Goal: Task Accomplishment & Management: Manage account settings

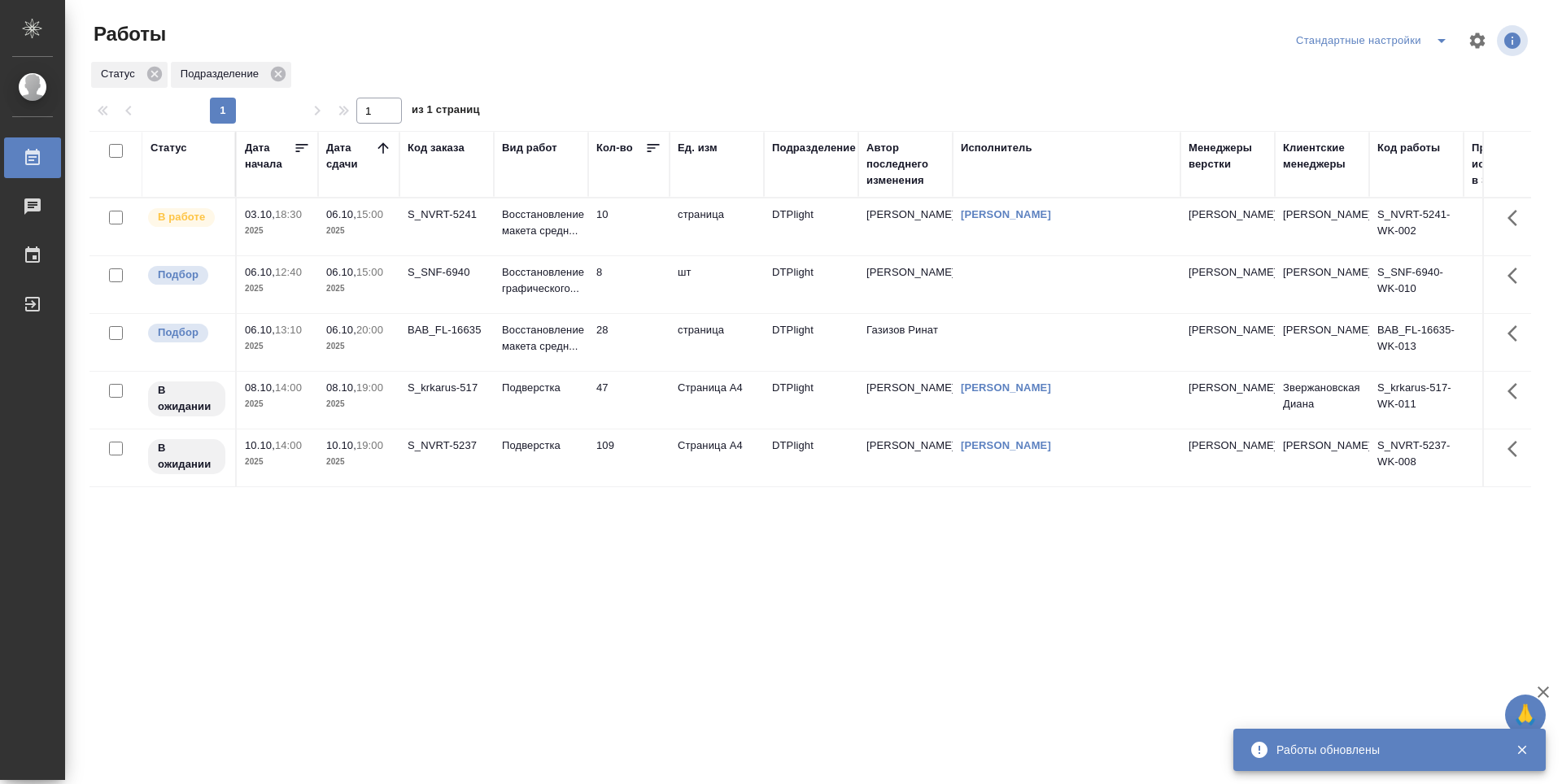
click at [645, 342] on td "28" at bounding box center [628, 342] width 81 height 57
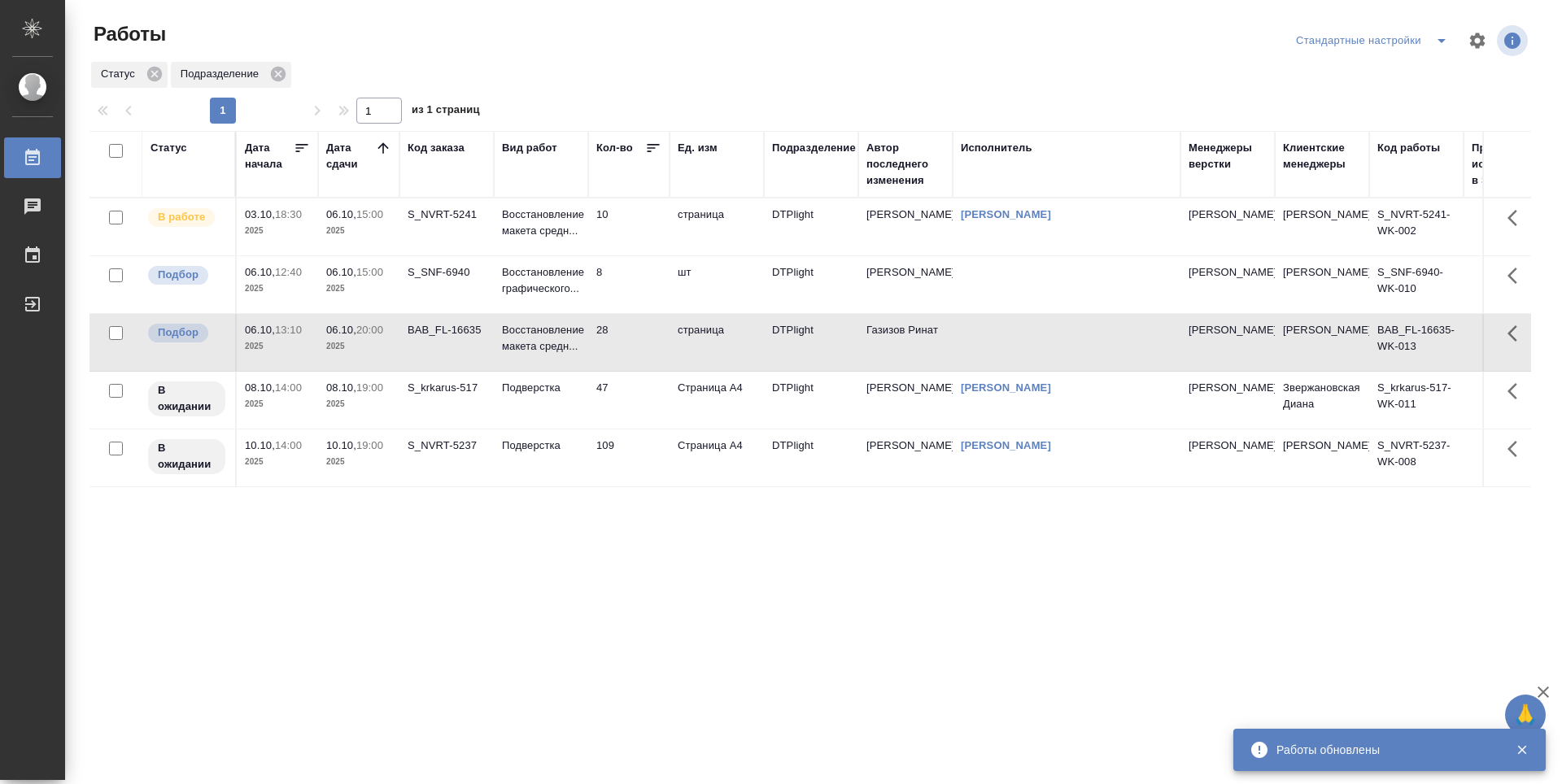
click at [627, 286] on td "8" at bounding box center [628, 285] width 81 height 57
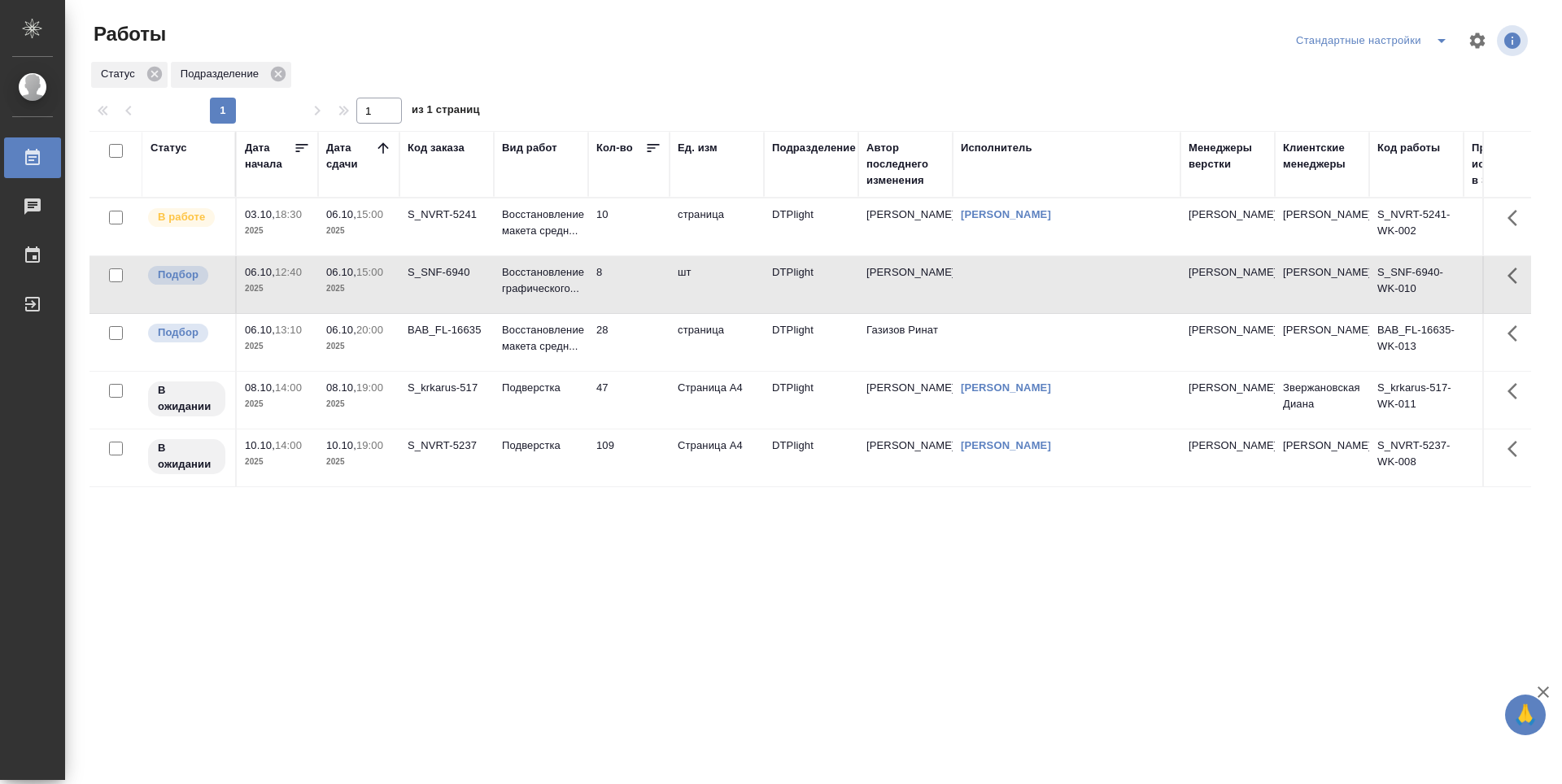
click at [633, 292] on td "8" at bounding box center [628, 285] width 81 height 57
click at [622, 293] on td "8" at bounding box center [628, 285] width 81 height 57
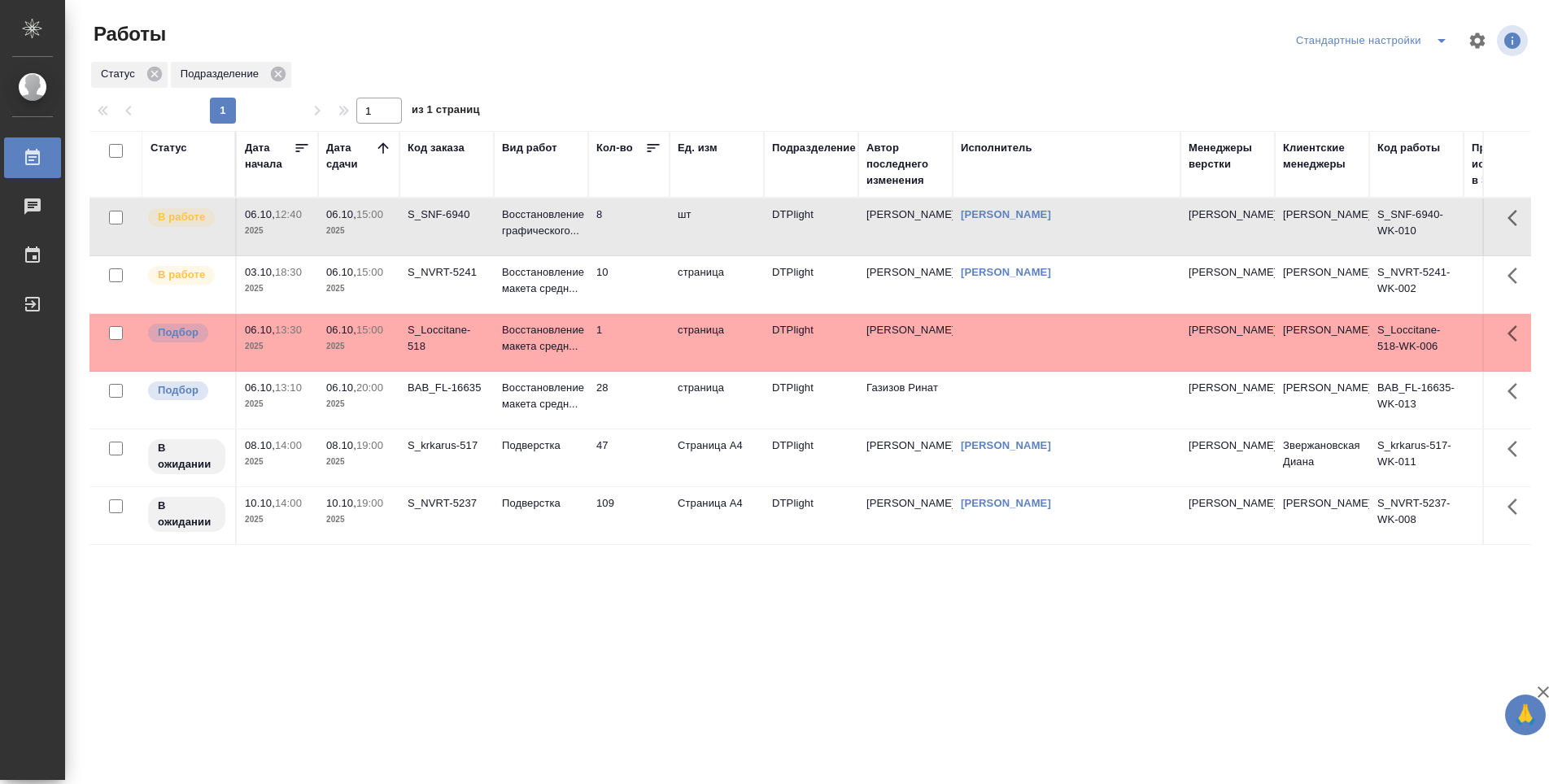
click at [607, 613] on div "Статус Дата начала Дата сдачи Код заказа Вид работ Кол-во Ед. изм Подразделение…" at bounding box center [810, 424] width 1441 height 585
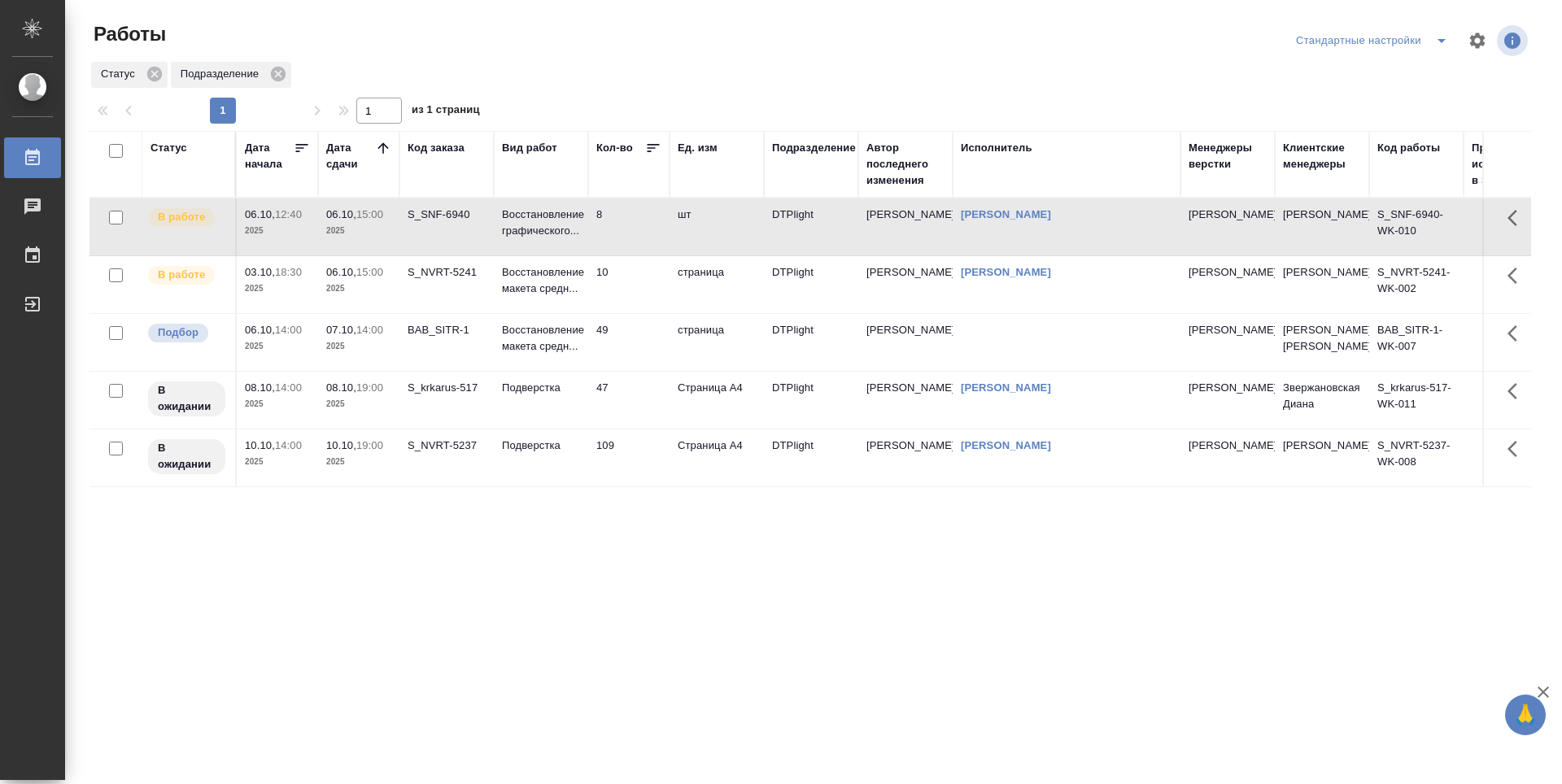
click at [520, 605] on div "Статус Дата начала Дата сдачи Код заказа Вид работ Кол-во Ед. изм Подразделение…" at bounding box center [810, 424] width 1441 height 585
click at [517, 597] on div "Статус Дата начала Дата сдачи Код заказа Вид работ Кол-во Ед. изм Подразделение…" at bounding box center [810, 424] width 1441 height 585
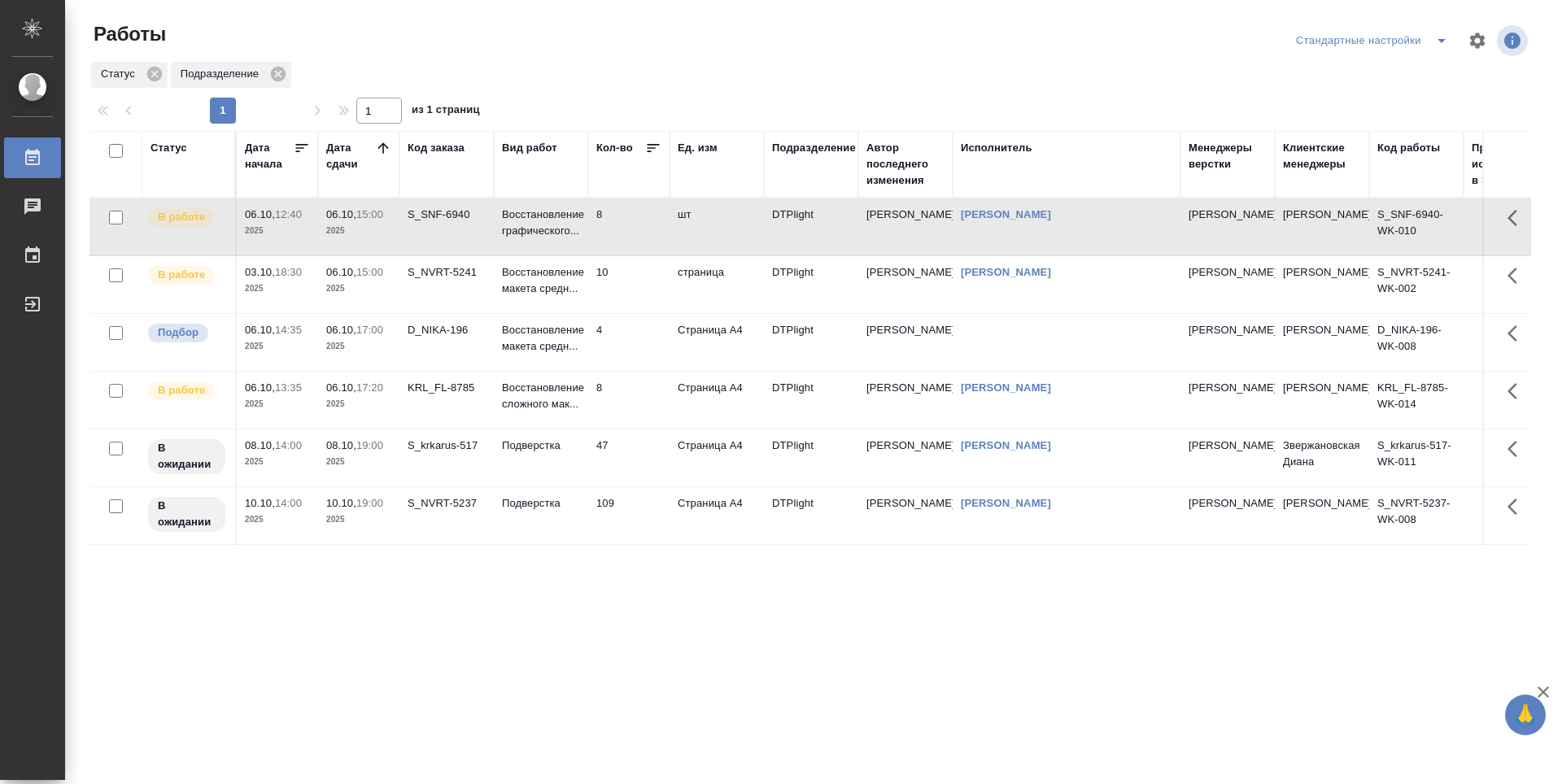
click at [625, 403] on td "8" at bounding box center [628, 401] width 81 height 57
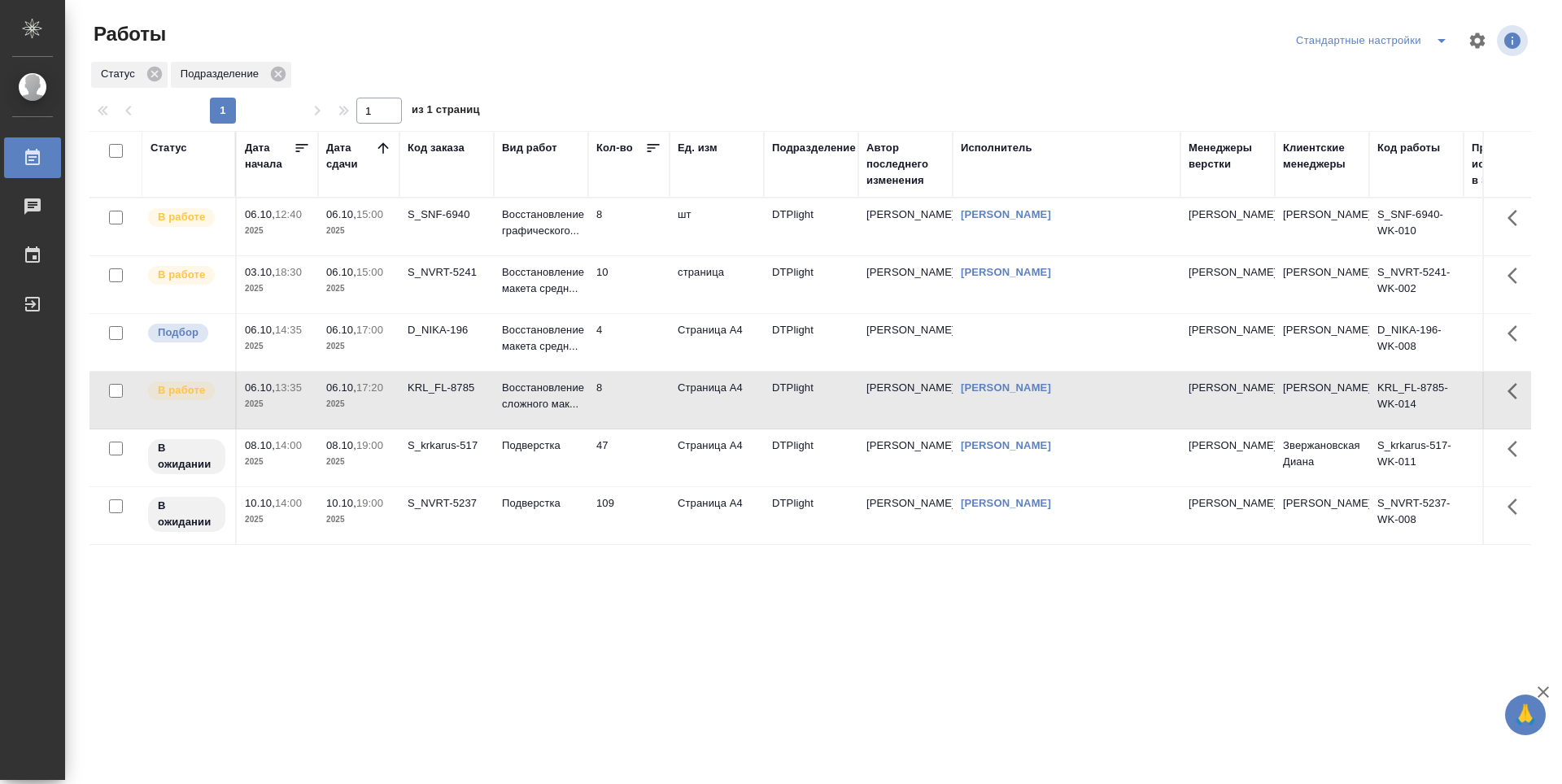
click at [629, 272] on td "10" at bounding box center [628, 285] width 81 height 57
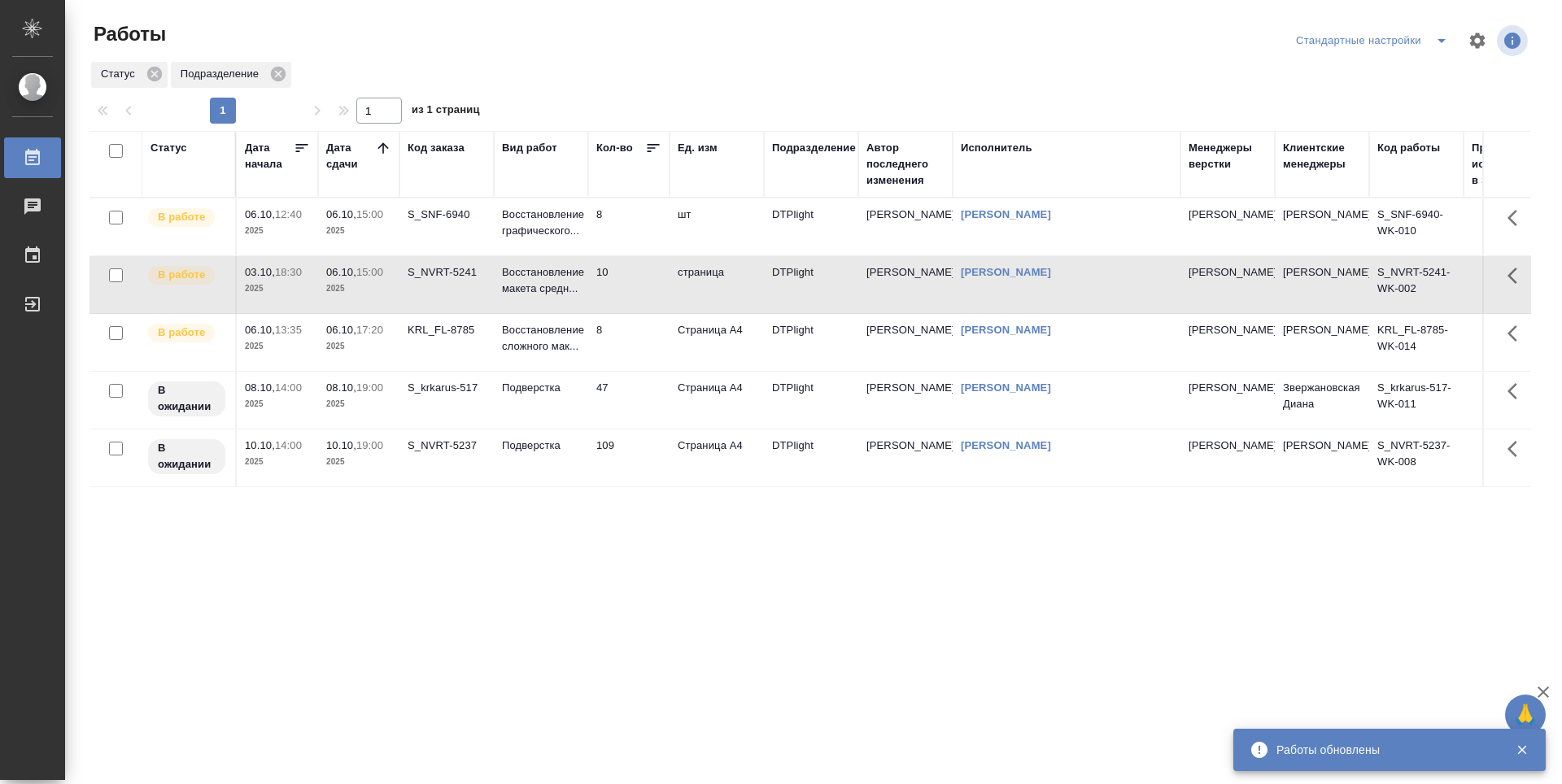
click at [379, 151] on icon at bounding box center [383, 147] width 16 height 16
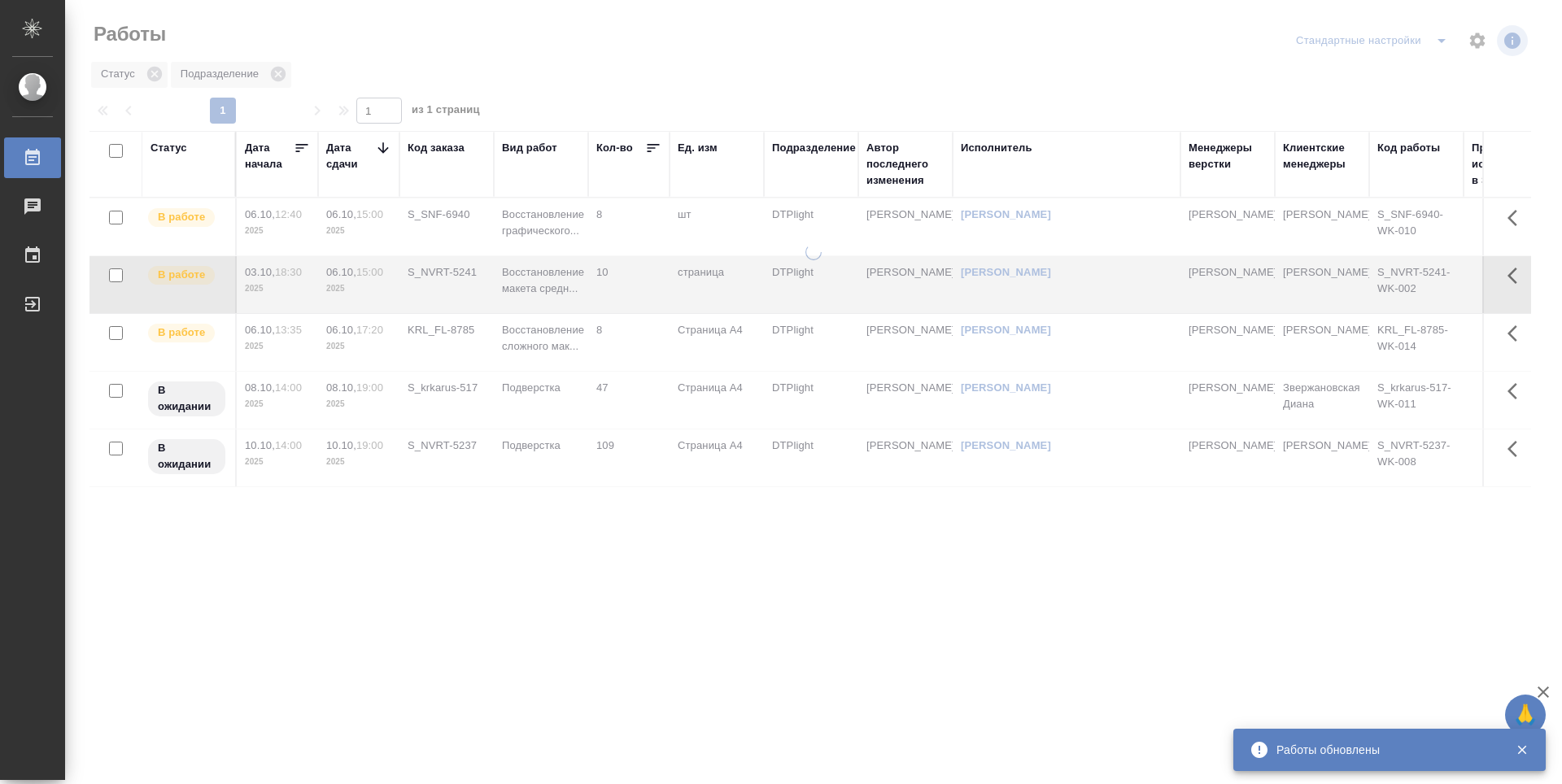
click at [379, 151] on icon at bounding box center [383, 147] width 16 height 16
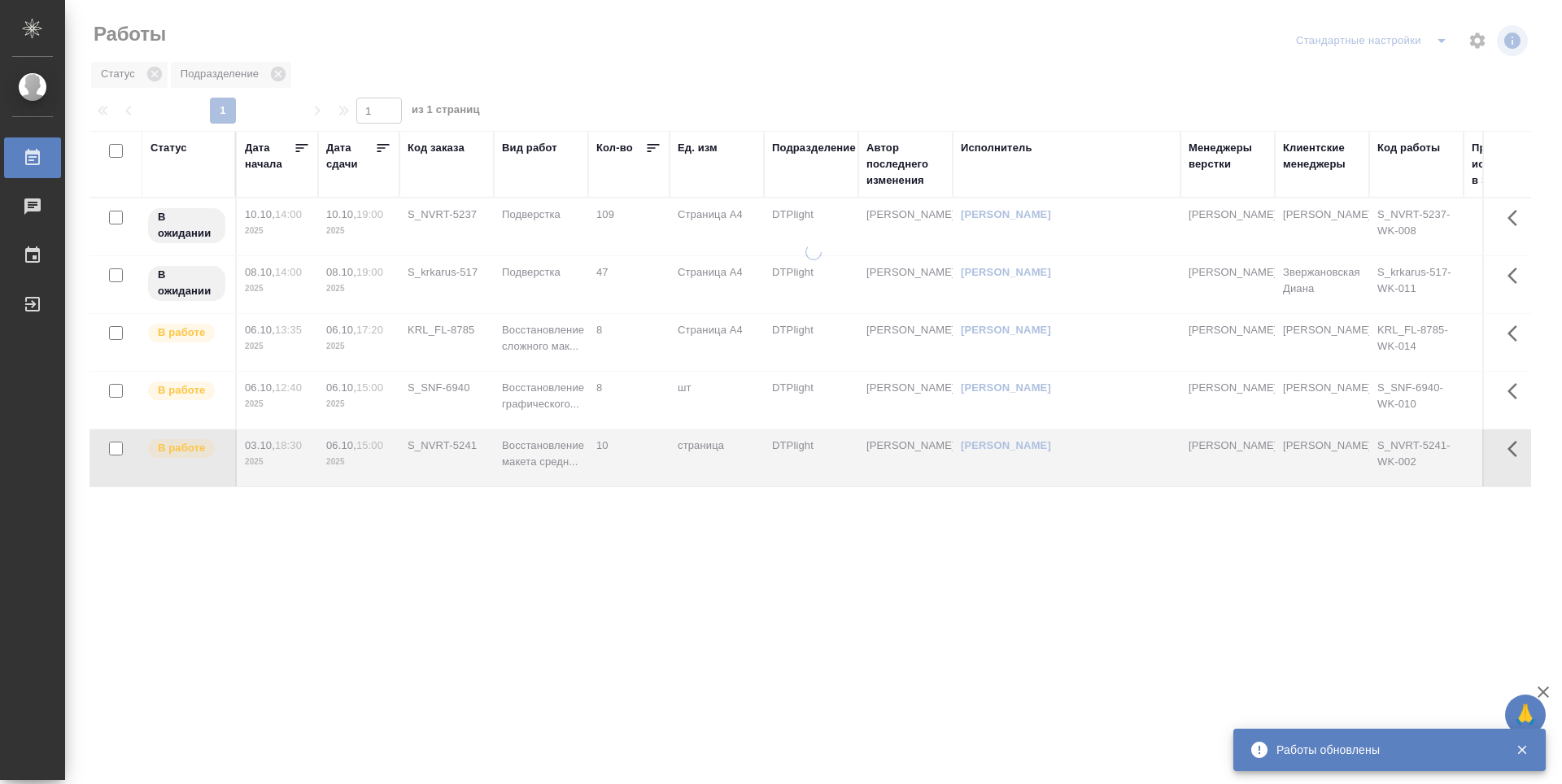
click at [379, 151] on icon at bounding box center [384, 148] width 12 height 9
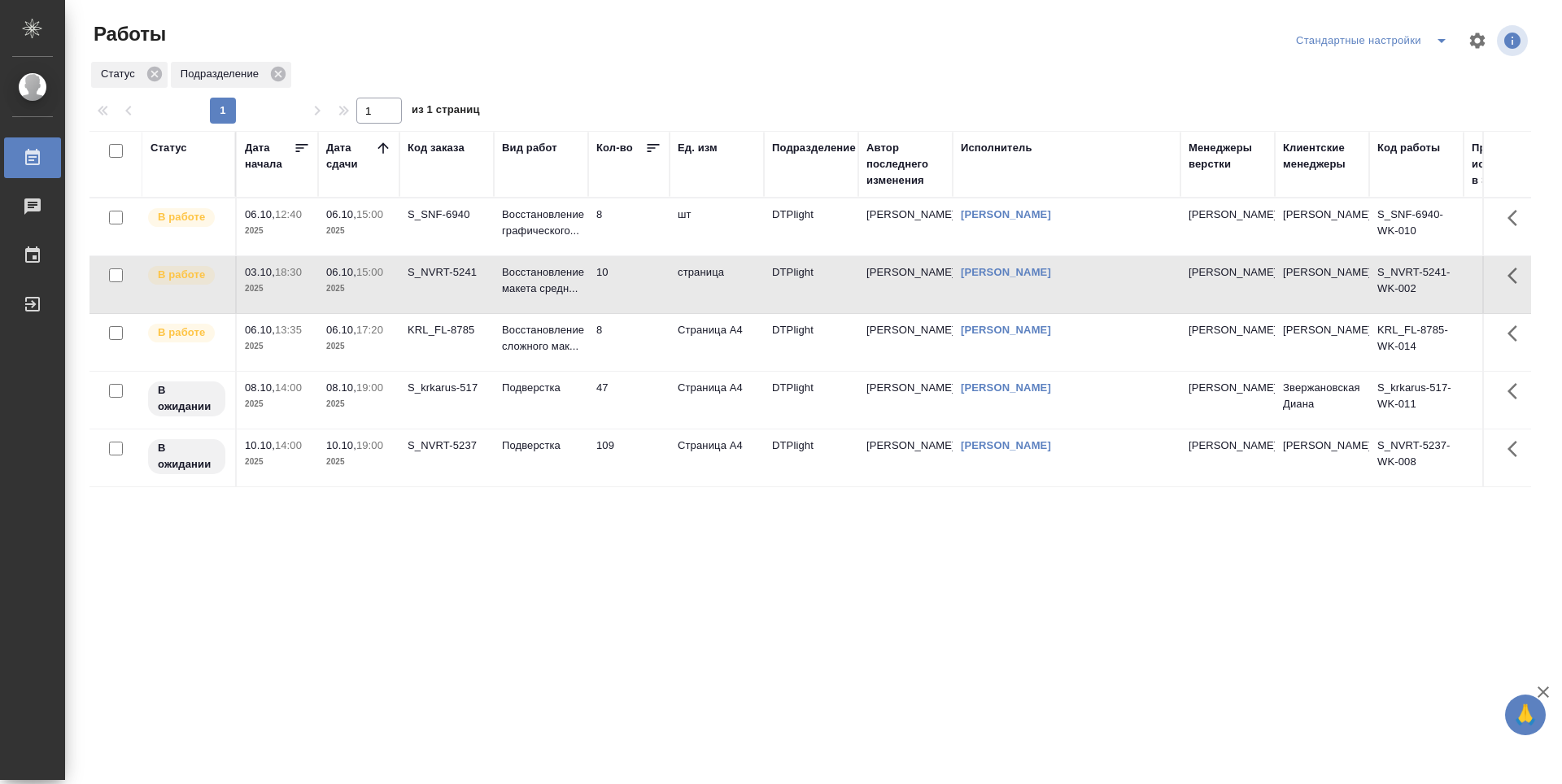
click at [635, 218] on td "8" at bounding box center [628, 228] width 81 height 57
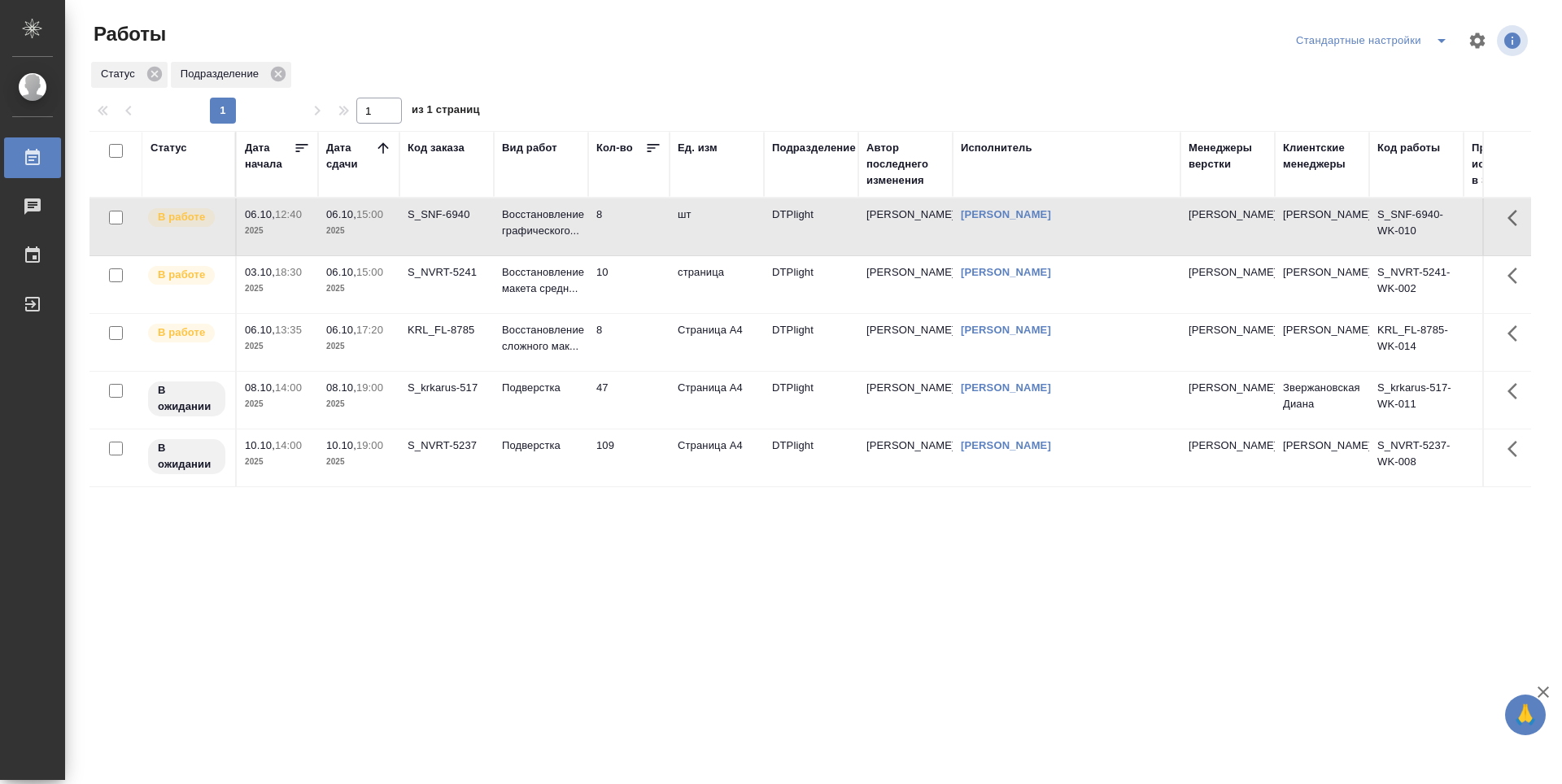
click at [635, 218] on td "8" at bounding box center [628, 228] width 81 height 57
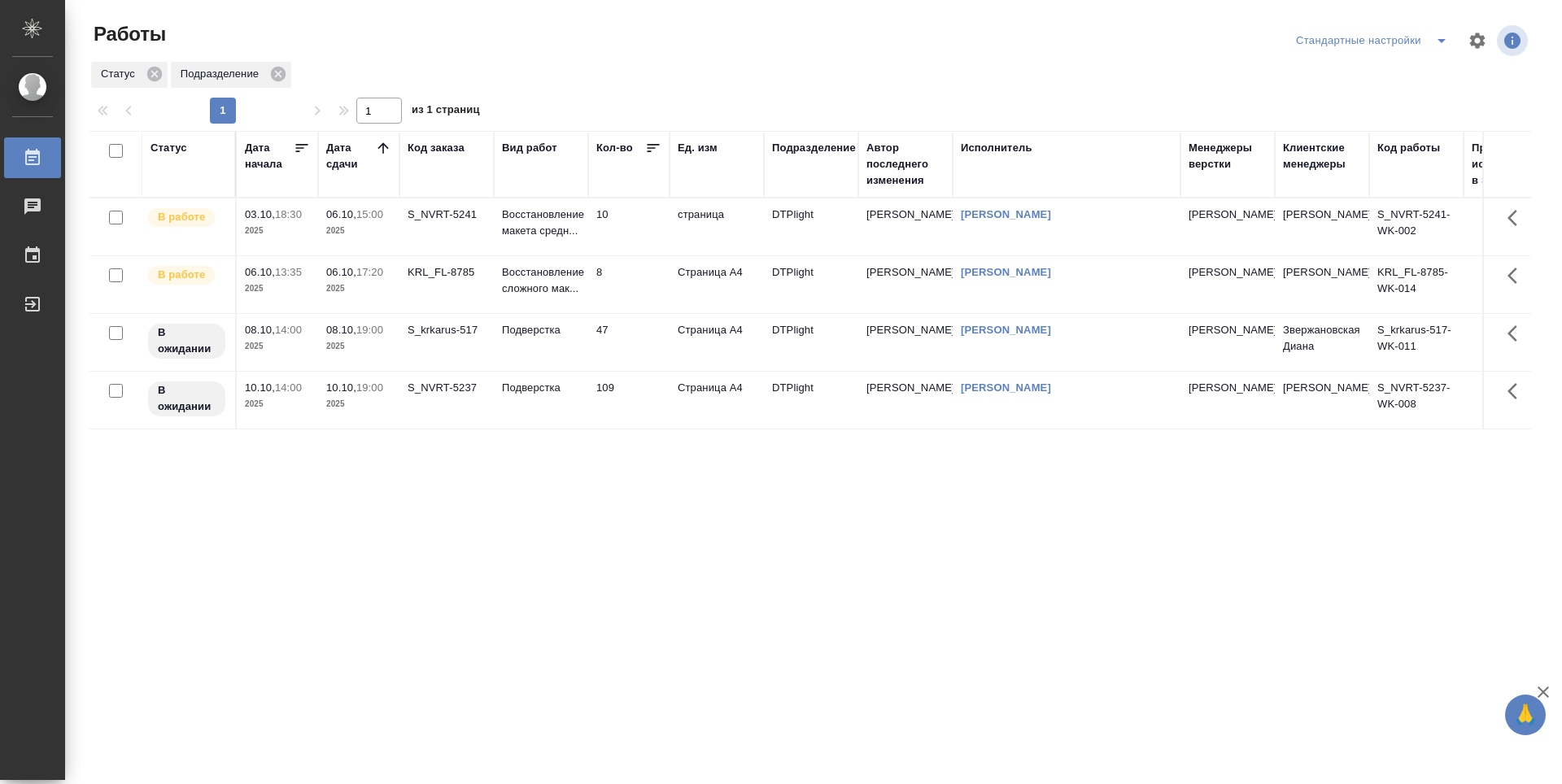
click at [635, 280] on td "8" at bounding box center [628, 285] width 81 height 57
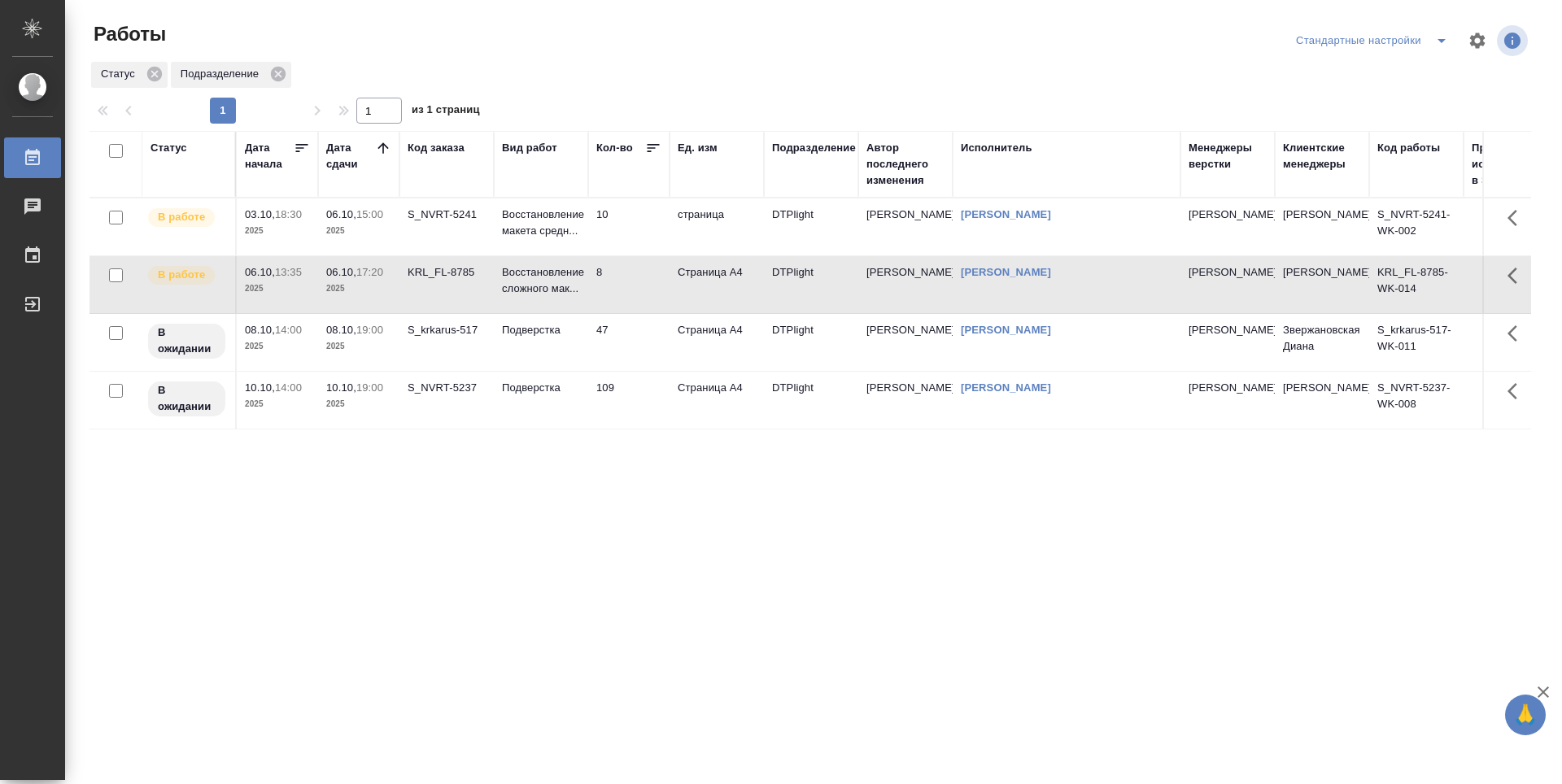
click at [635, 280] on td "8" at bounding box center [628, 285] width 81 height 57
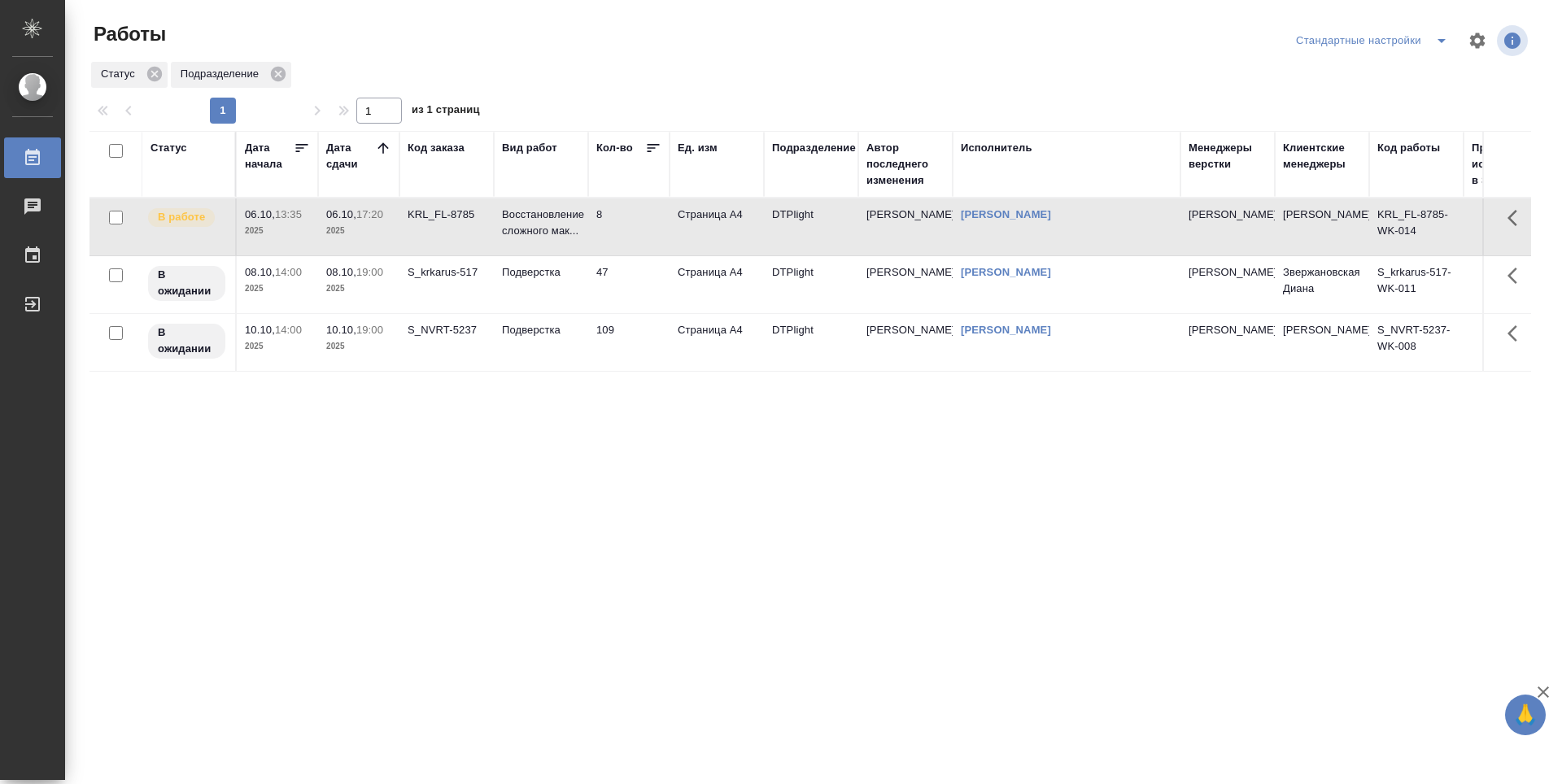
click at [747, 503] on div "Статус Дата начала Дата сдачи Код заказа Вид работ Кол-во Ед. изм Подразделение…" at bounding box center [810, 424] width 1441 height 585
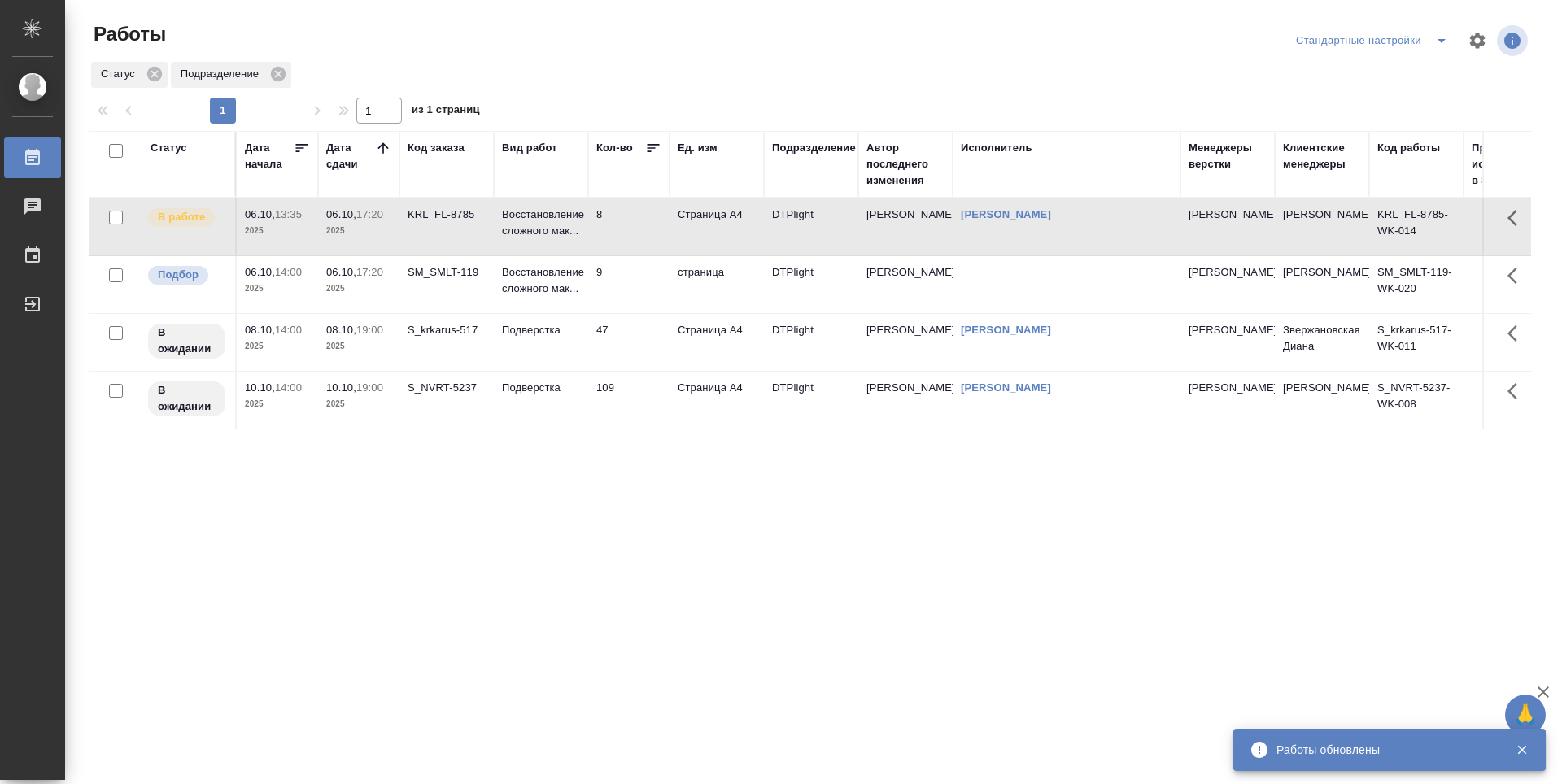
click at [532, 552] on div "Статус Дата начала Дата сдачи Код заказа Вид работ Кол-во Ед. изм Подразделение…" at bounding box center [810, 424] width 1441 height 585
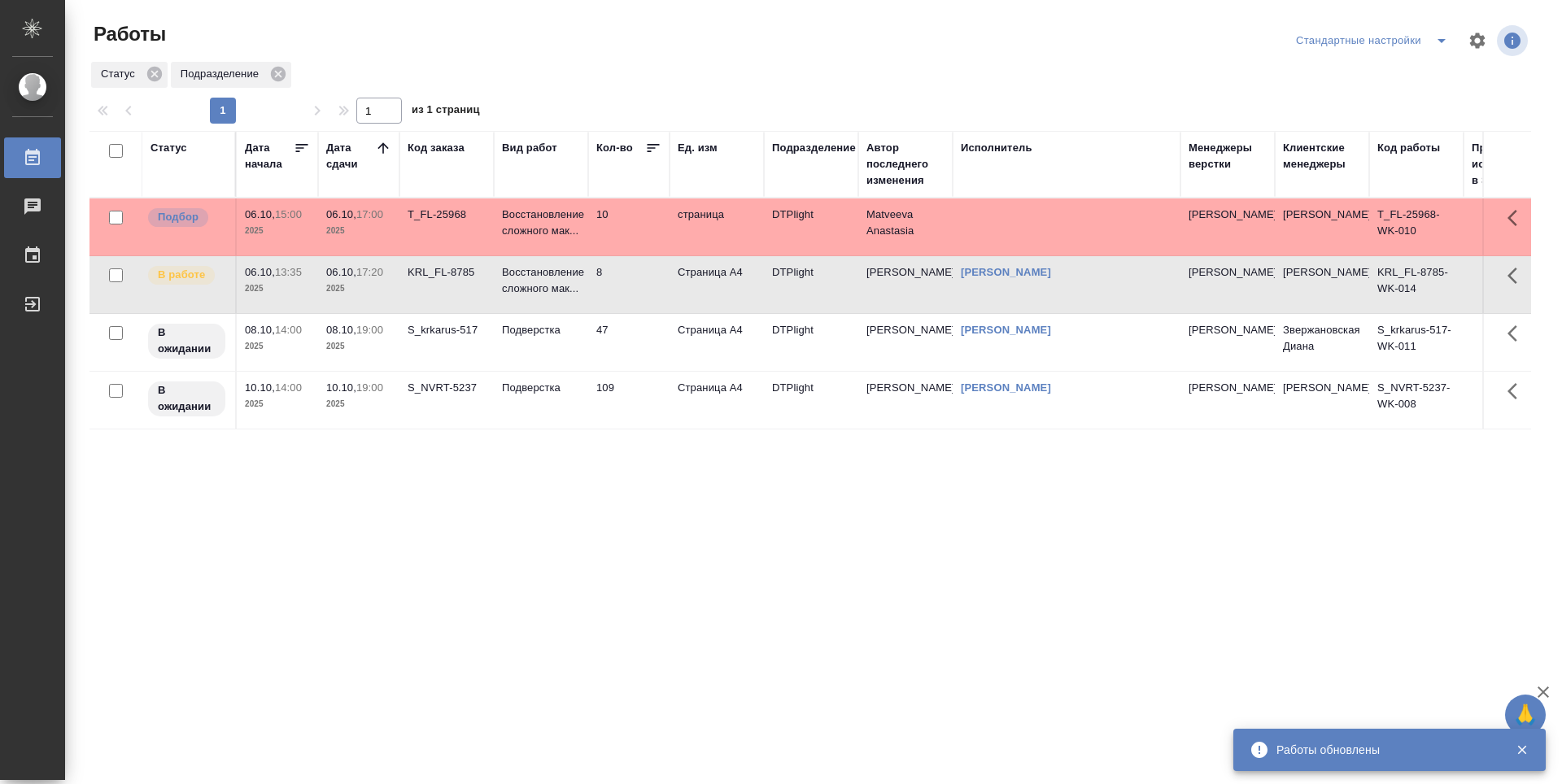
click at [659, 473] on div "Статус Дата начала Дата сдачи Код заказа Вид работ Кол-во Ед. изм Подразделение…" at bounding box center [810, 424] width 1441 height 585
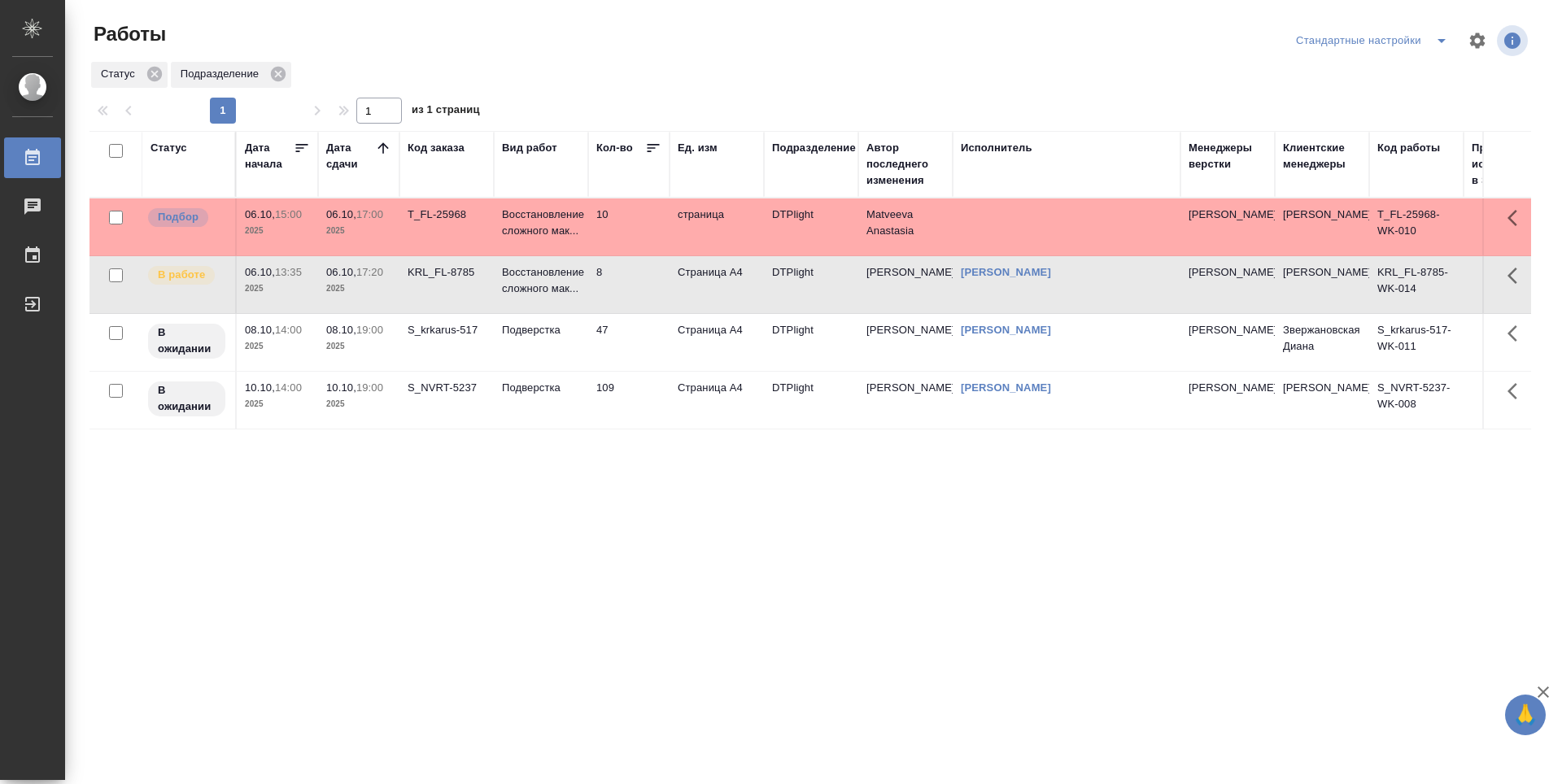
click at [648, 320] on td "47" at bounding box center [628, 342] width 81 height 57
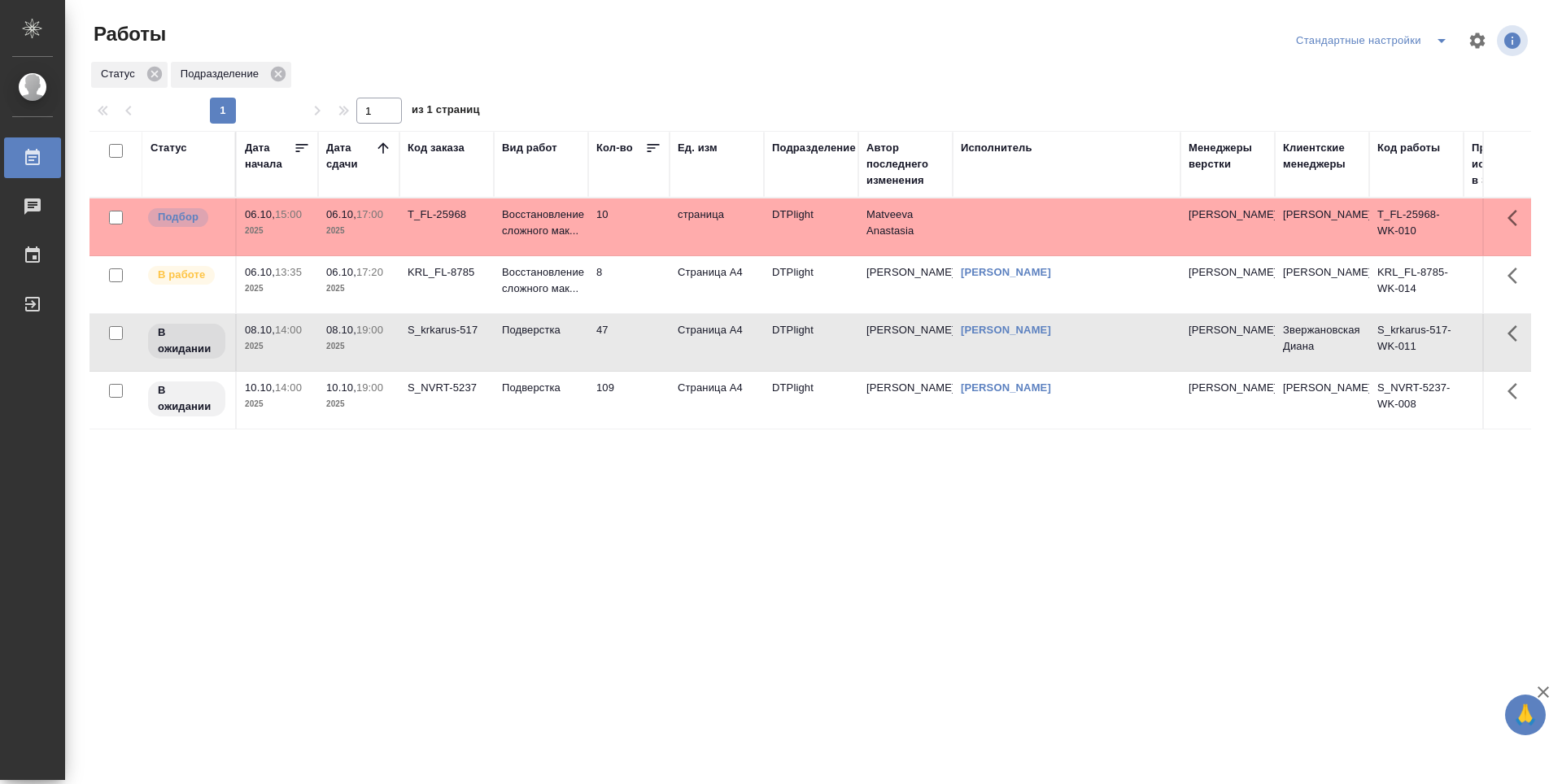
click at [639, 396] on td "109" at bounding box center [628, 401] width 81 height 57
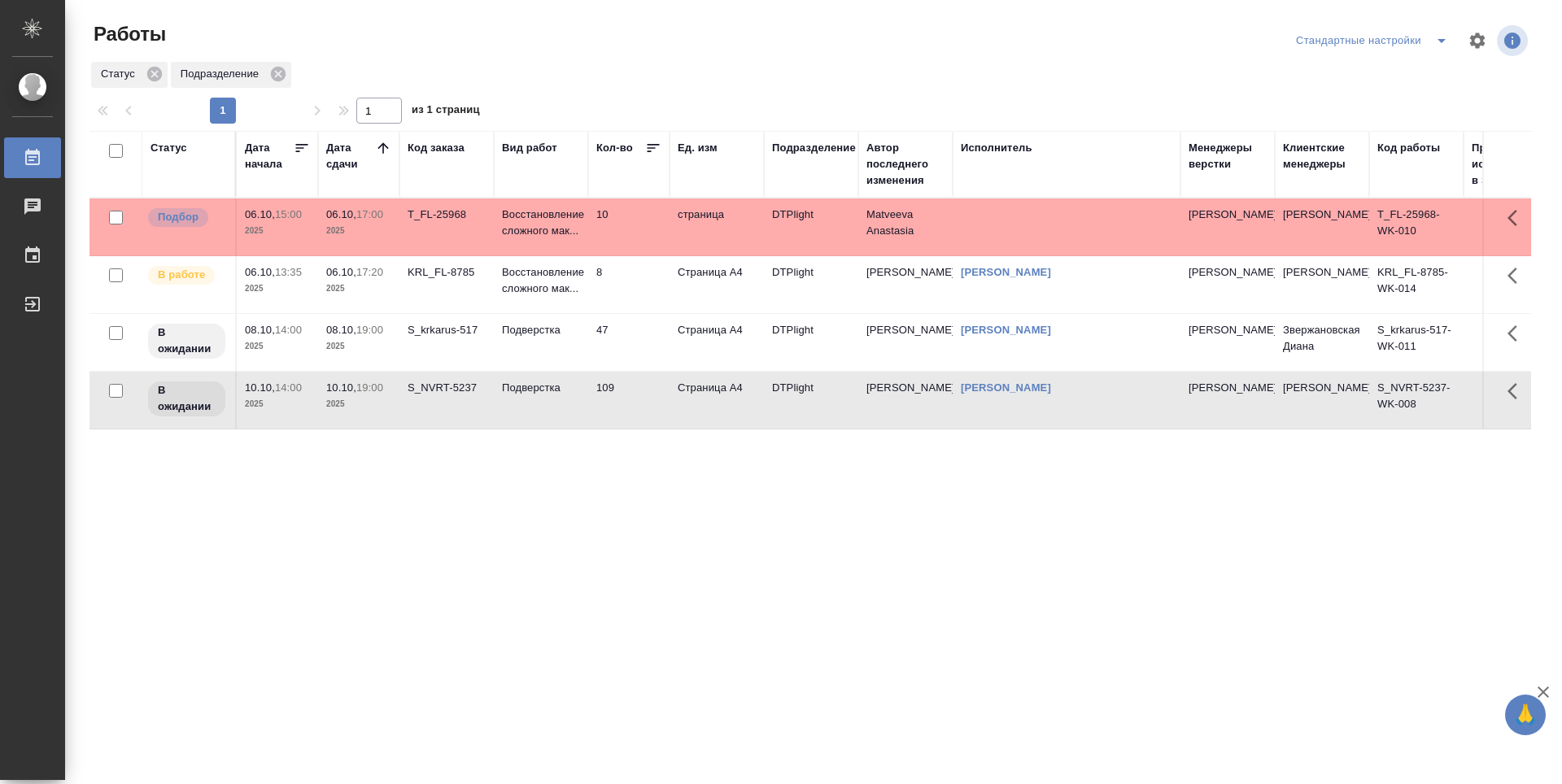
click at [681, 578] on div "Статус Дата начала Дата сдачи Код заказа Вид работ Кол-во Ед. изм Подразделение…" at bounding box center [810, 424] width 1441 height 585
drag, startPoint x: 1180, startPoint y: 623, endPoint x: 1046, endPoint y: 516, distance: 171.5
click at [1180, 623] on div "Статус Дата начала Дата сдачи Код заказа Вид работ Кол-во Ед. изм Подразделение…" at bounding box center [810, 424] width 1441 height 585
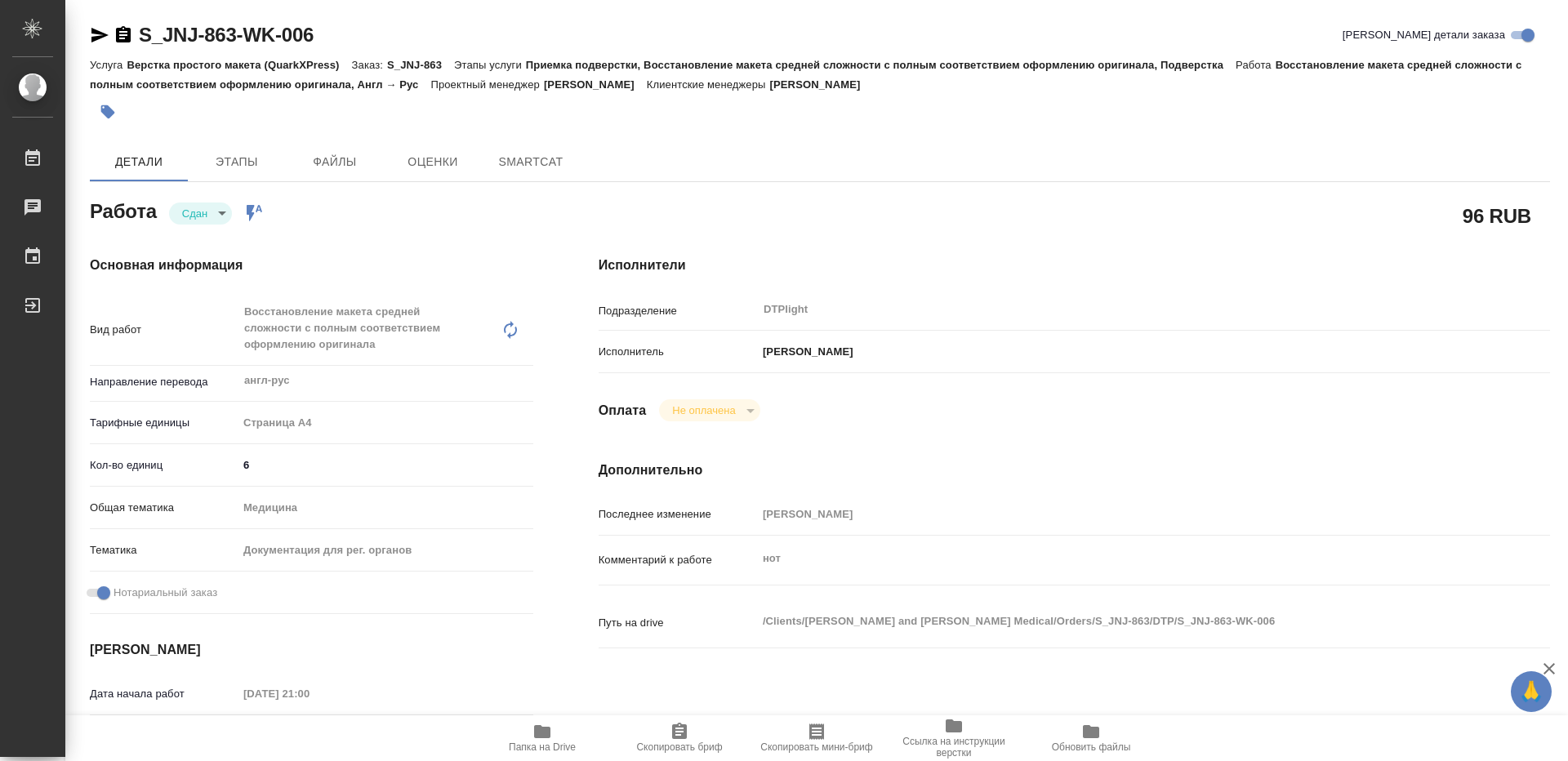
type textarea "x"
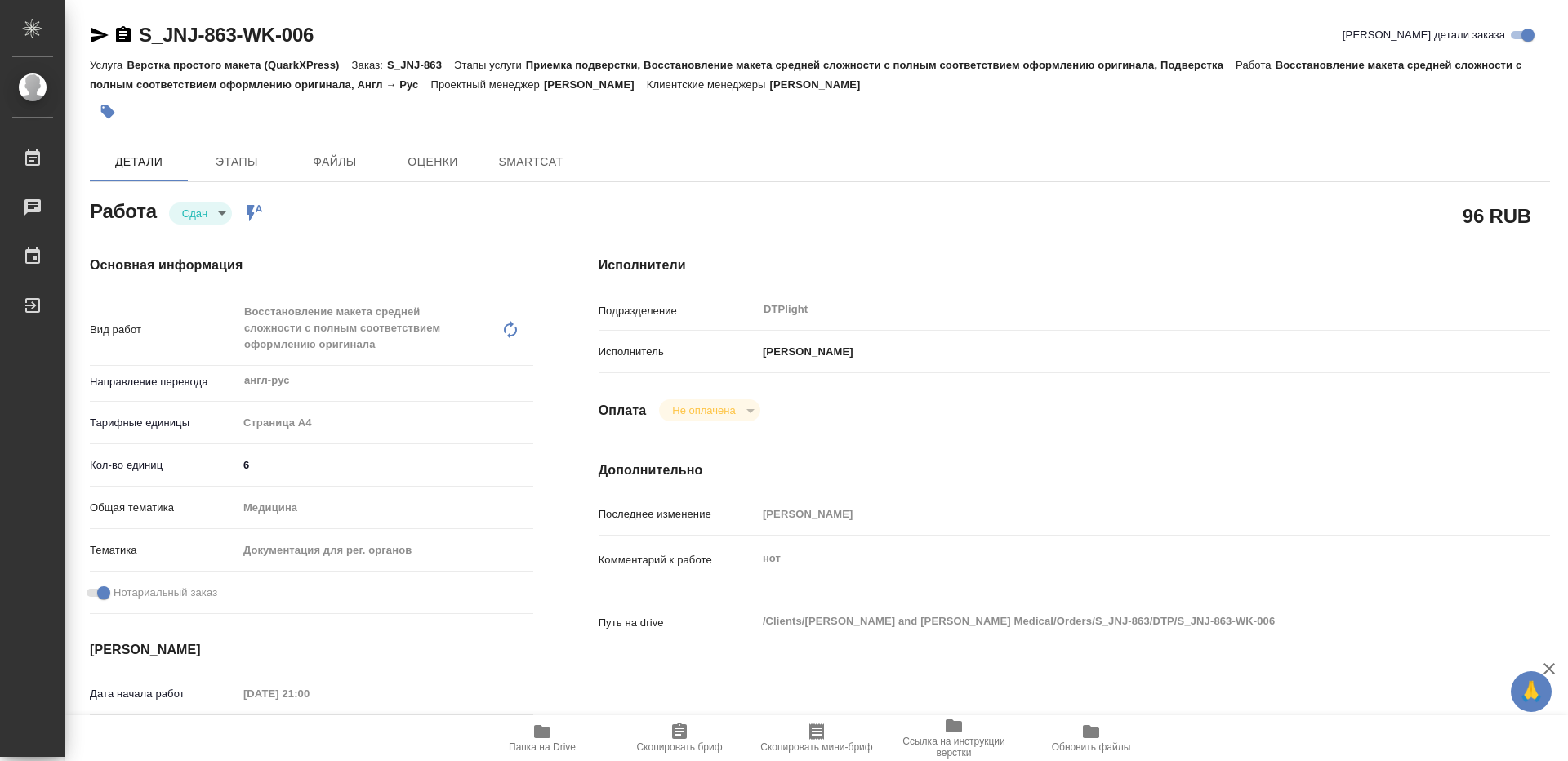
type textarea "x"
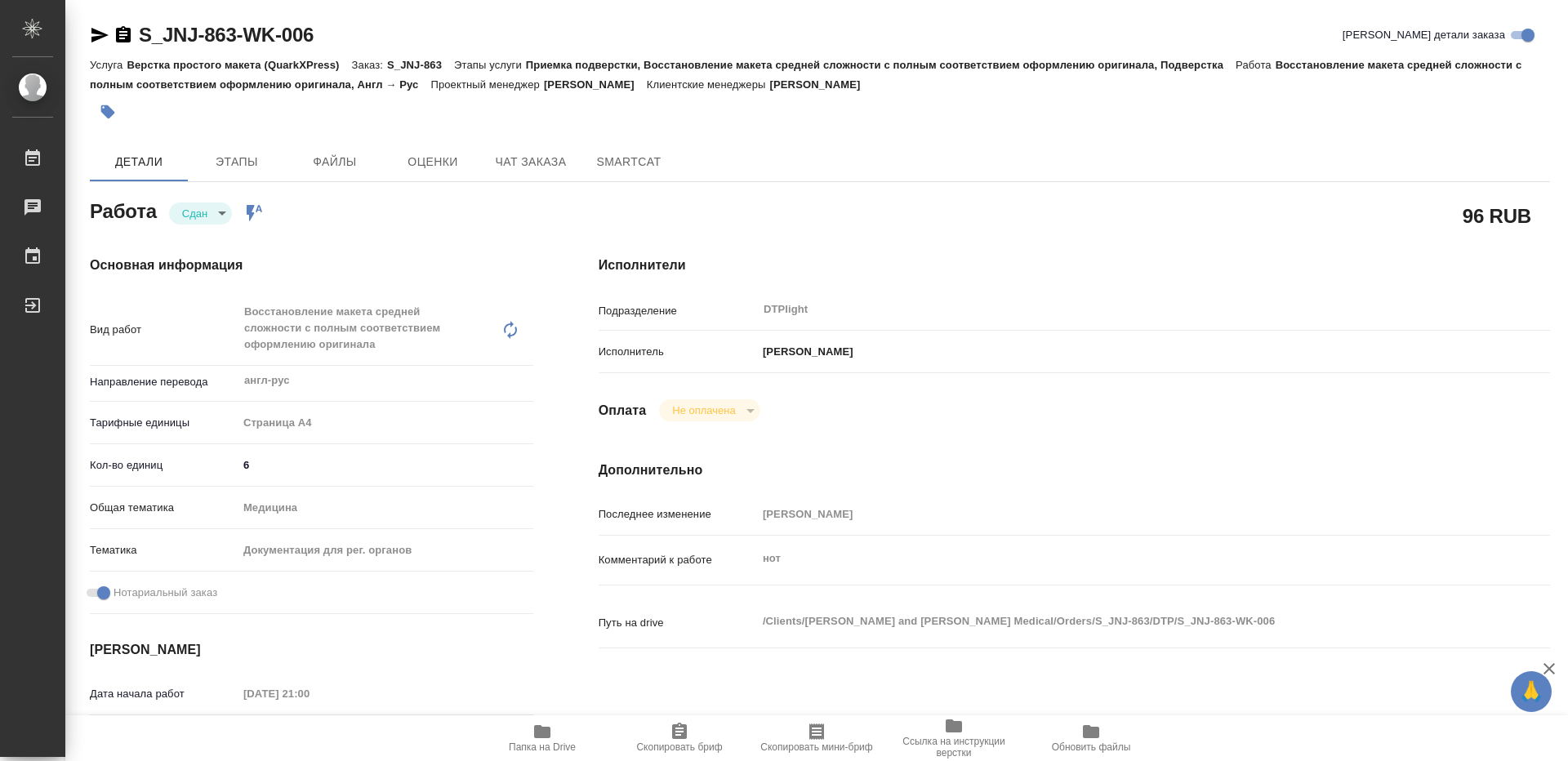
type textarea "x"
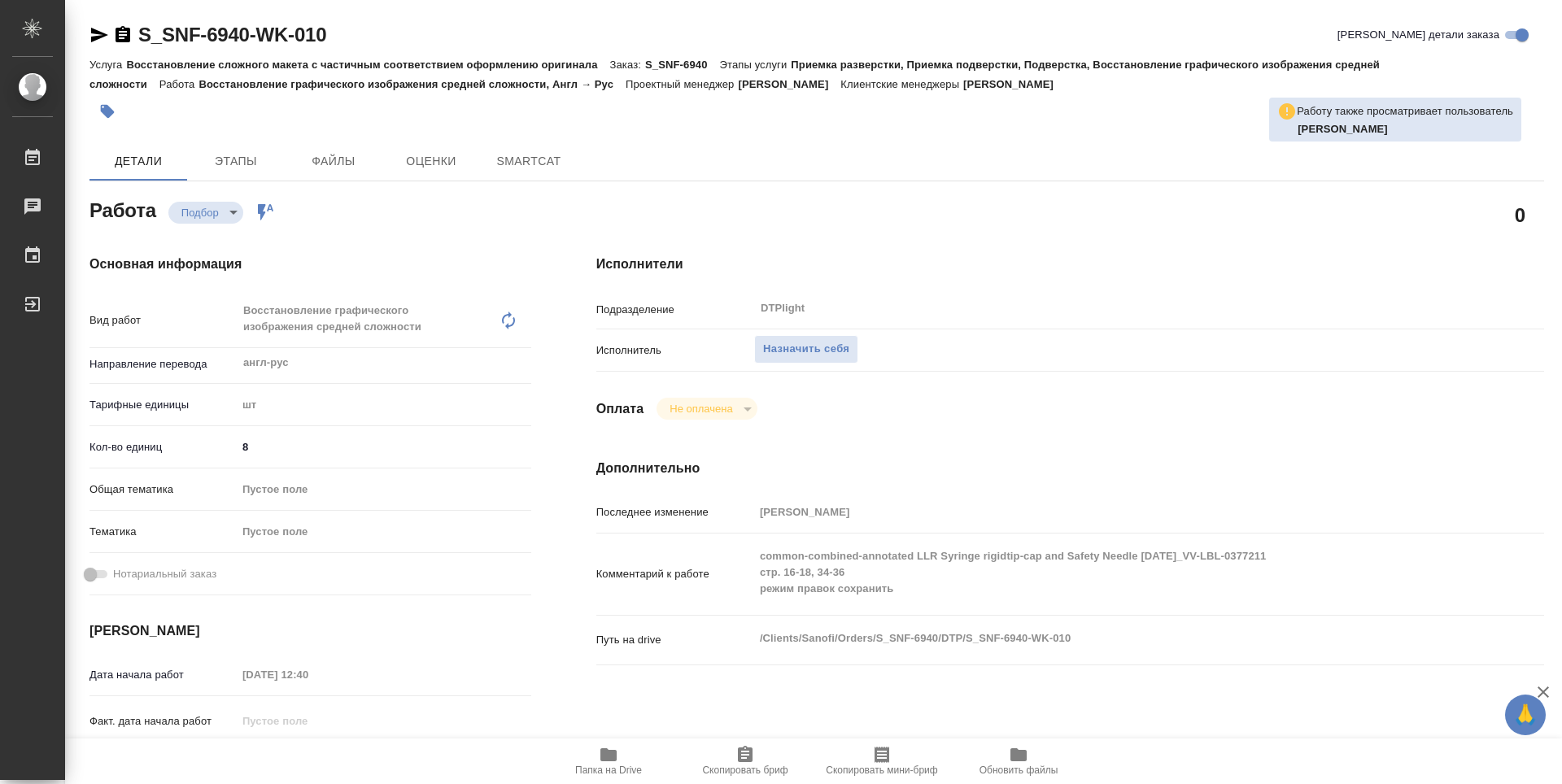
type textarea "x"
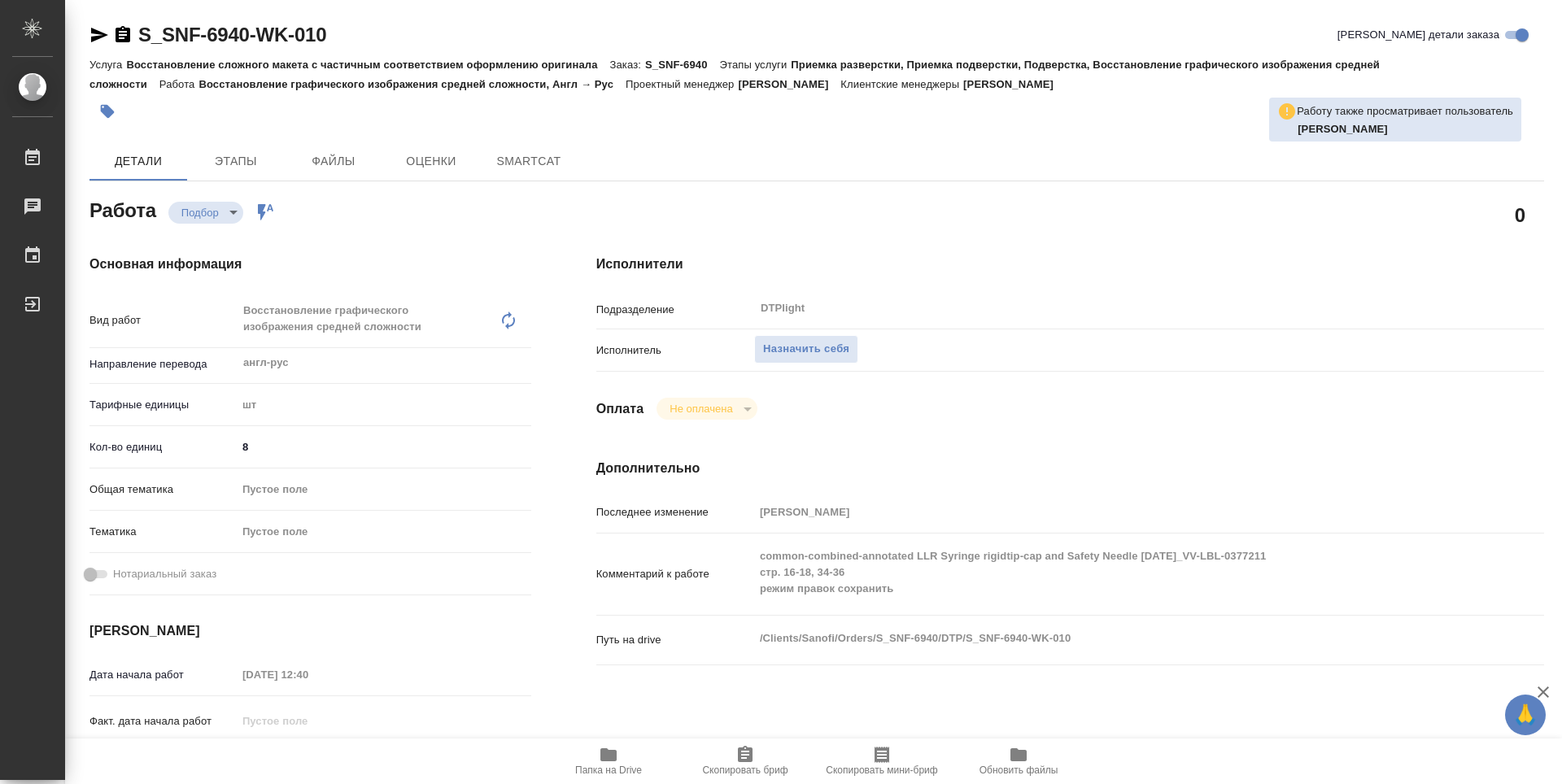
type textarea "x"
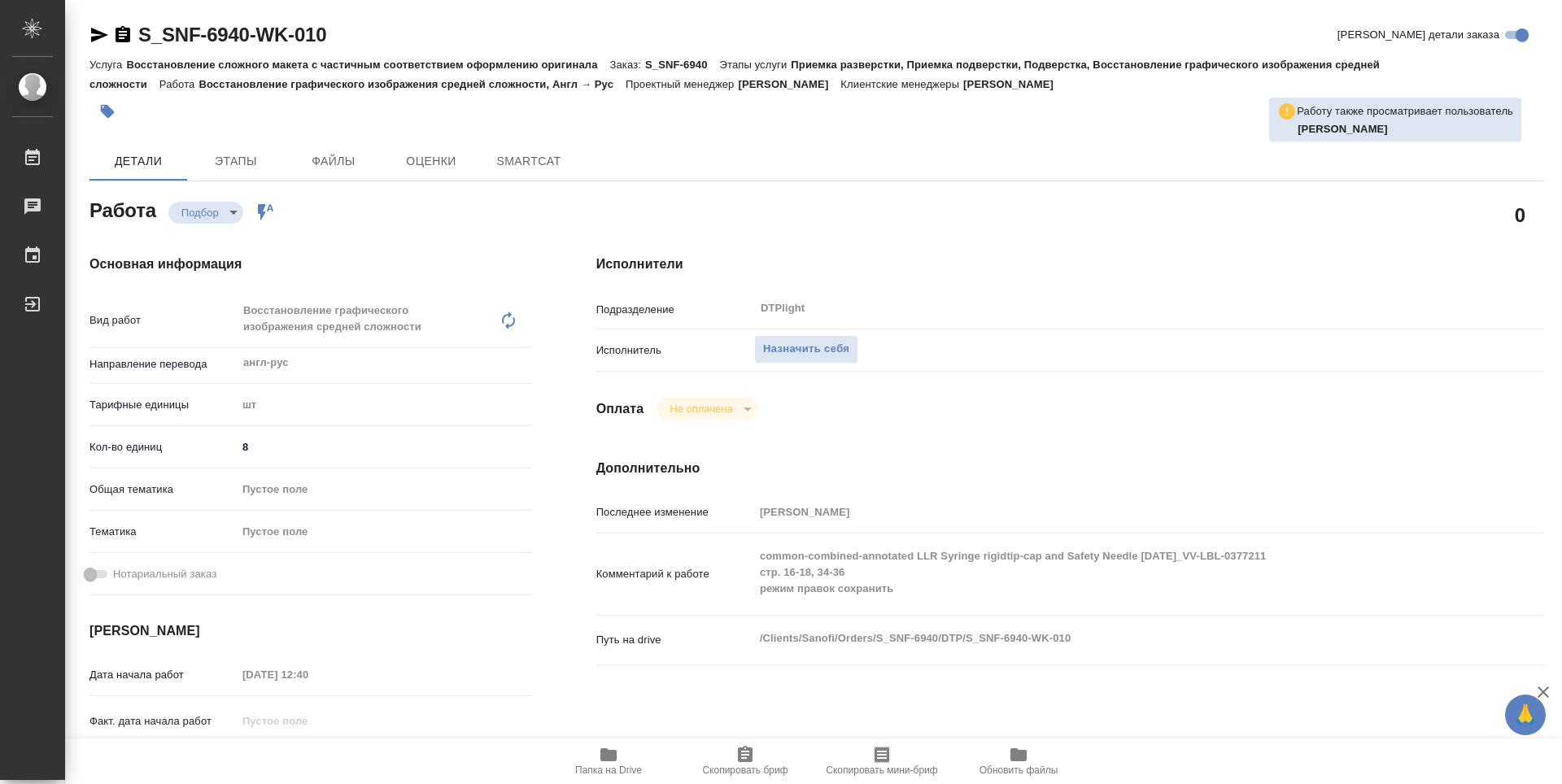
type textarea "x"
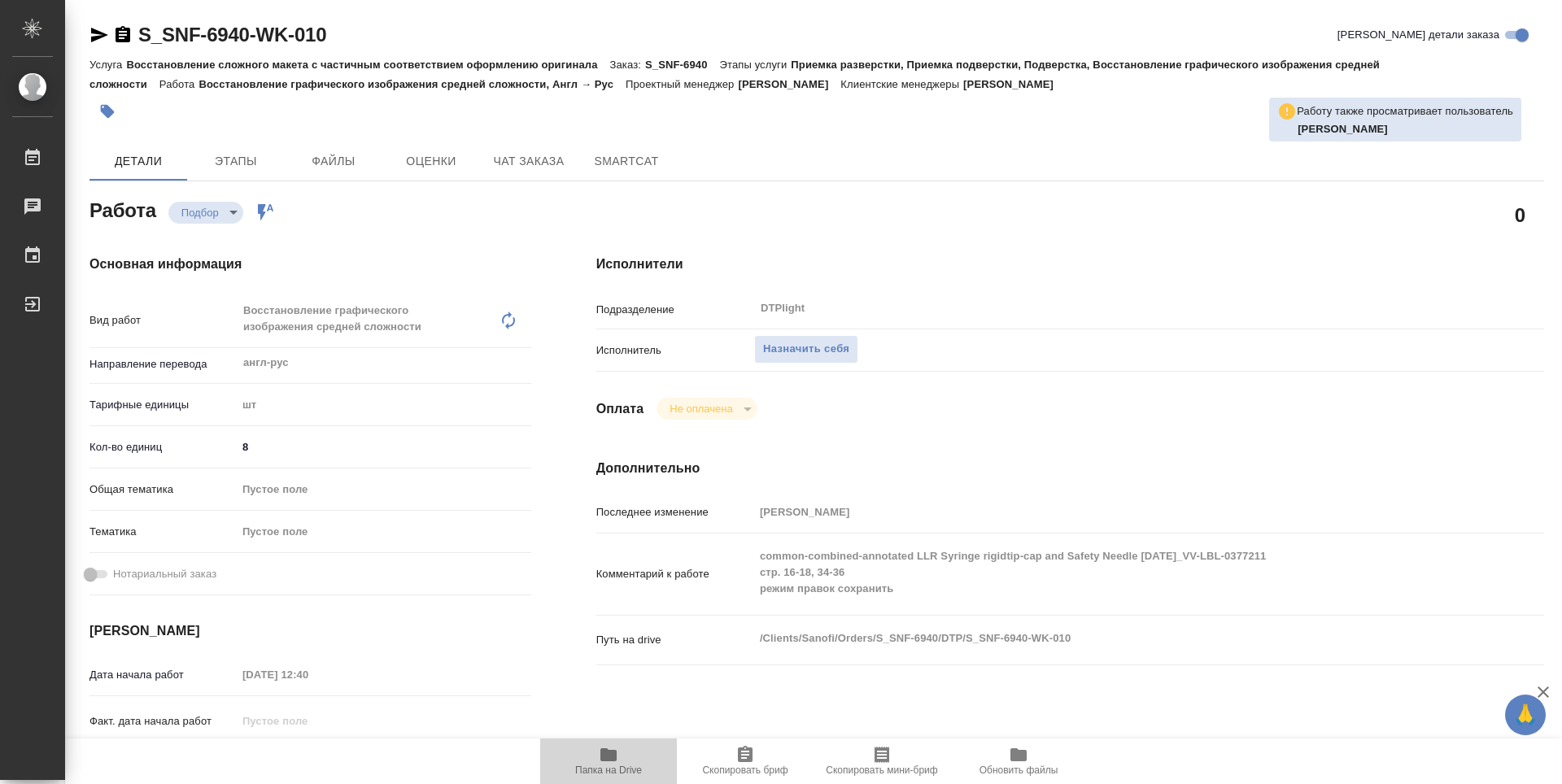
click at [602, 767] on span "Папка на Drive" at bounding box center [608, 771] width 67 height 11
type textarea "x"
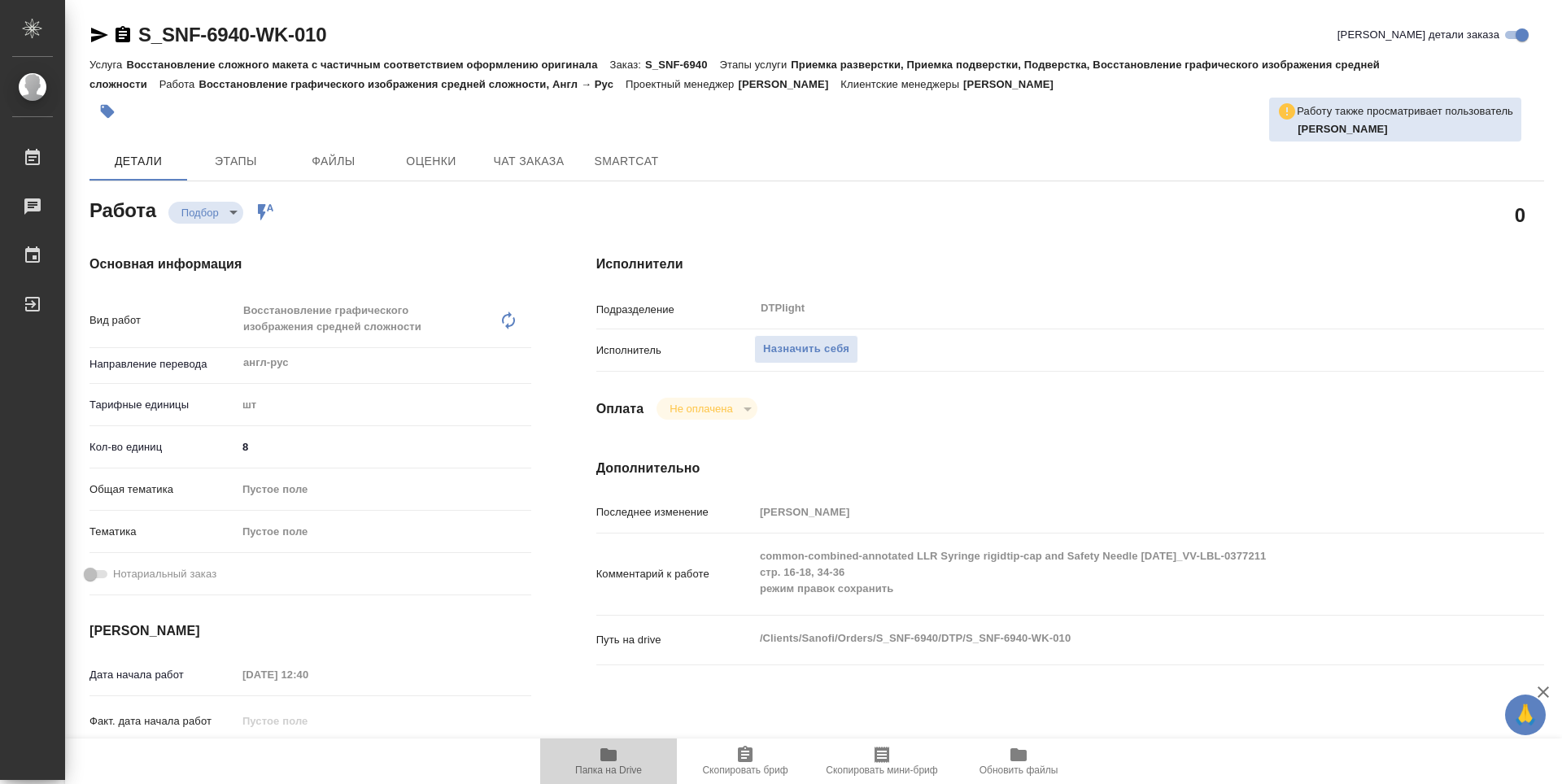
type textarea "x"
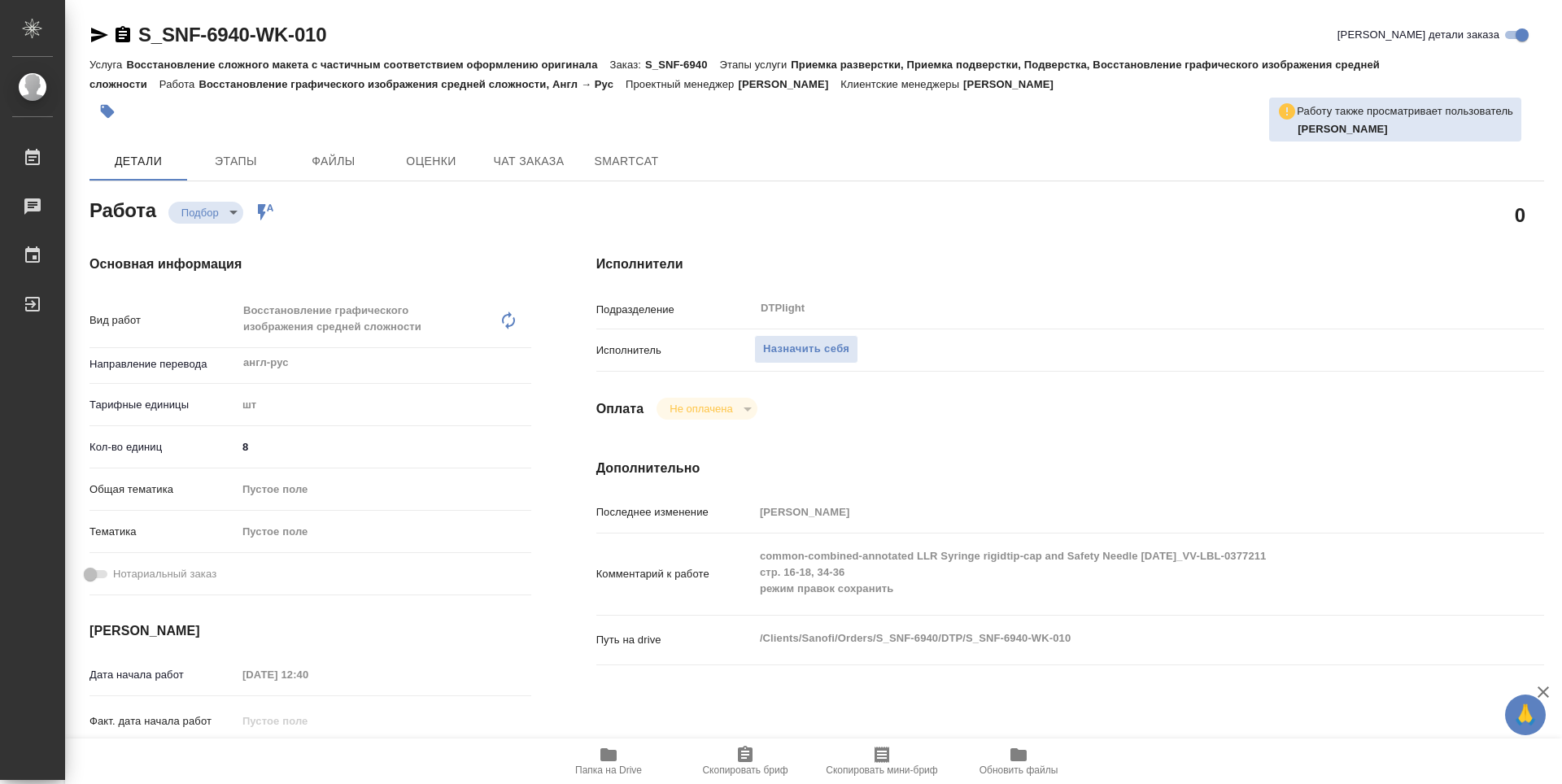
type textarea "x"
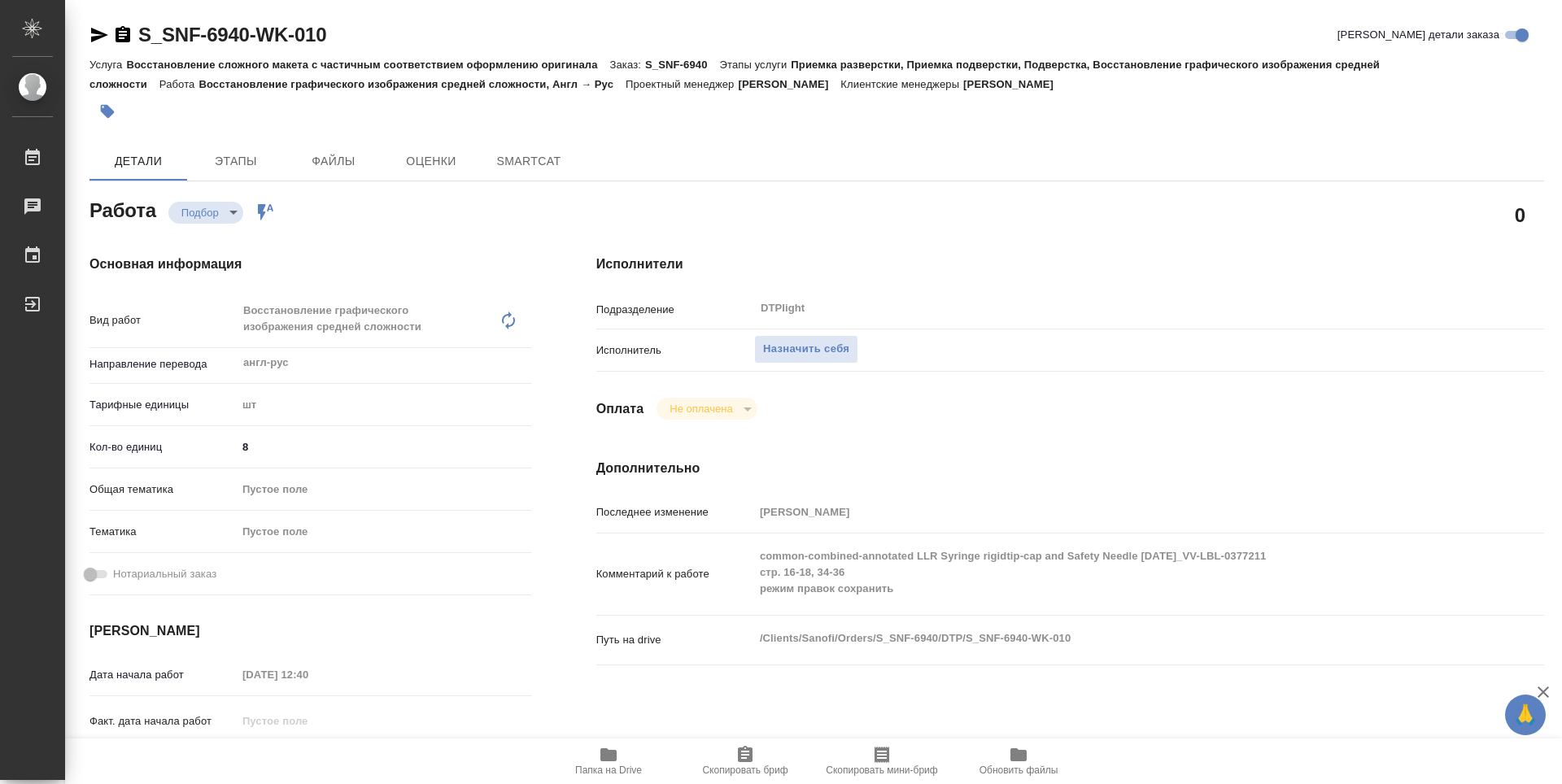
type textarea "x"
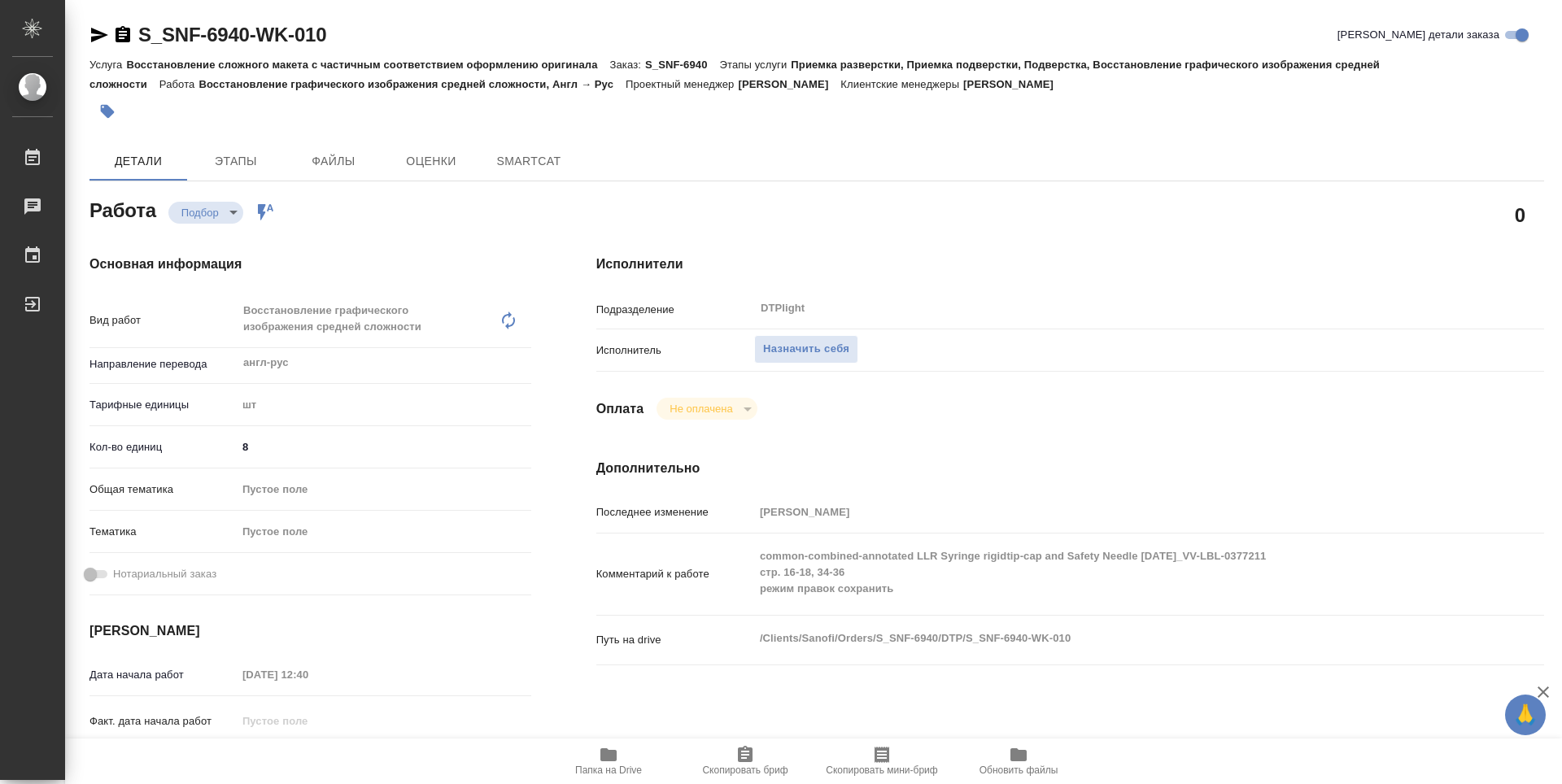
type textarea "x"
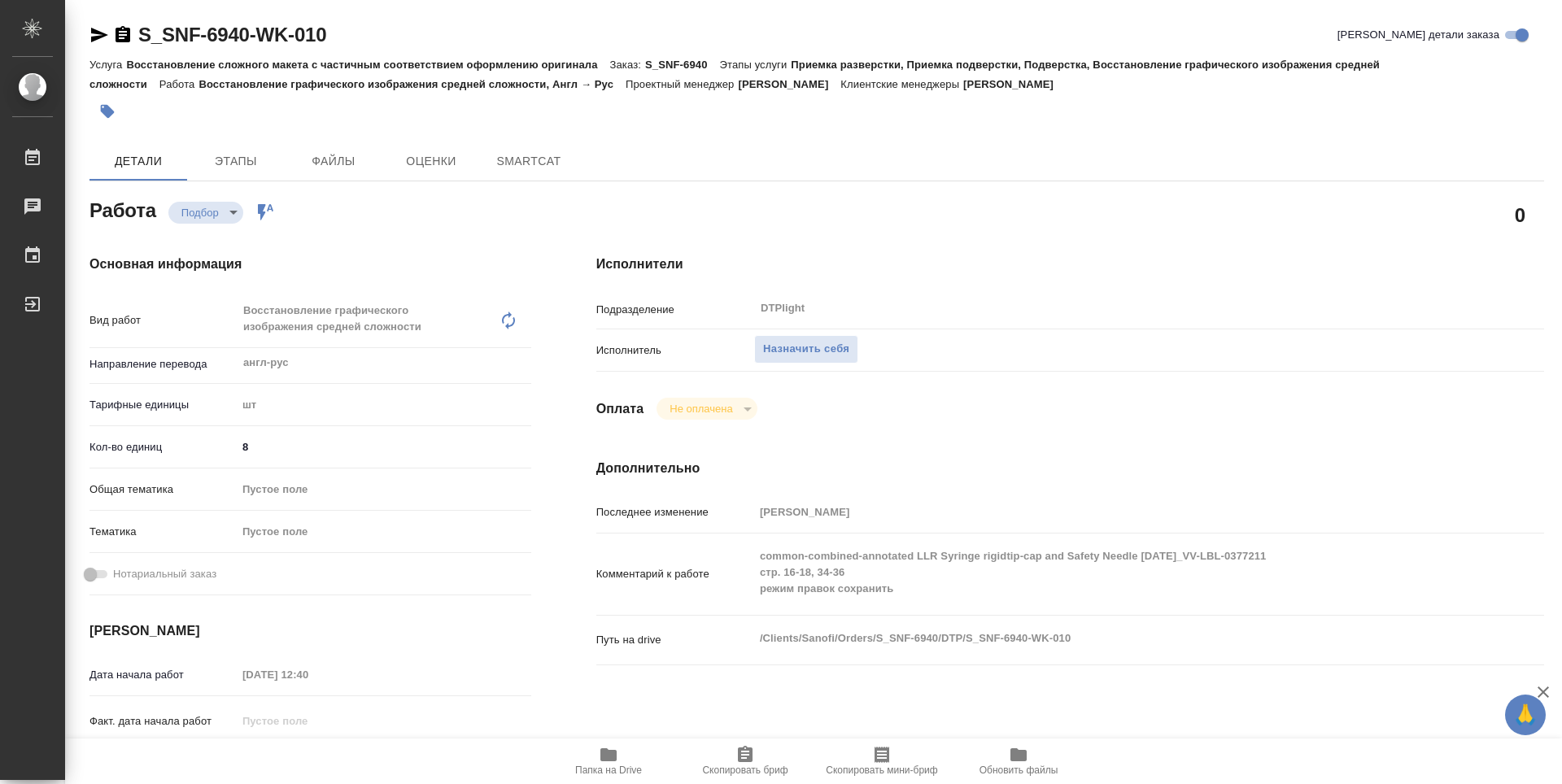
type textarea "x"
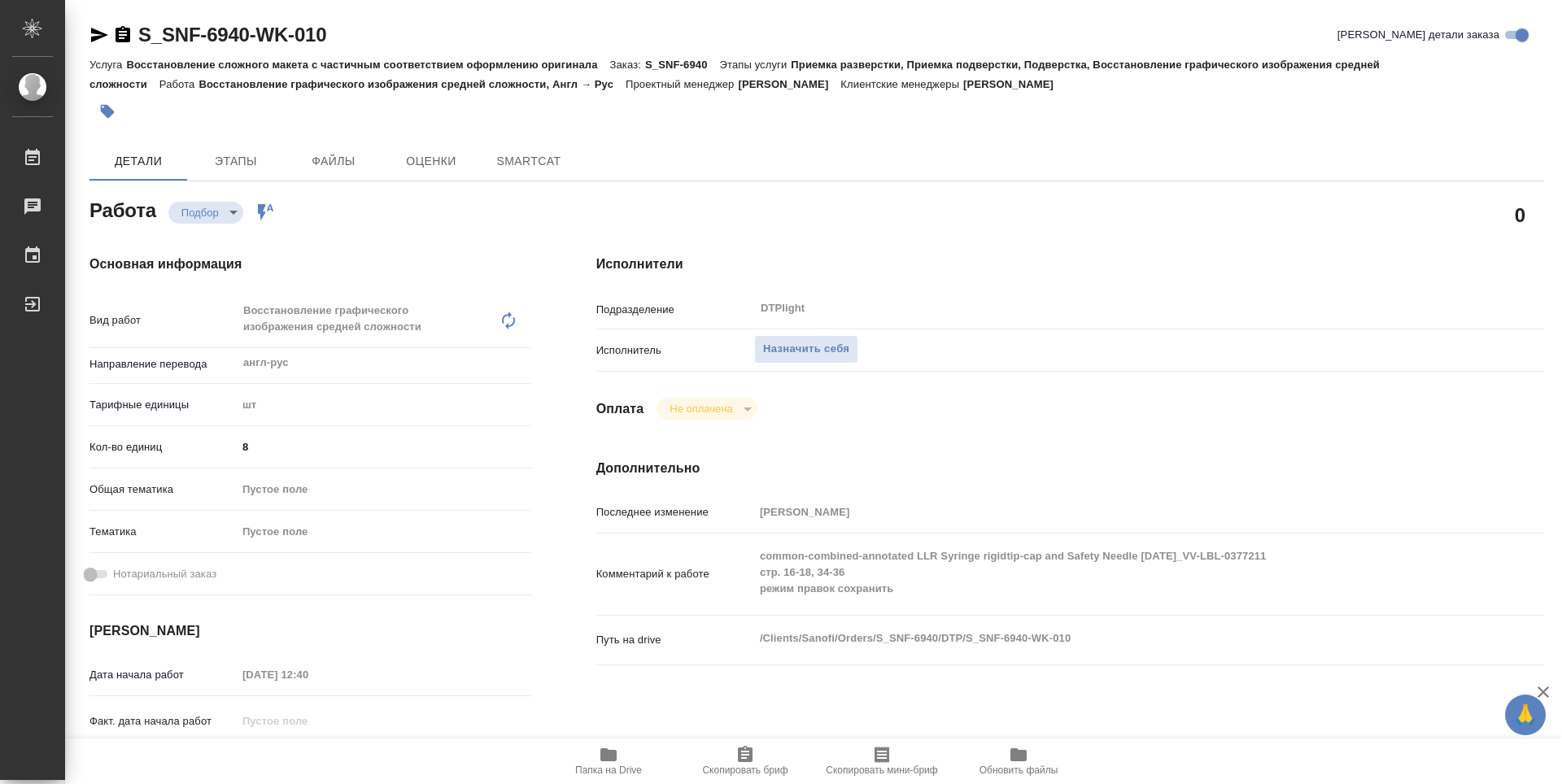
type textarea "x"
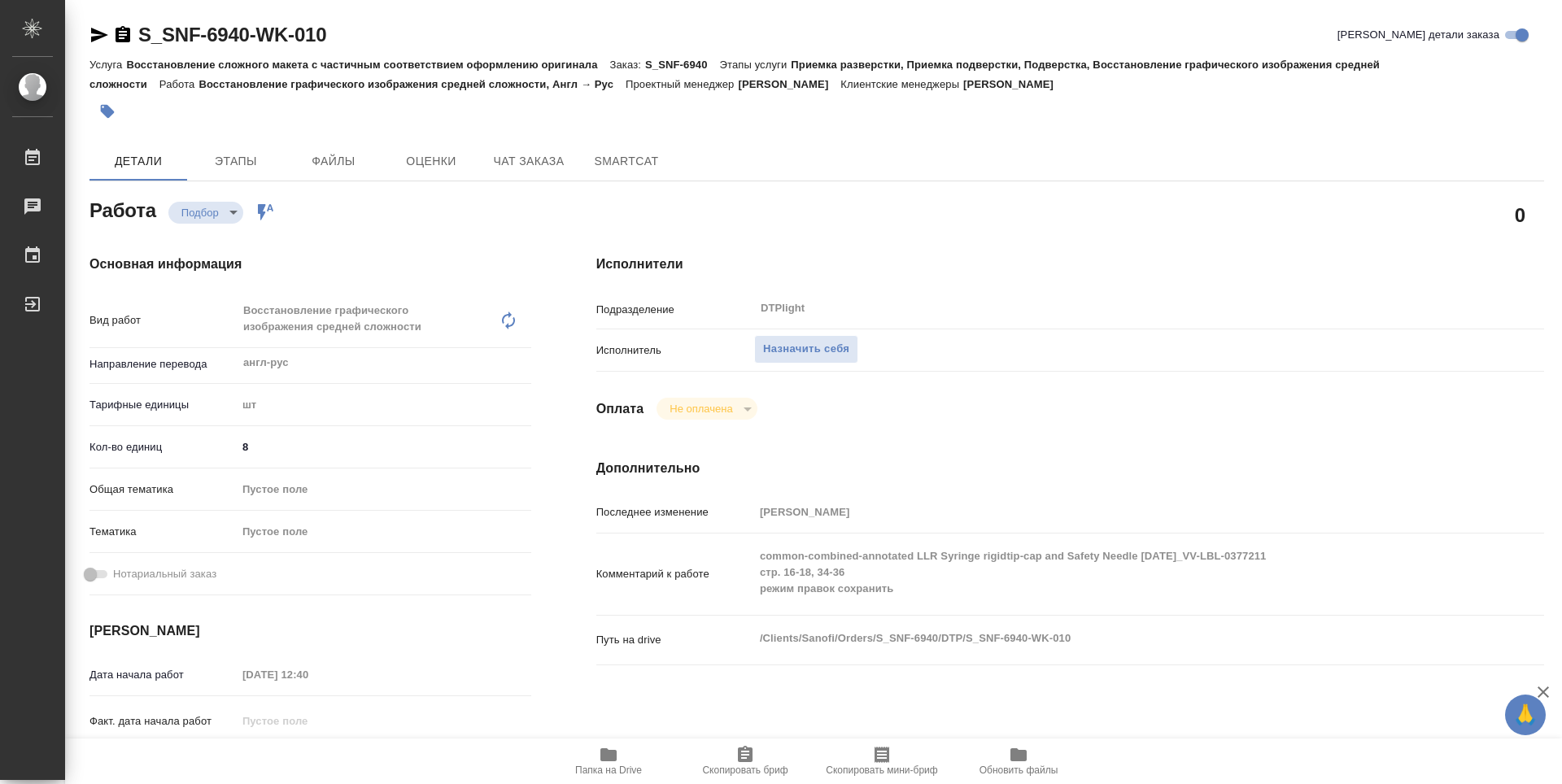
type textarea "x"
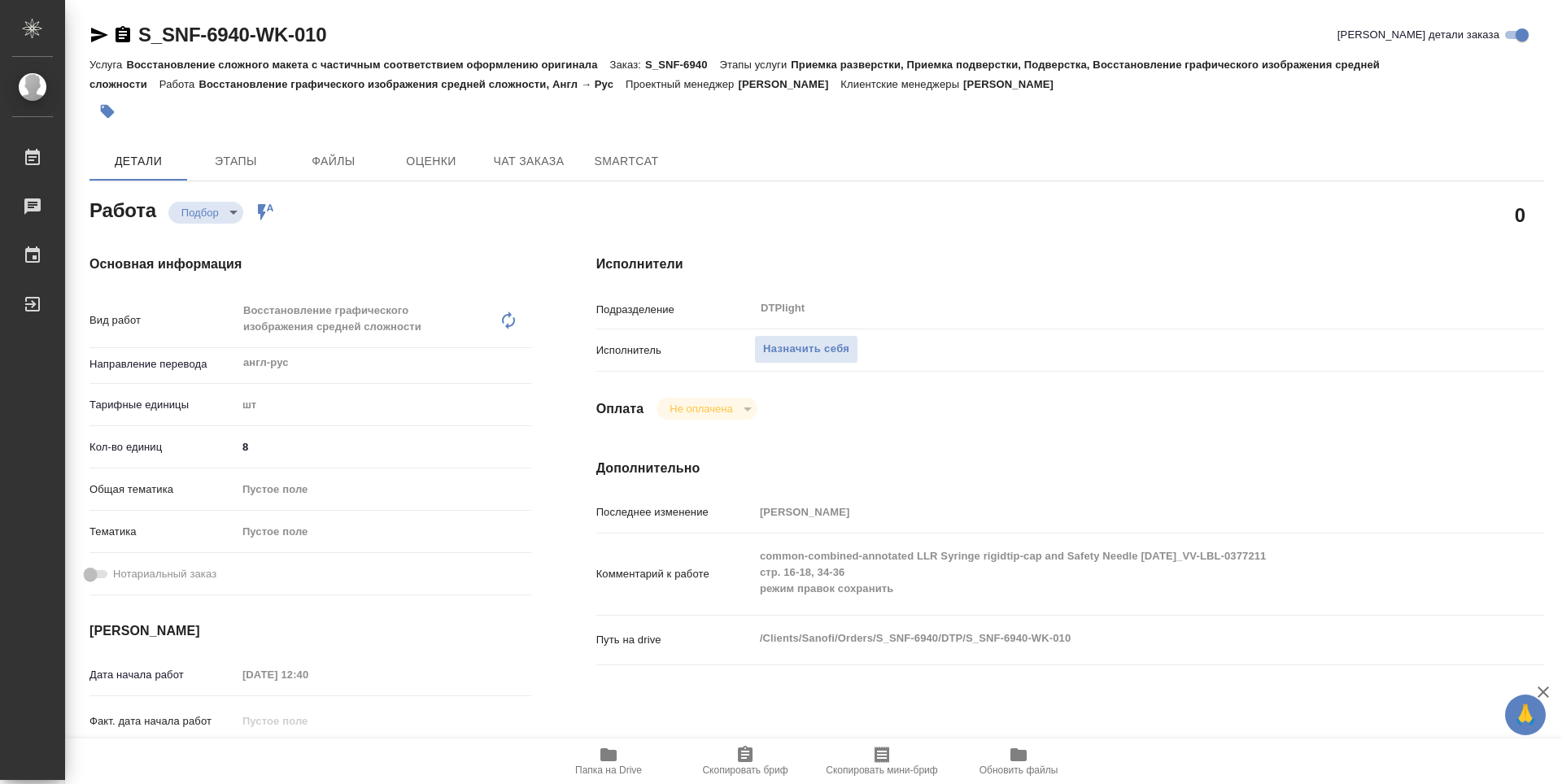
type textarea "x"
click at [517, 159] on span "Чат заказа" at bounding box center [529, 161] width 78 height 20
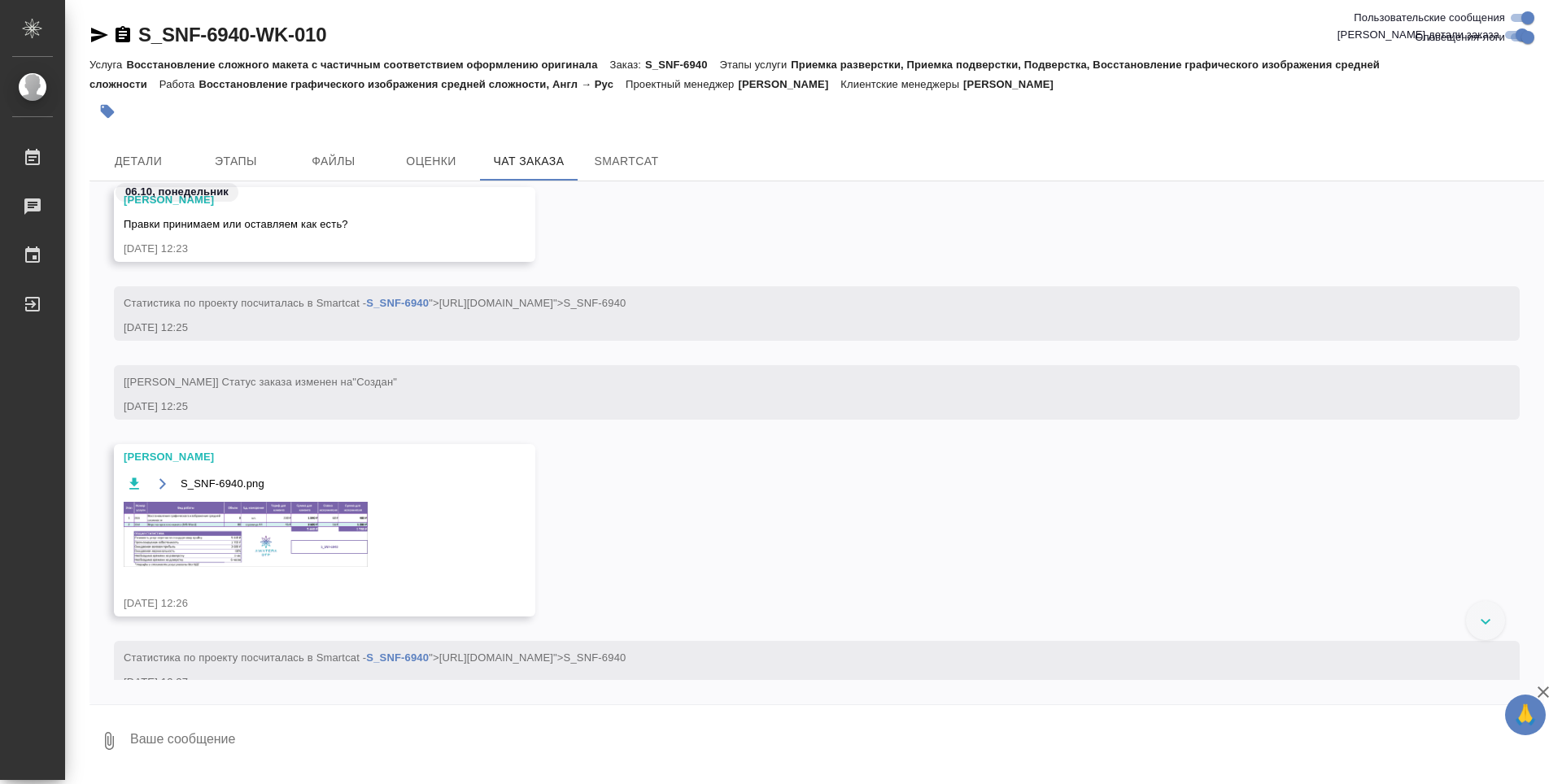
scroll to position [814, 0]
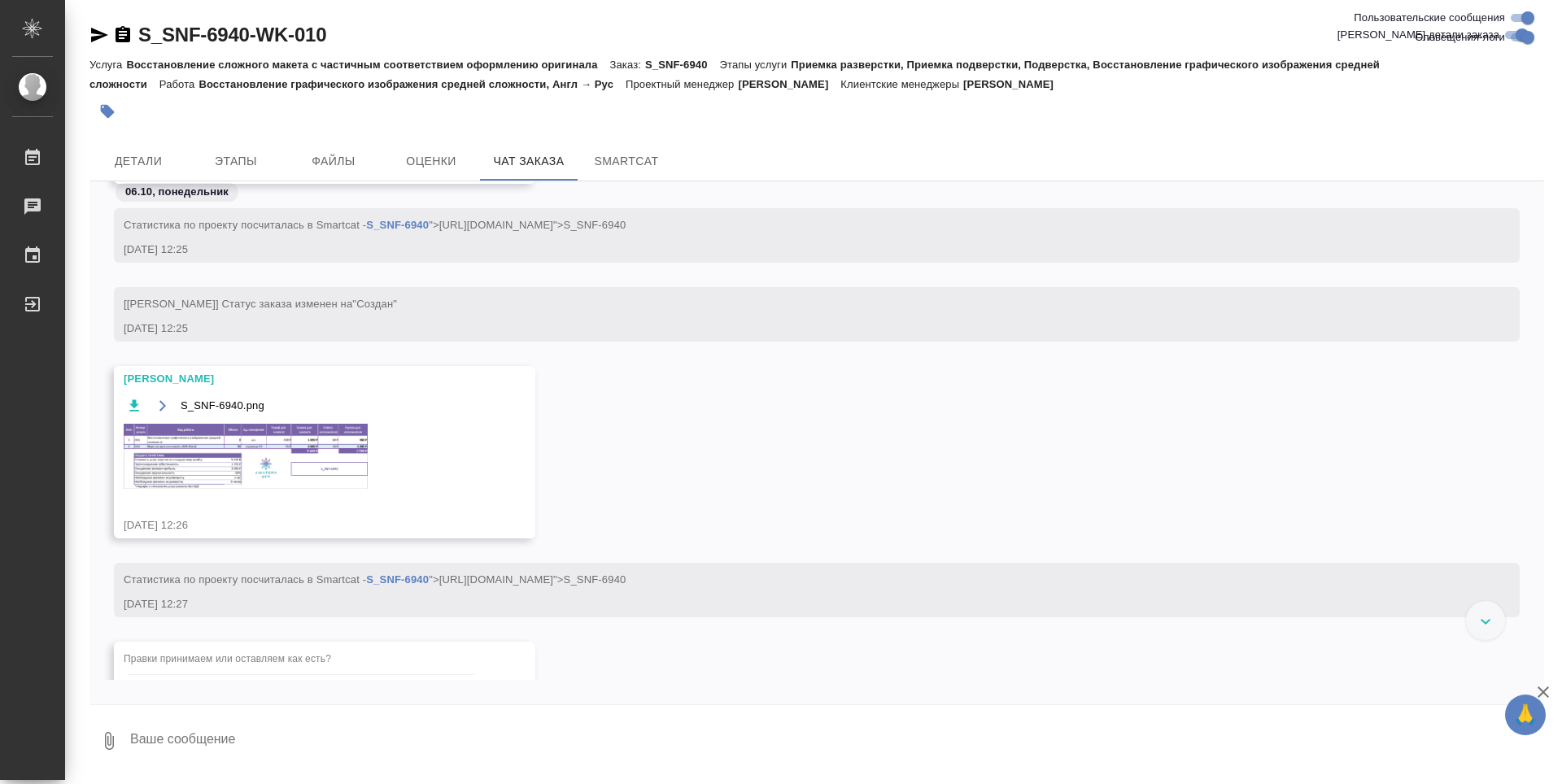
click at [147, 442] on img at bounding box center [245, 456] width 244 height 65
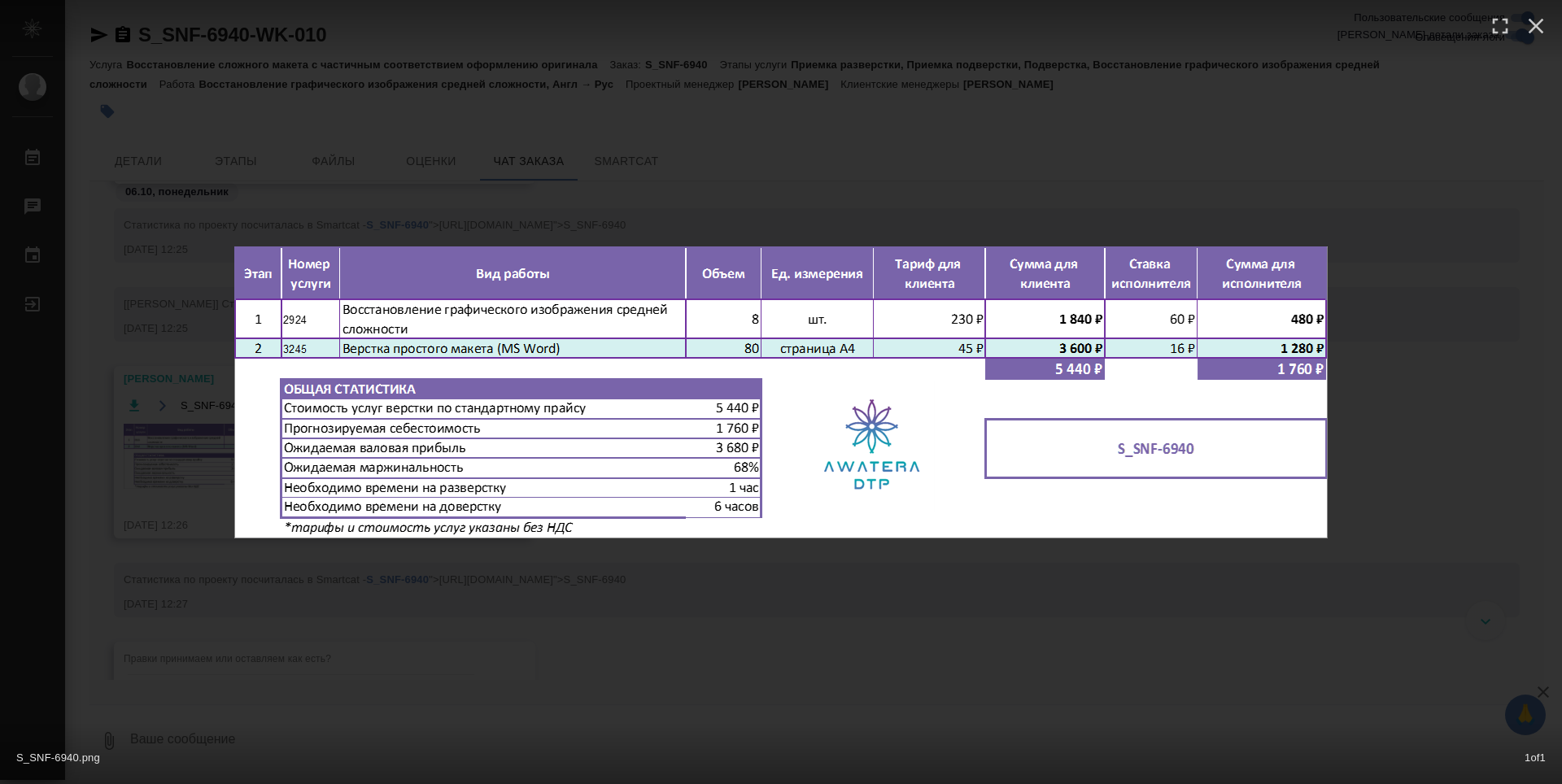
click at [869, 557] on div "S_SNF-6940.png 1 of 1" at bounding box center [781, 392] width 1562 height 784
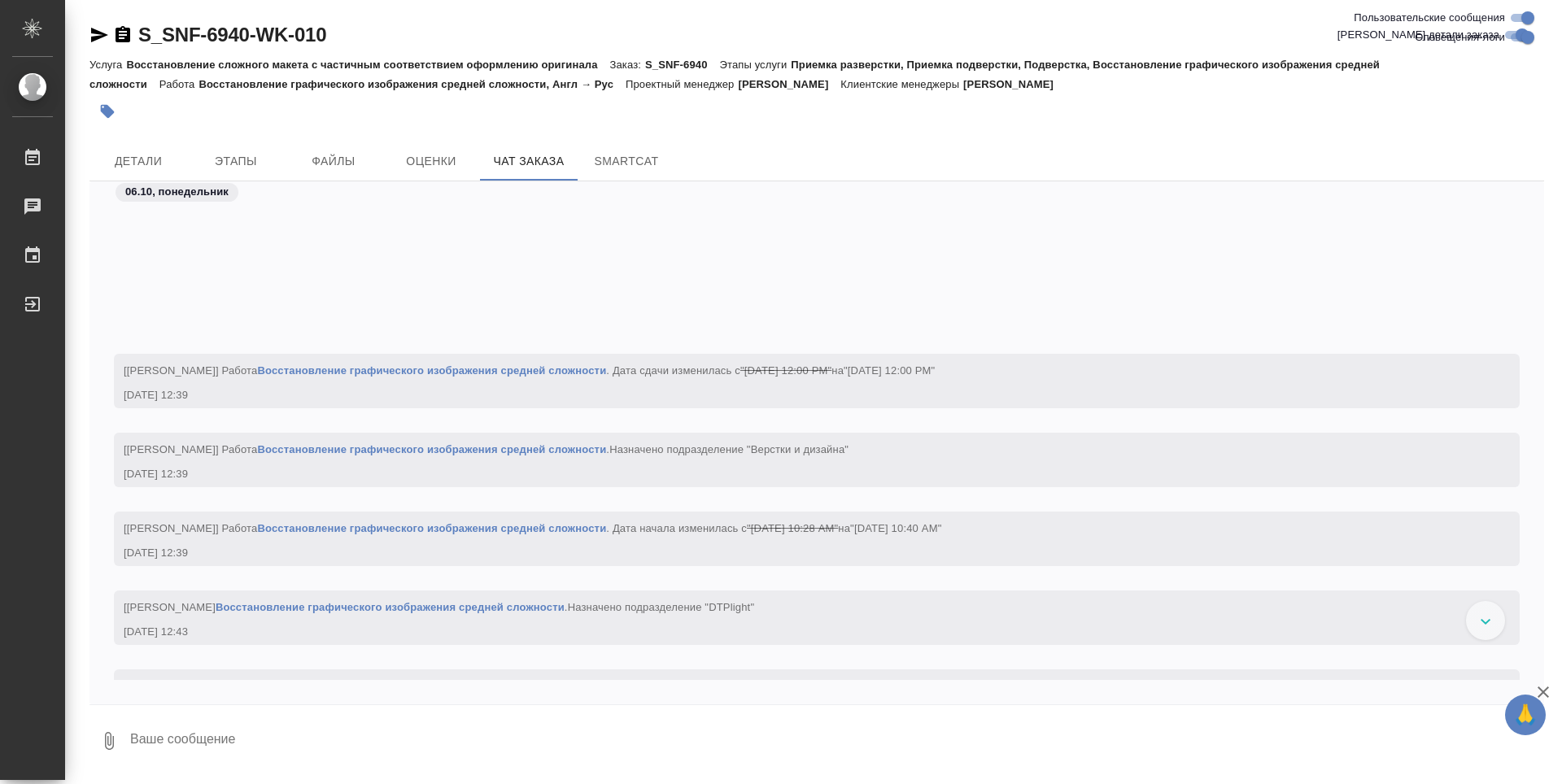
scroll to position [3371, 0]
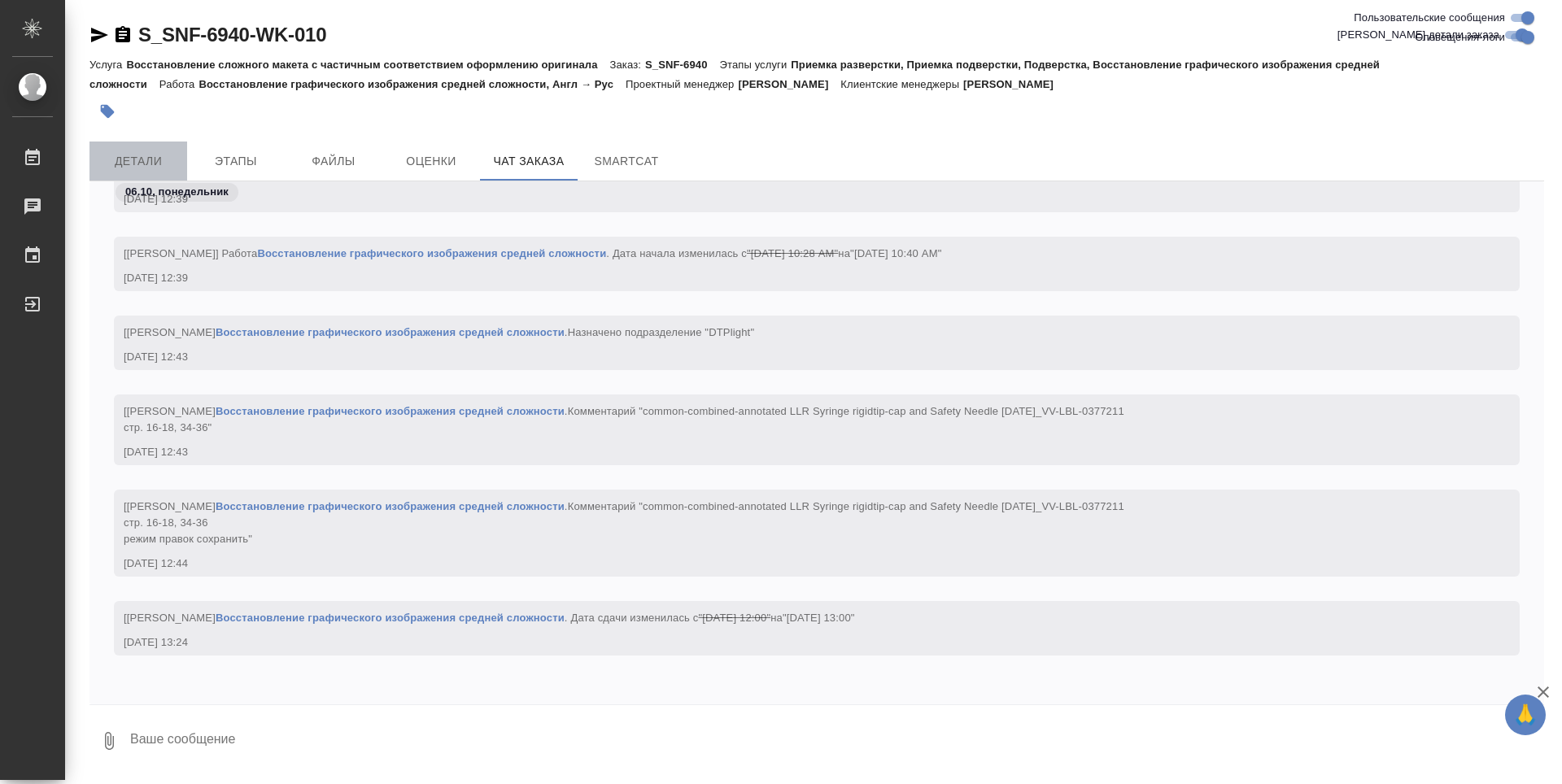
click at [167, 160] on span "Детали" at bounding box center [139, 161] width 78 height 20
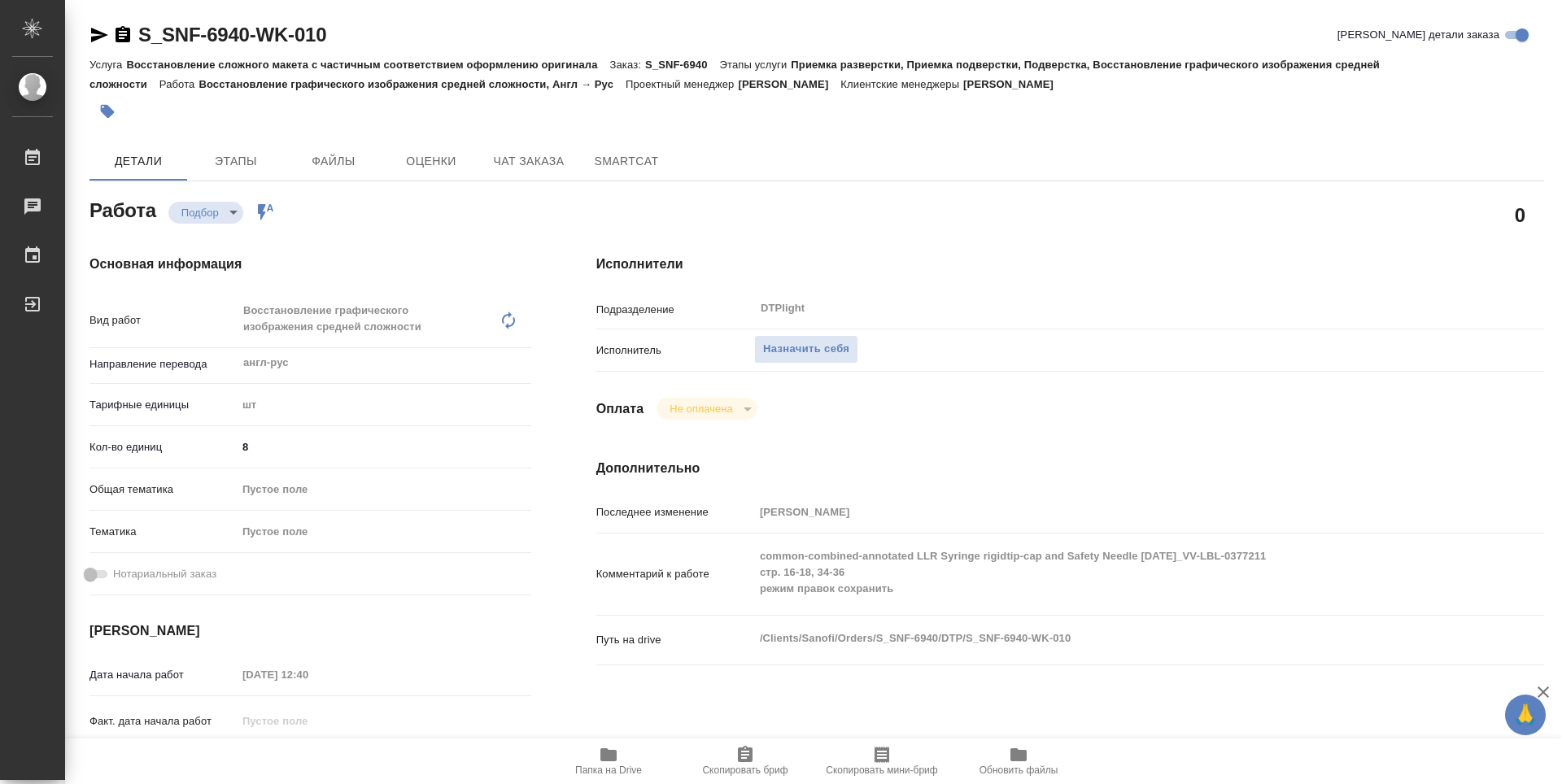
type textarea "x"
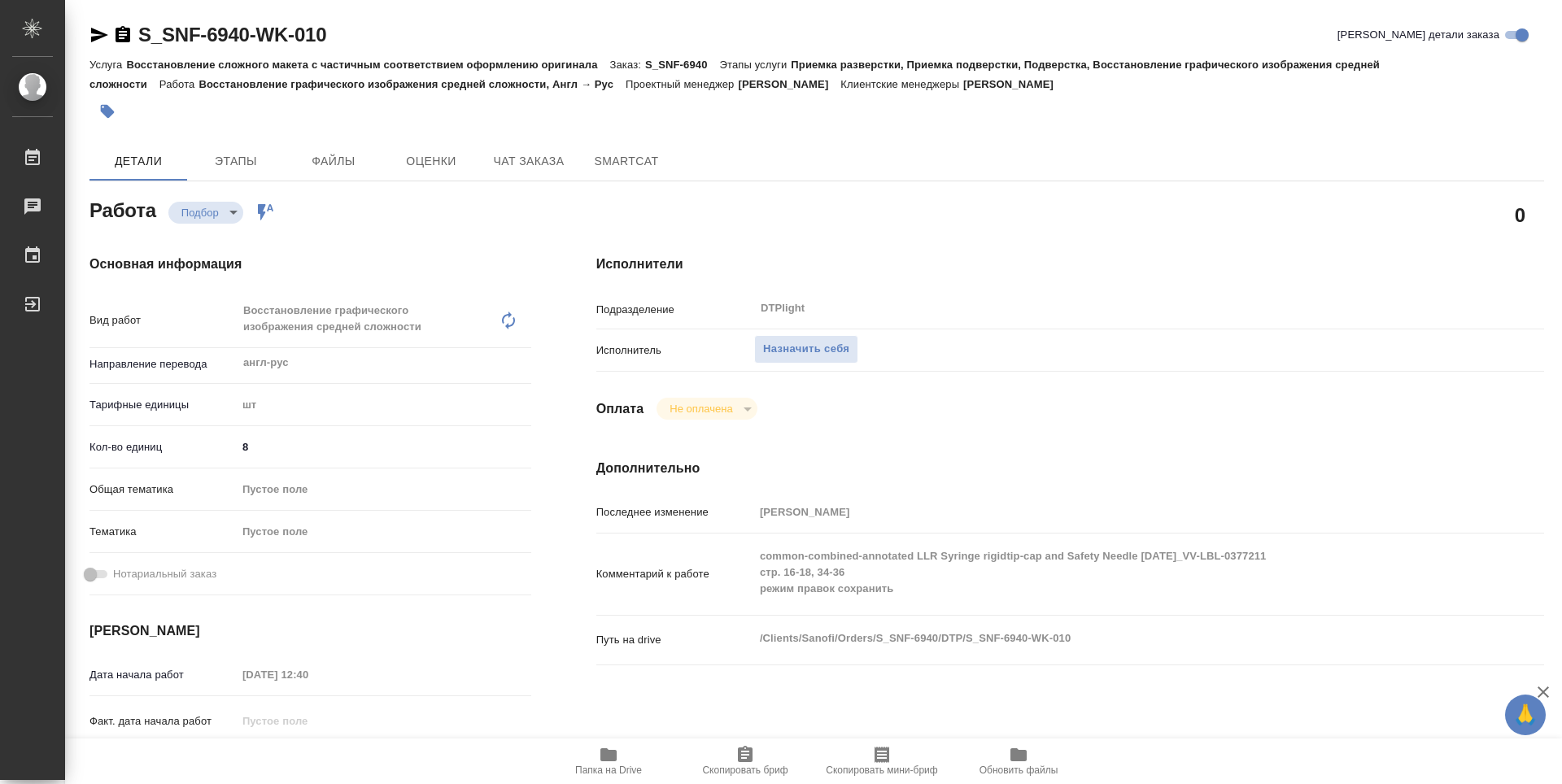
type textarea "x"
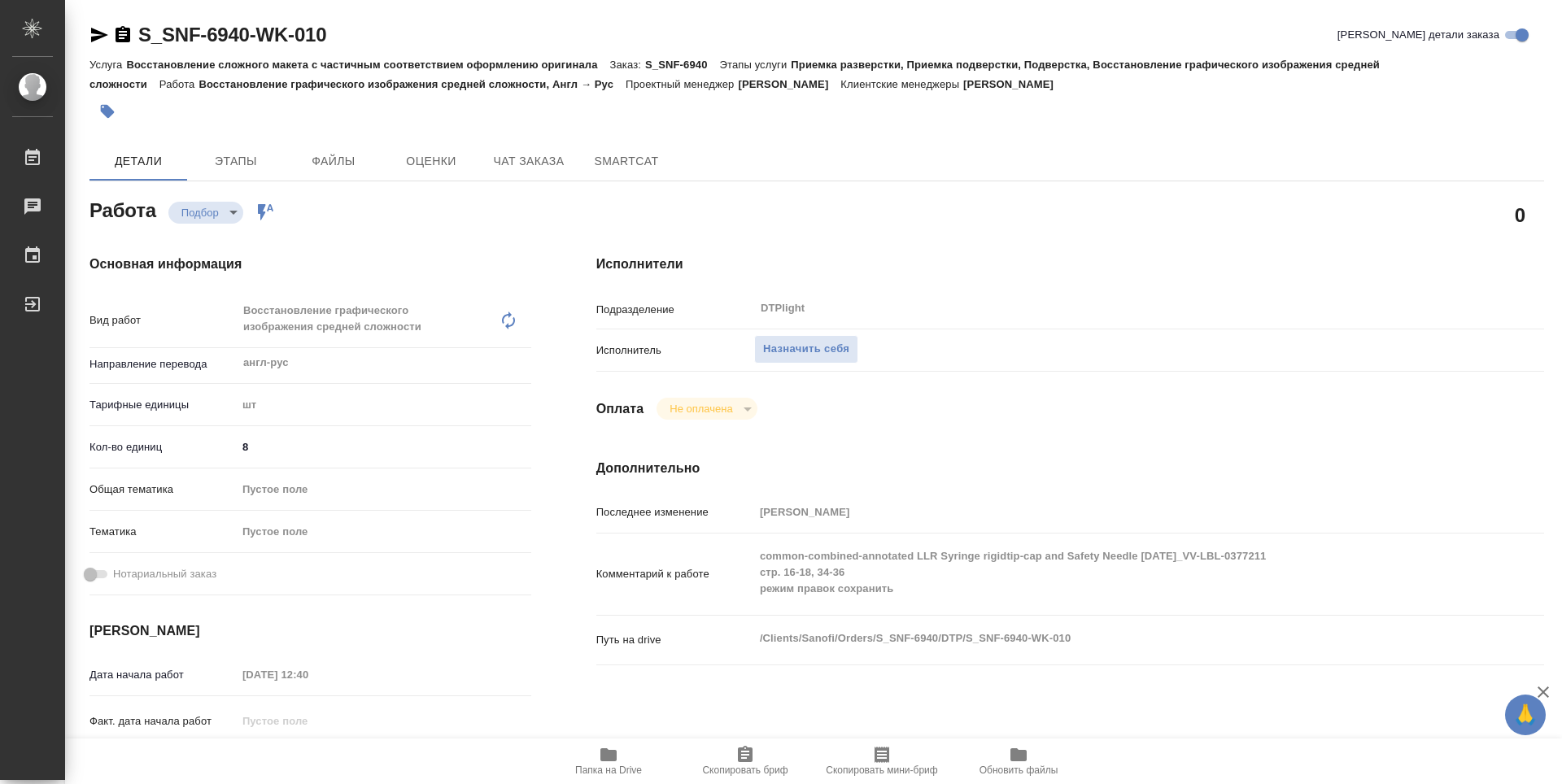
type textarea "x"
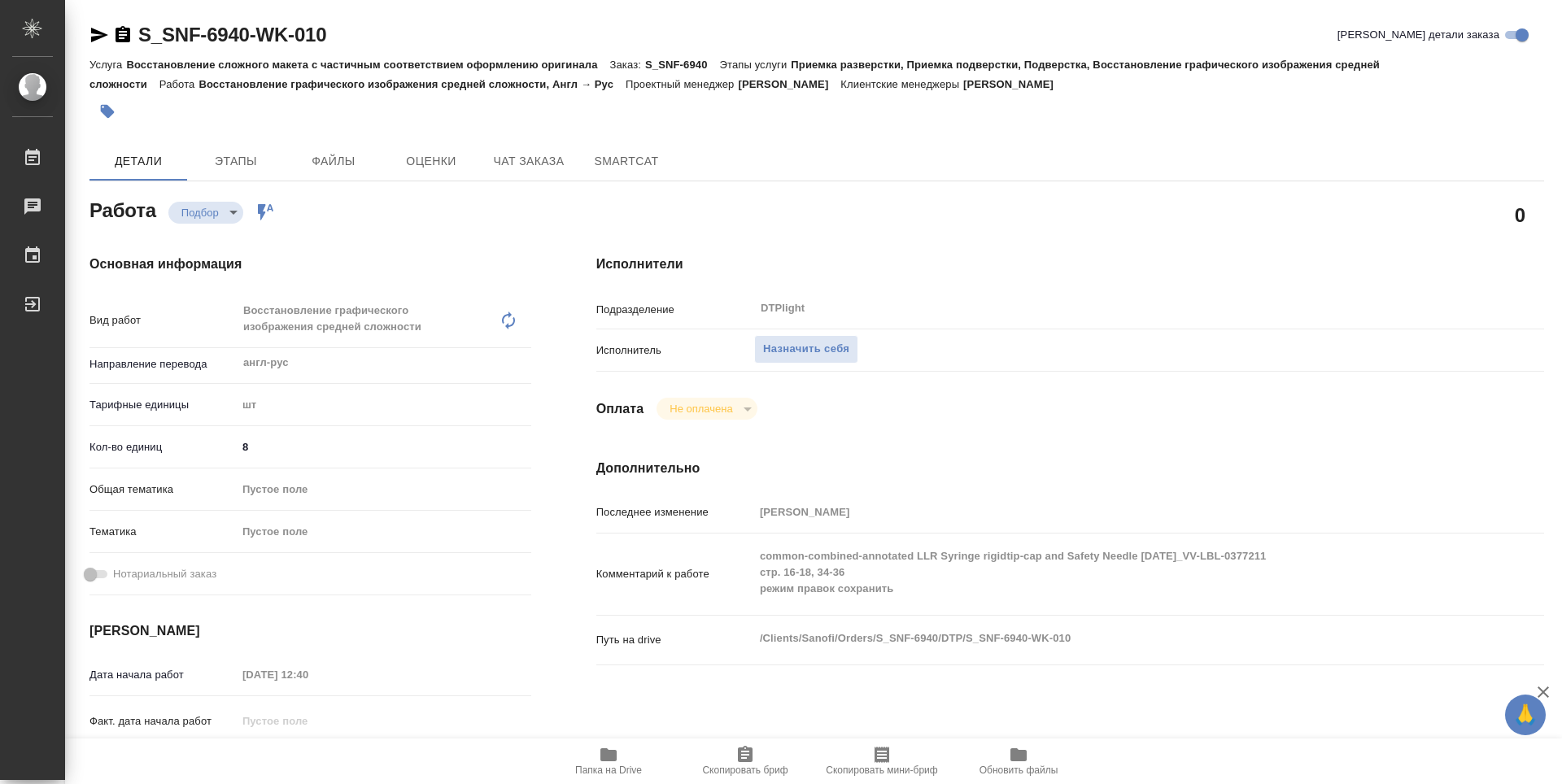
type textarea "x"
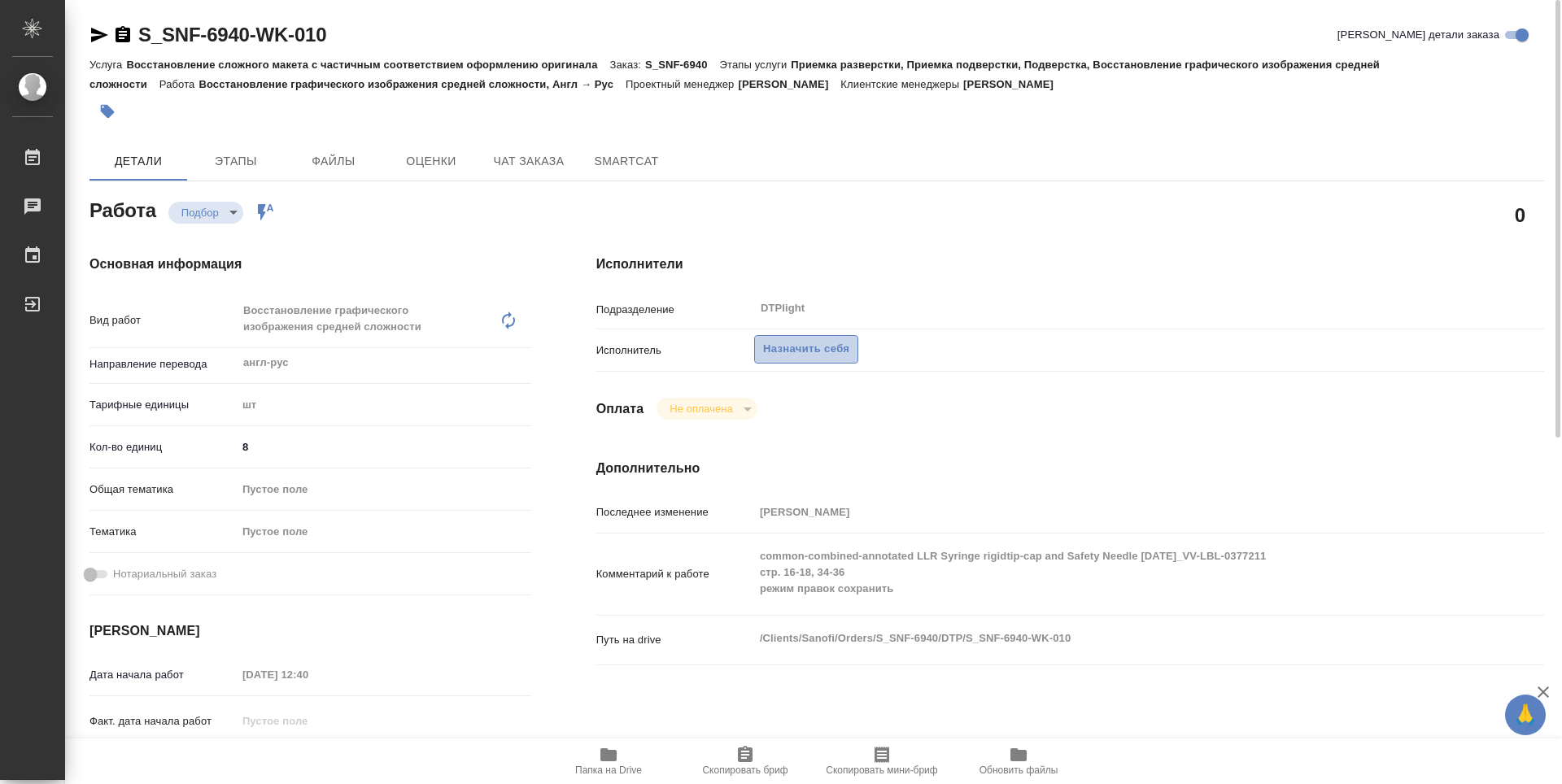
click at [823, 347] on span "Назначить себя" at bounding box center [806, 350] width 86 height 19
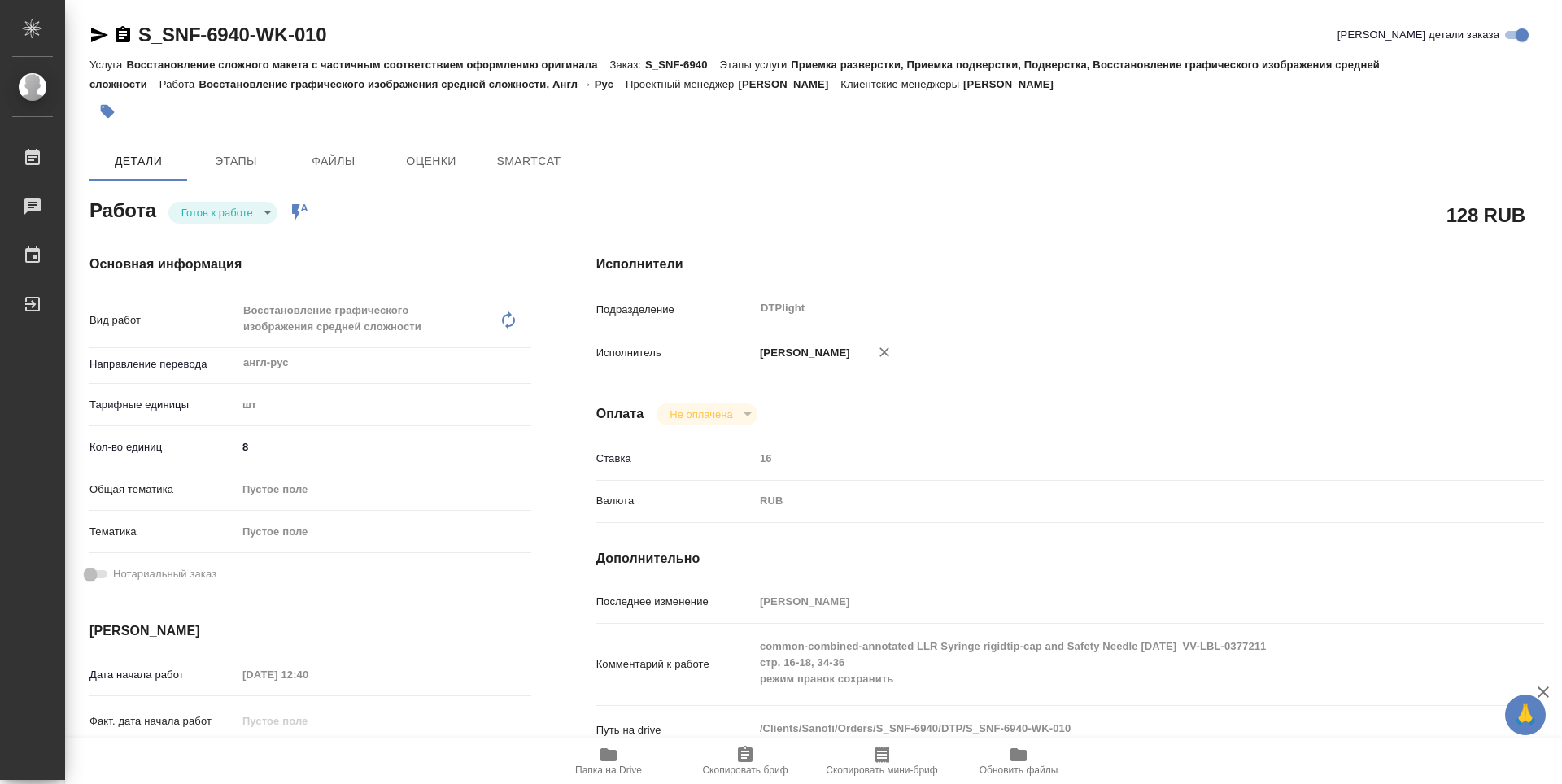
type textarea "x"
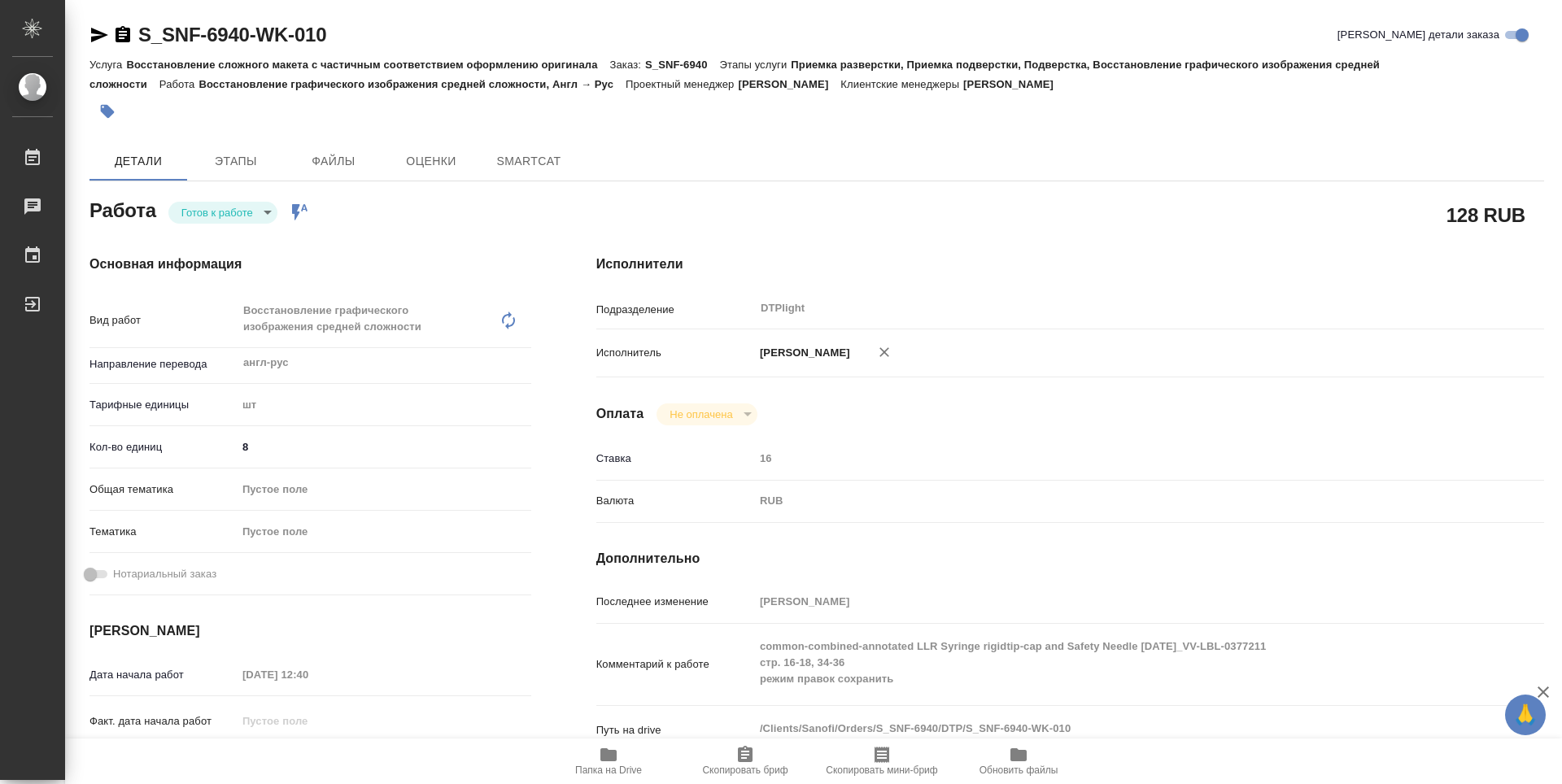
type textarea "x"
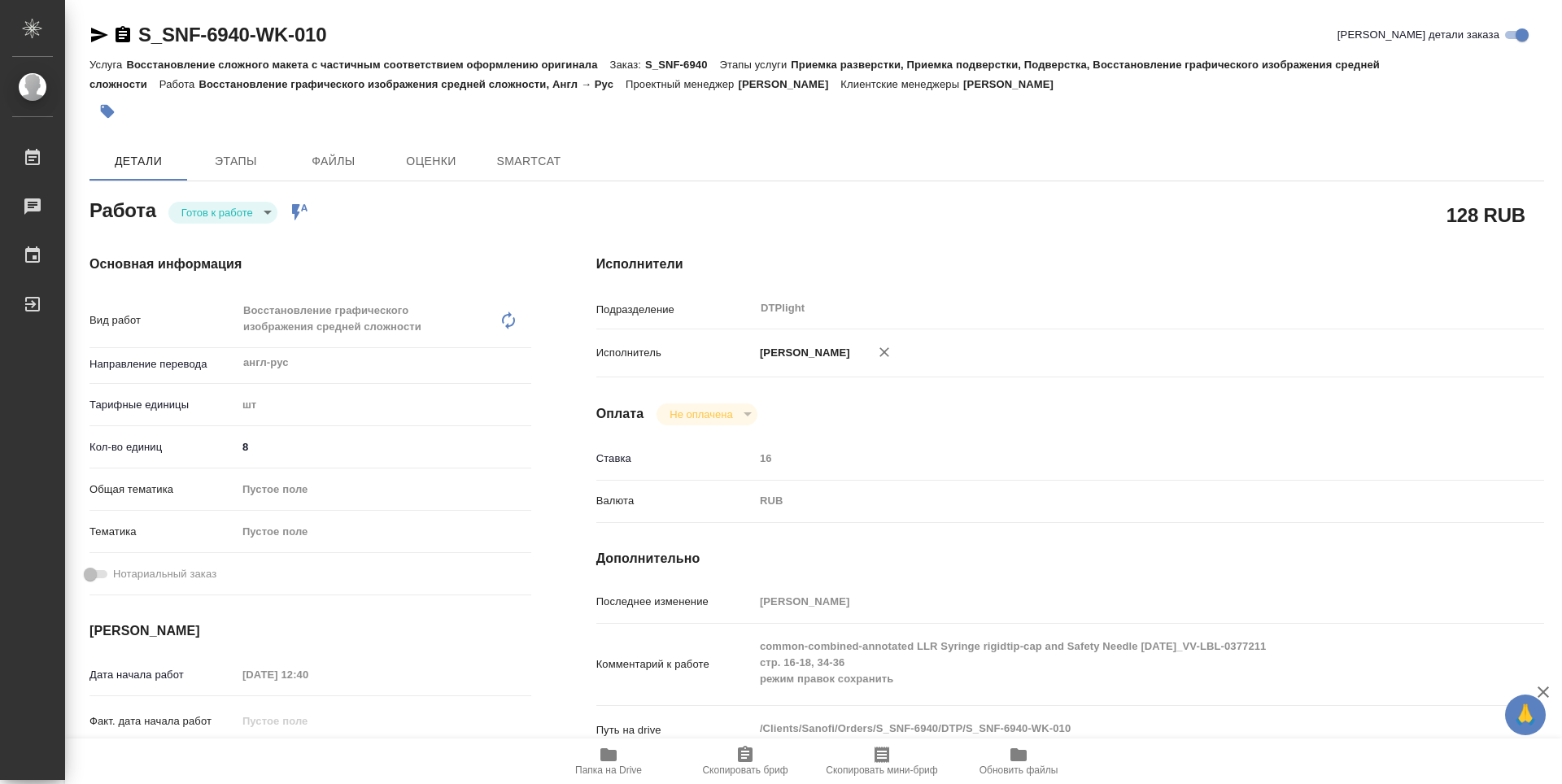
type textarea "x"
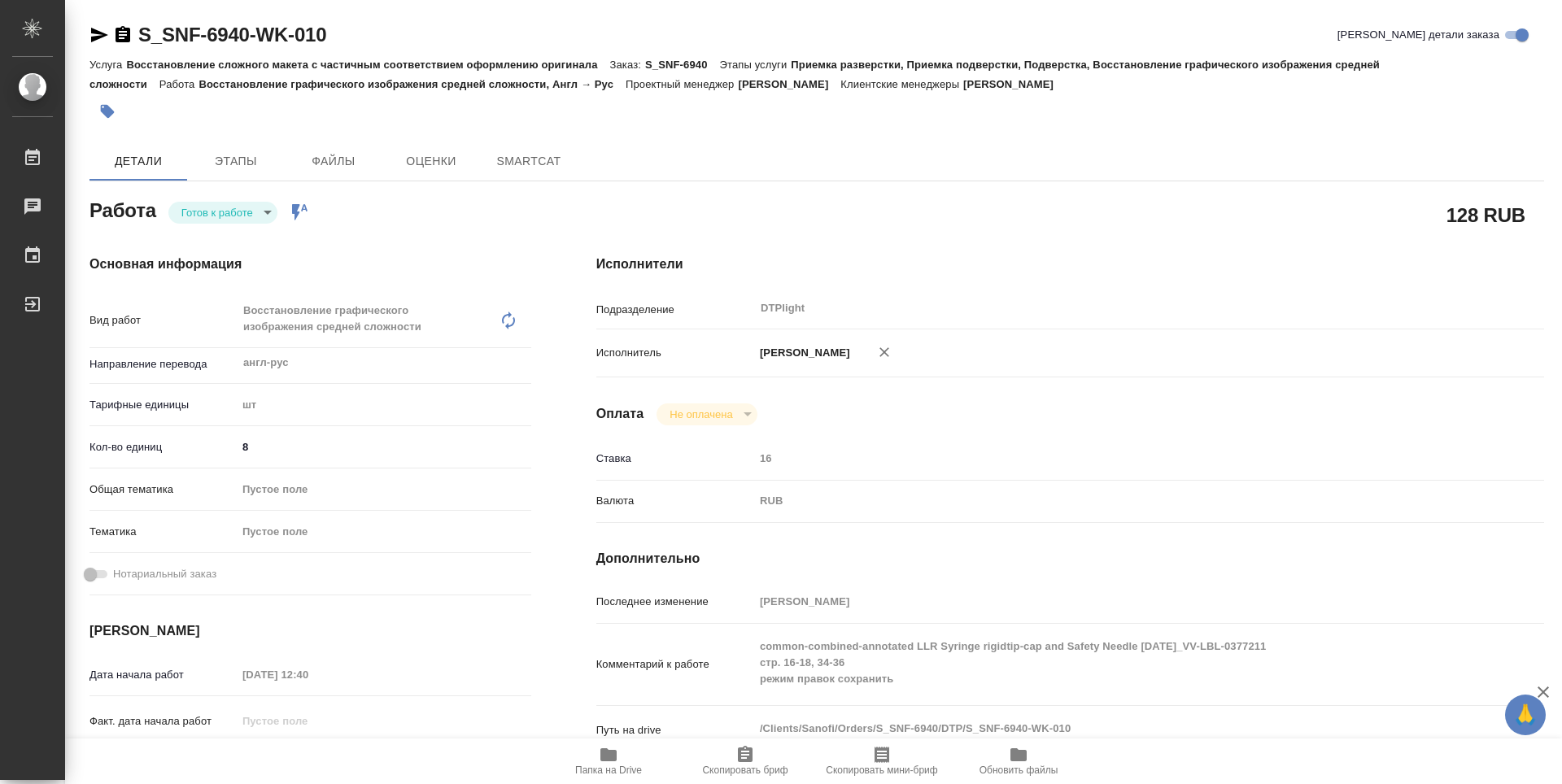
type textarea "x"
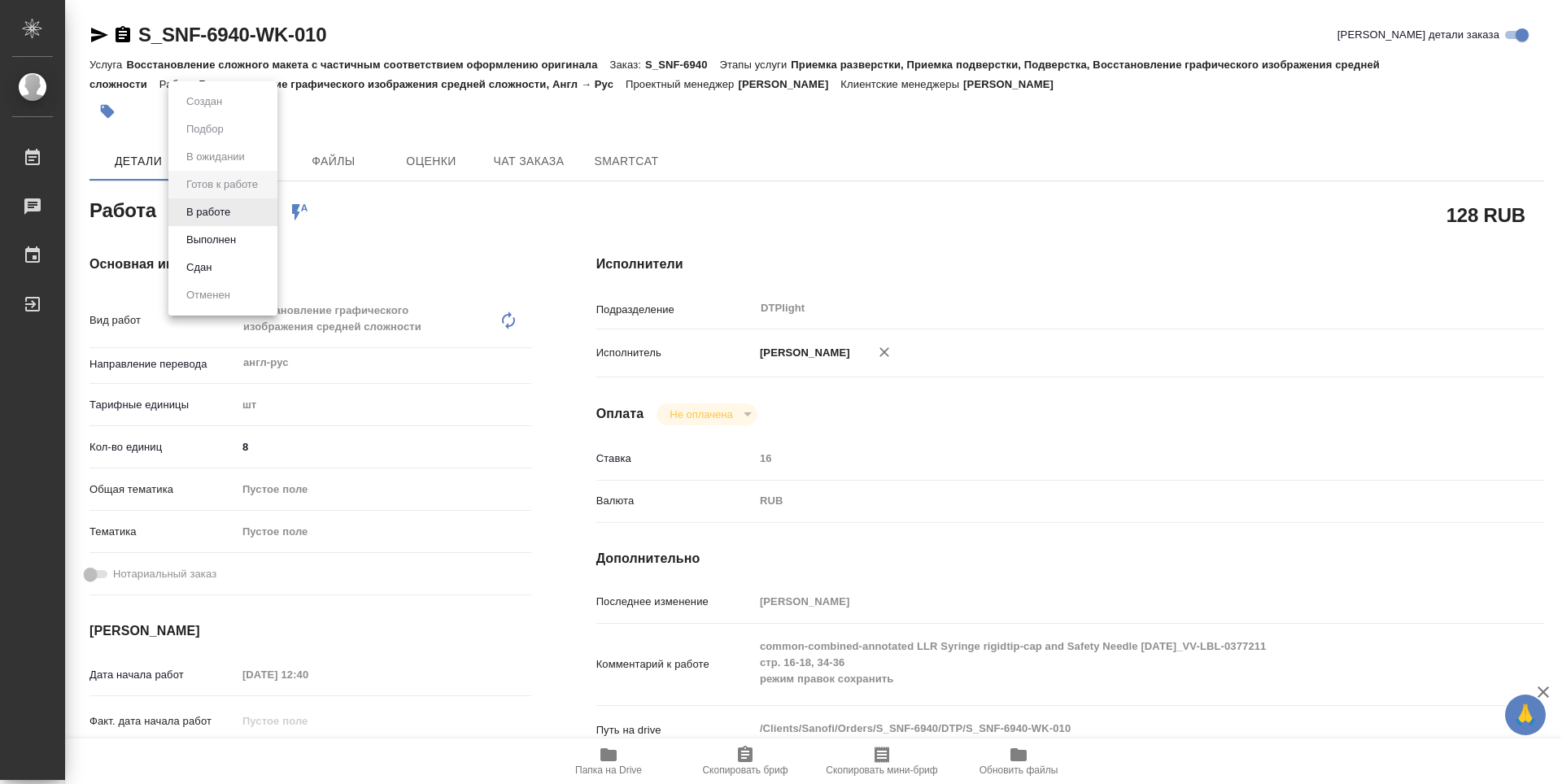
click at [274, 216] on body "🙏 .cls-1 fill:#fff; AWATERA Guselnikov Roman Работы Чаты График Выйти S_SNF-694…" at bounding box center [781, 392] width 1562 height 784
click at [204, 215] on button "В работе" at bounding box center [209, 212] width 54 height 18
type textarea "x"
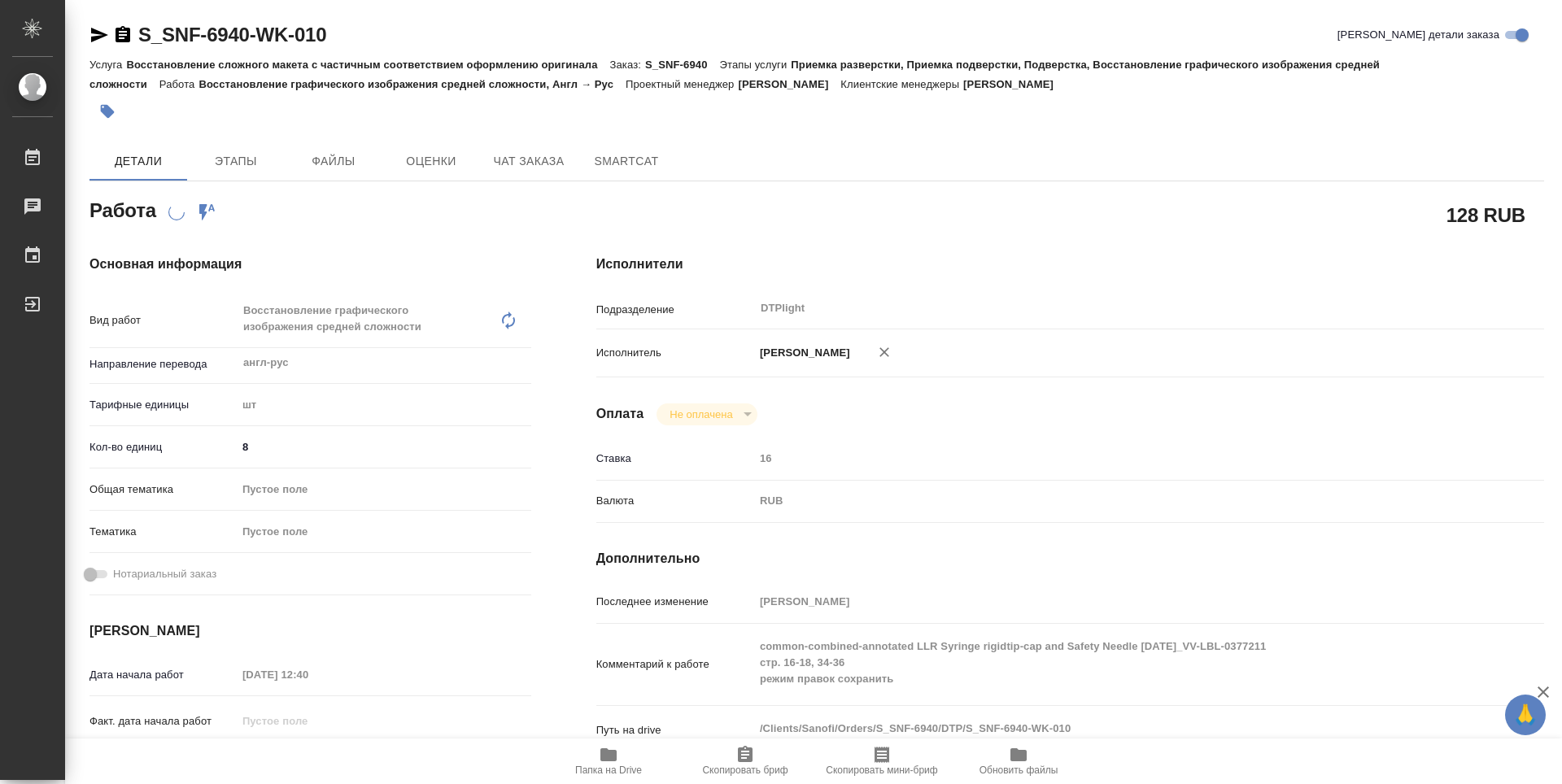
type textarea "x"
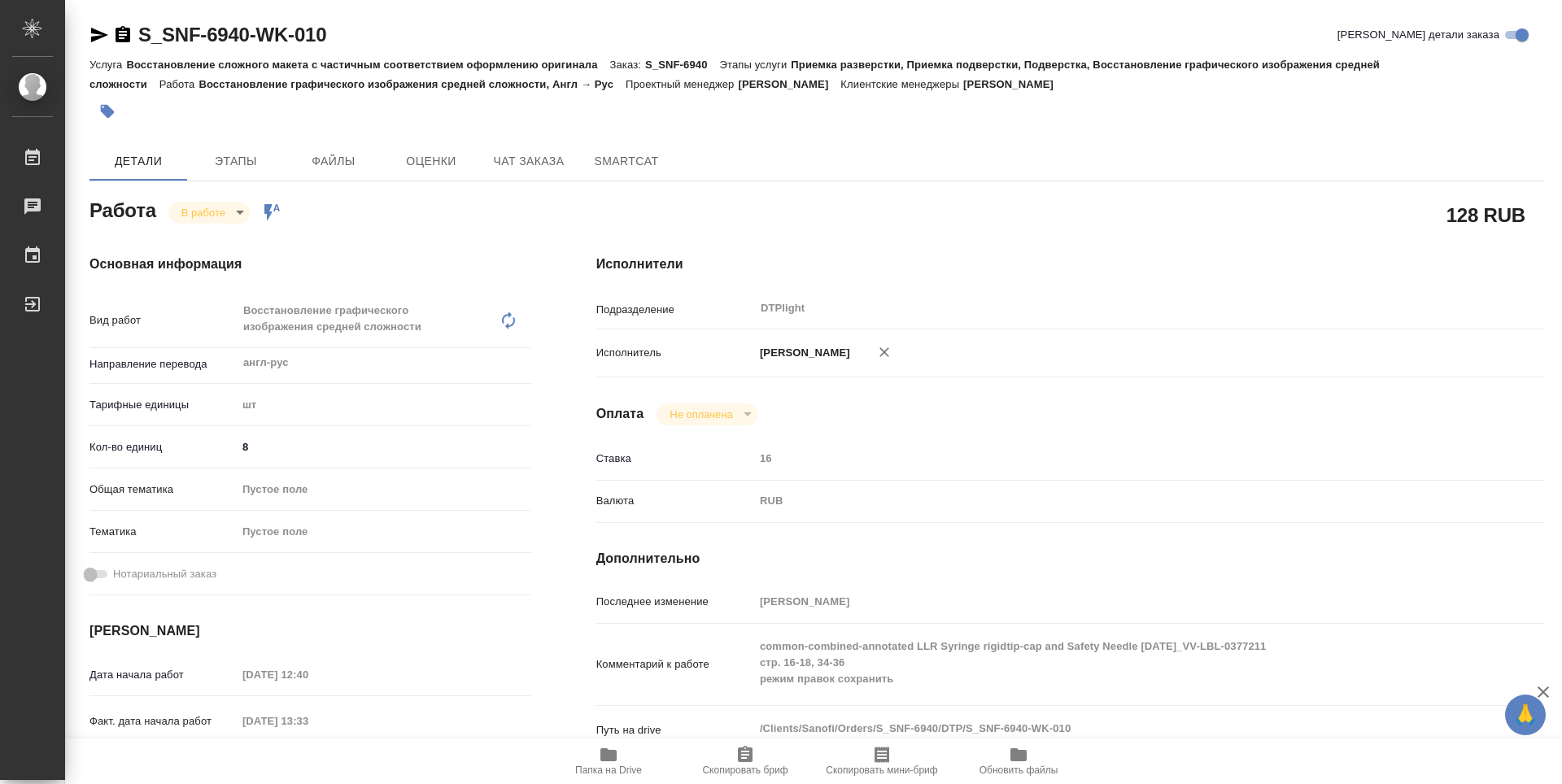
type textarea "x"
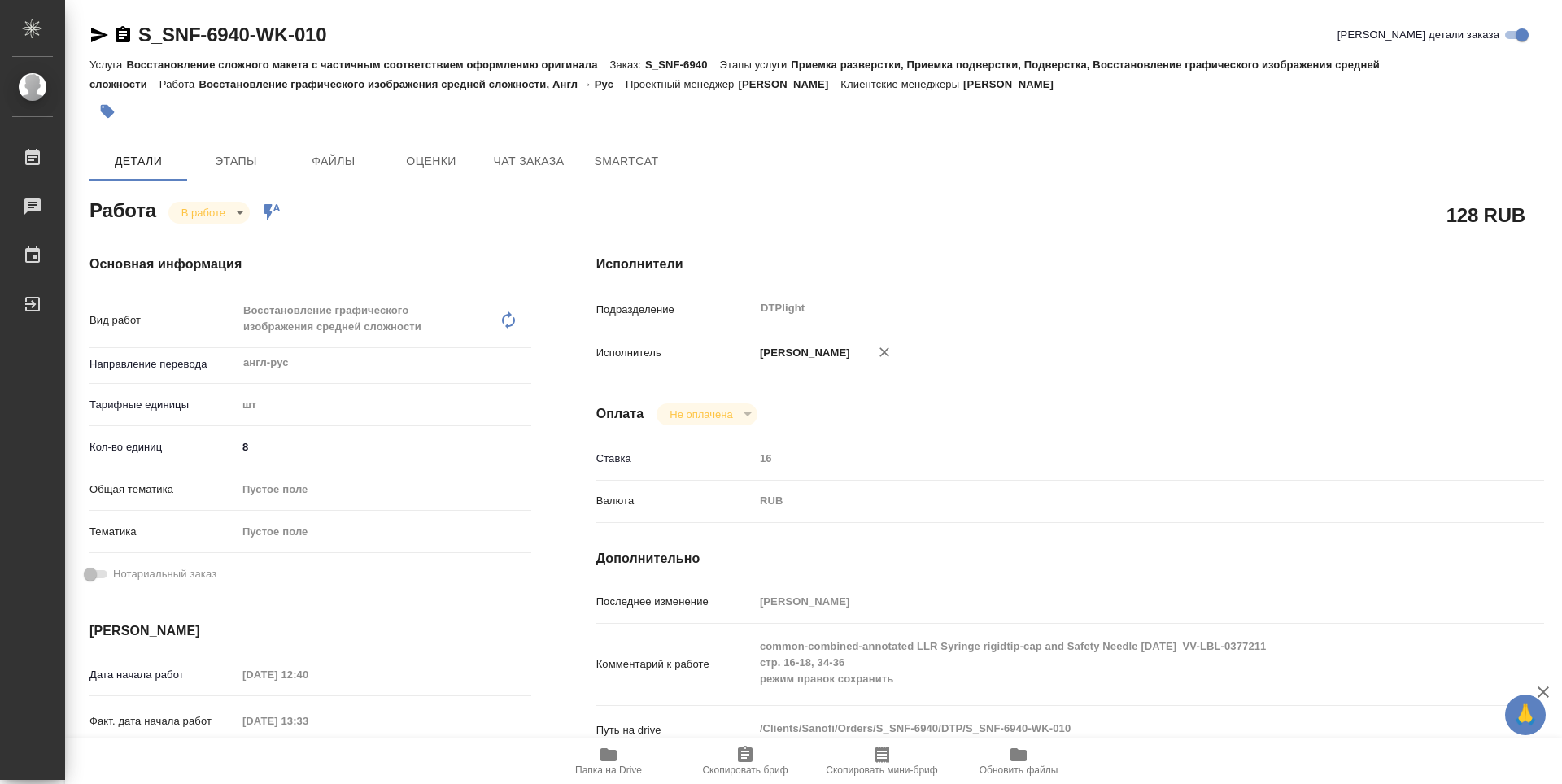
type textarea "x"
click at [434, 226] on div "Основная информация Вид работ Восстановление графического изображения средней с…" at bounding box center [311, 577] width 507 height 710
type textarea "x"
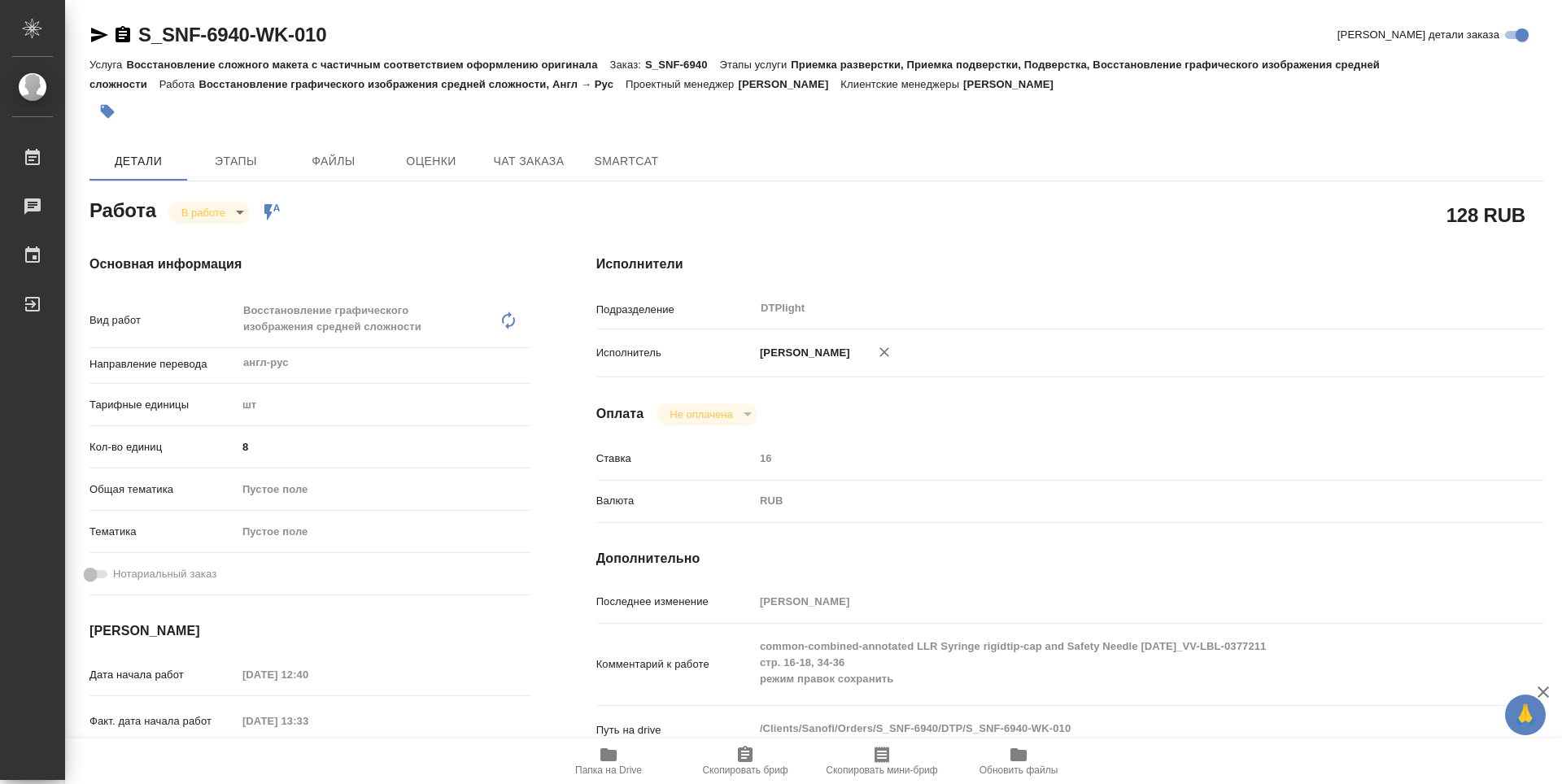
type textarea "x"
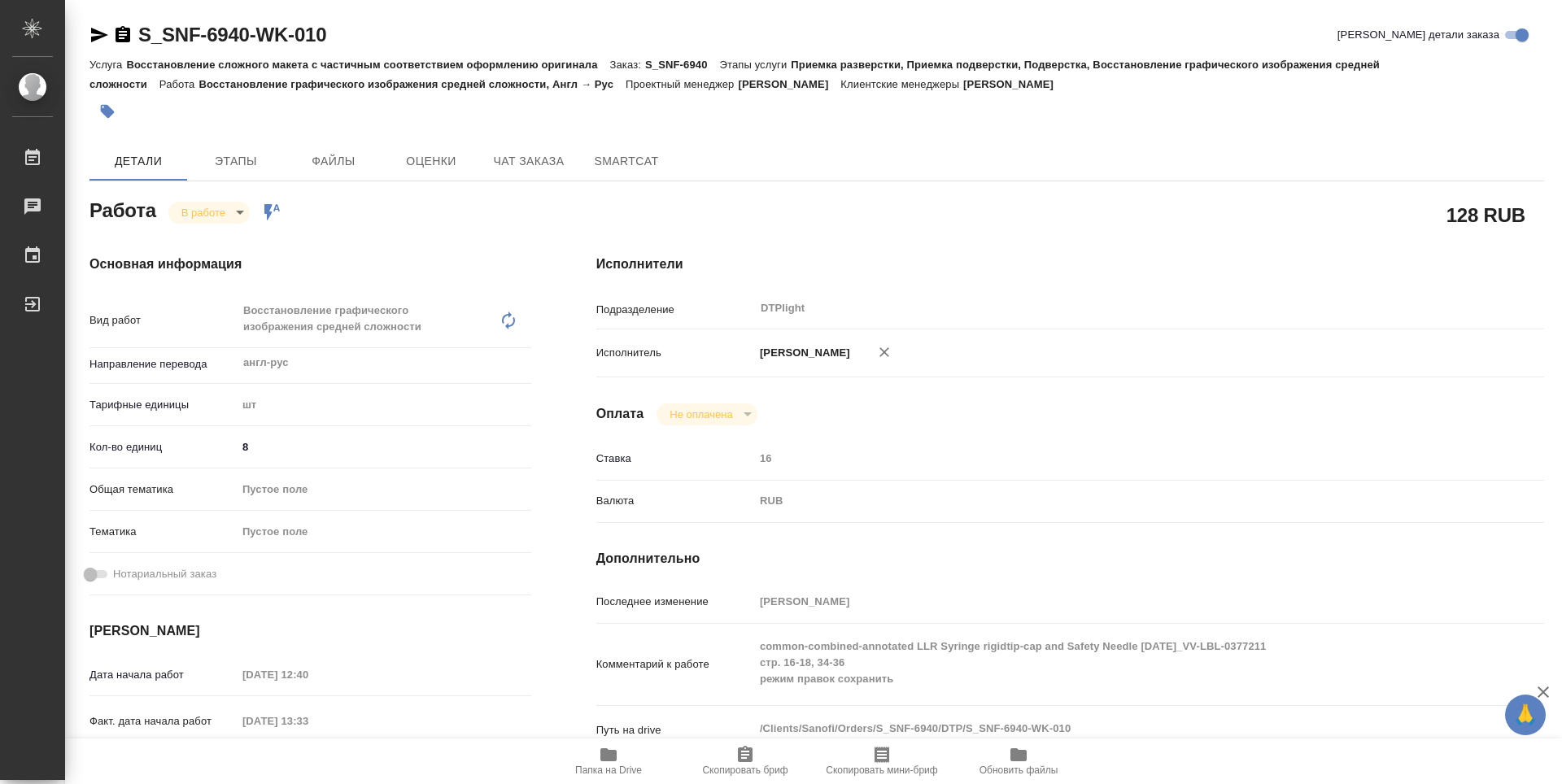
type textarea "x"
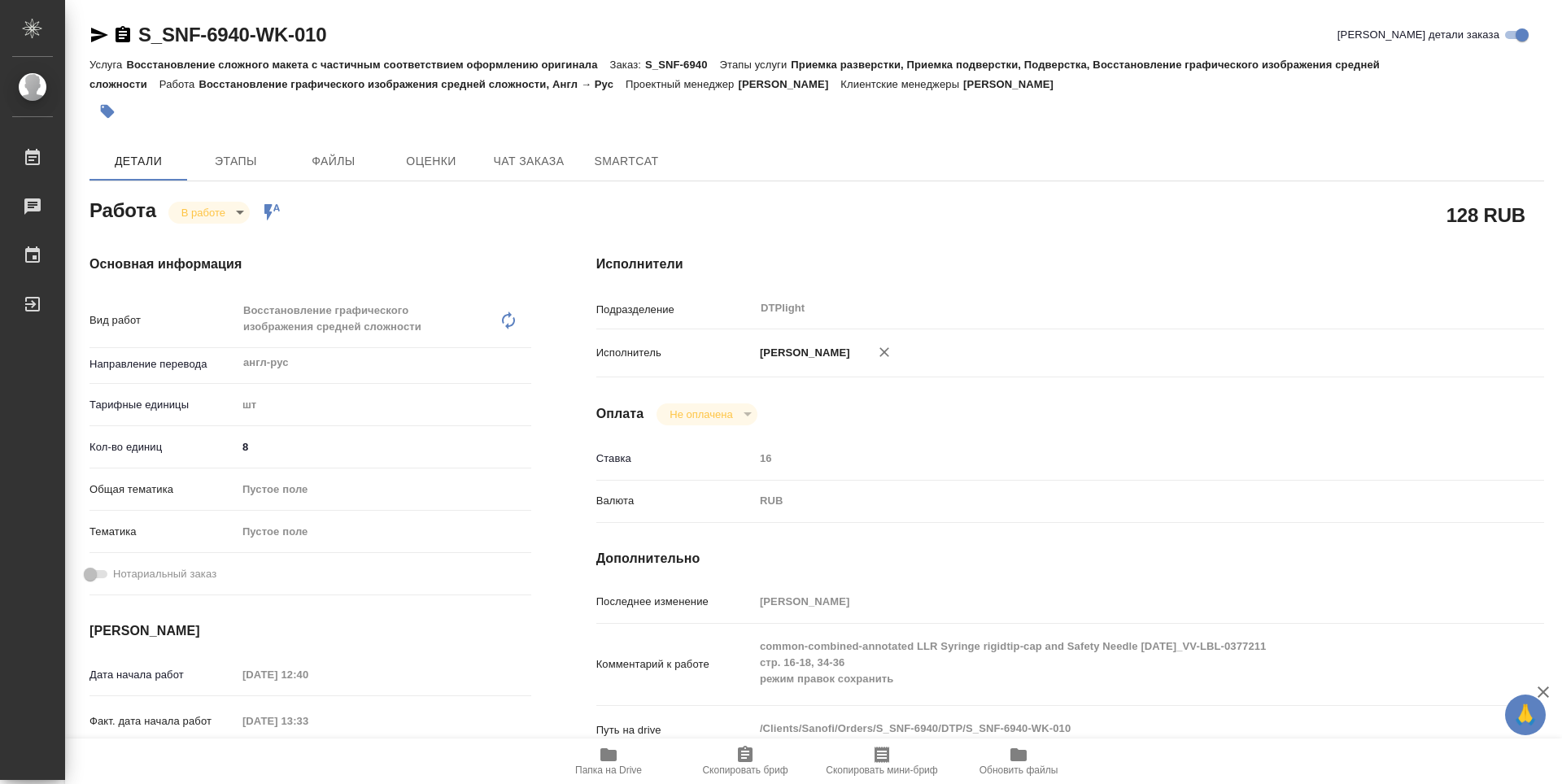
type textarea "x"
click at [122, 39] on icon "button" at bounding box center [122, 33] width 14 height 16
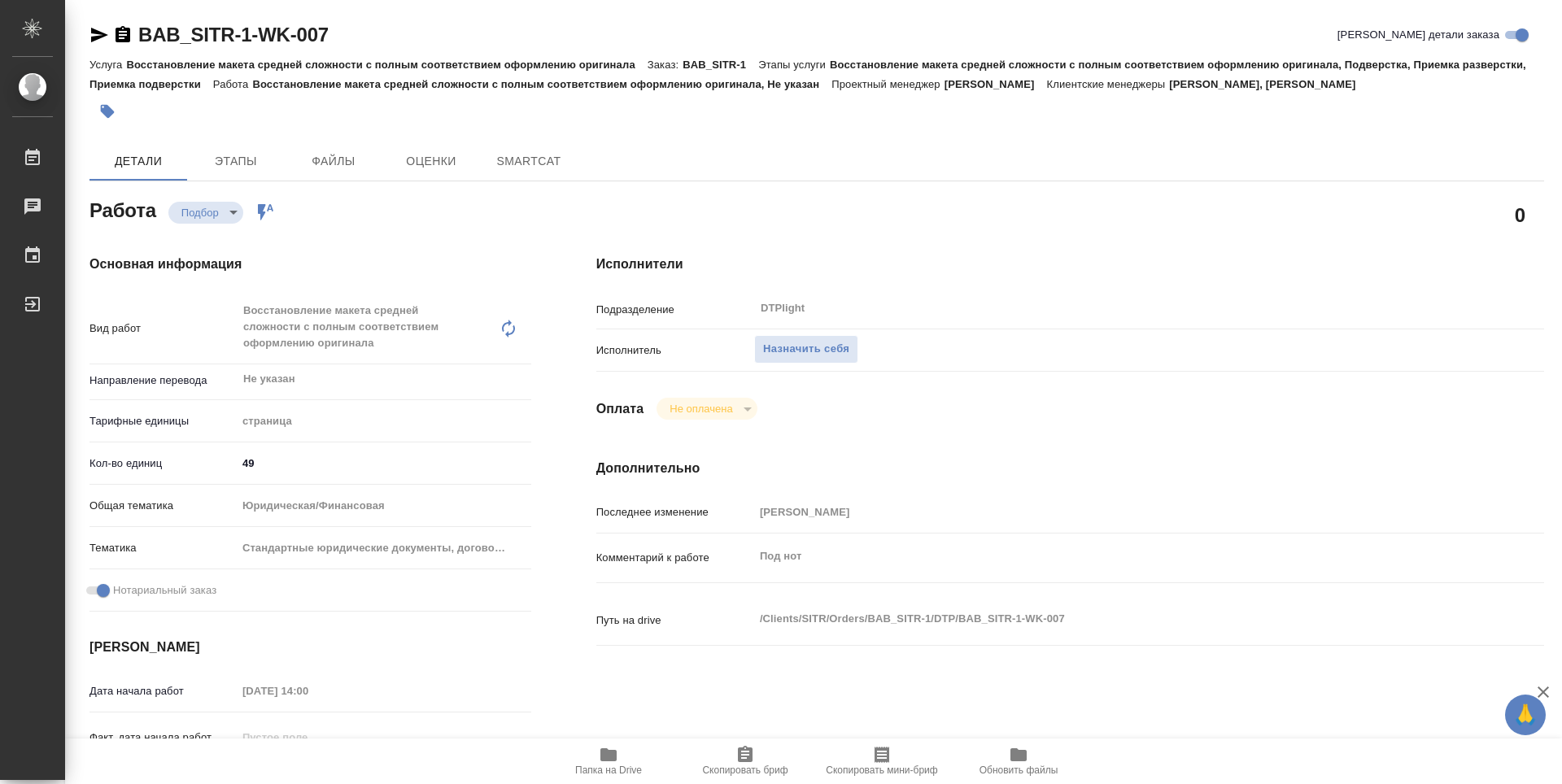
type textarea "x"
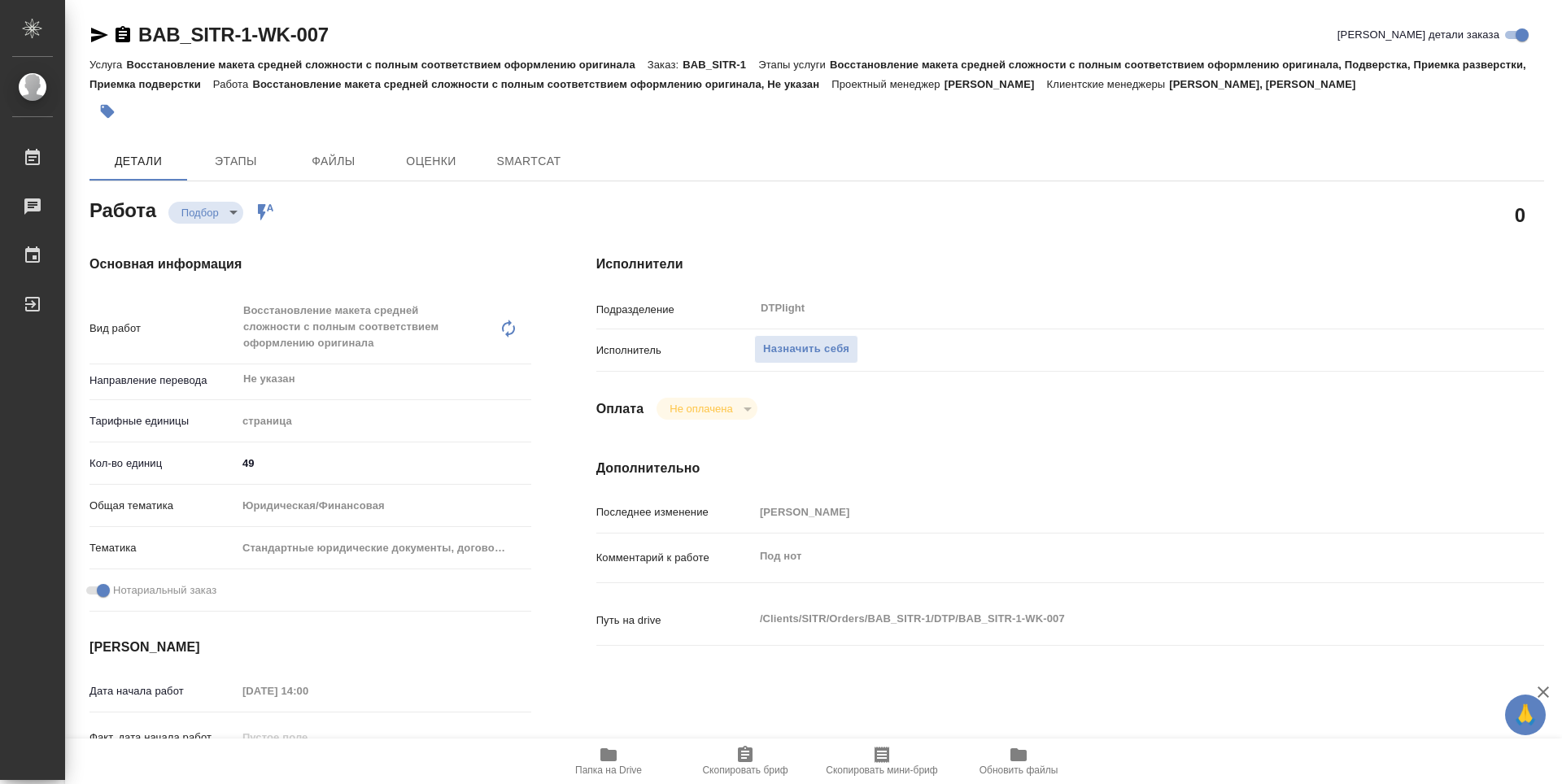
type textarea "x"
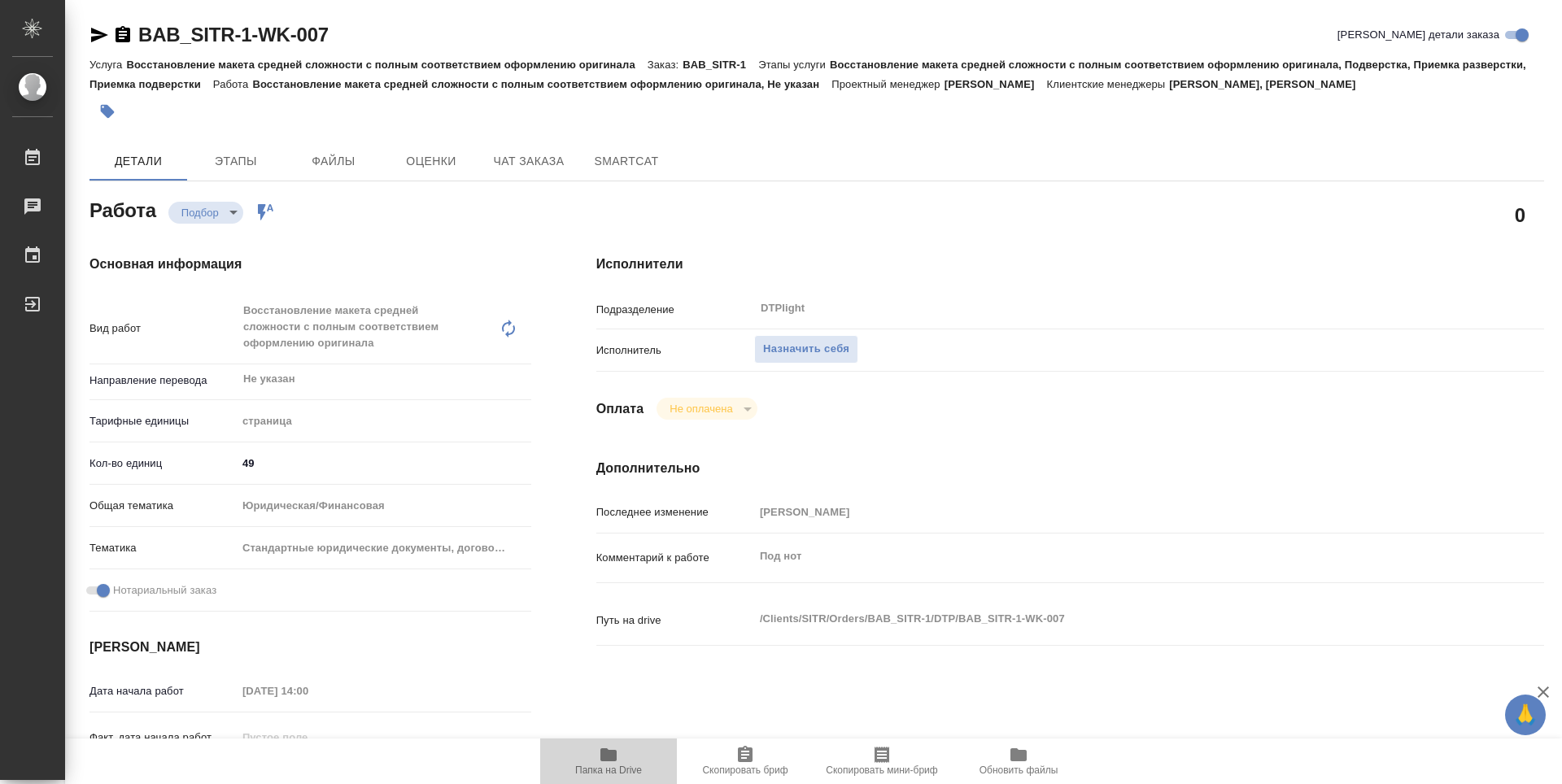
click at [587, 745] on span "Папка на Drive" at bounding box center [608, 760] width 117 height 31
type textarea "x"
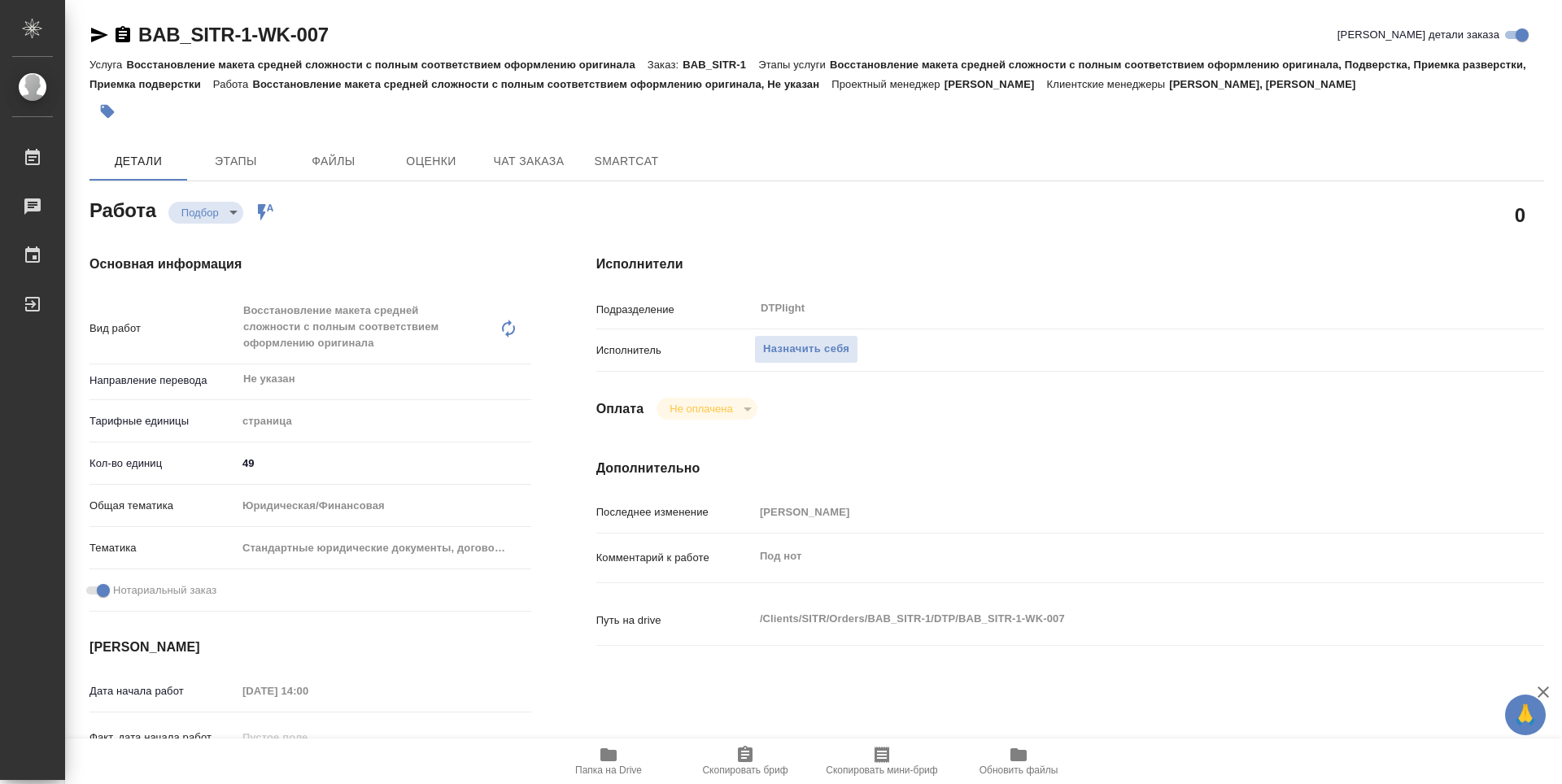
type textarea "x"
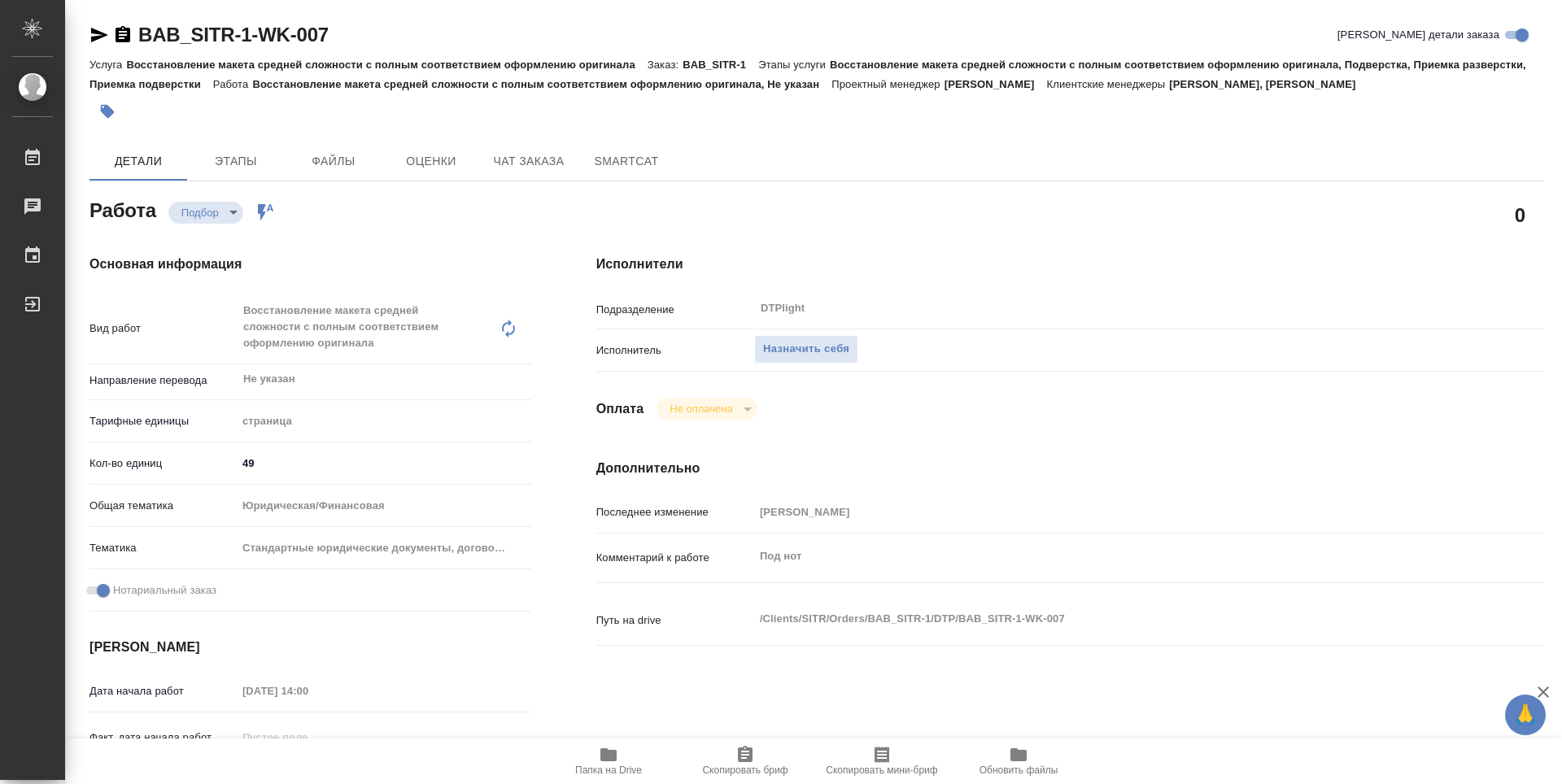
type textarea "x"
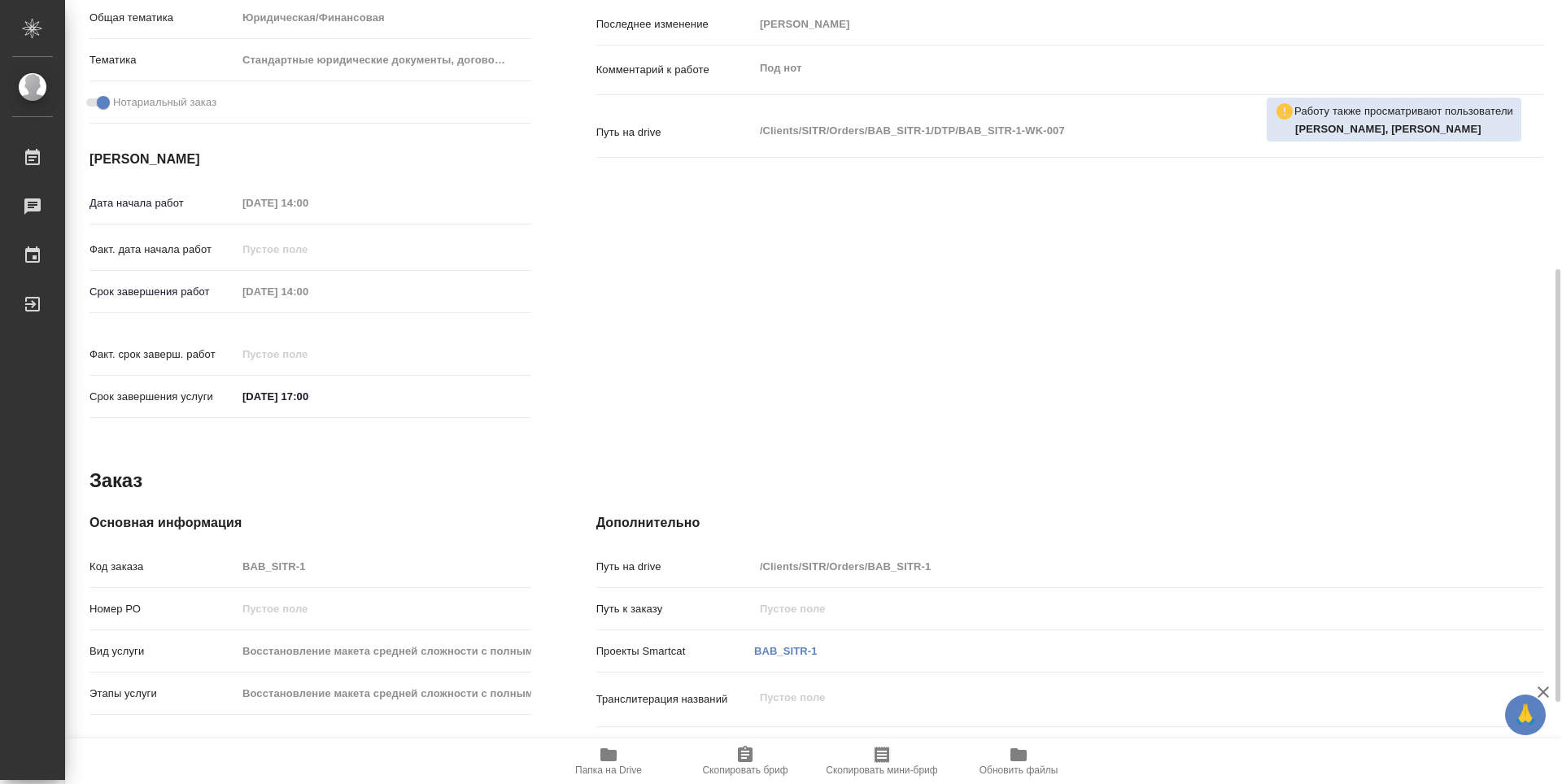
scroll to position [244, 0]
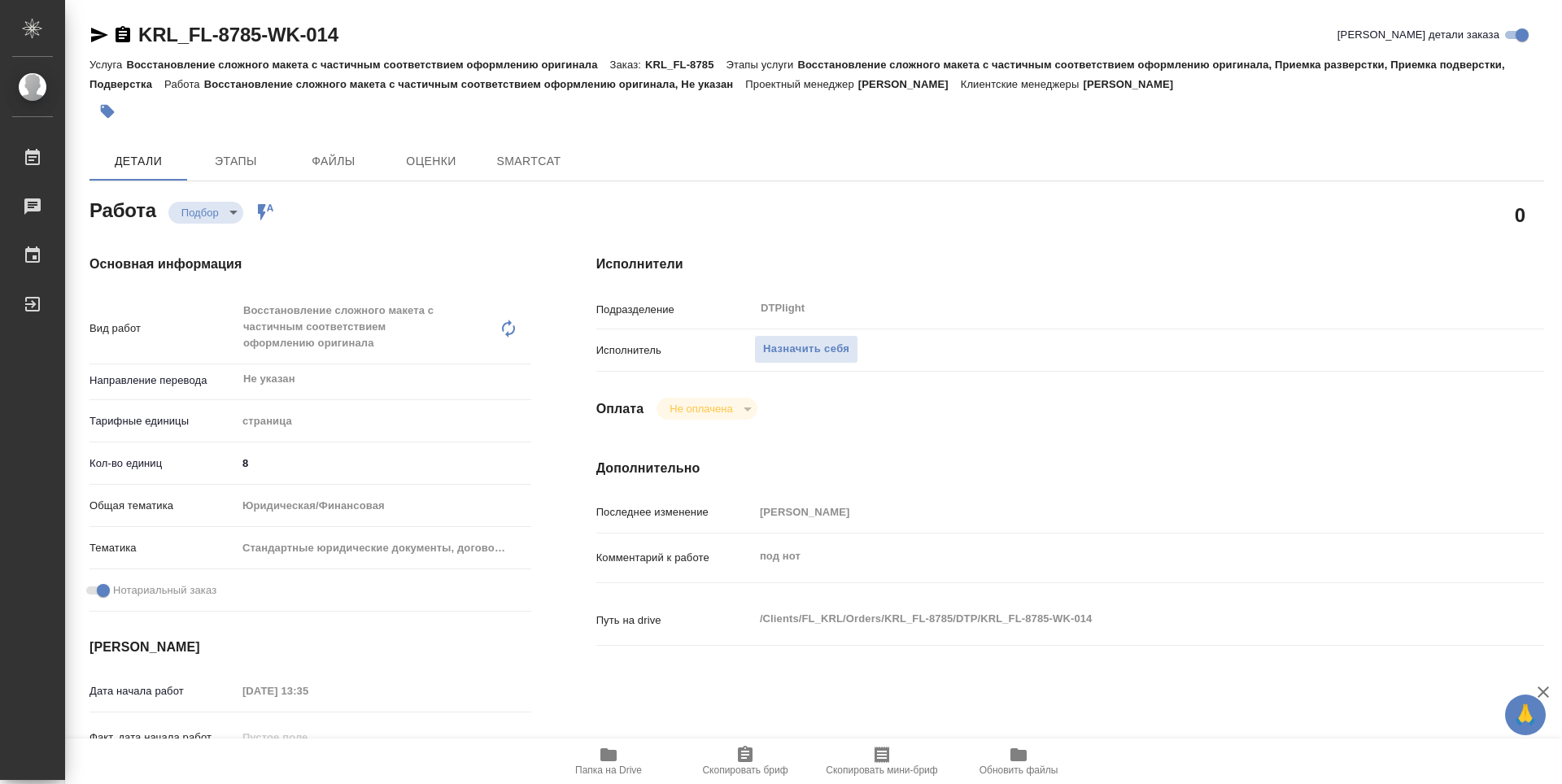
type textarea "x"
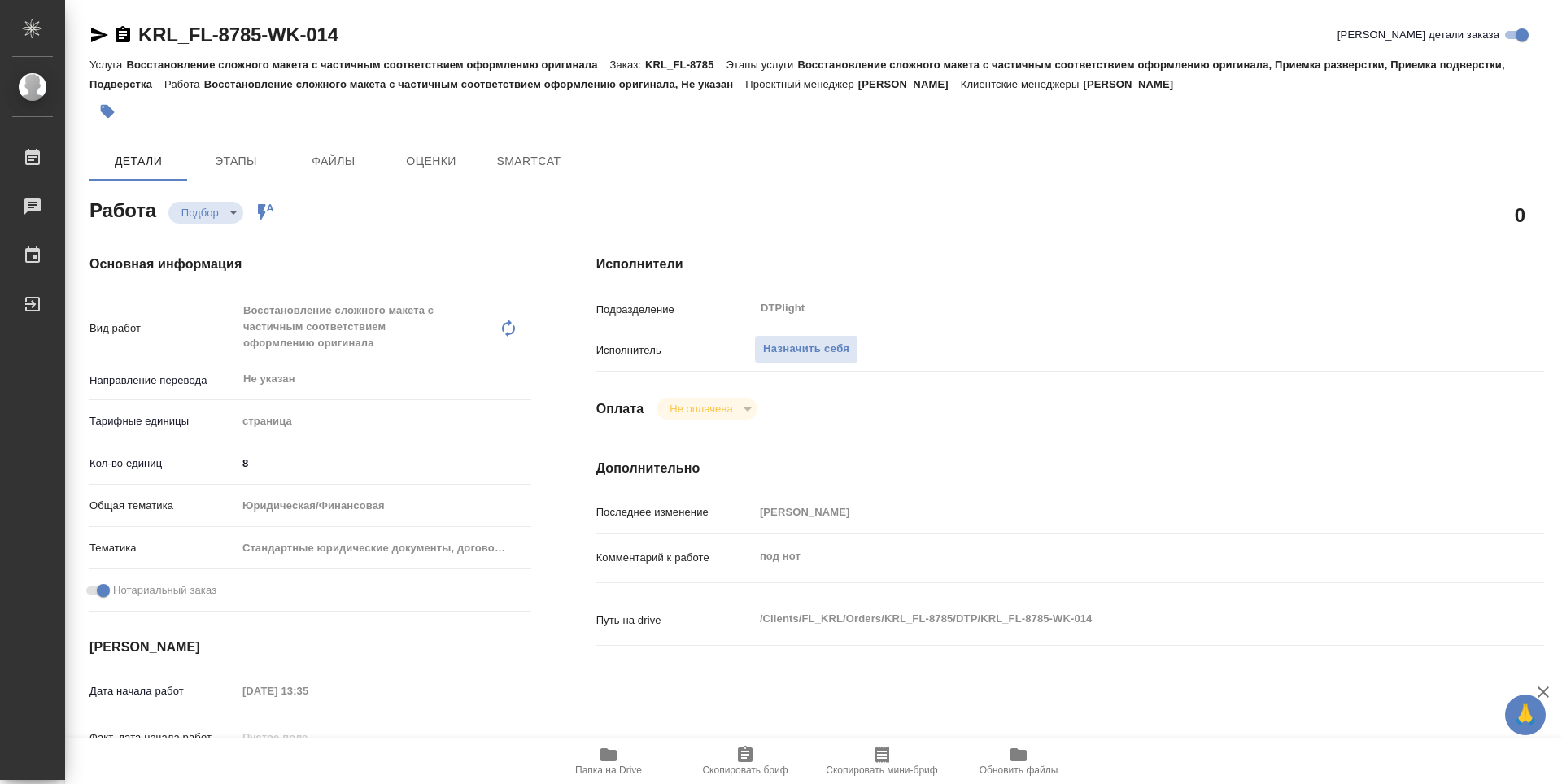
type textarea "x"
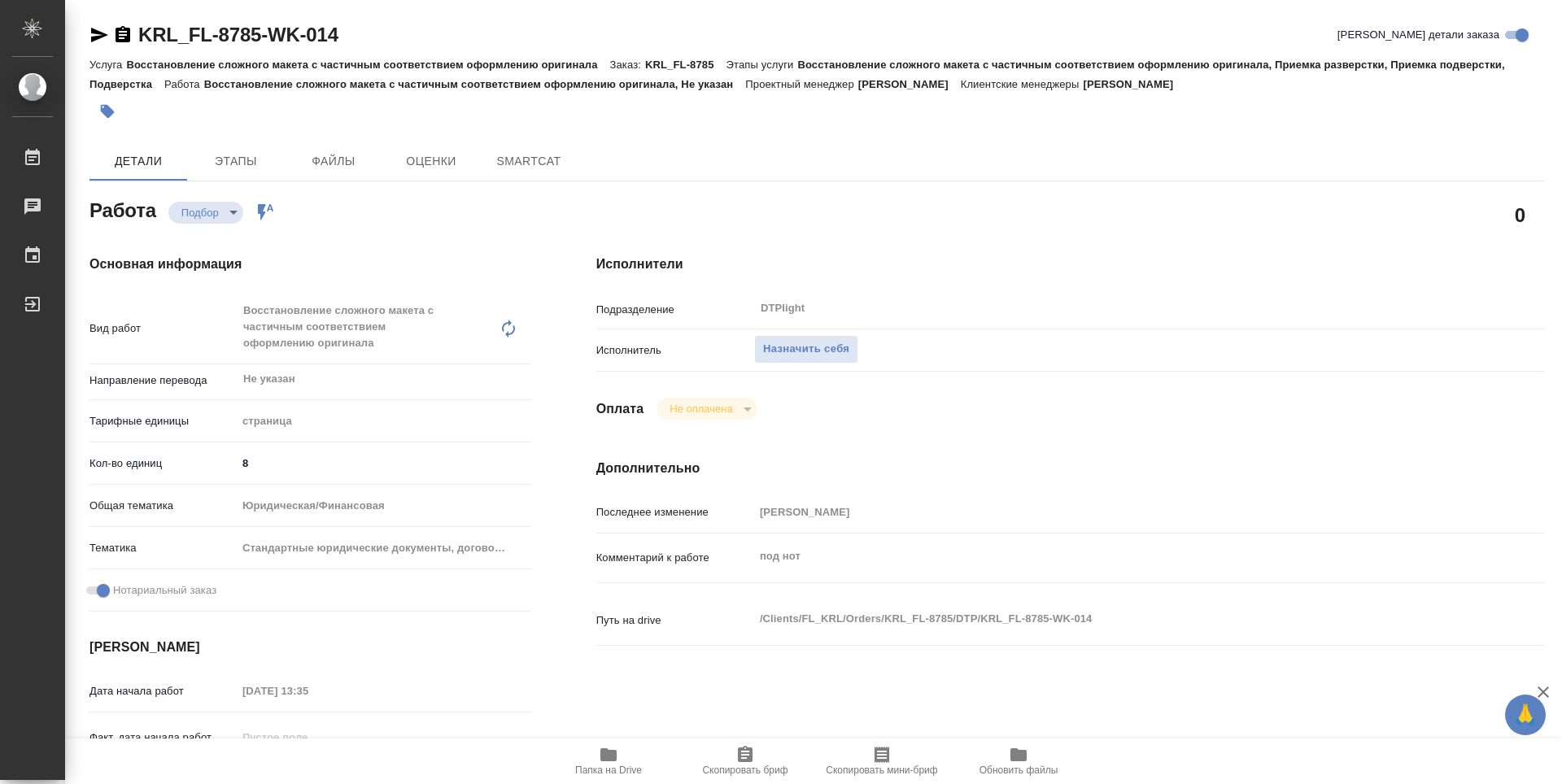
type textarea "x"
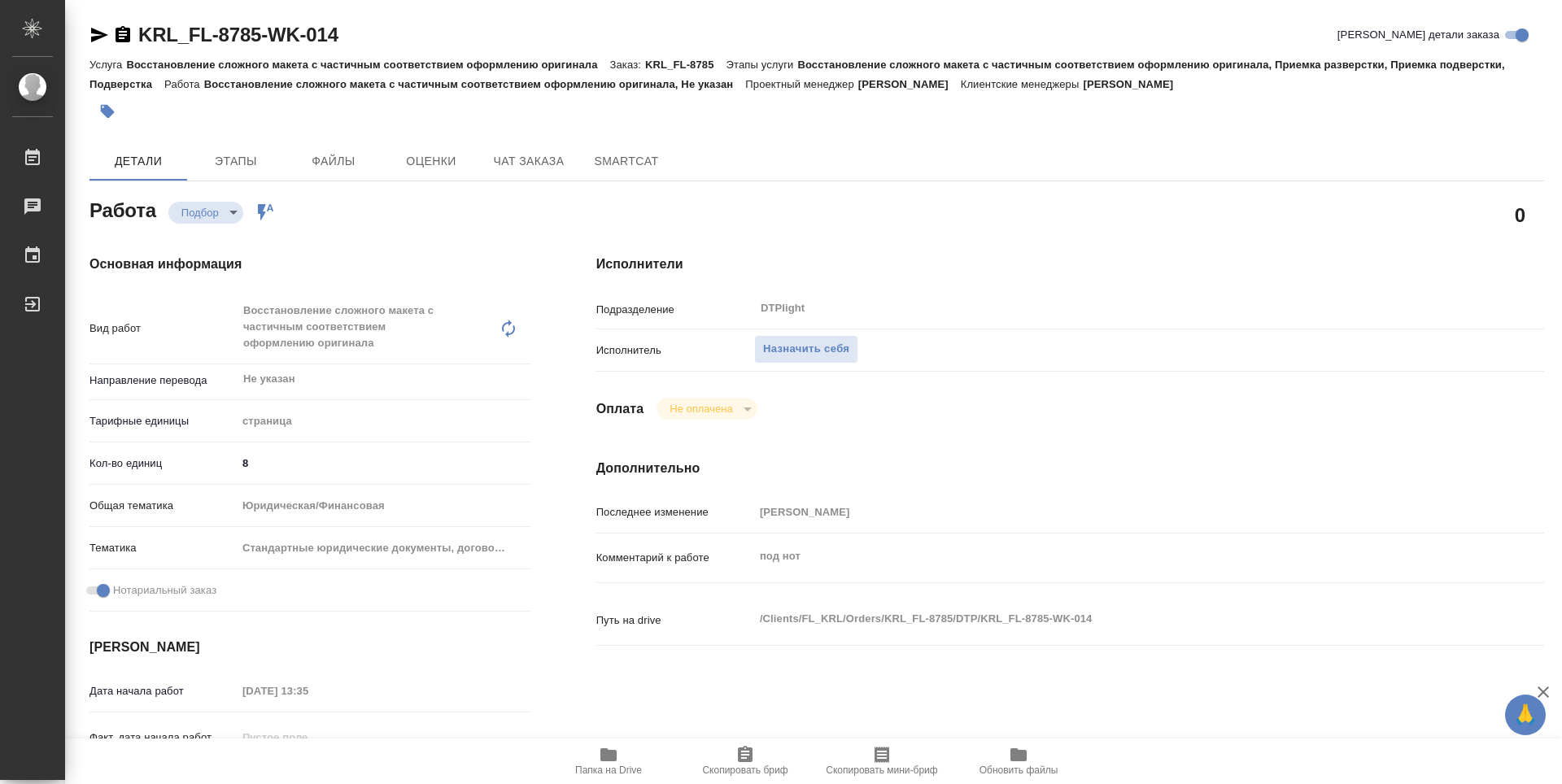
click at [613, 760] on icon "button" at bounding box center [608, 755] width 16 height 13
type textarea "x"
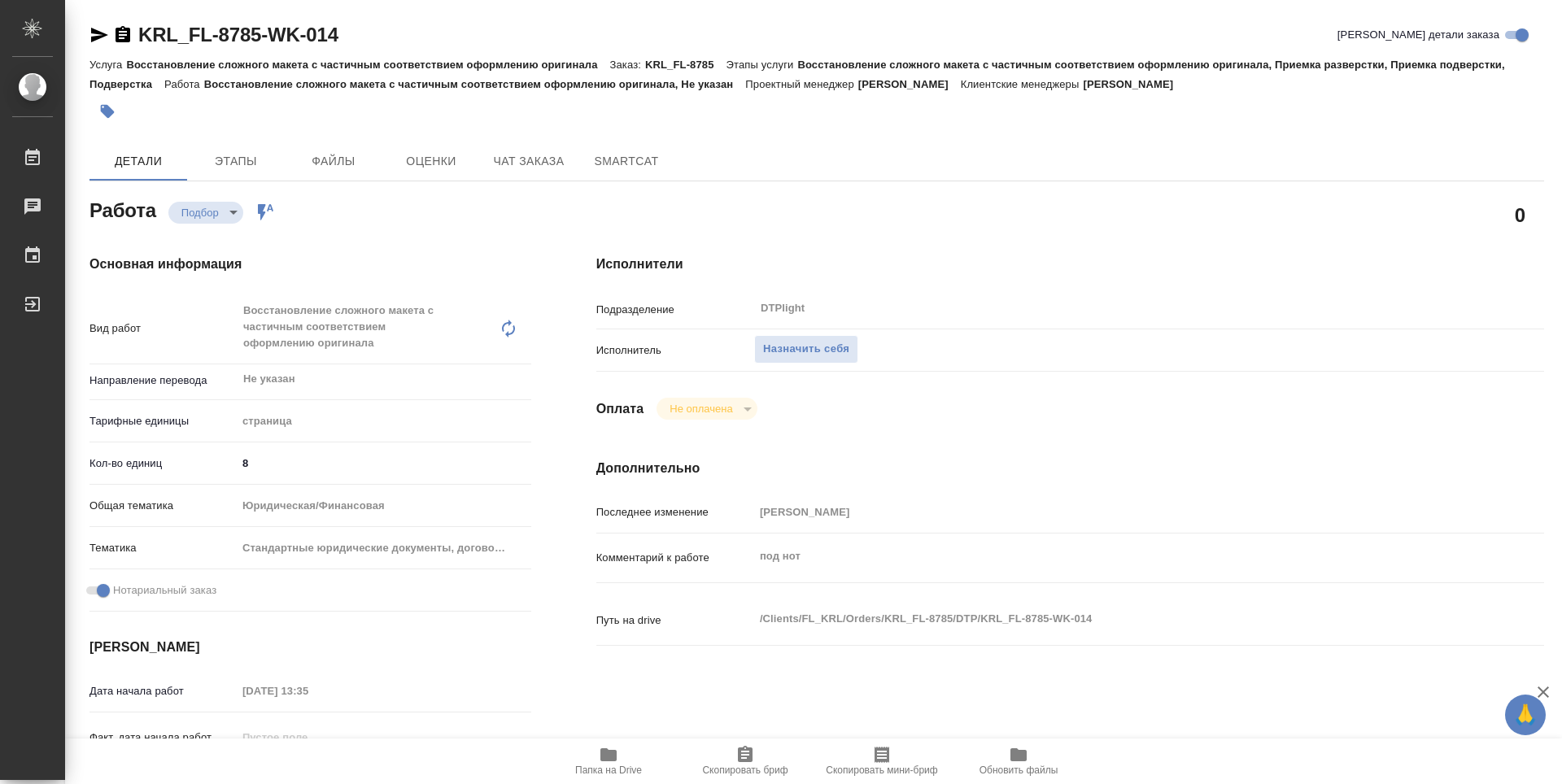
type textarea "x"
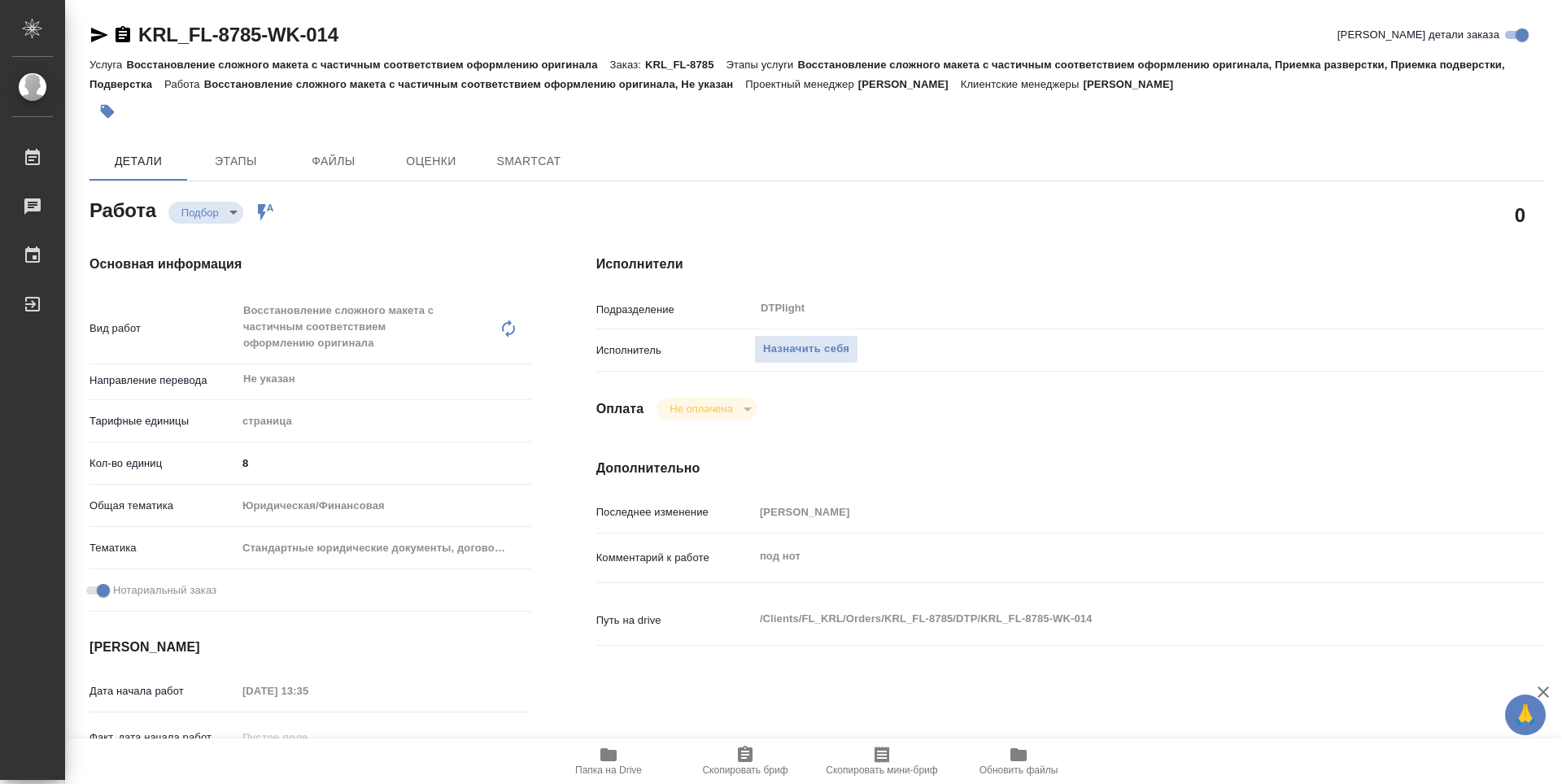
type textarea "x"
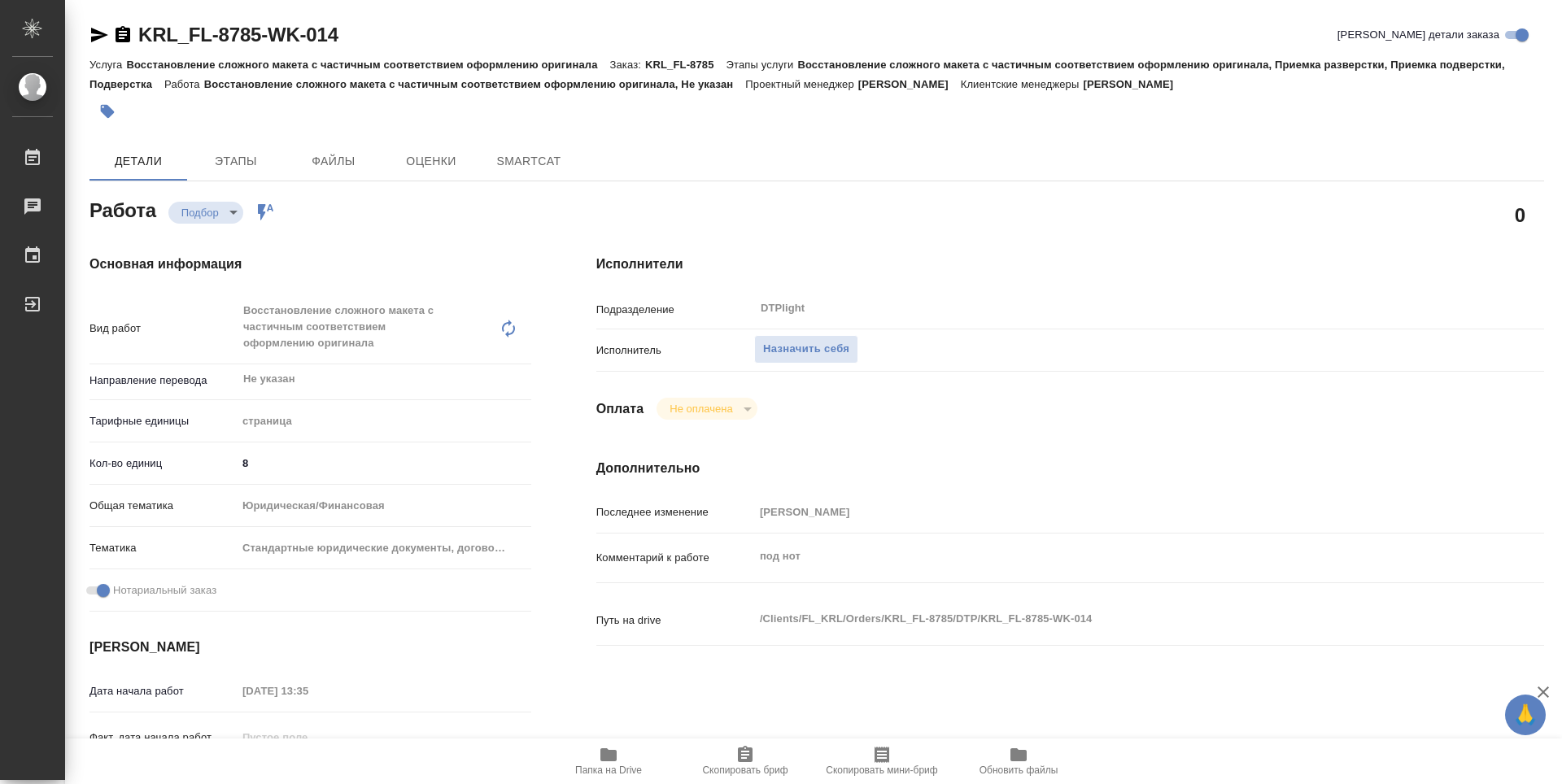
type textarea "x"
click at [790, 362] on button "Назначить себя" at bounding box center [806, 349] width 104 height 29
type textarea "x"
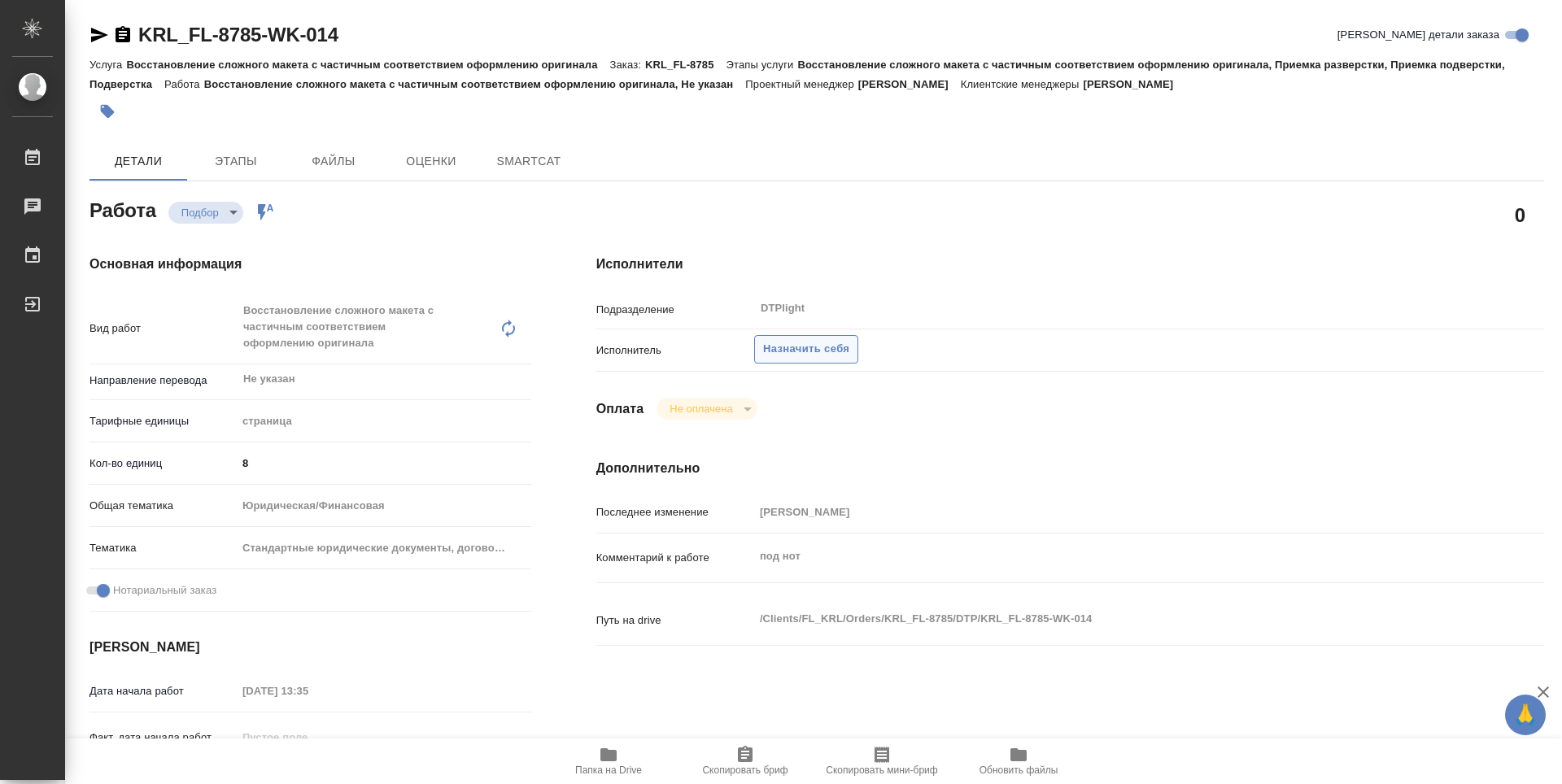
type textarea "x"
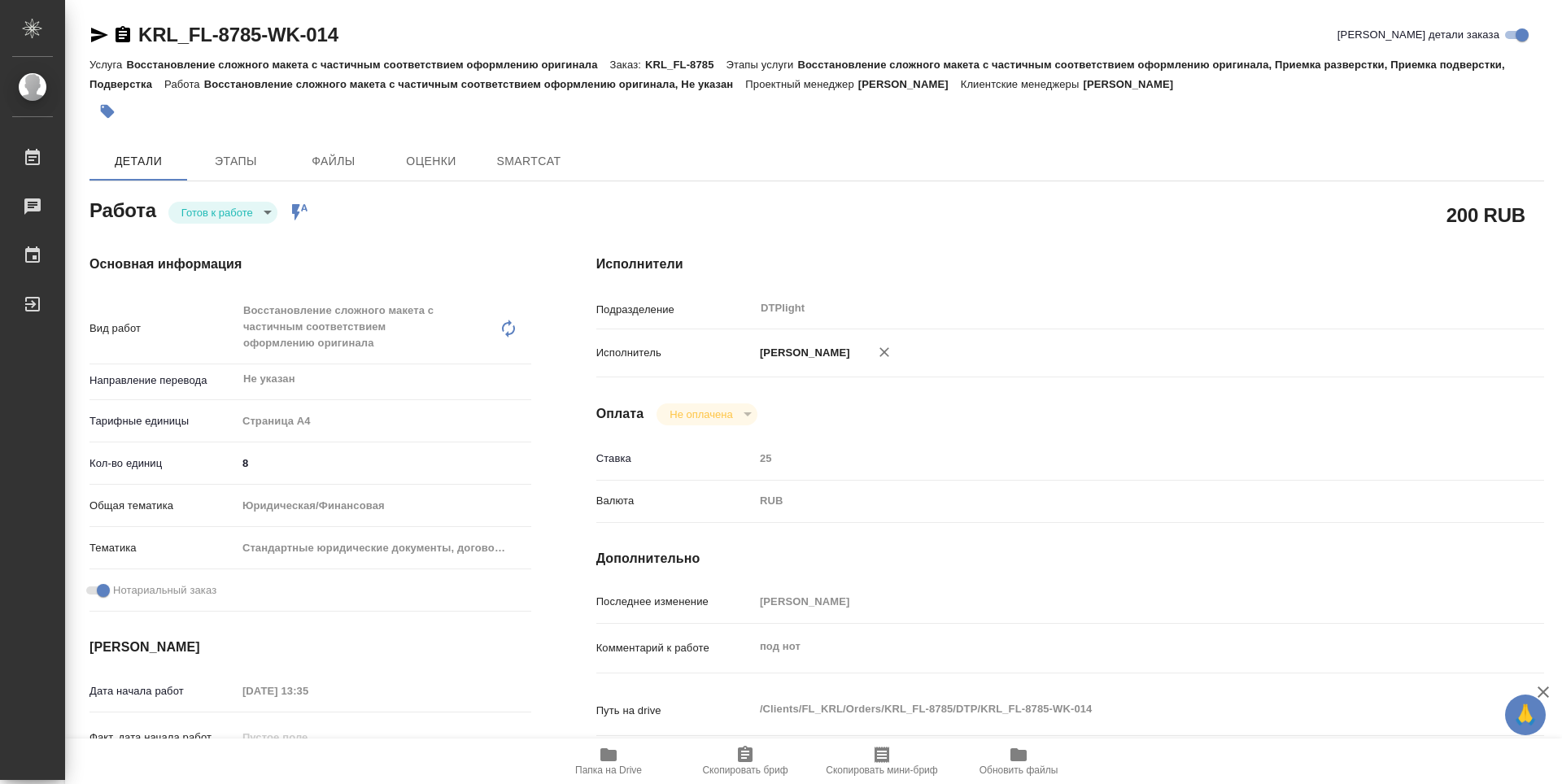
type textarea "x"
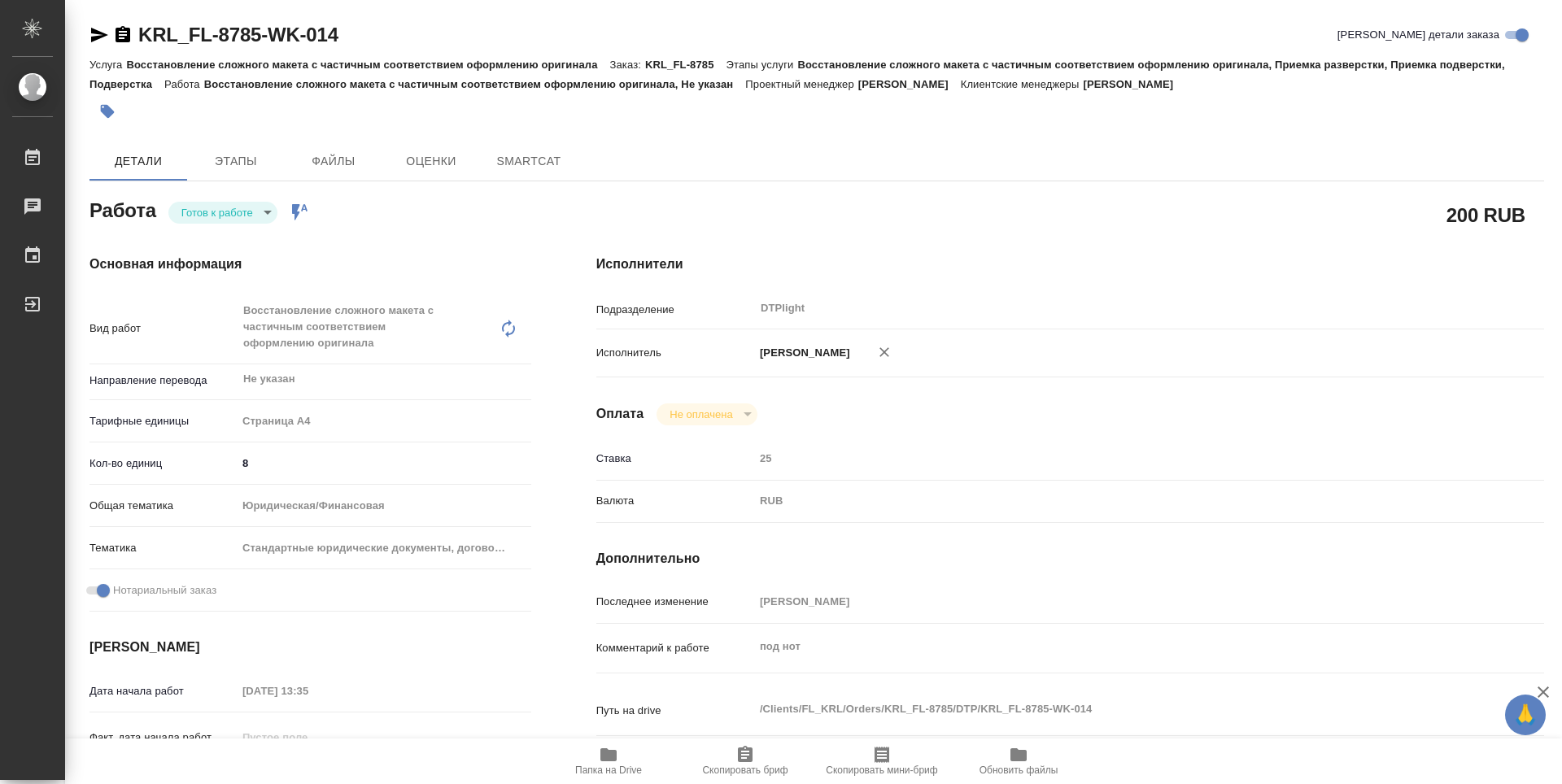
type textarea "x"
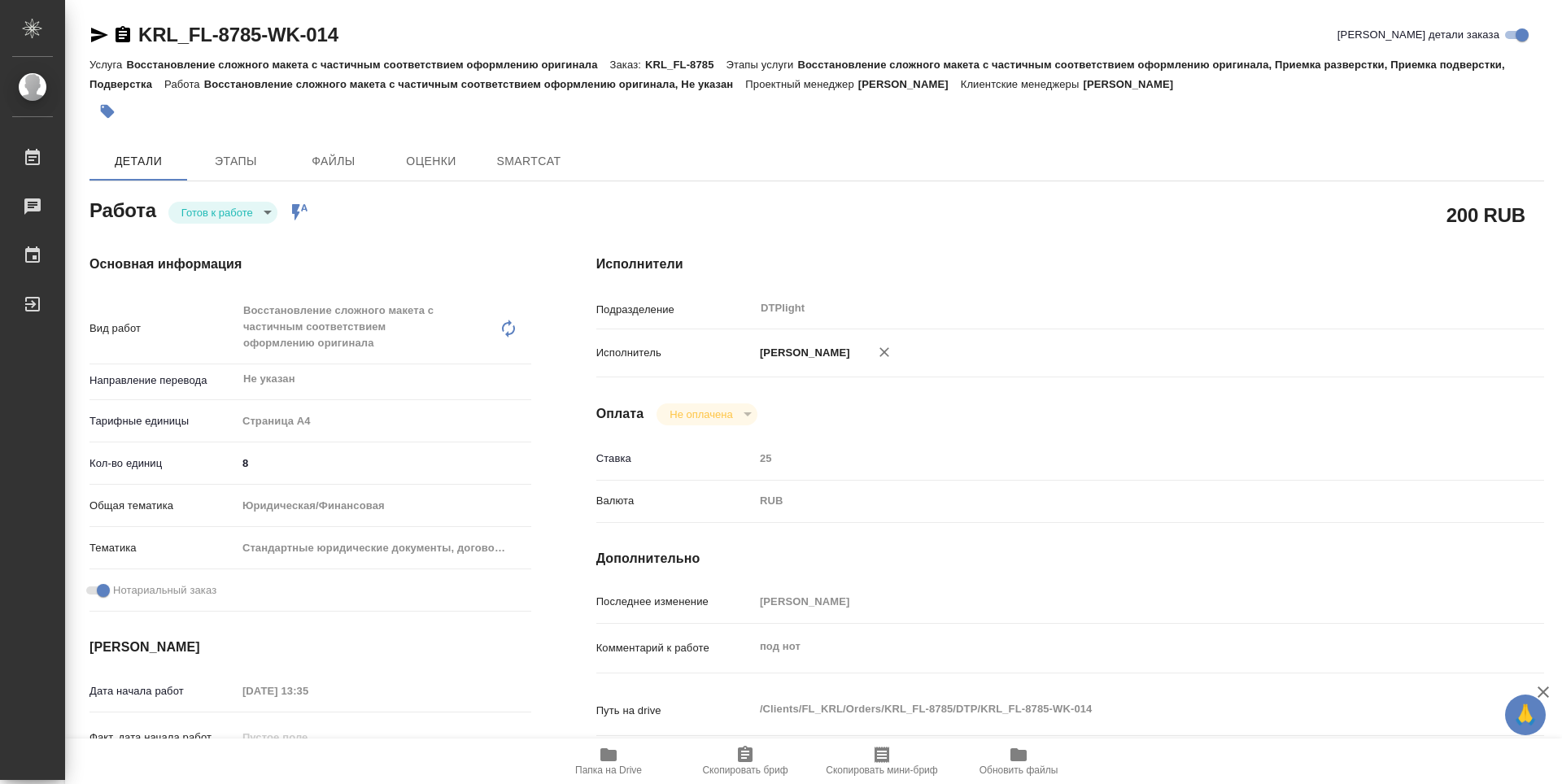
type textarea "x"
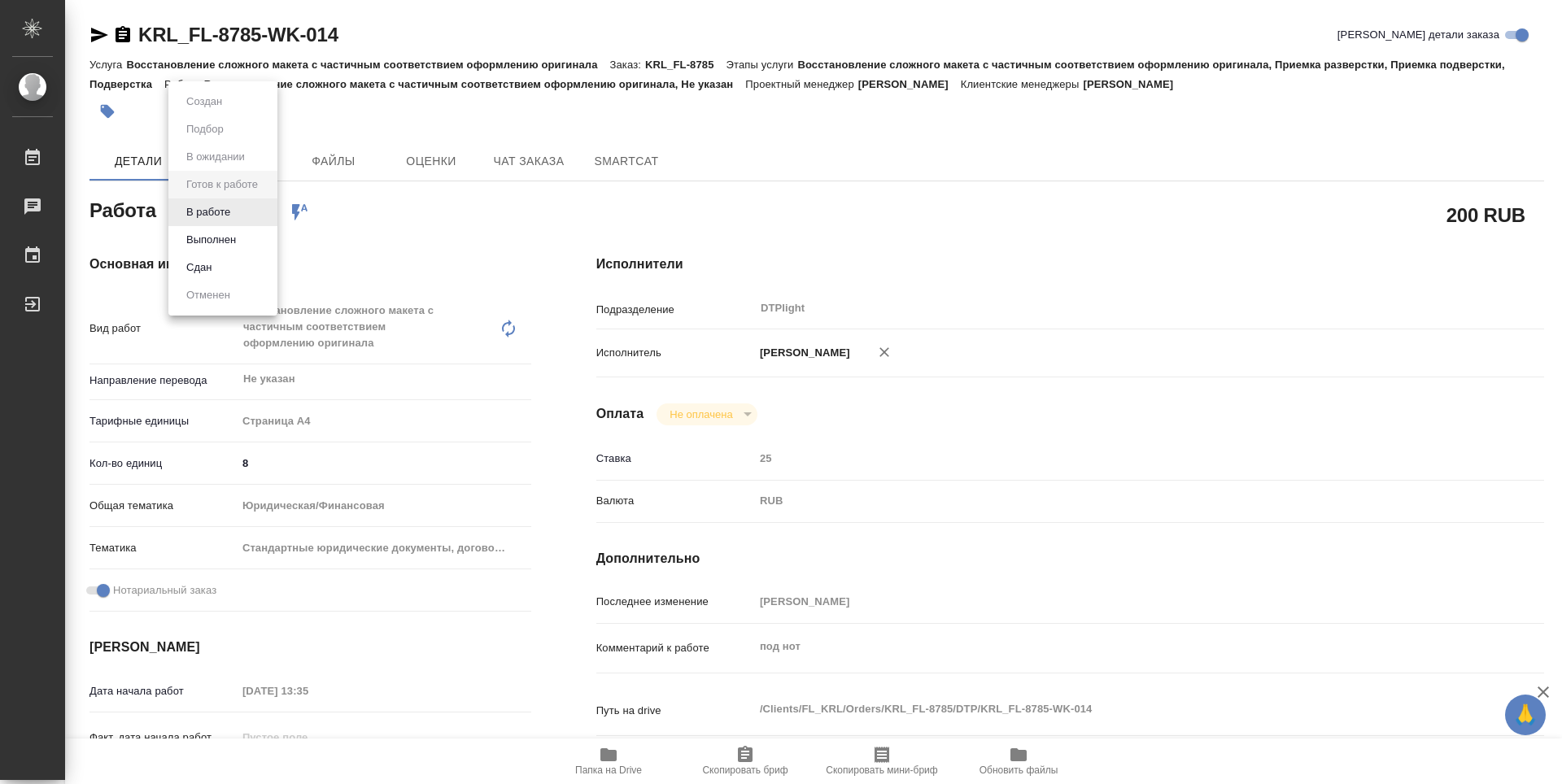
click at [258, 207] on body "🙏 .cls-1 fill:#fff; AWATERA Guselnikov Roman Работы Чаты График Выйти KRL_FL-87…" at bounding box center [781, 392] width 1562 height 784
click at [226, 213] on button "В работе" at bounding box center [209, 212] width 54 height 18
type textarea "x"
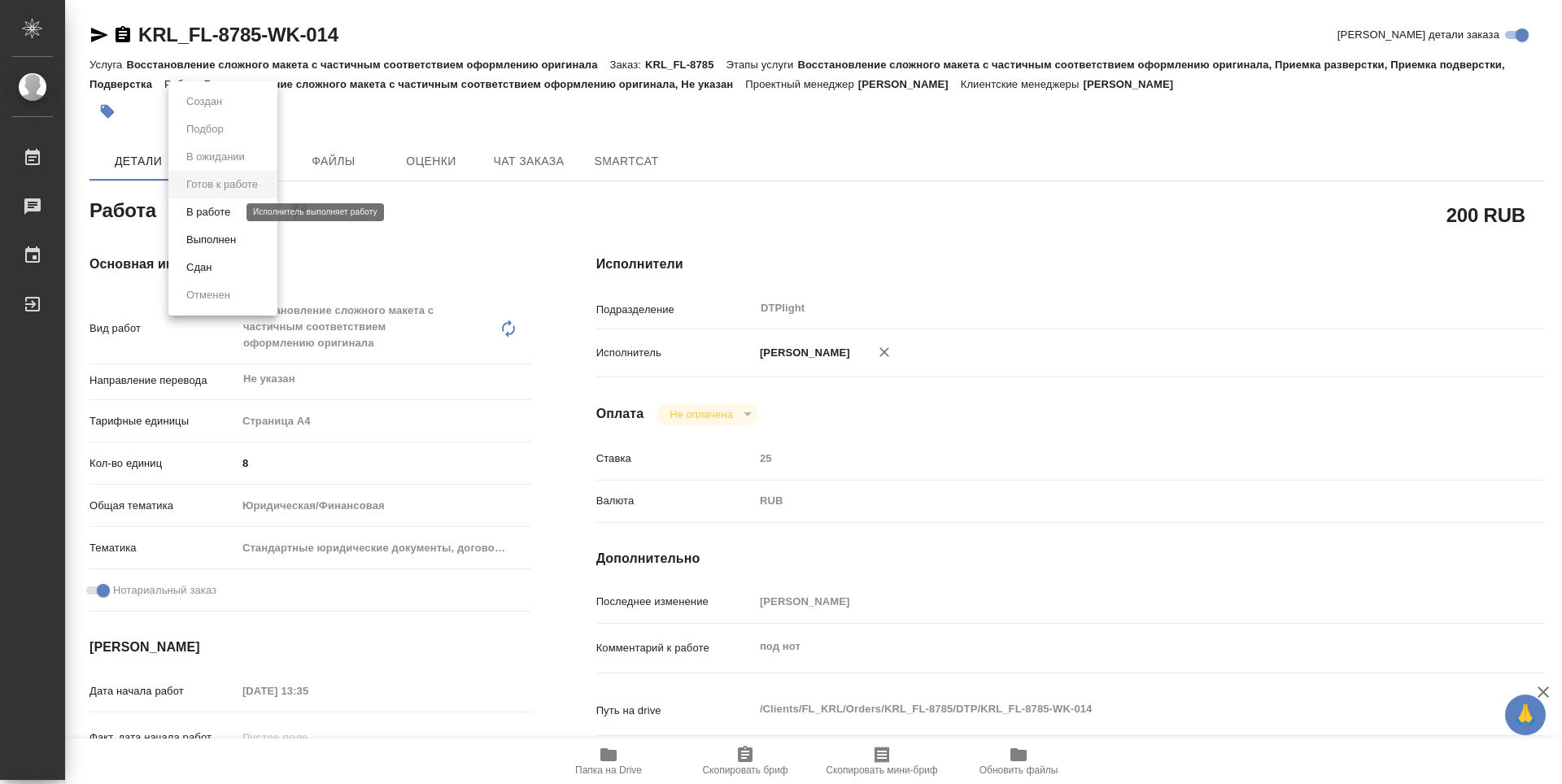
type textarea "x"
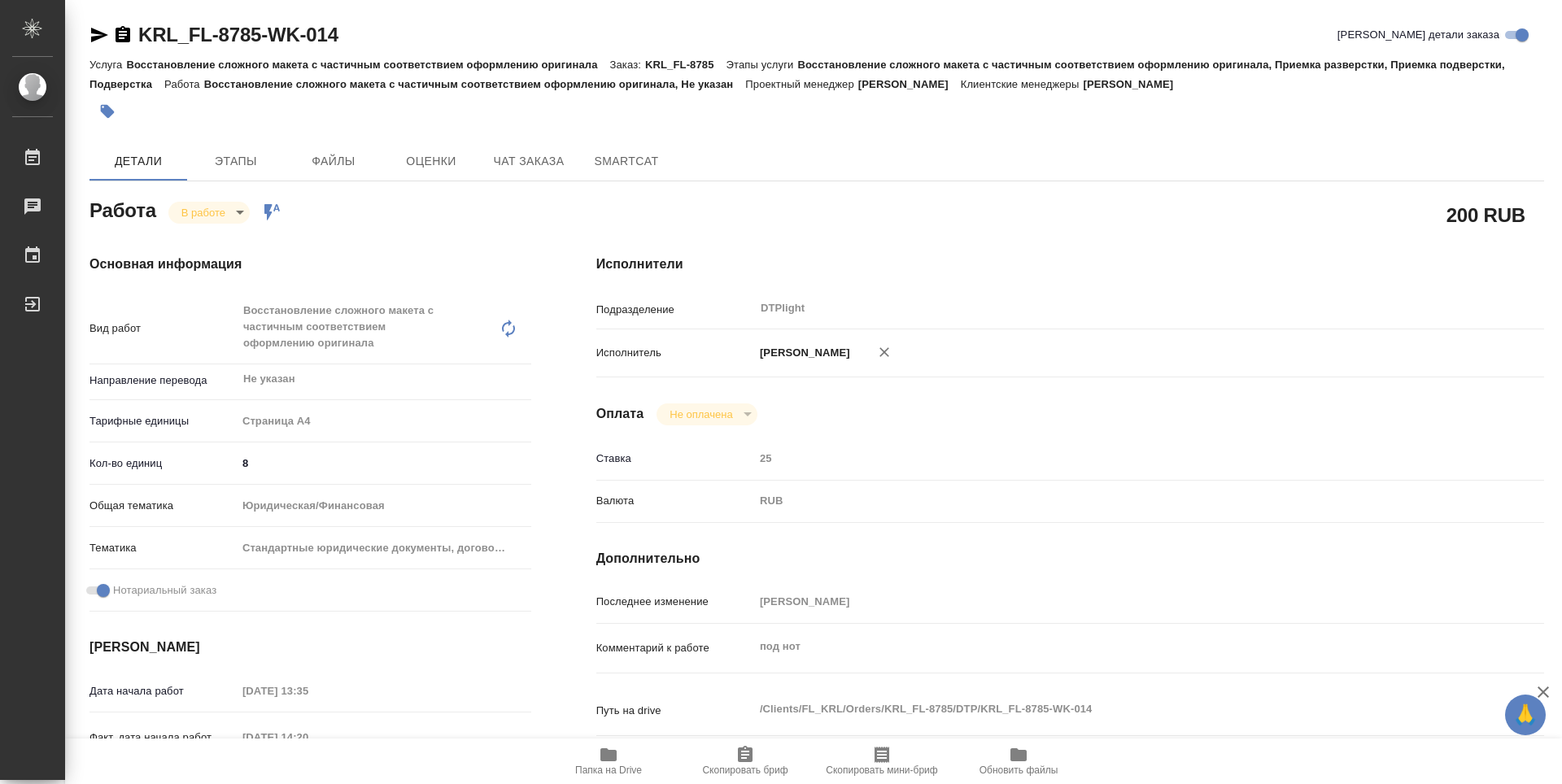
type textarea "x"
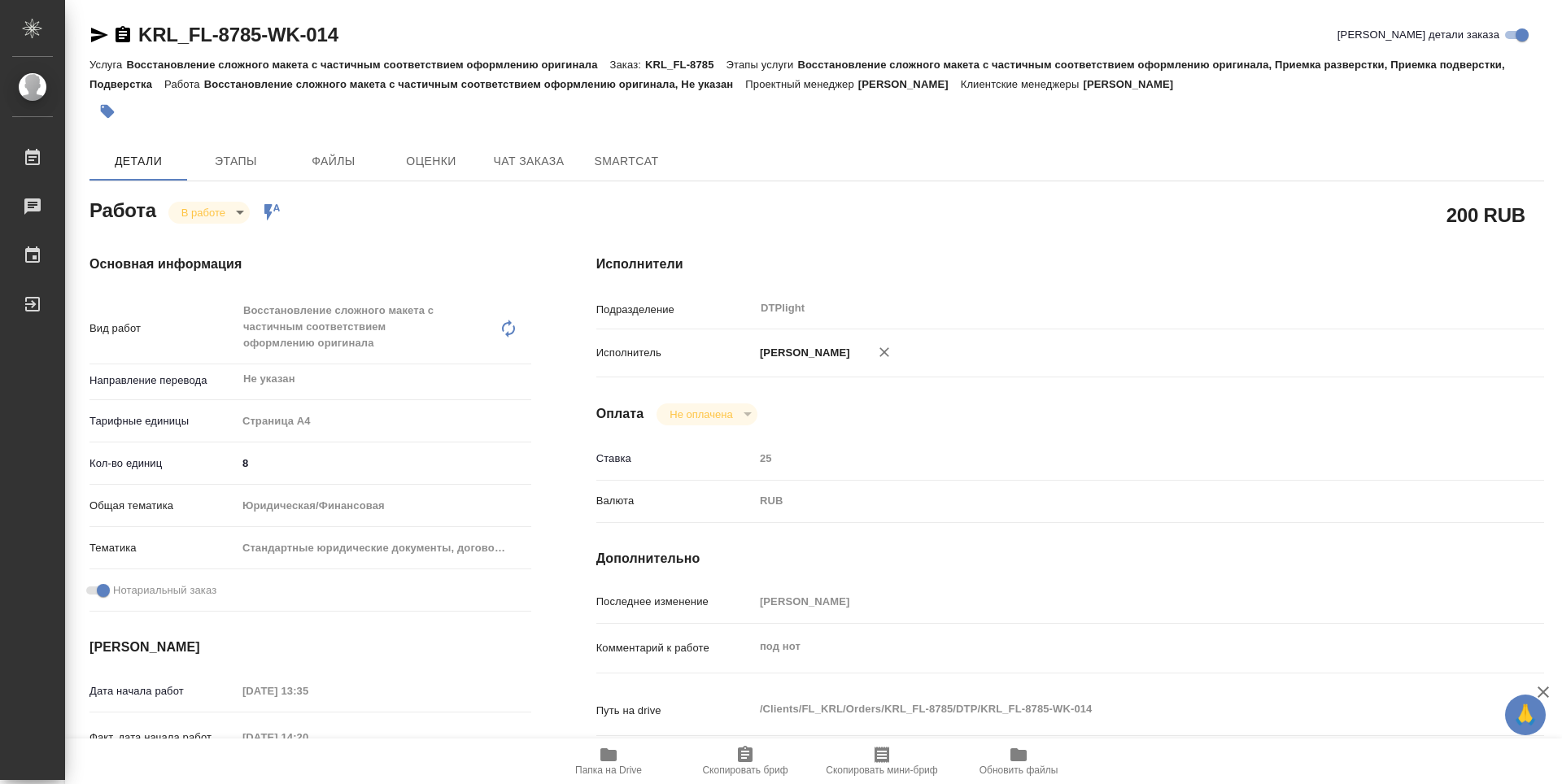
type textarea "x"
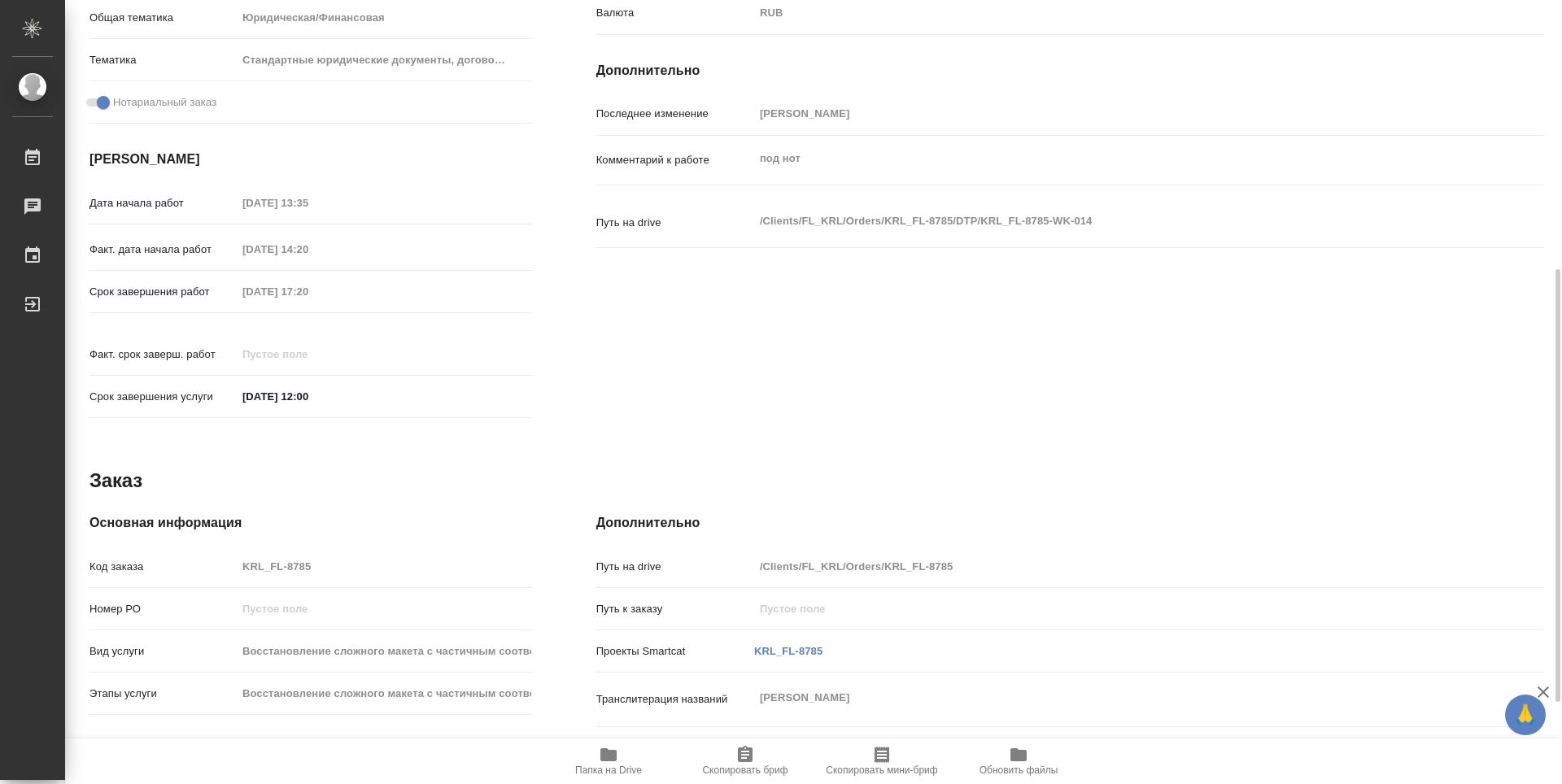
scroll to position [636, 0]
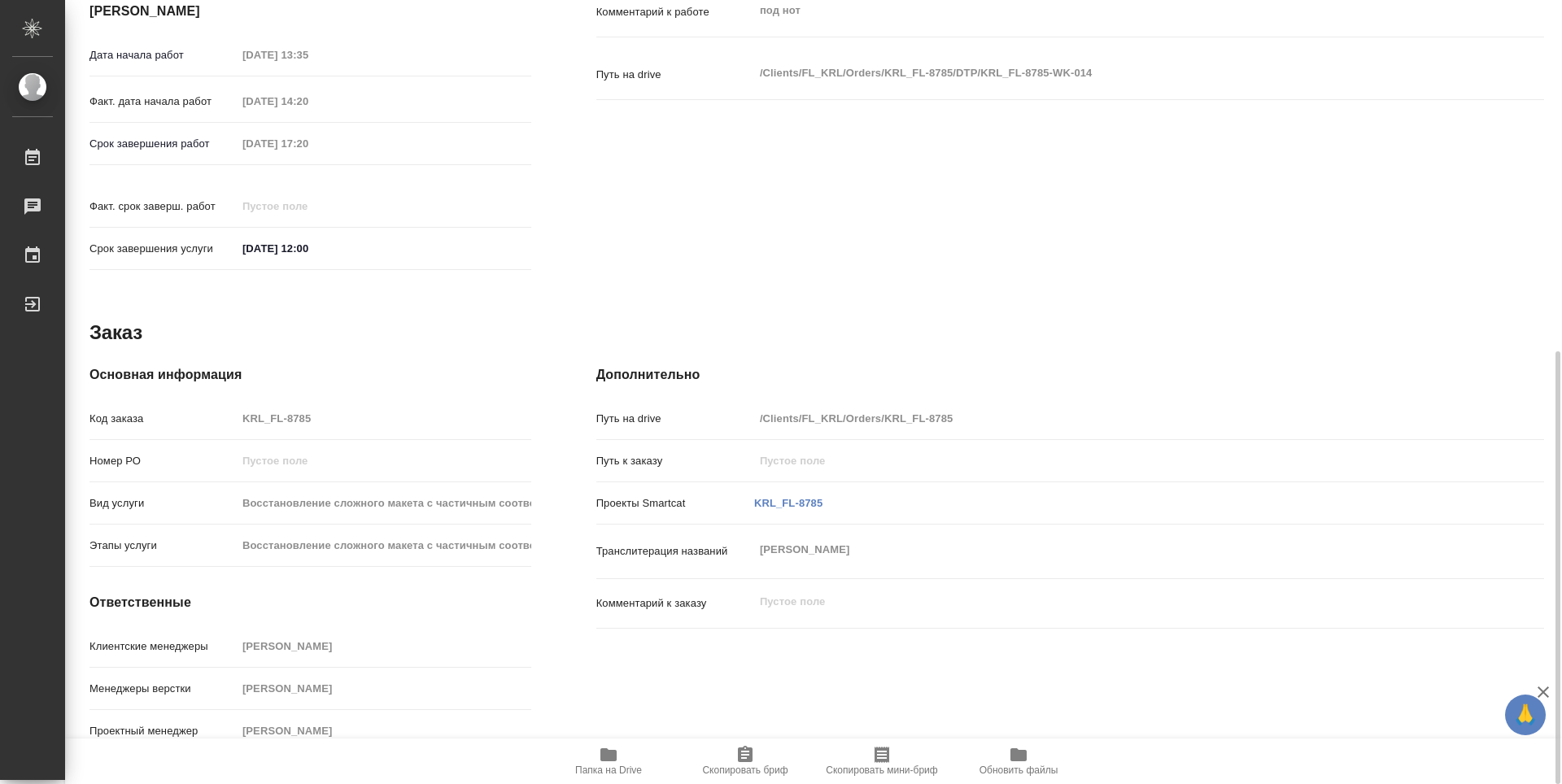
type textarea "x"
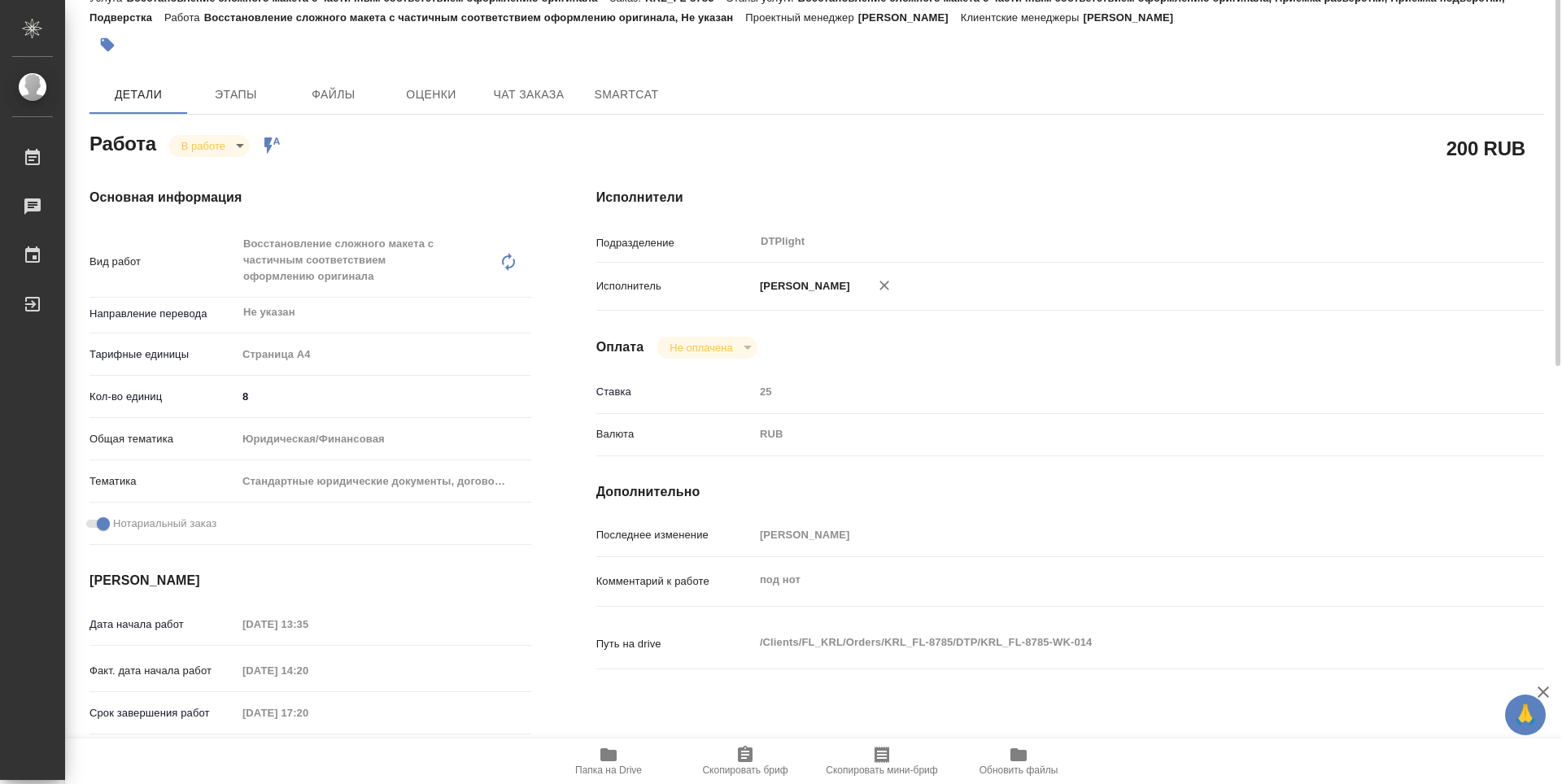
scroll to position [0, 0]
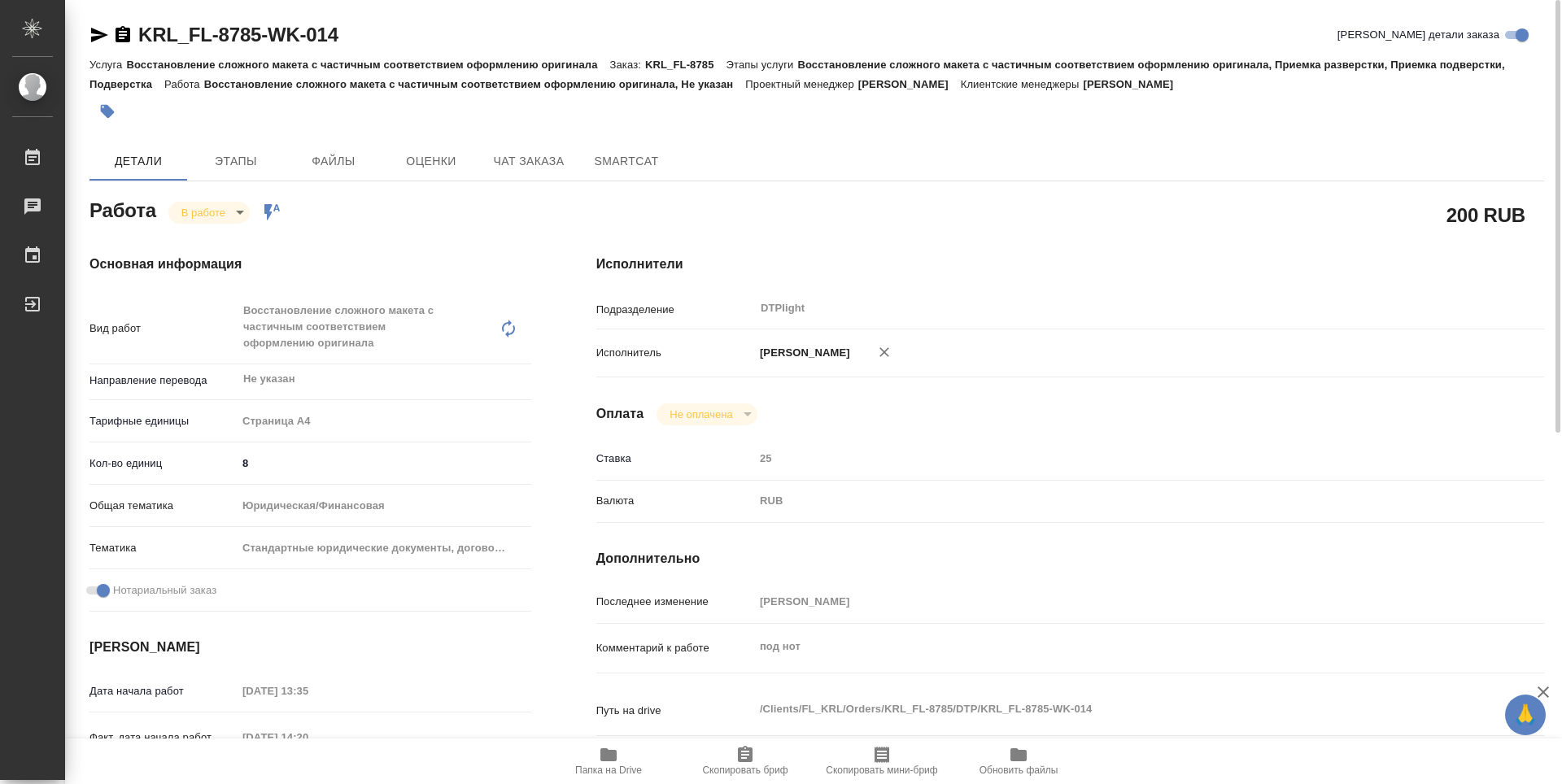
type textarea "x"
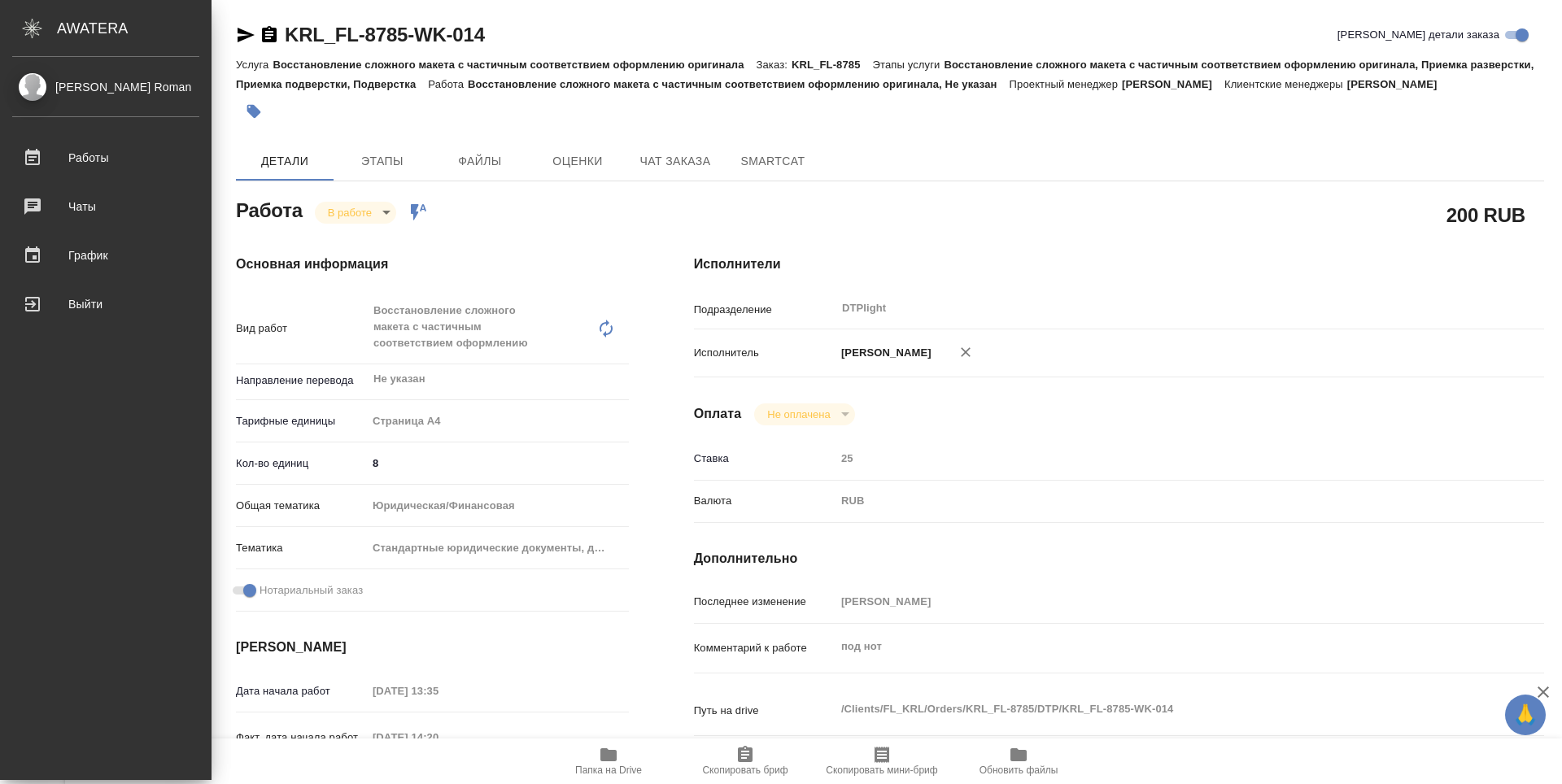
type textarea "x"
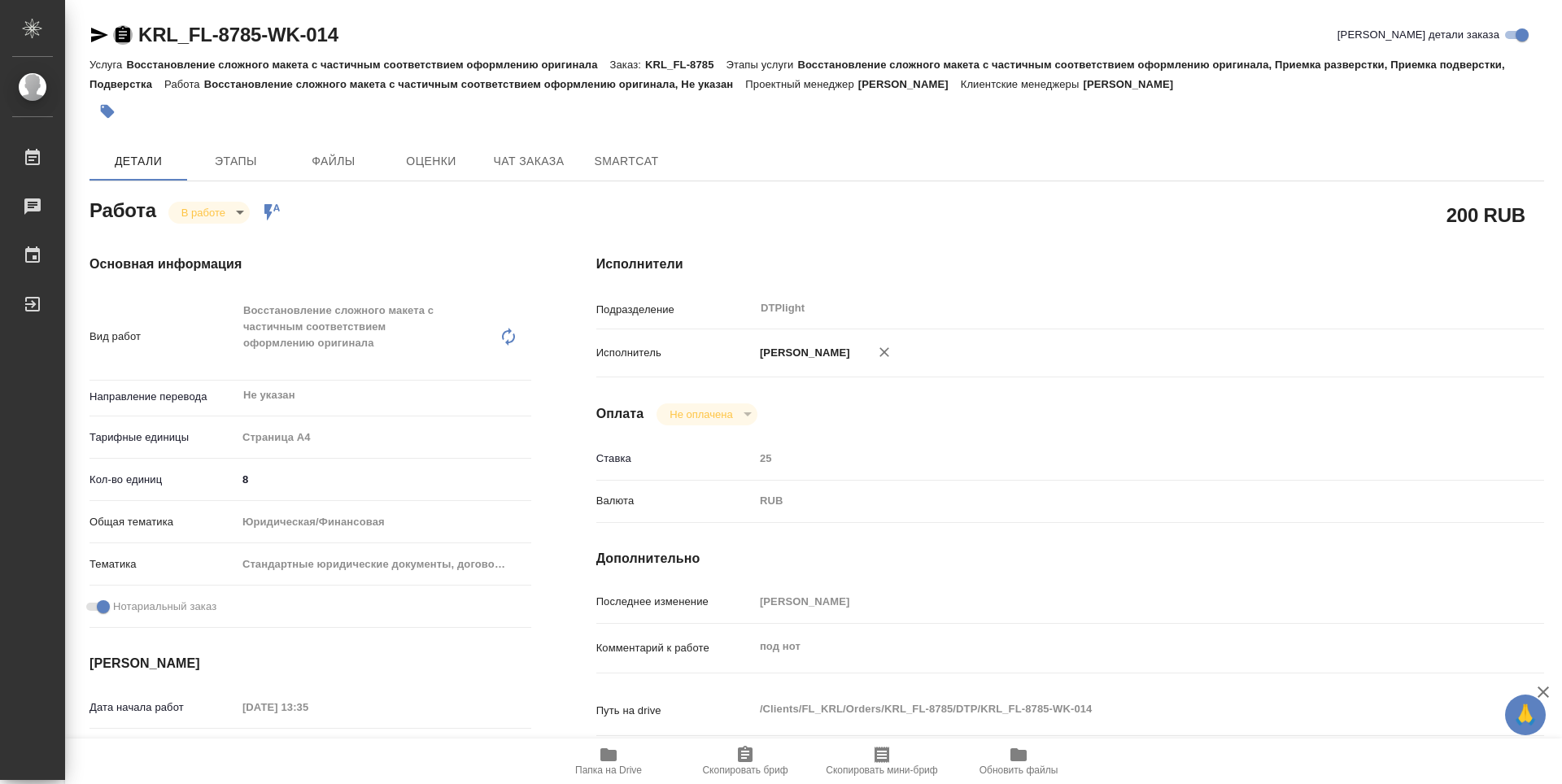
click at [126, 39] on icon "button" at bounding box center [122, 33] width 14 height 16
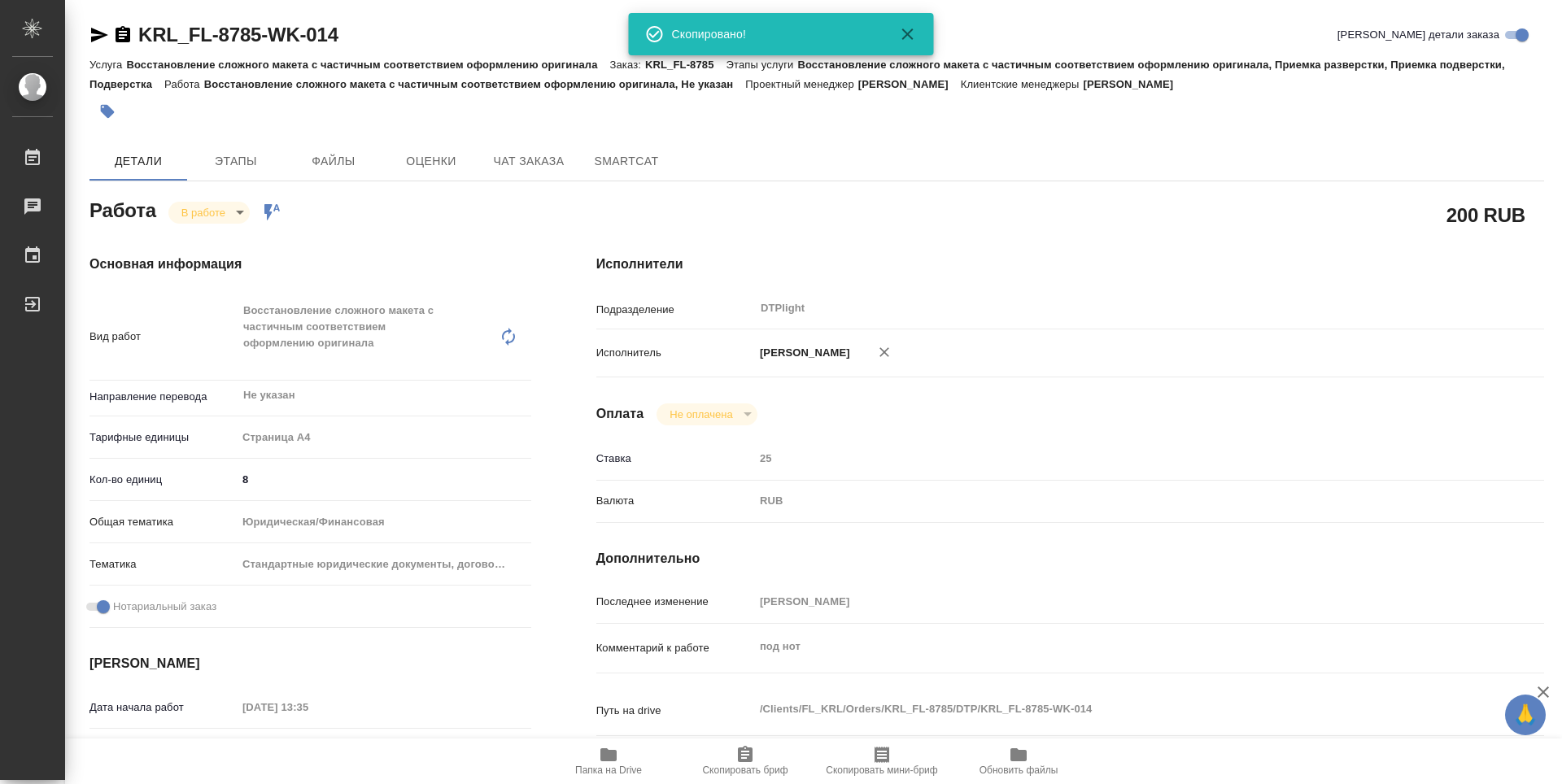
scroll to position [163, 0]
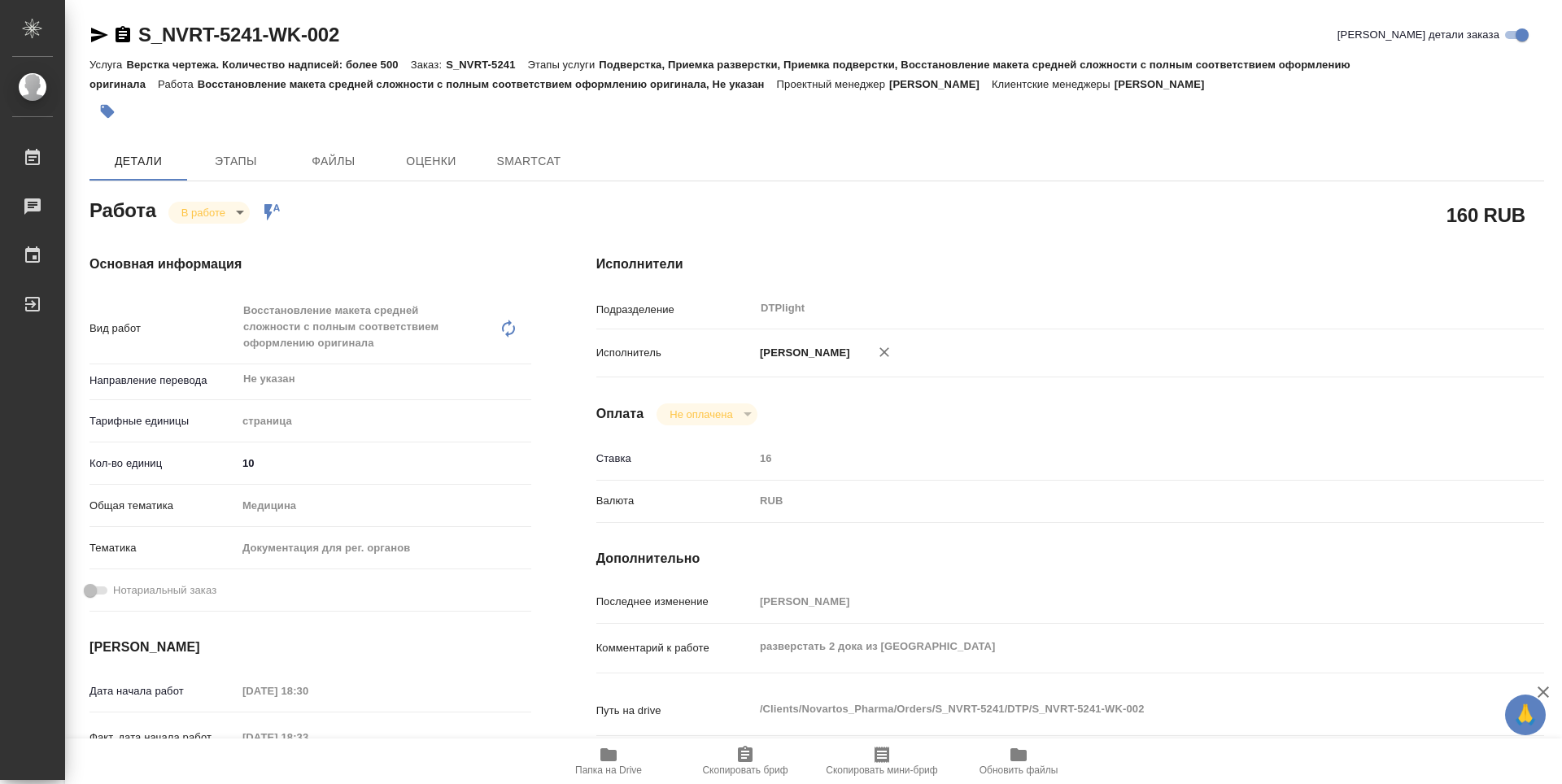
type textarea "x"
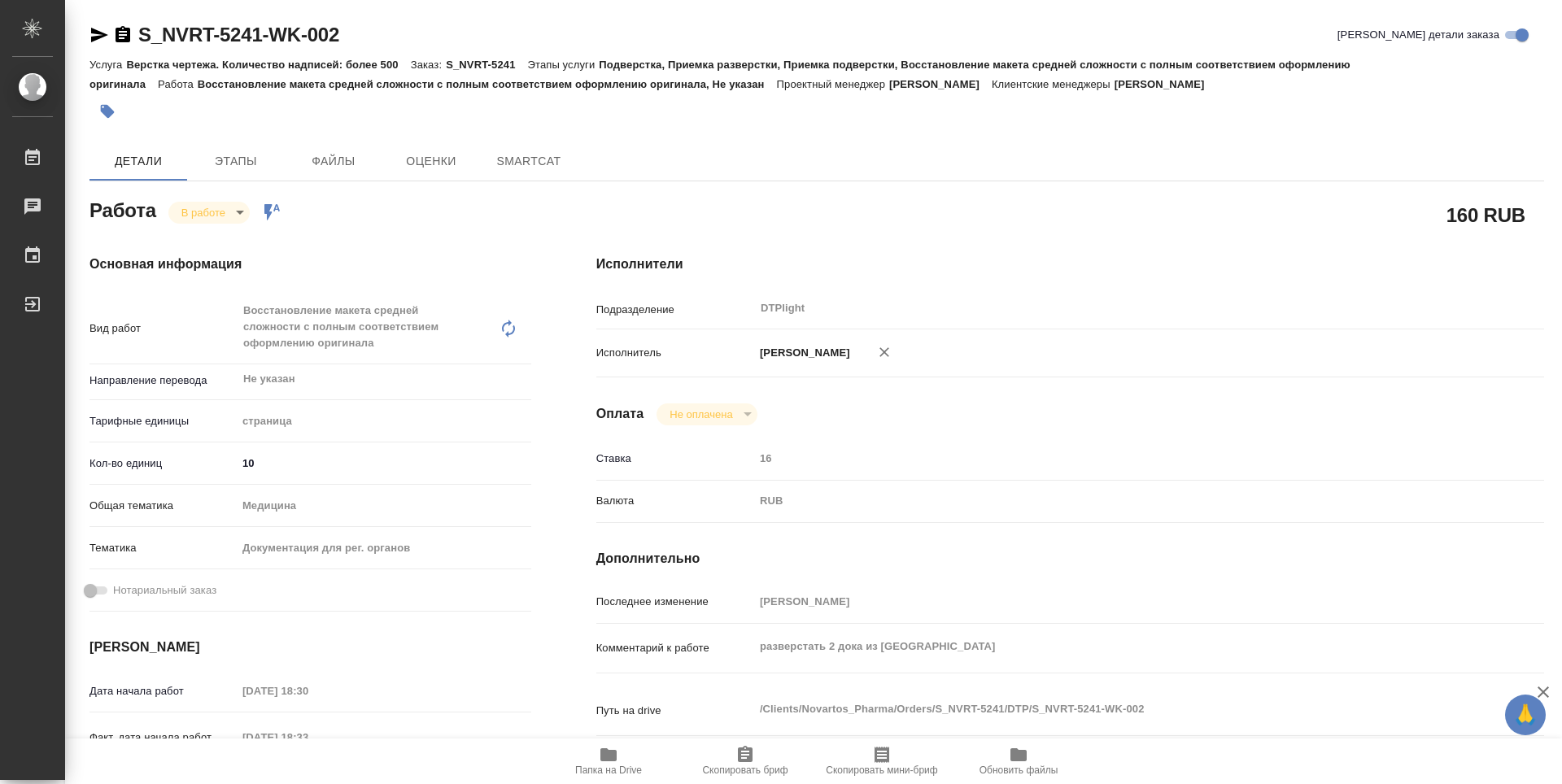
type textarea "x"
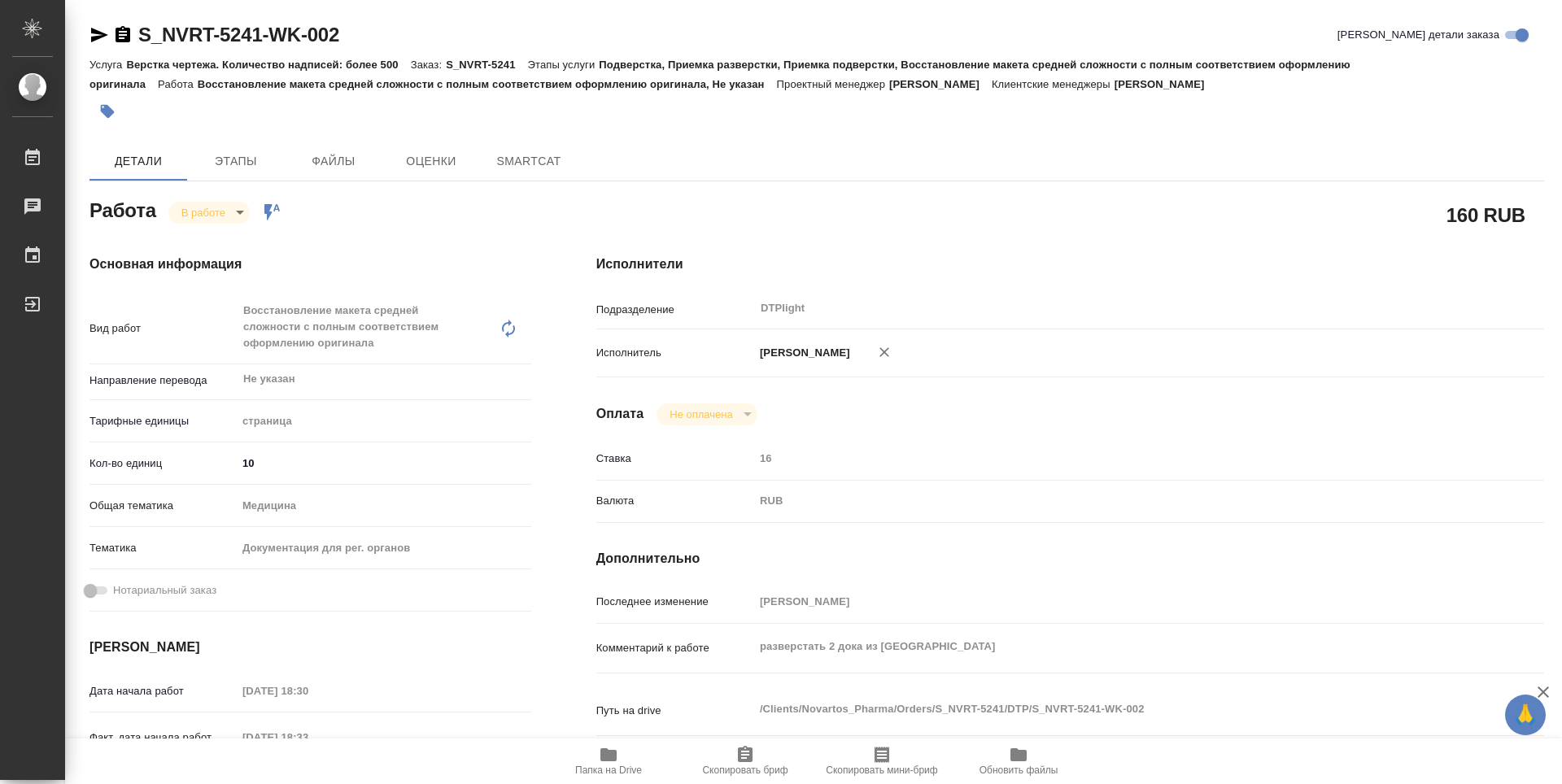
type textarea "x"
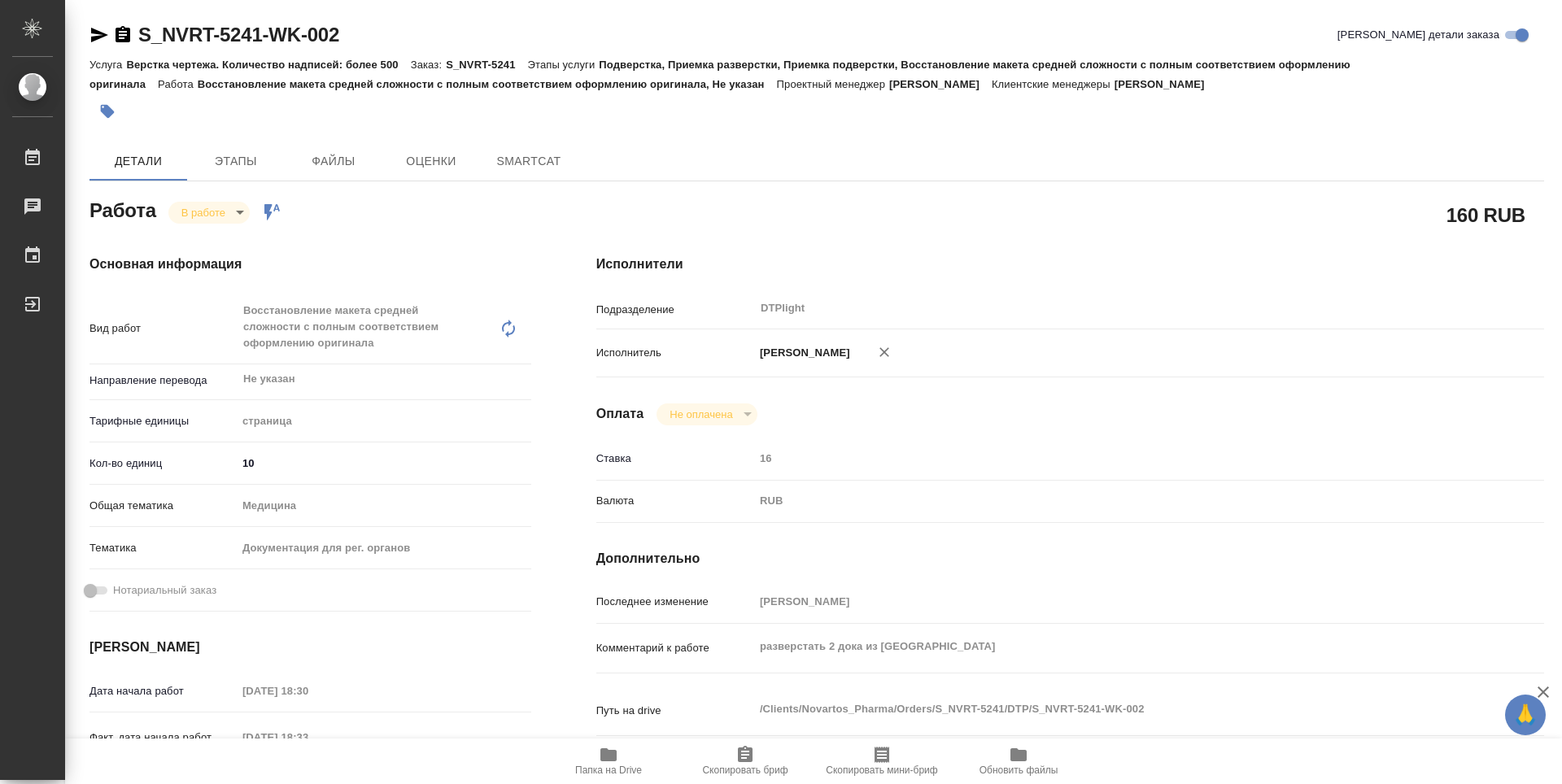
click at [597, 766] on span "Папка на Drive" at bounding box center [608, 771] width 67 height 11
type textarea "x"
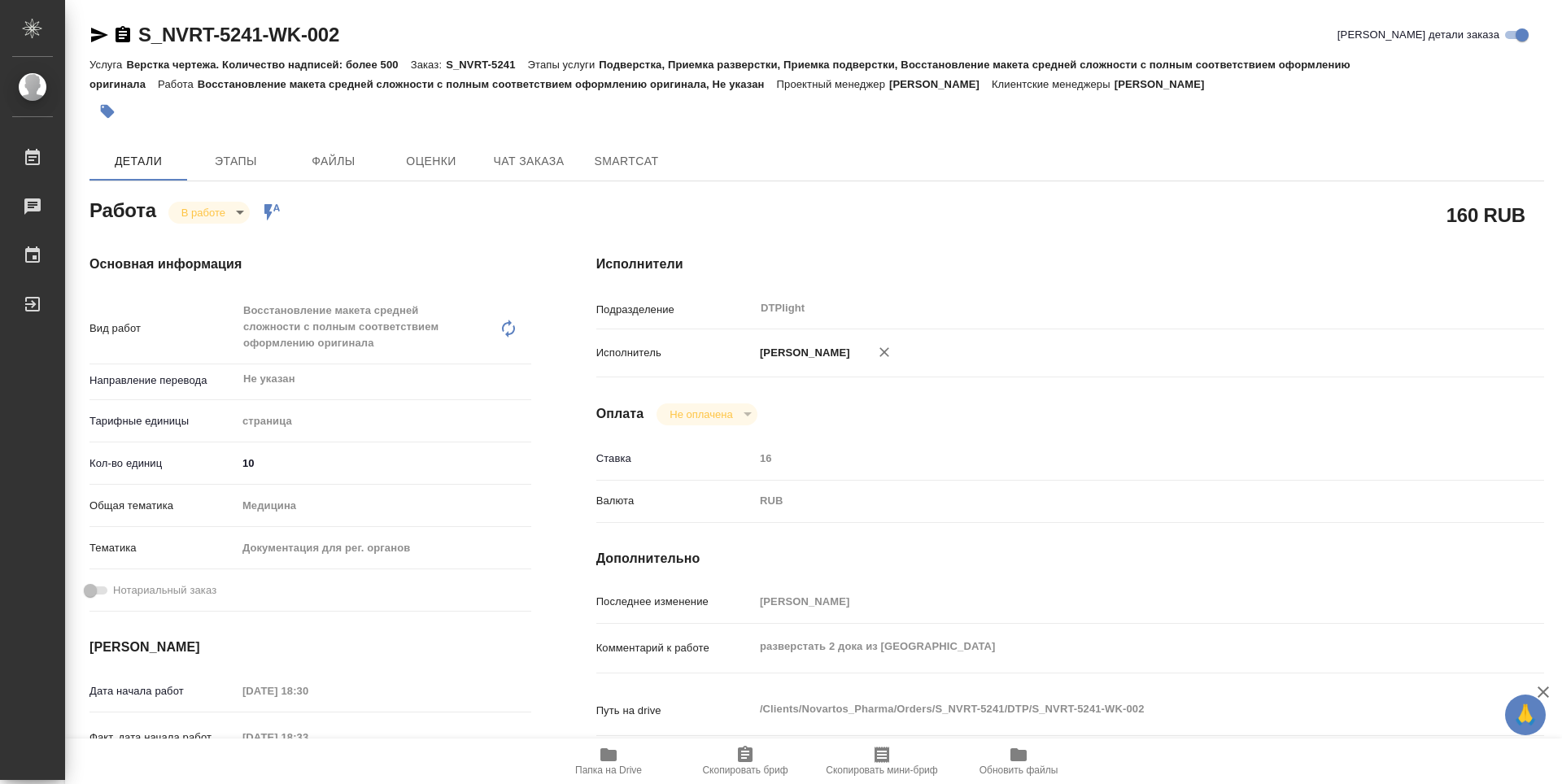
type textarea "x"
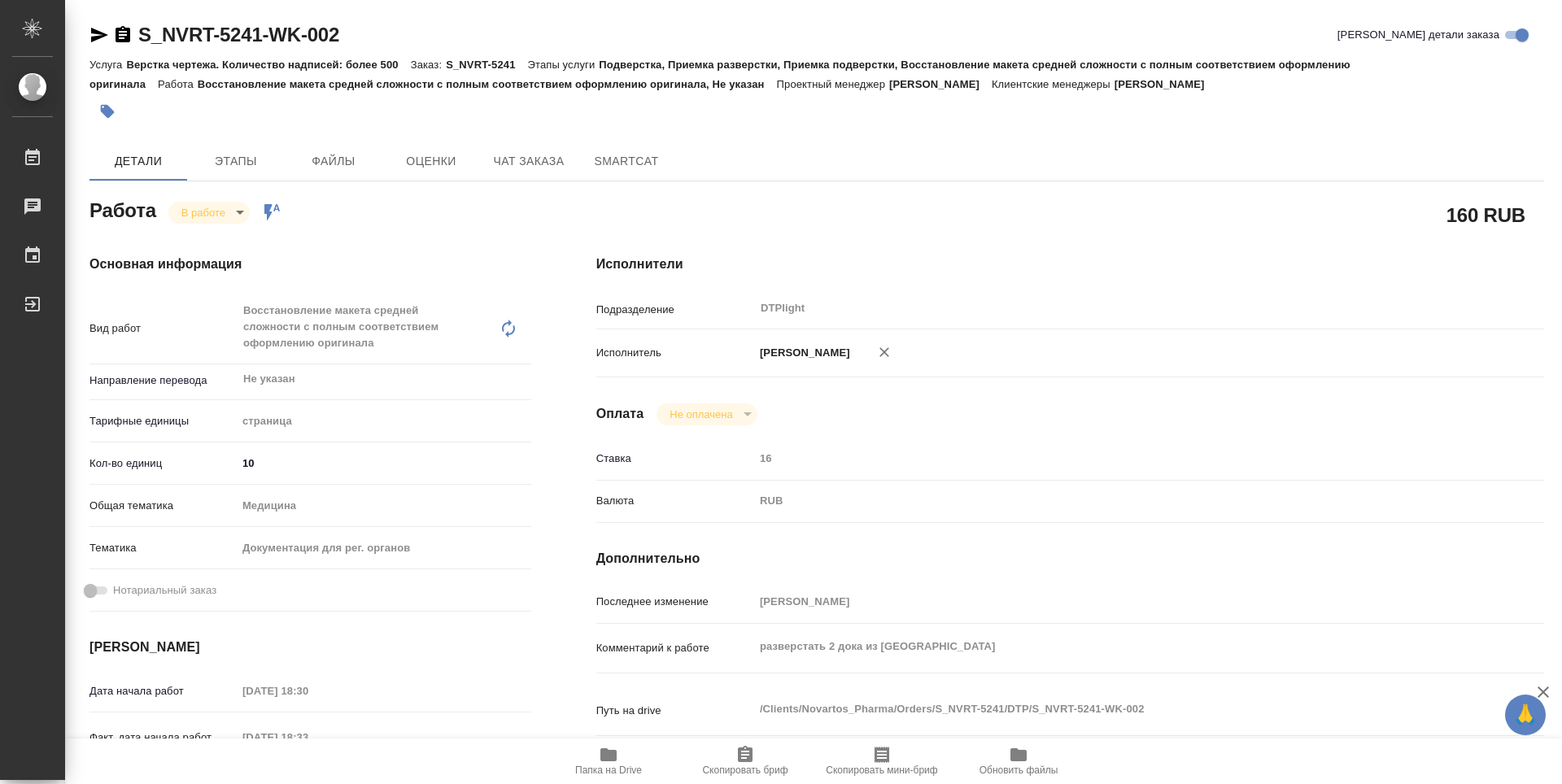
type textarea "x"
click at [244, 211] on body "🙏 .cls-1 fill:#fff; AWATERA Guselnikov Roman Работы 0 Чаты График Выйти S_NVRT-…" at bounding box center [781, 392] width 1562 height 784
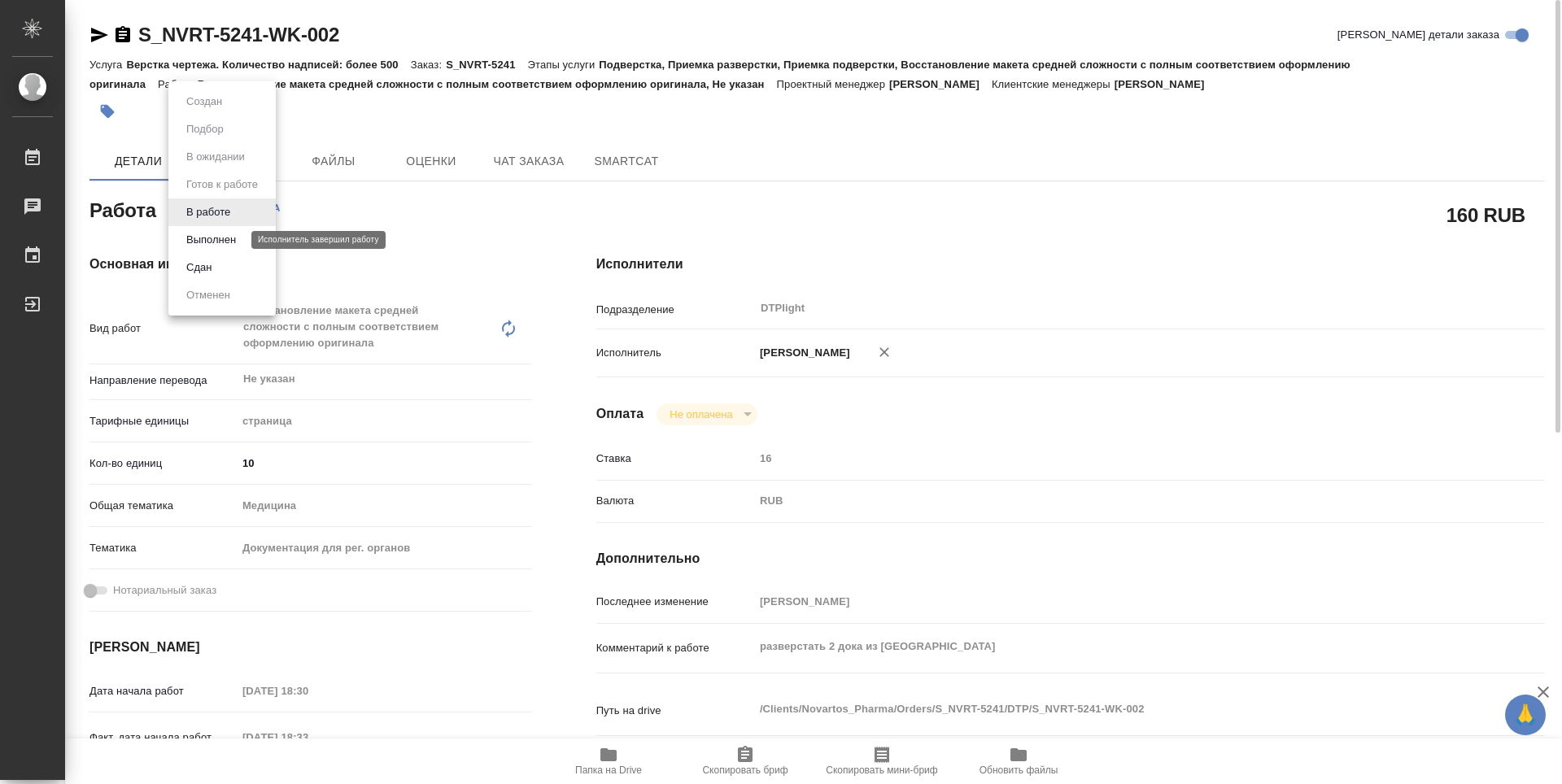
click at [201, 243] on button "Выполнен" at bounding box center [211, 240] width 59 height 18
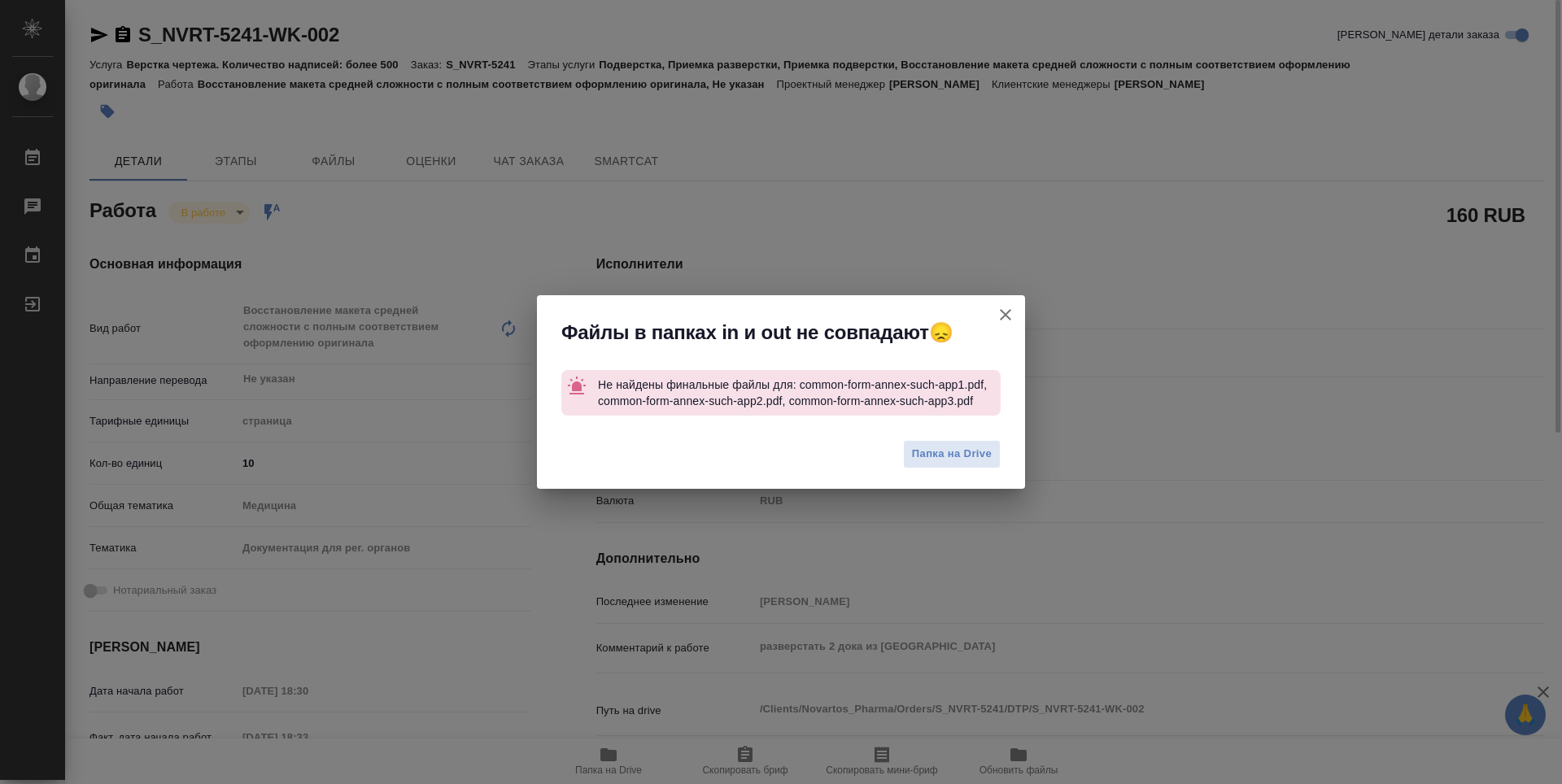
type textarea "x"
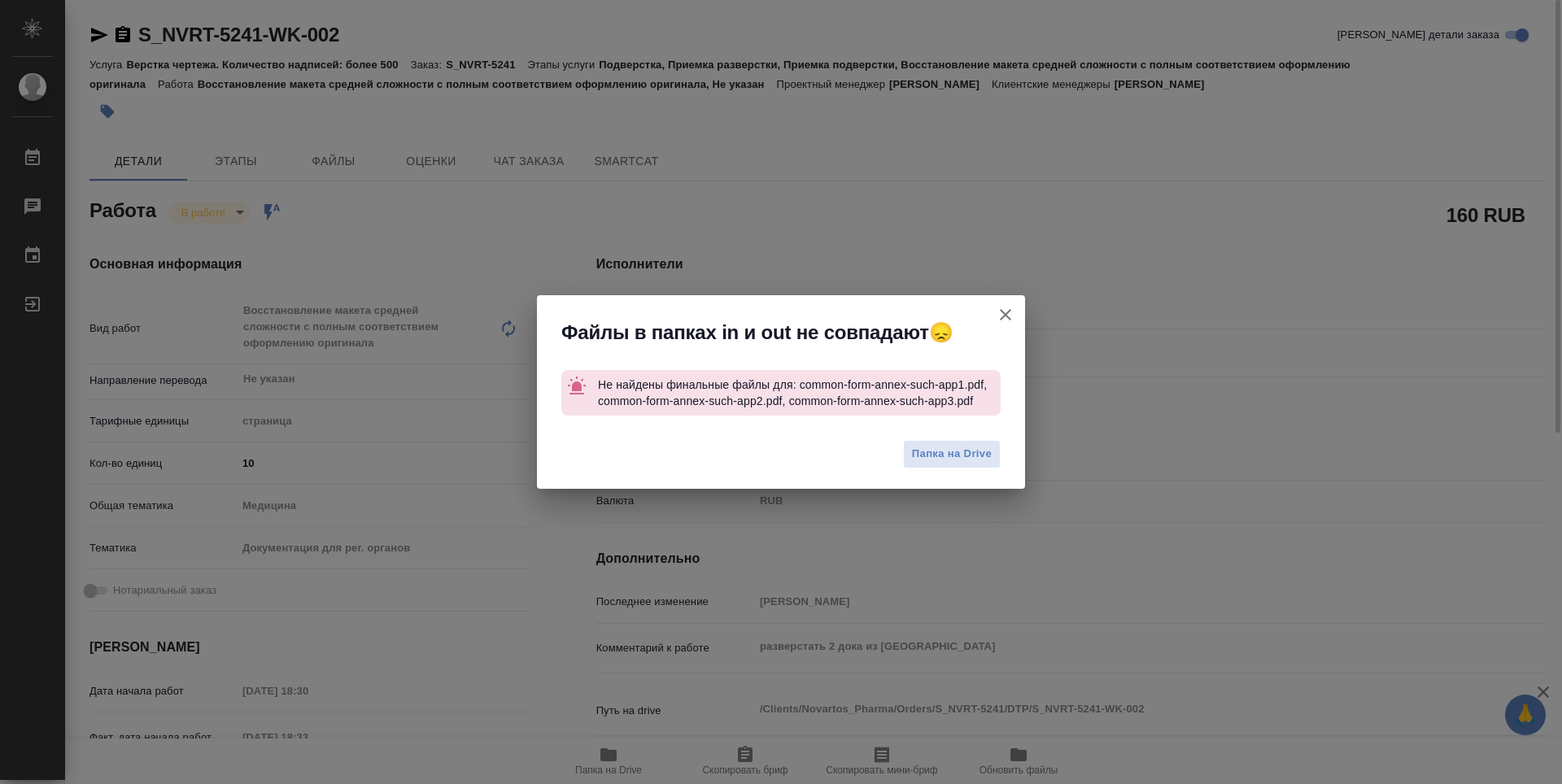
type textarea "x"
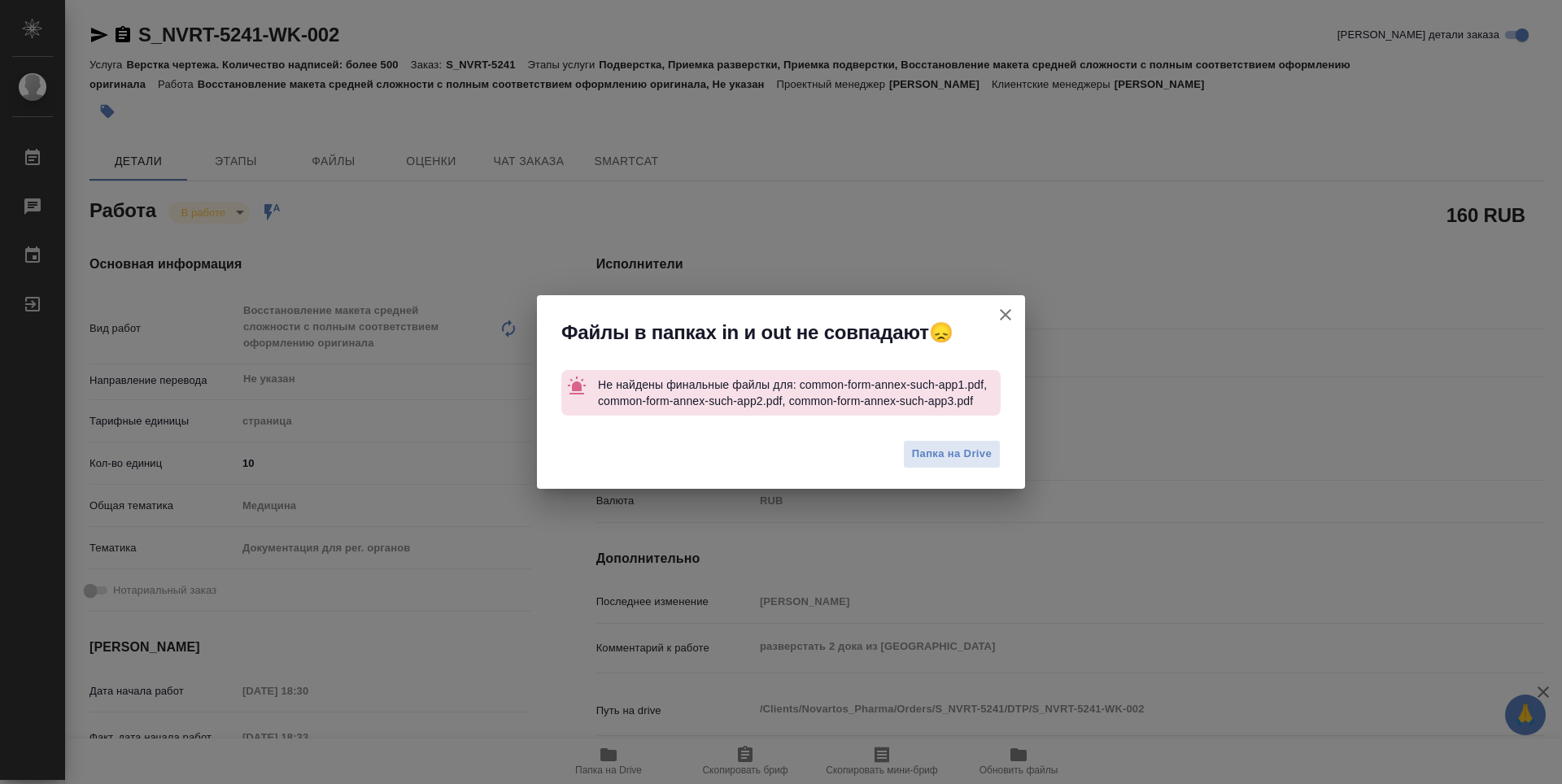
click at [1013, 310] on icon "button" at bounding box center [1005, 315] width 19 height 19
type textarea "x"
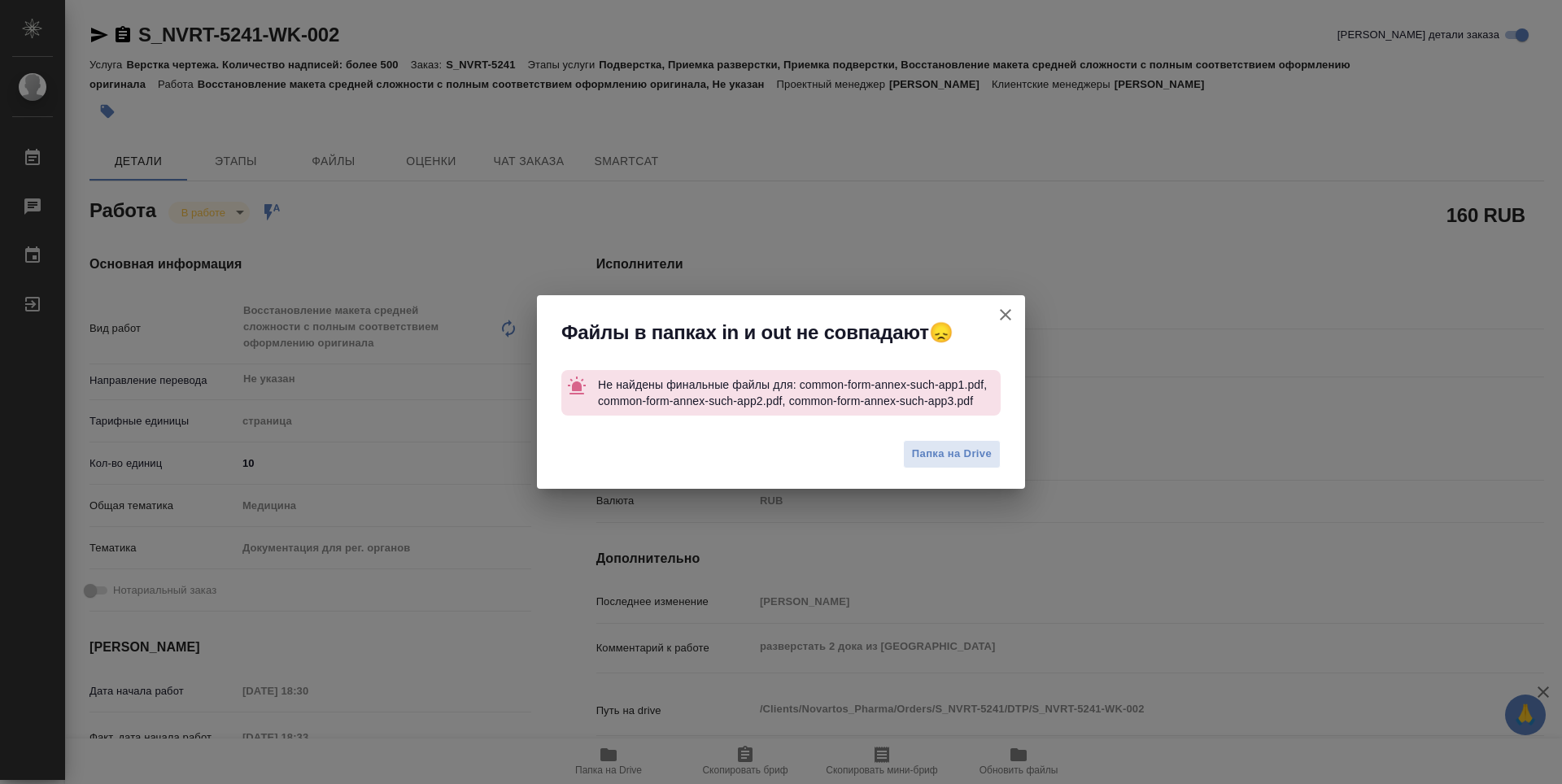
type textarea "x"
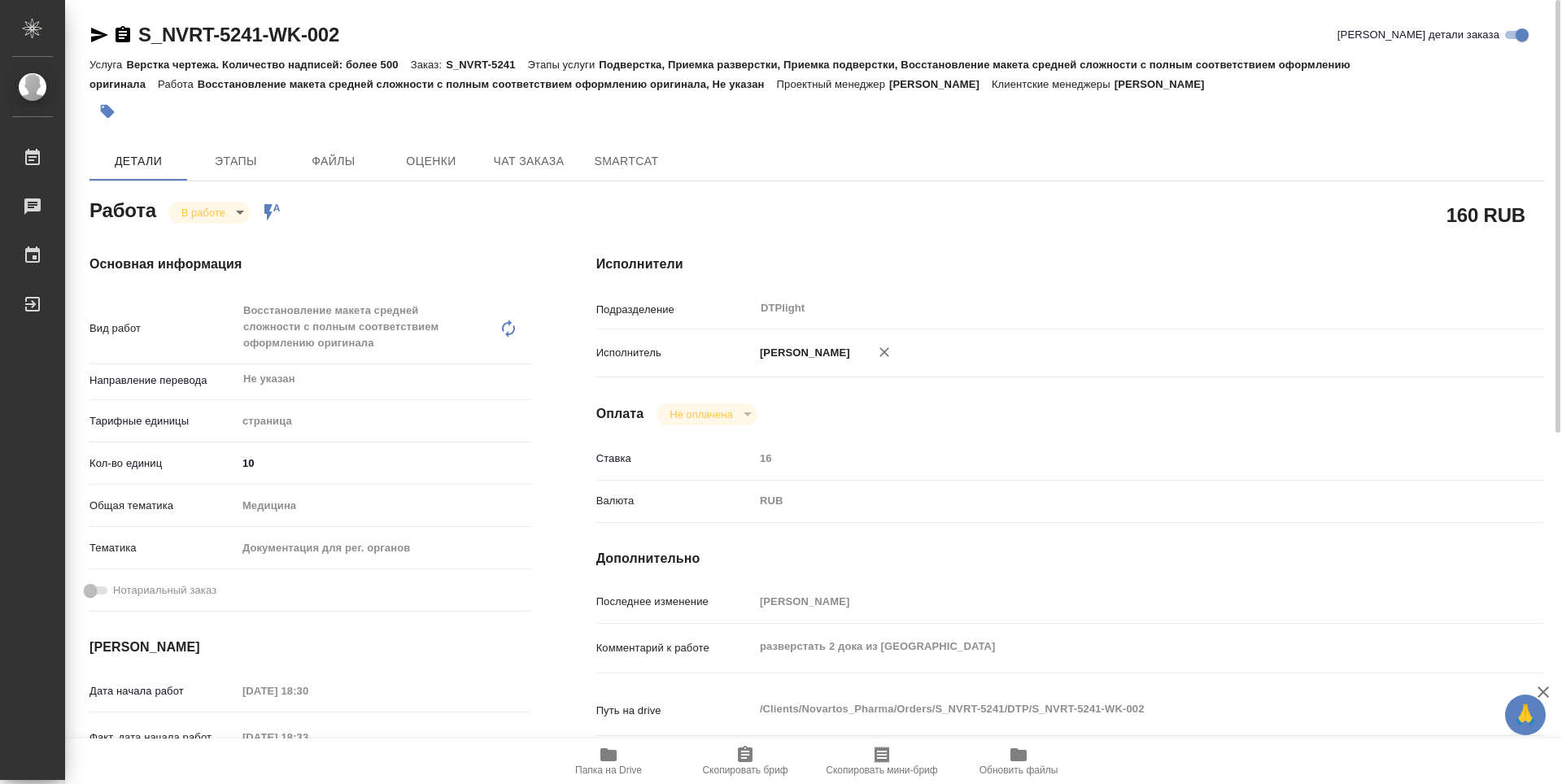
click at [231, 212] on body "🙏 .cls-1 fill:#fff; AWATERA Guselnikov Roman Работы 0 Чаты График Выйти S_NVRT-…" at bounding box center [781, 392] width 1562 height 784
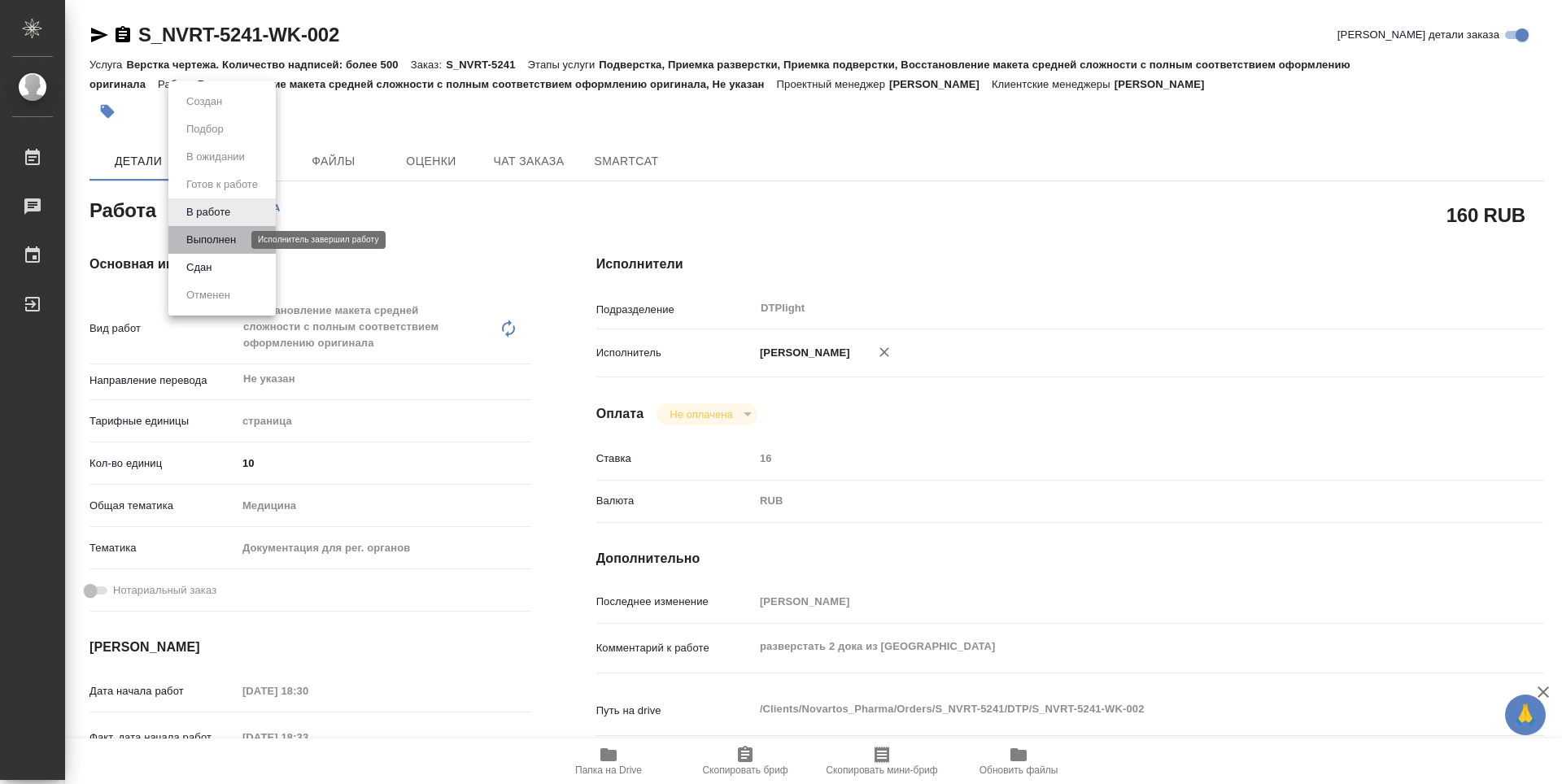
click at [218, 245] on button "Выполнен" at bounding box center [211, 240] width 59 height 18
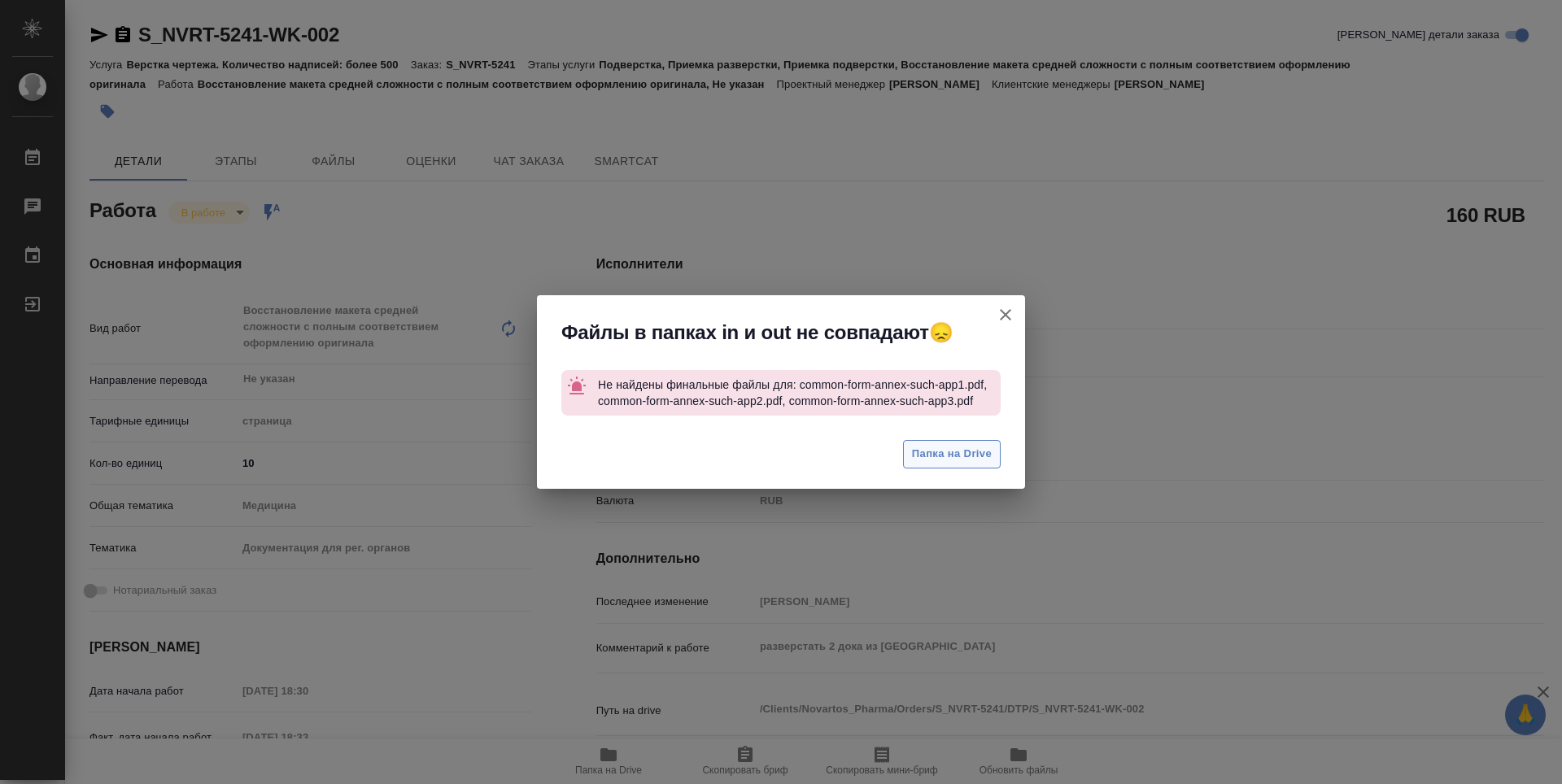
type textarea "x"
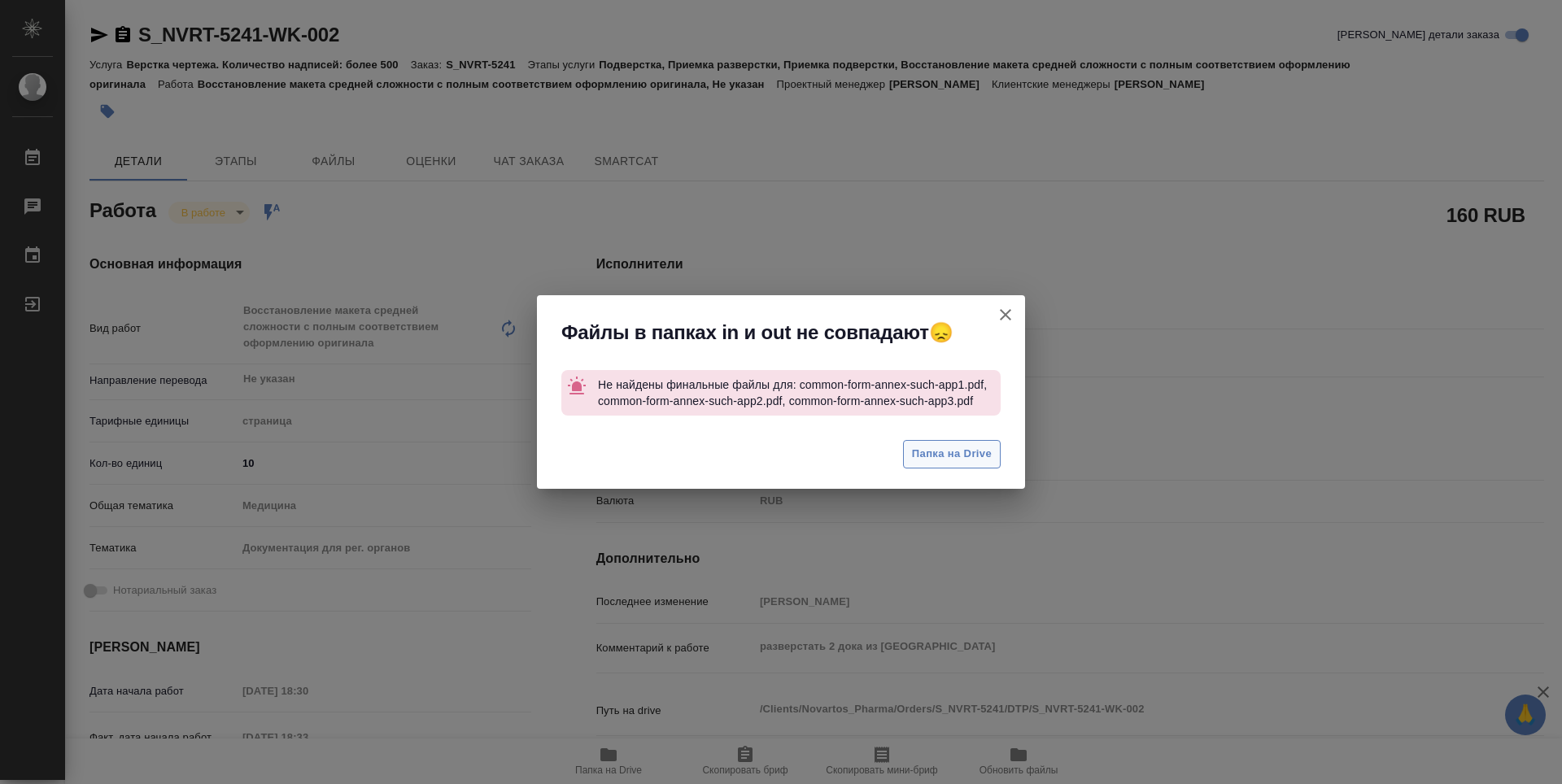
type textarea "x"
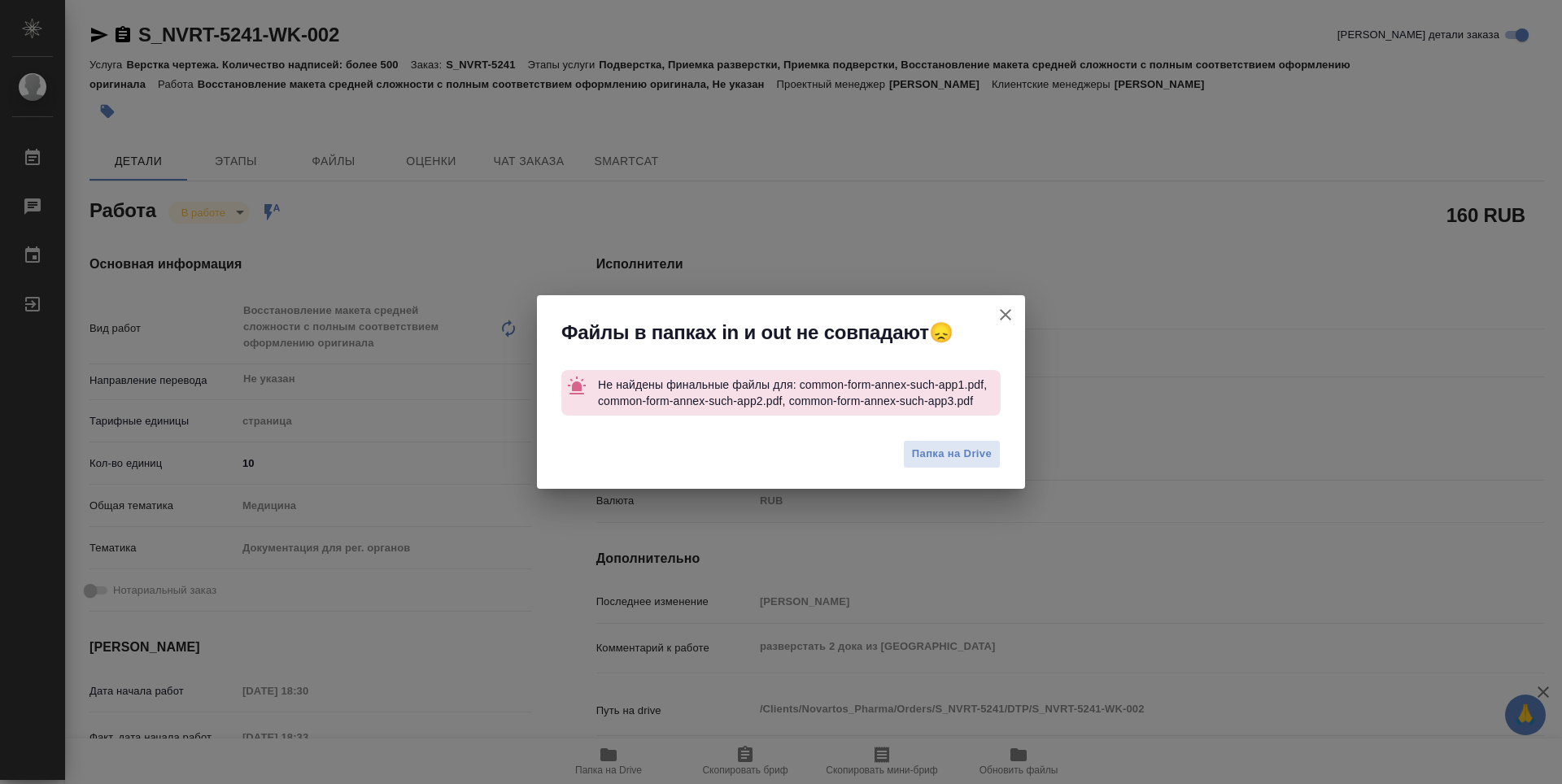
type textarea "x"
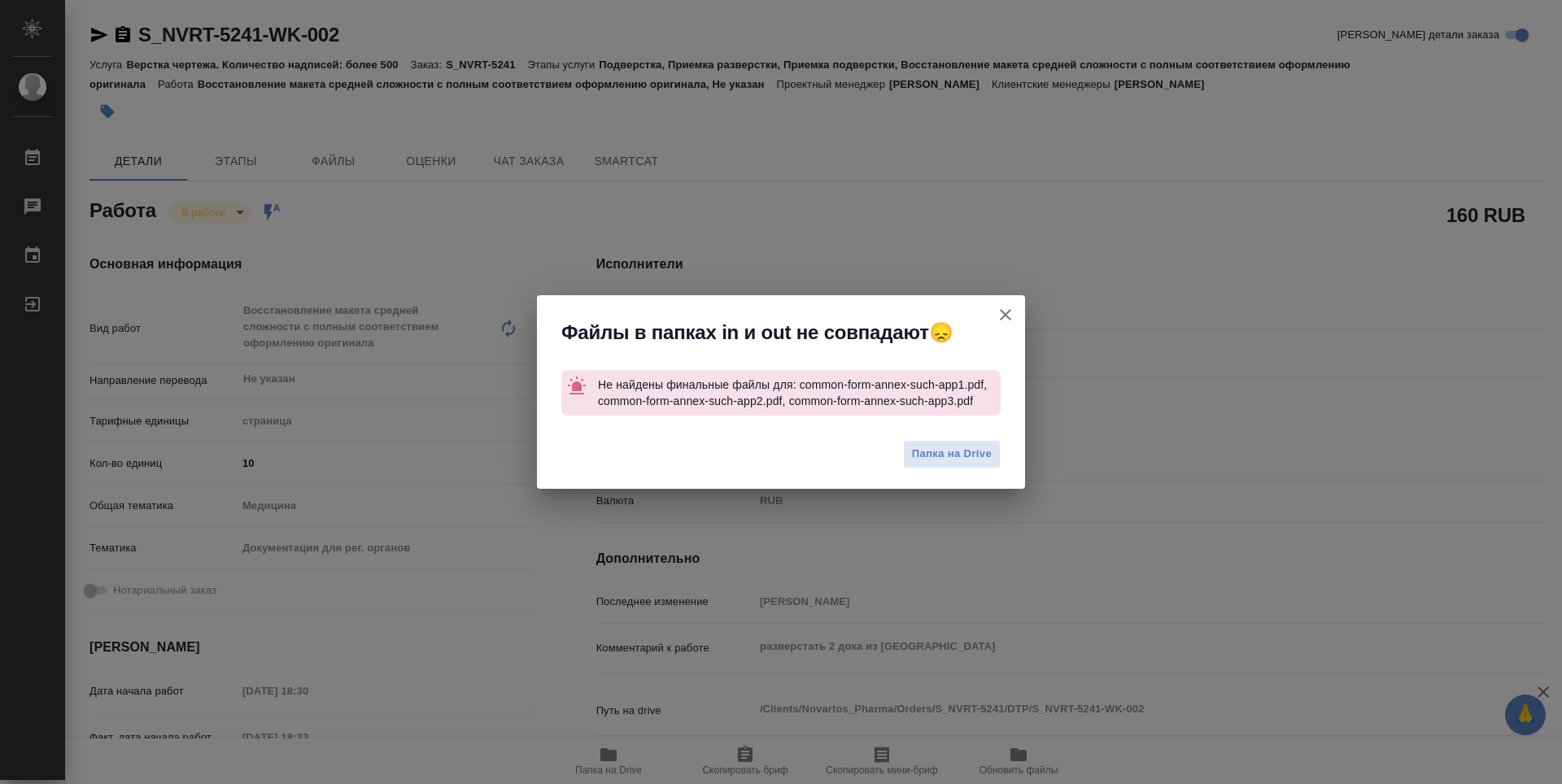
type textarea "x"
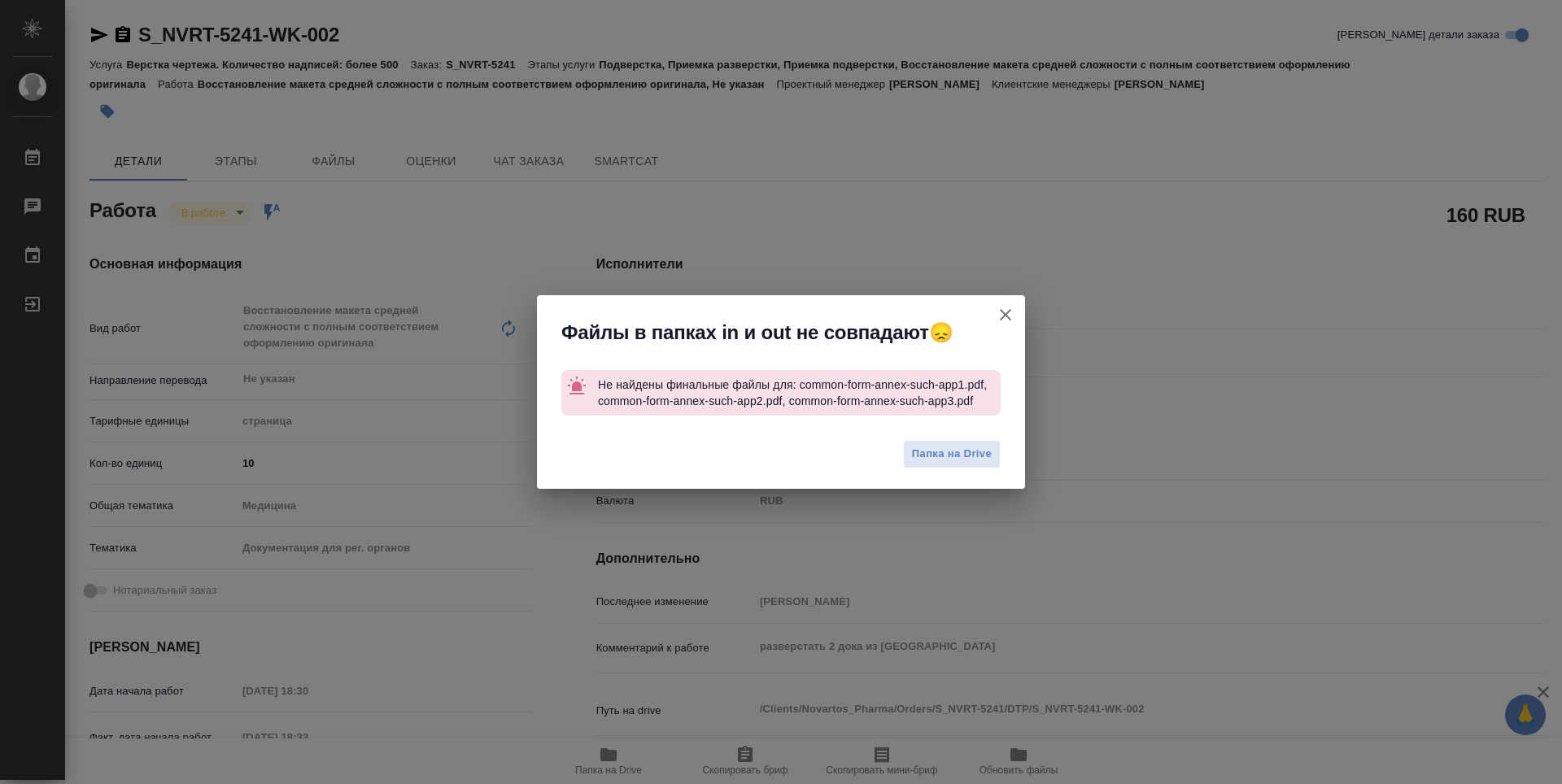
click at [1011, 317] on icon "button" at bounding box center [1005, 315] width 19 height 19
type textarea "x"
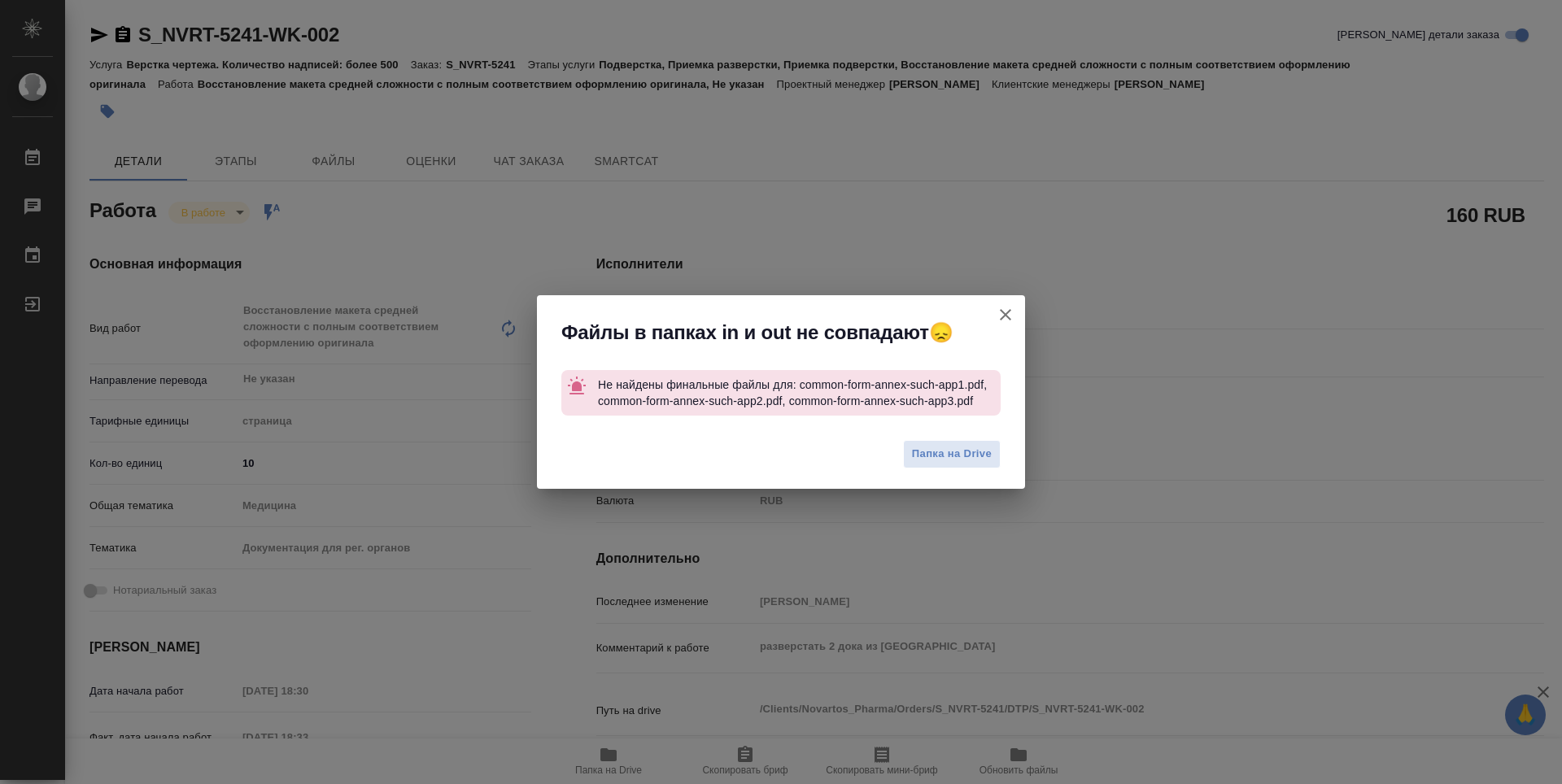
type textarea "x"
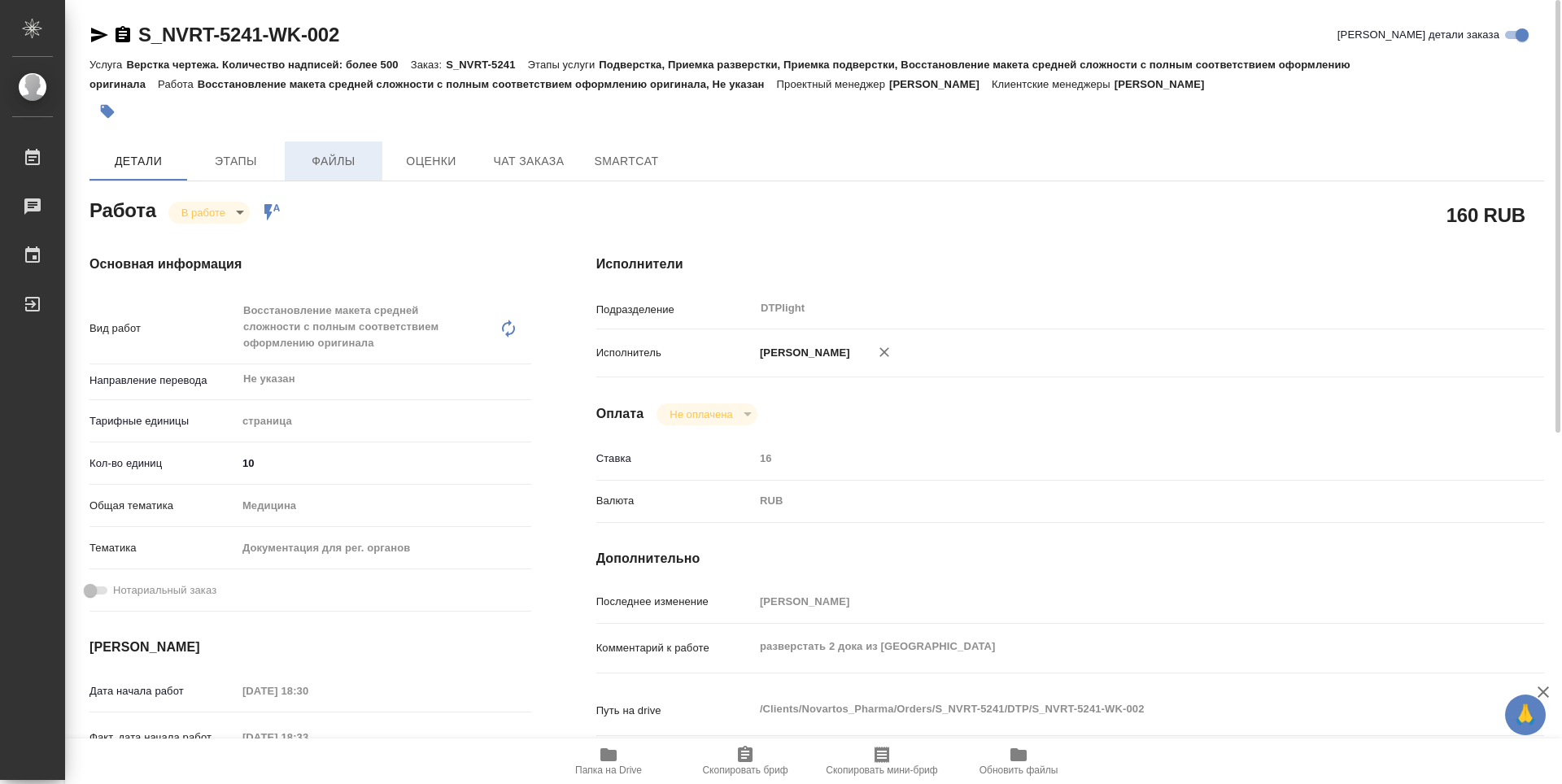
click at [337, 169] on span "Файлы" at bounding box center [334, 161] width 78 height 20
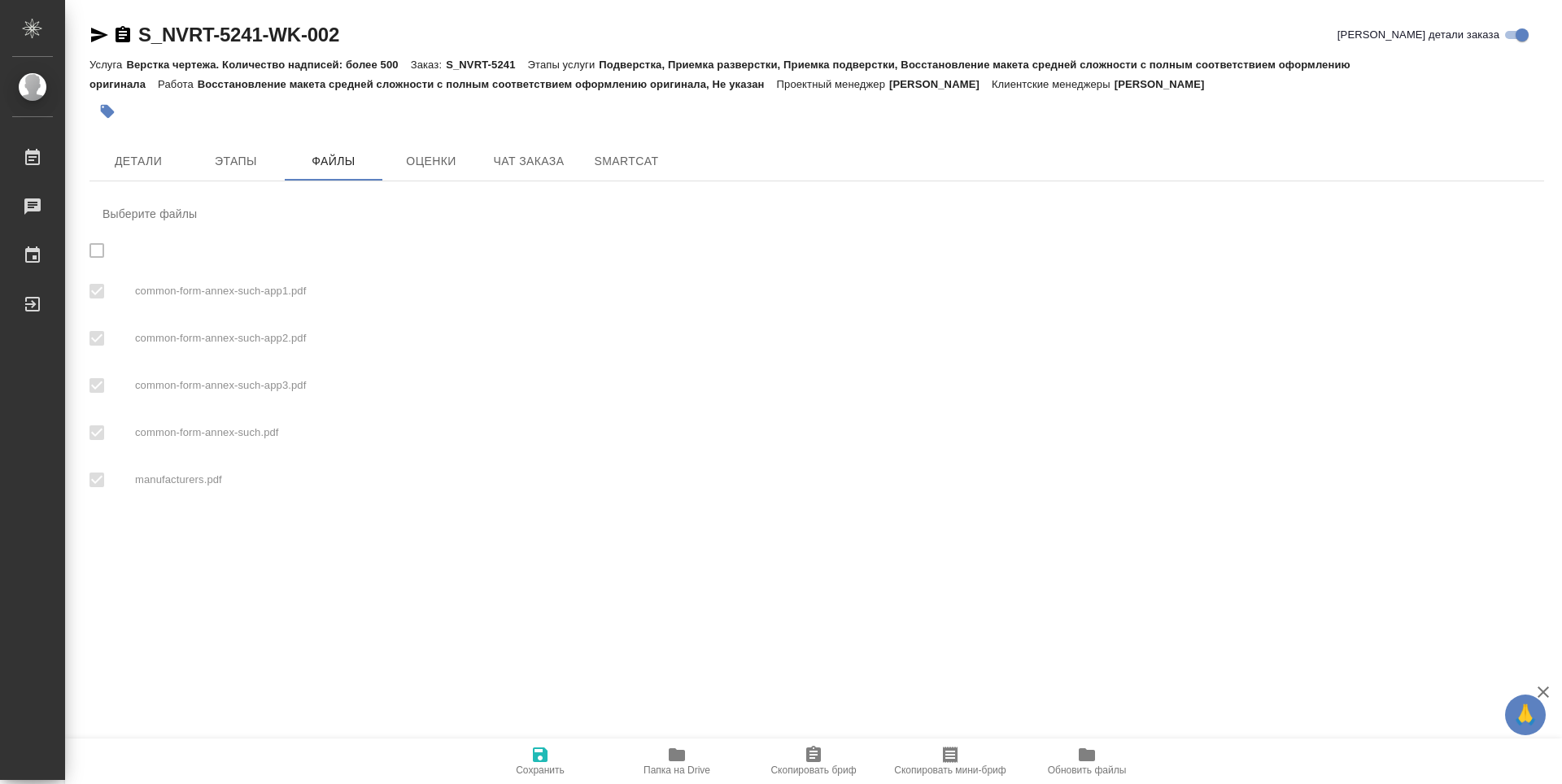
checkbox input "true"
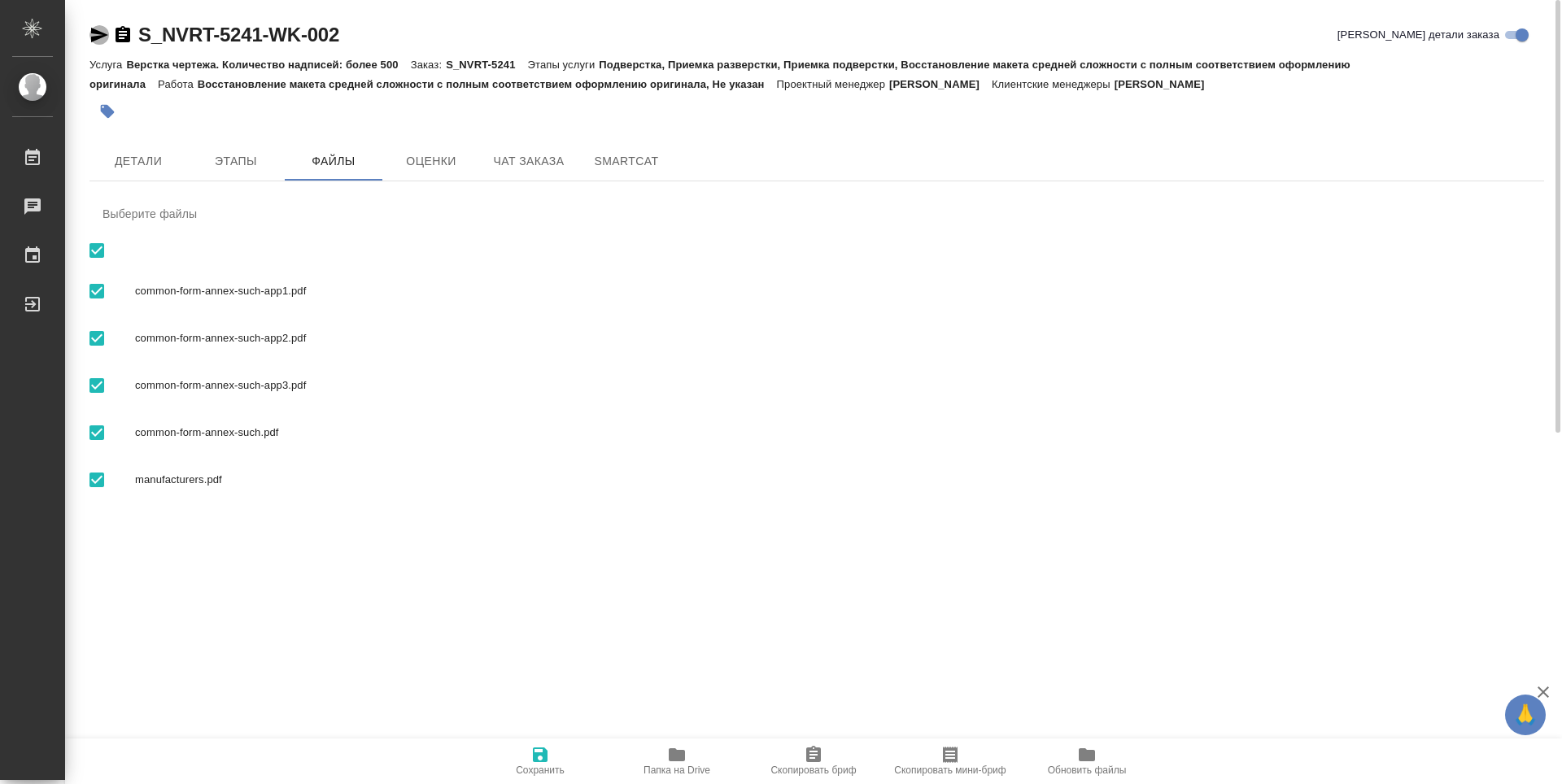
click at [103, 33] on icon "button" at bounding box center [99, 34] width 19 height 19
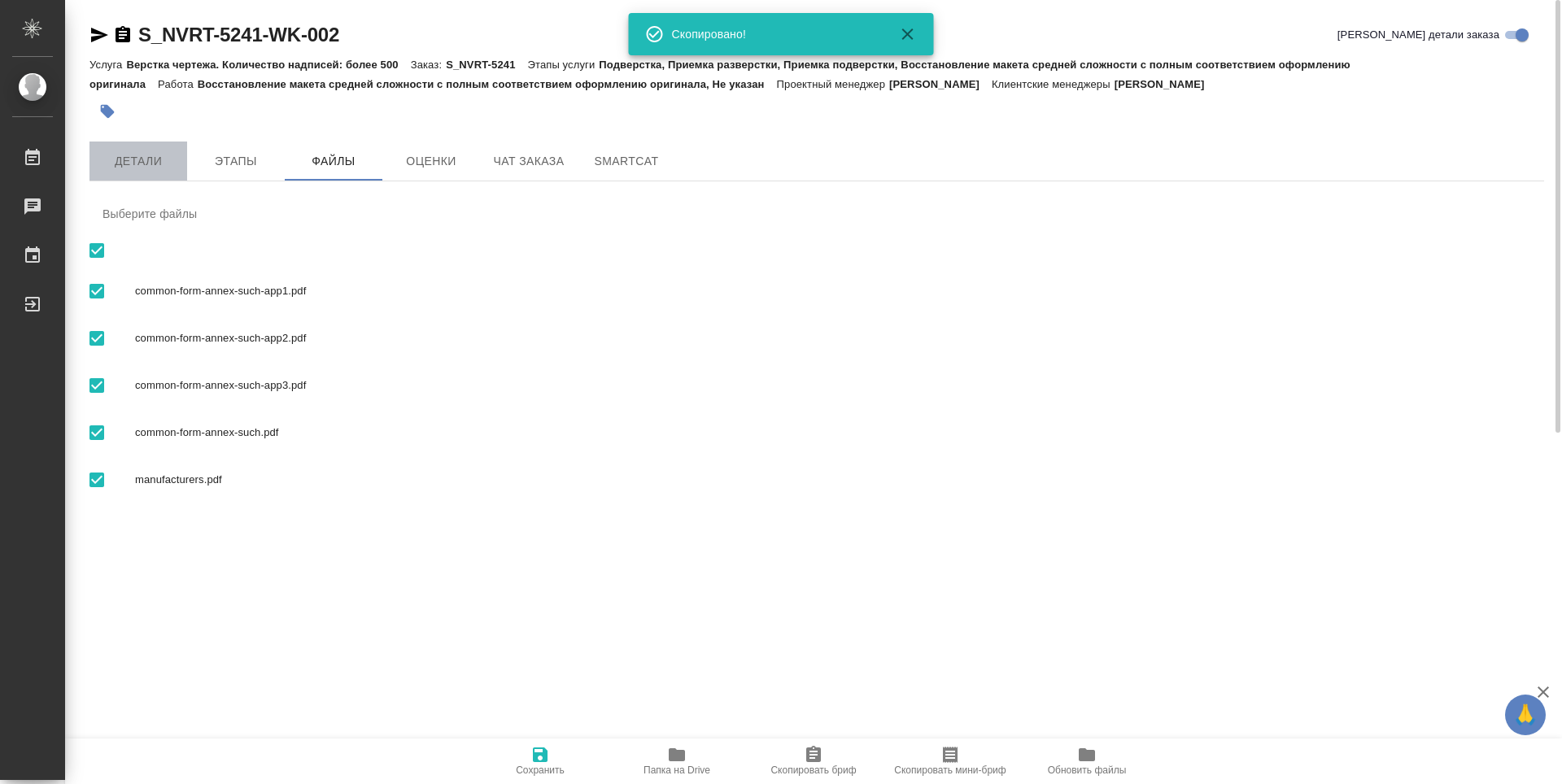
click at [144, 164] on span "Детали" at bounding box center [139, 161] width 78 height 20
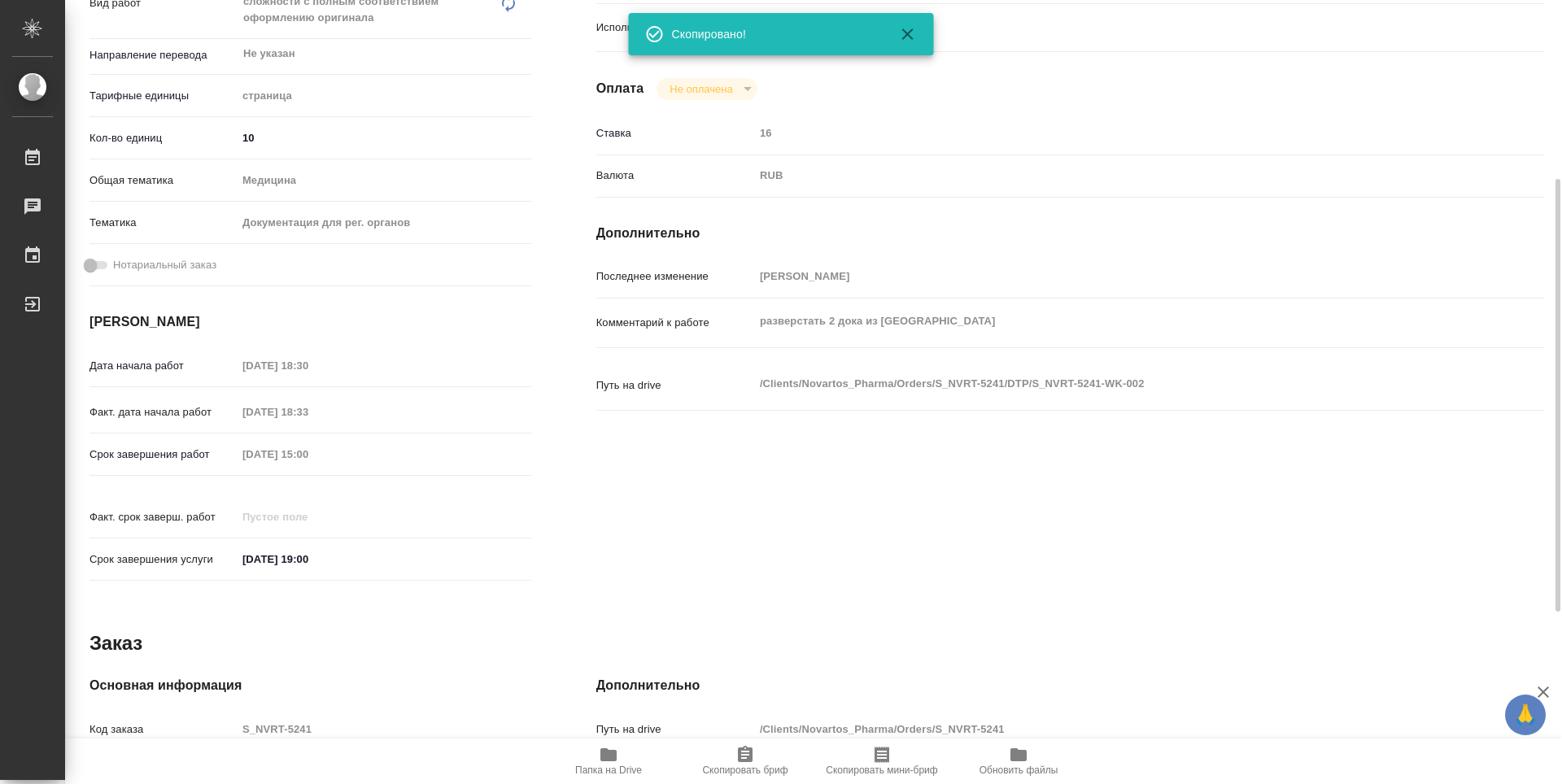
type textarea "x"
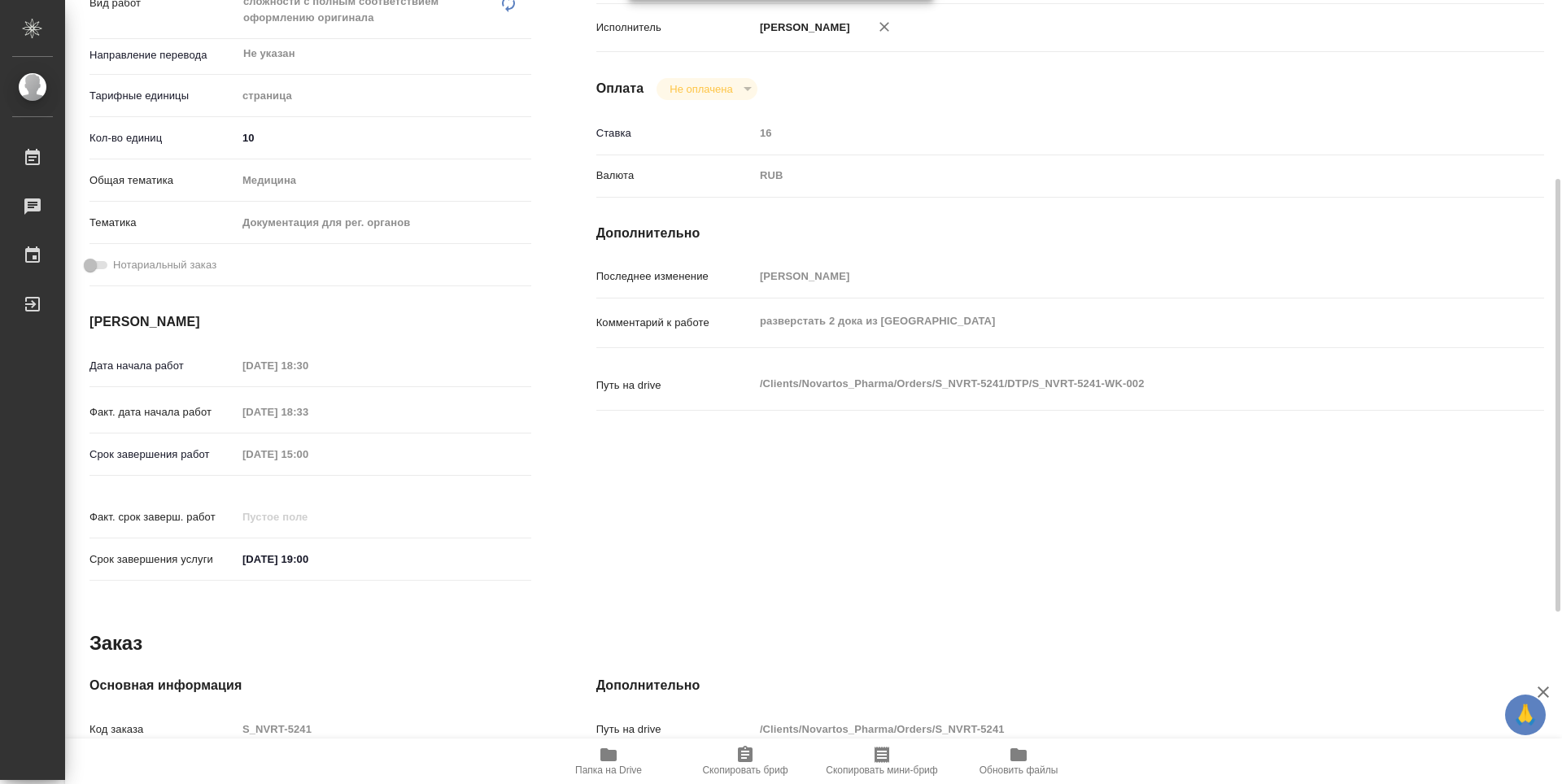
scroll to position [636, 0]
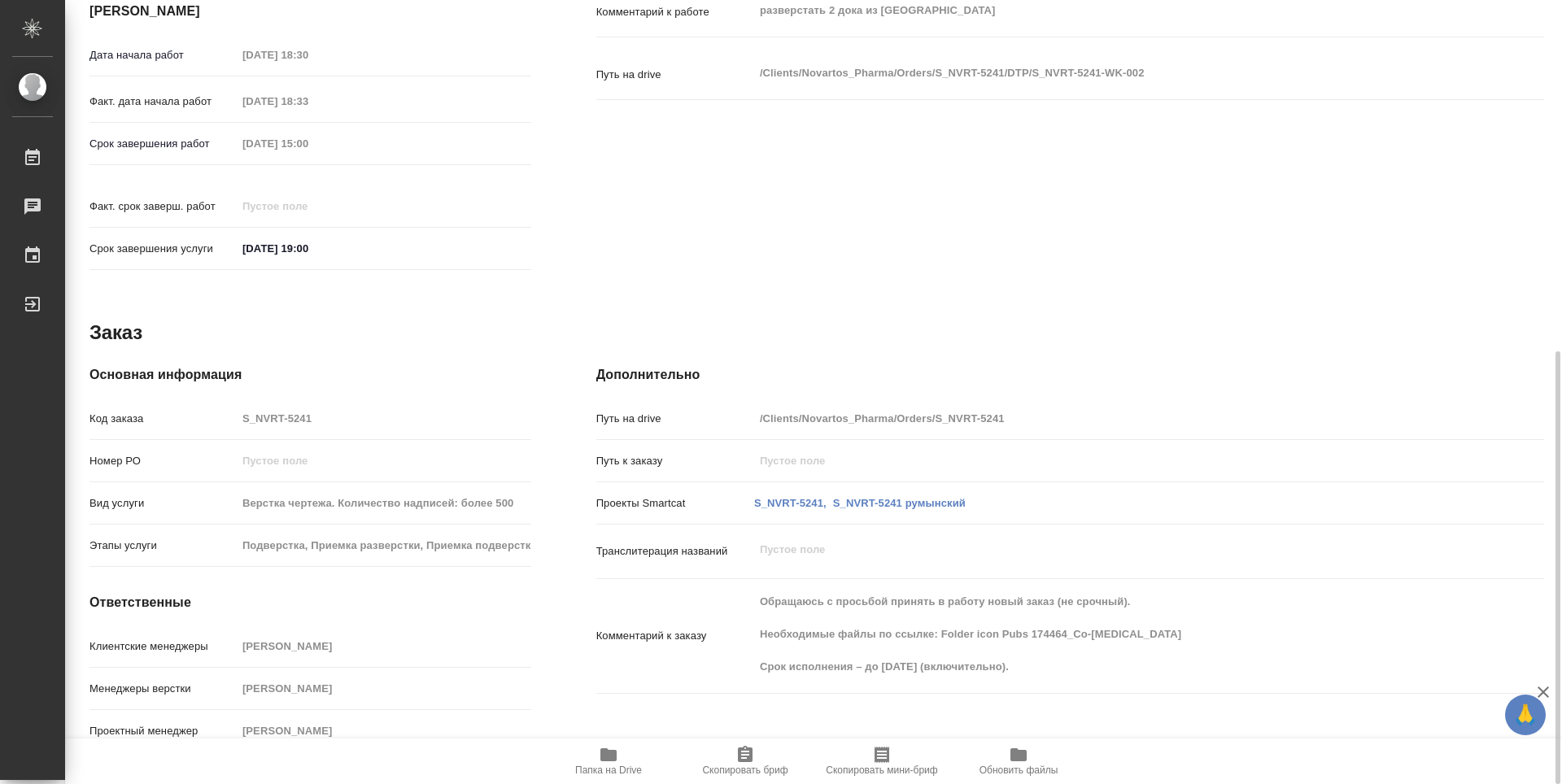
type textarea "x"
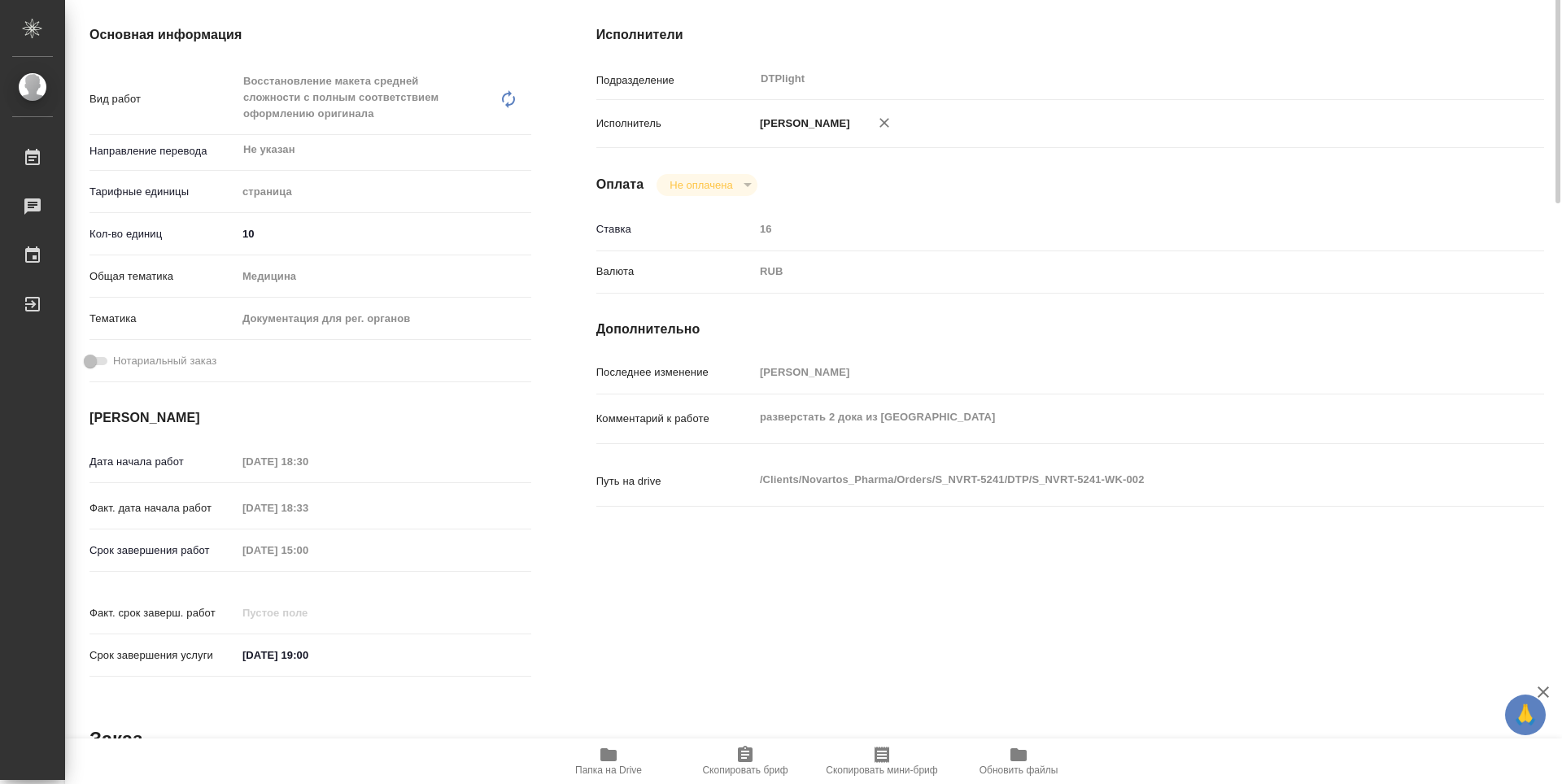
scroll to position [0, 0]
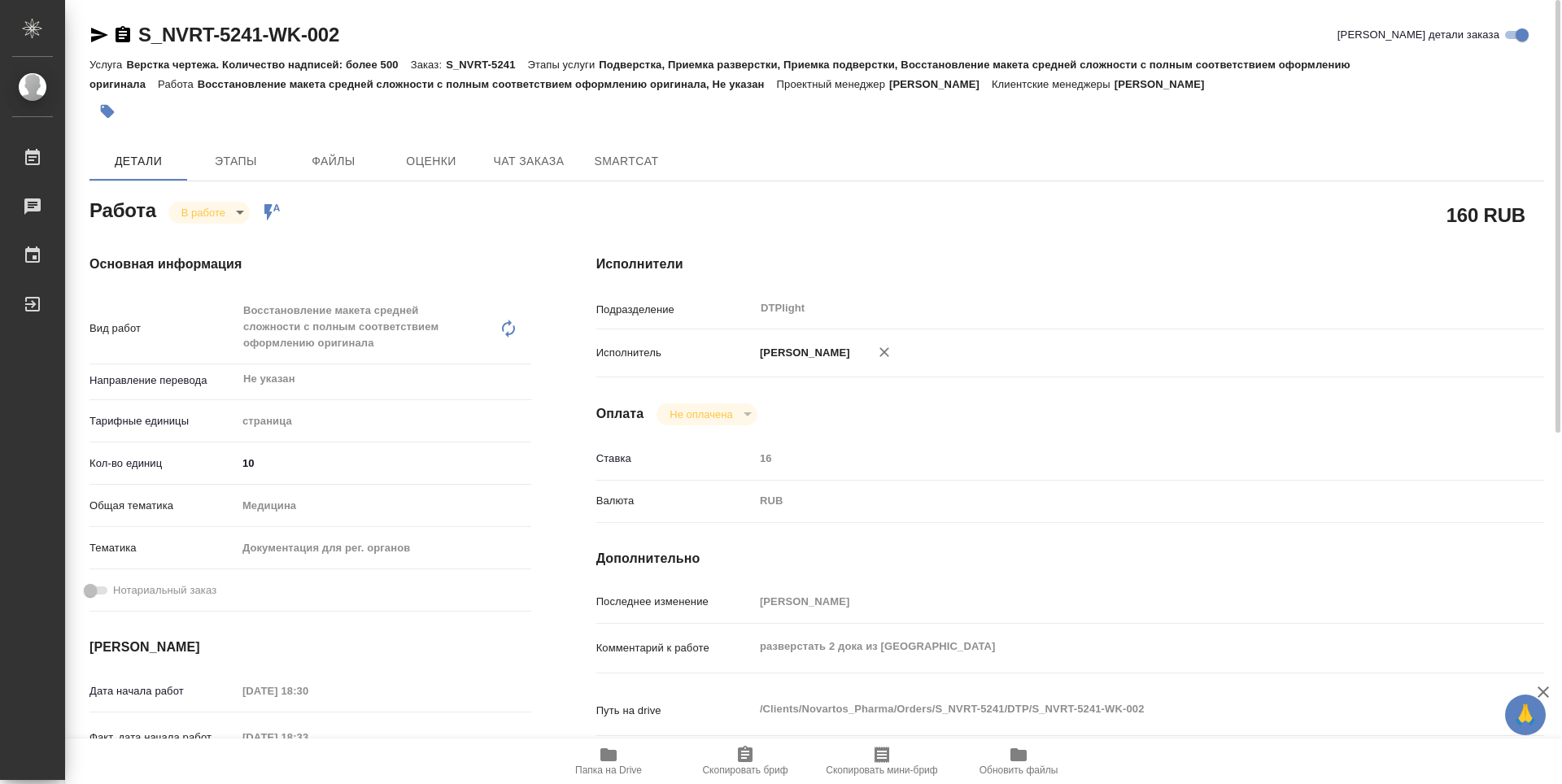
click at [642, 765] on span "Папка на Drive" at bounding box center [608, 760] width 117 height 31
drag, startPoint x: 630, startPoint y: 767, endPoint x: 684, endPoint y: 640, distance: 138.0
click at [630, 766] on span "Папка на Drive" at bounding box center [608, 771] width 67 height 11
click at [121, 30] on icon "button" at bounding box center [122, 33] width 14 height 16
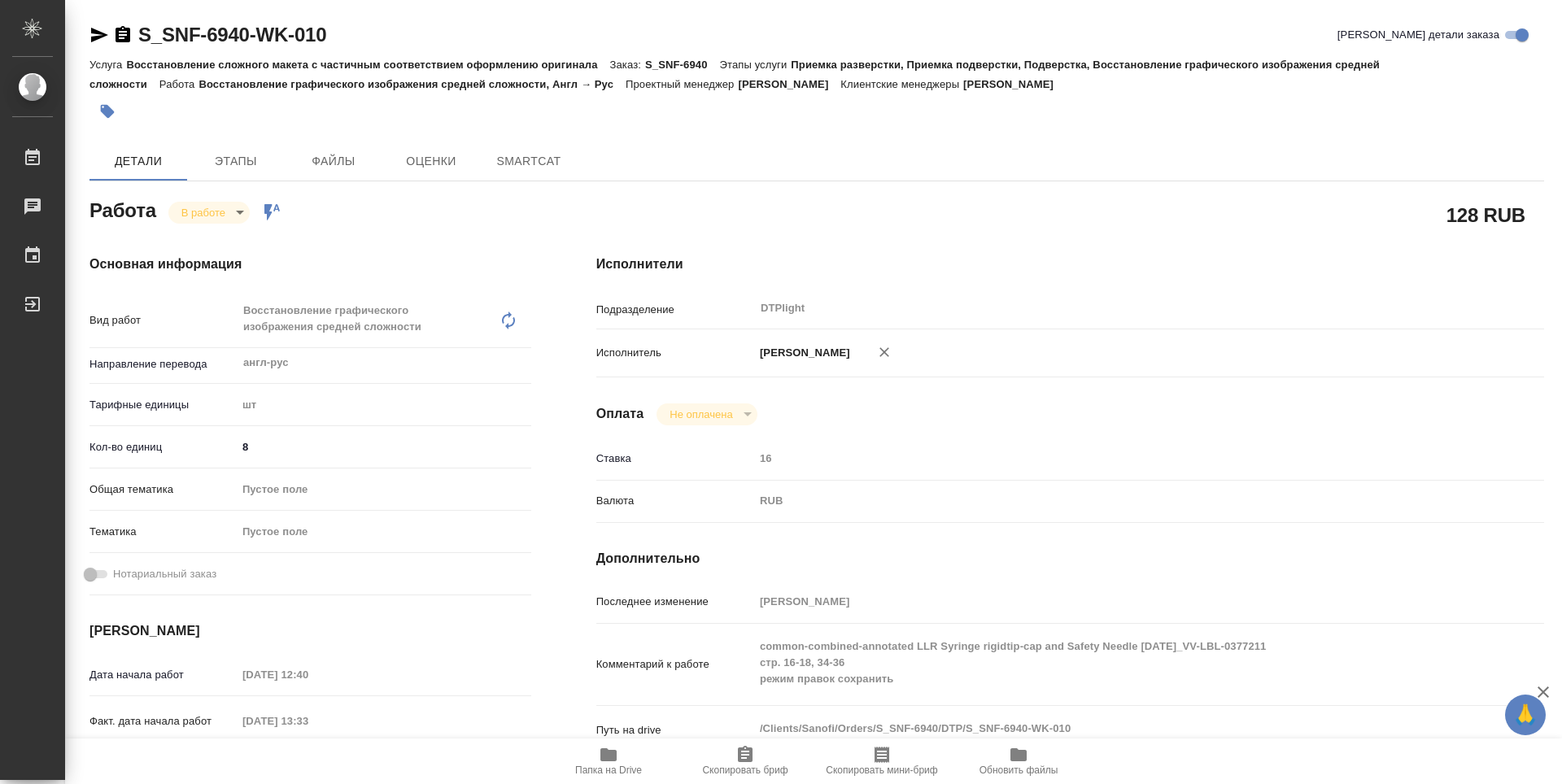
type textarea "x"
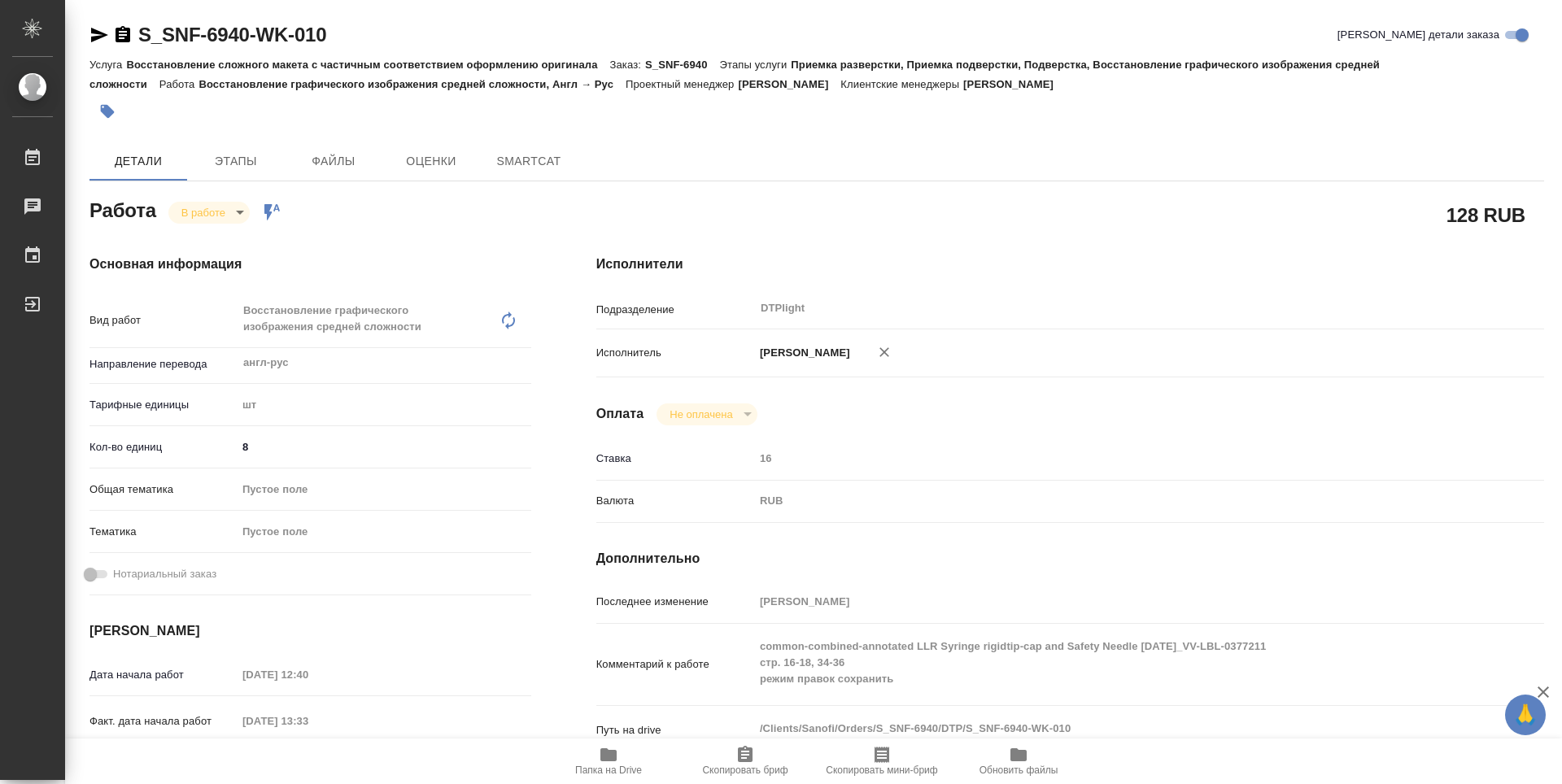
type textarea "x"
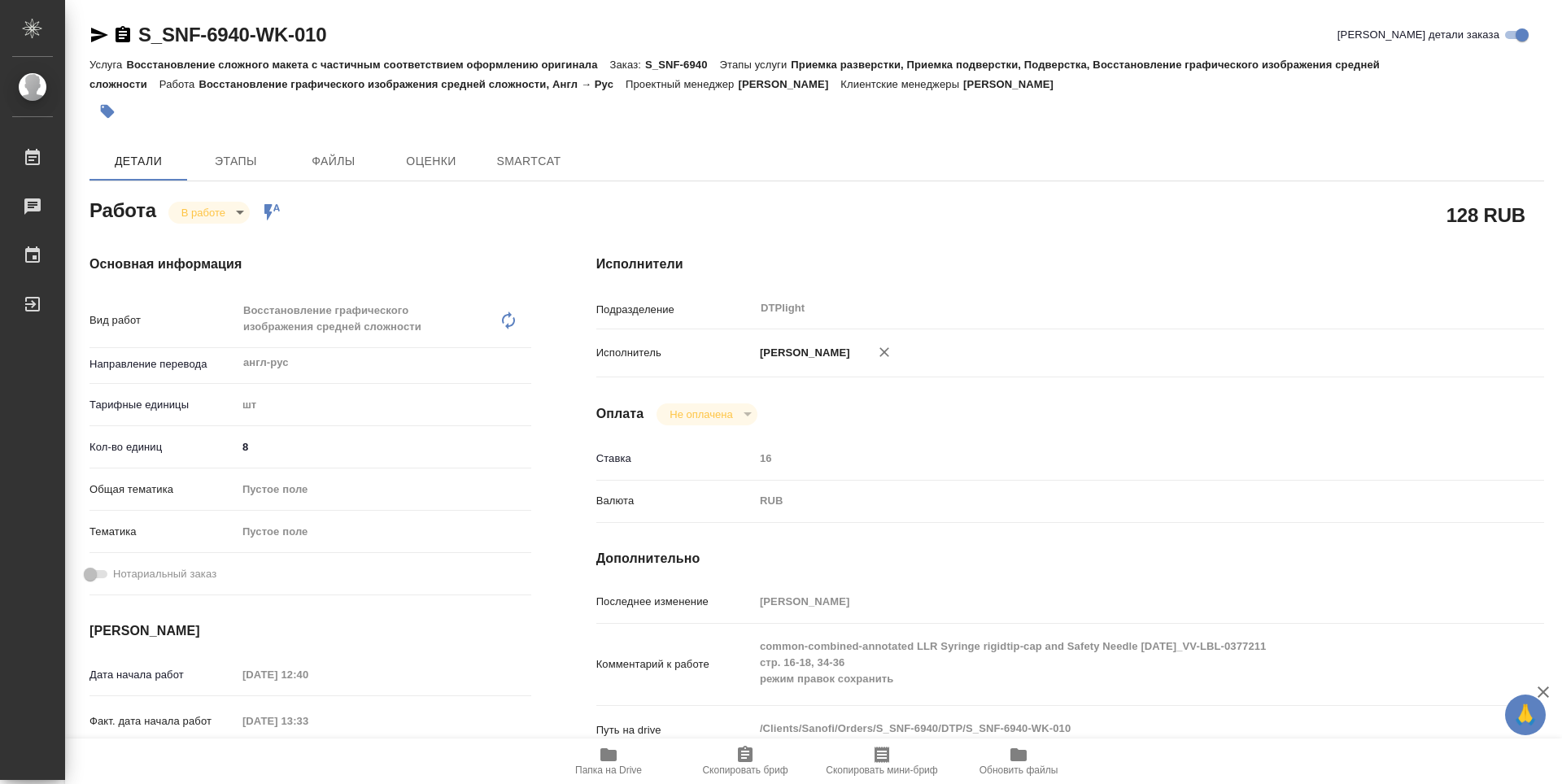
type textarea "x"
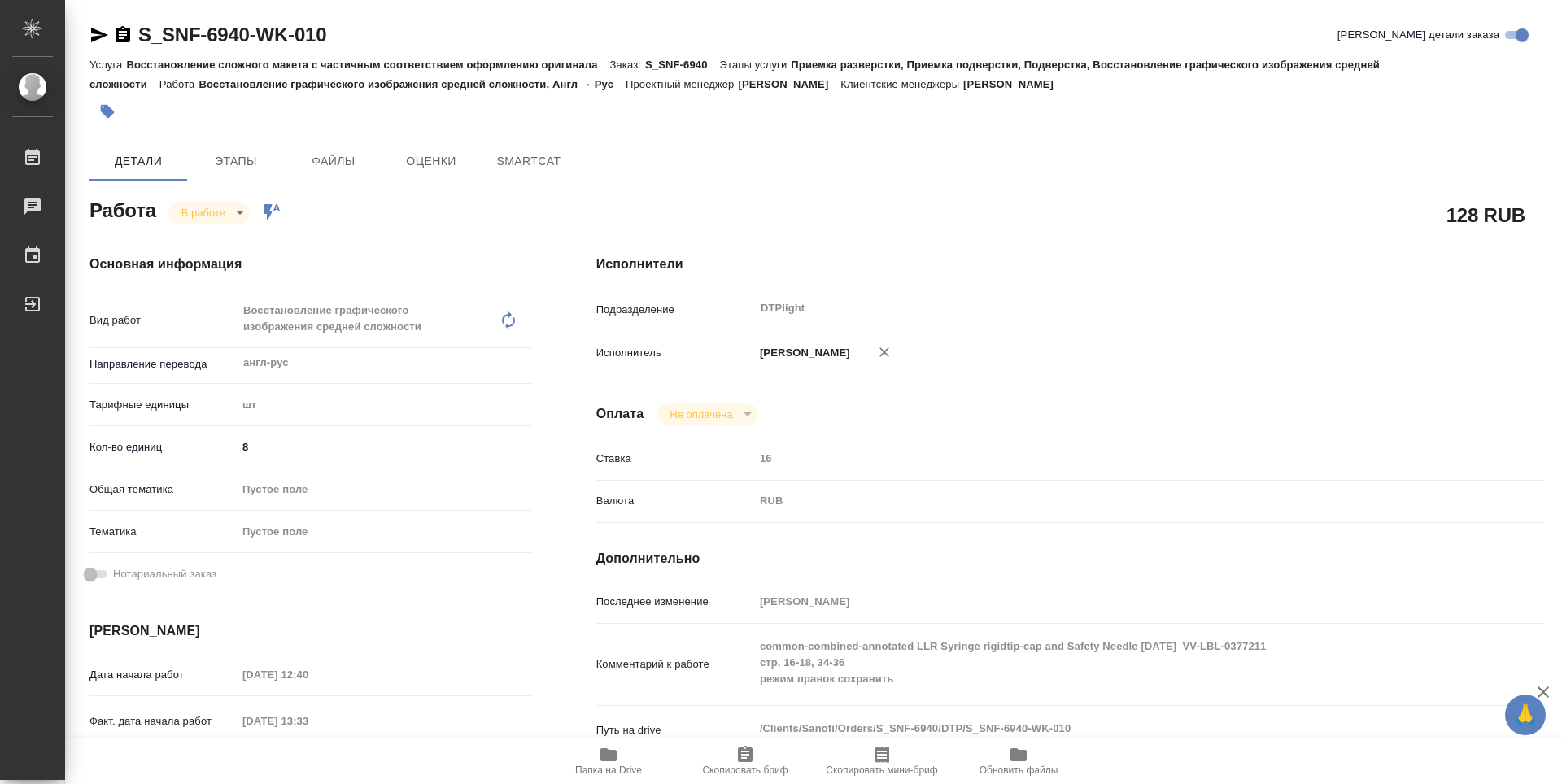
type textarea "x"
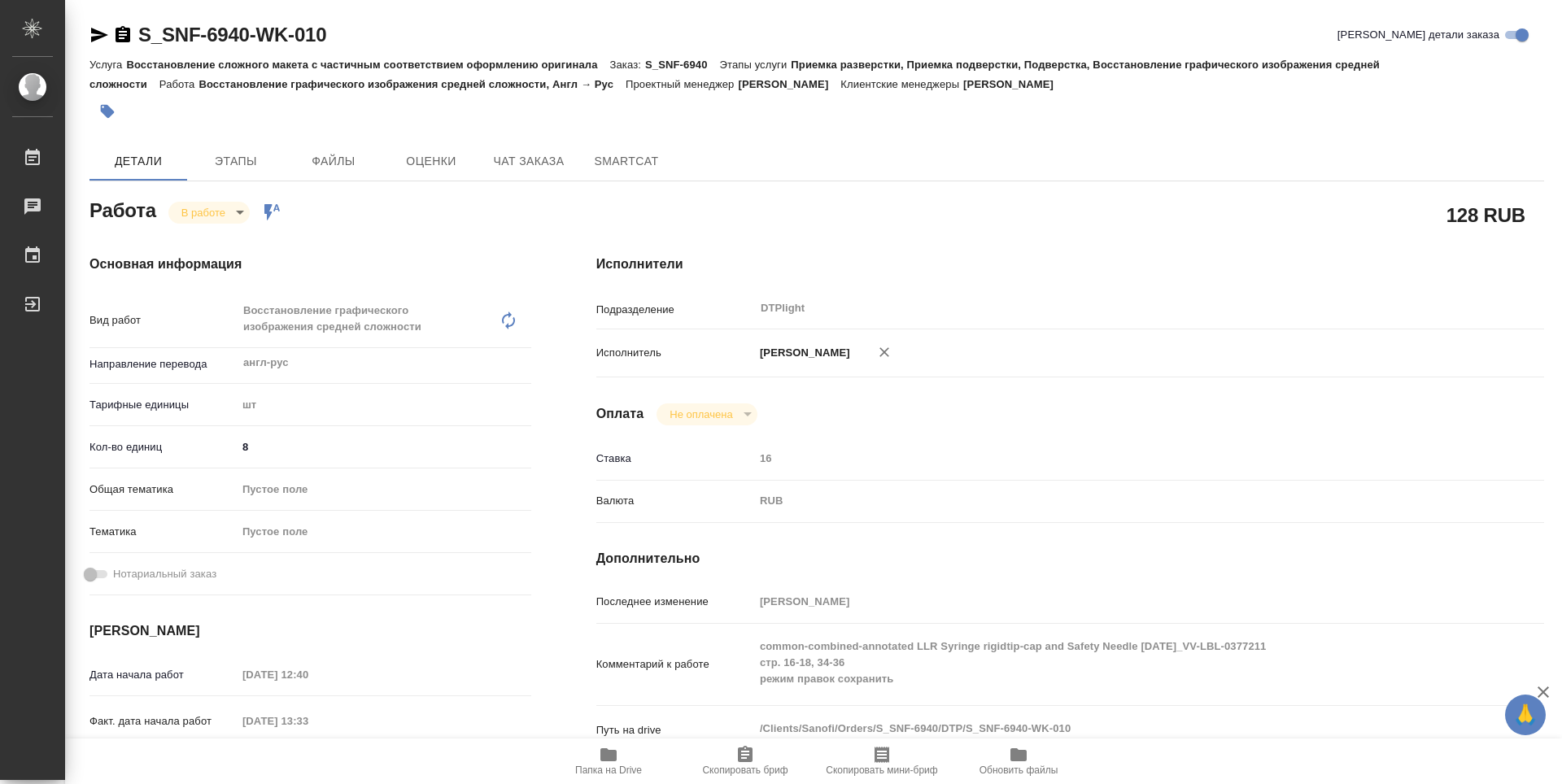
type textarea "x"
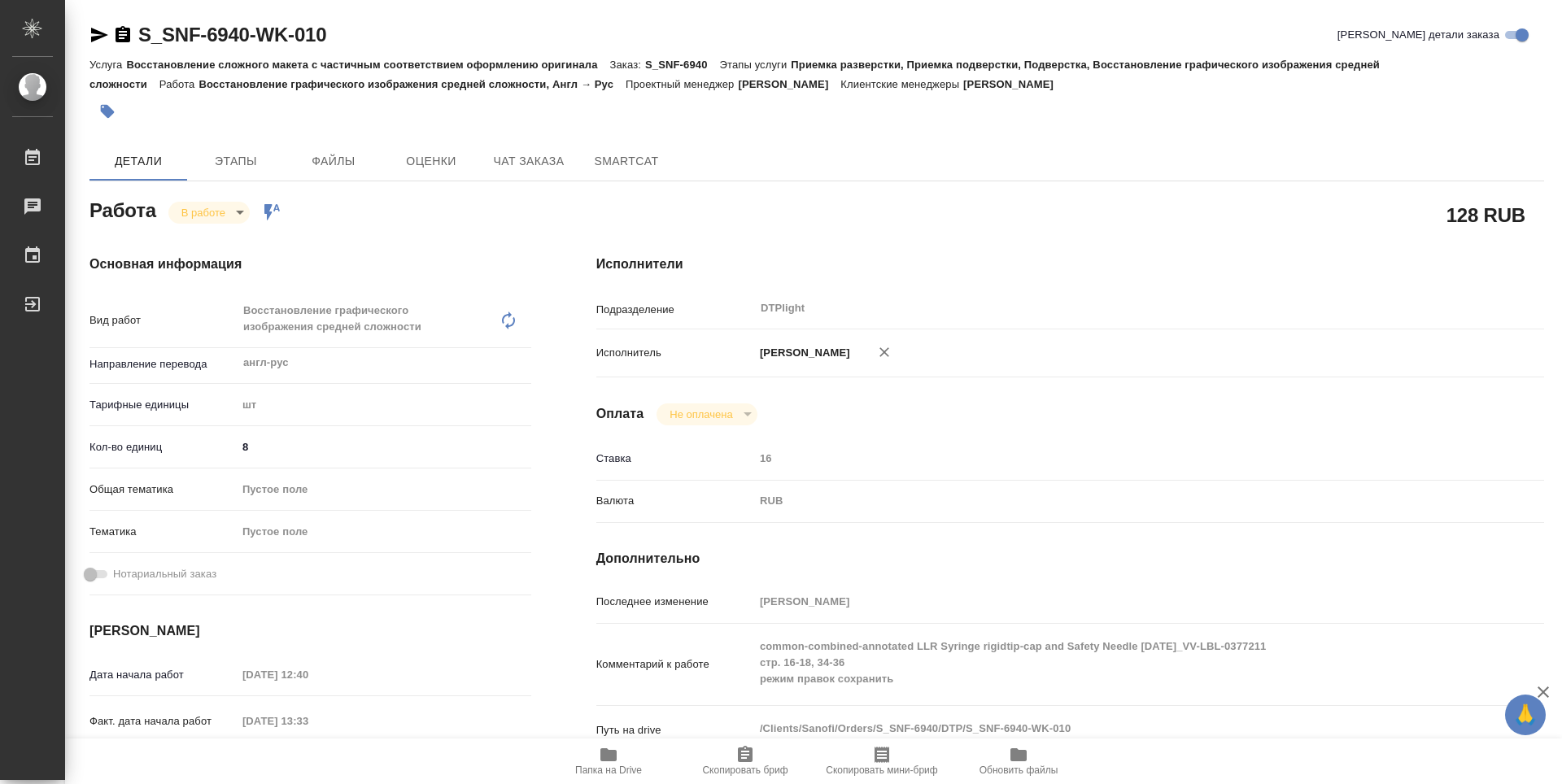
type textarea "x"
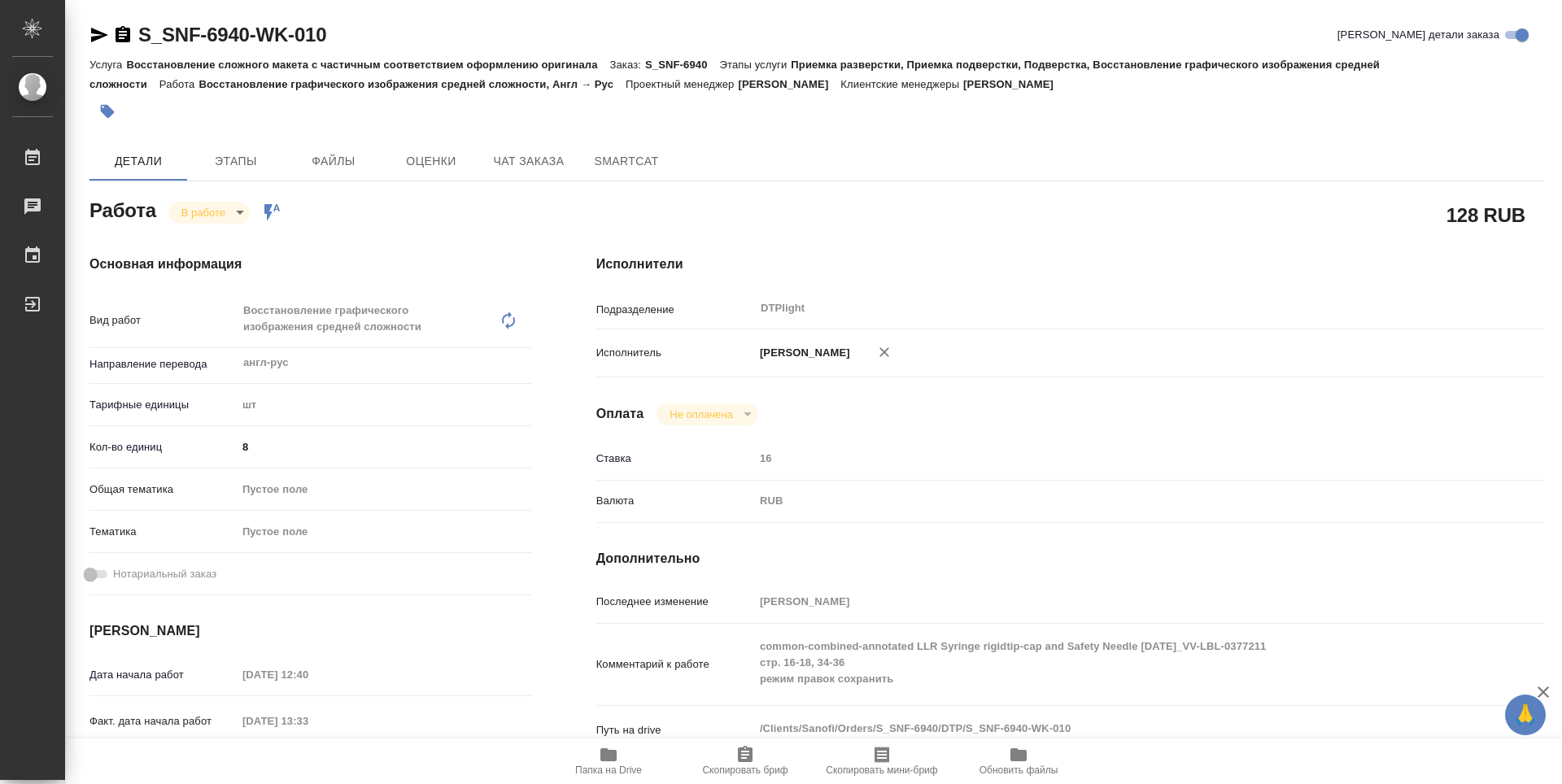
click at [597, 756] on span "Папка на Drive" at bounding box center [608, 760] width 117 height 31
click at [221, 219] on body "🙏 .cls-1 fill:#fff; AWATERA Guselnikov Roman Работы 0 Чаты График Выйти S_SNF-6…" at bounding box center [781, 392] width 1562 height 784
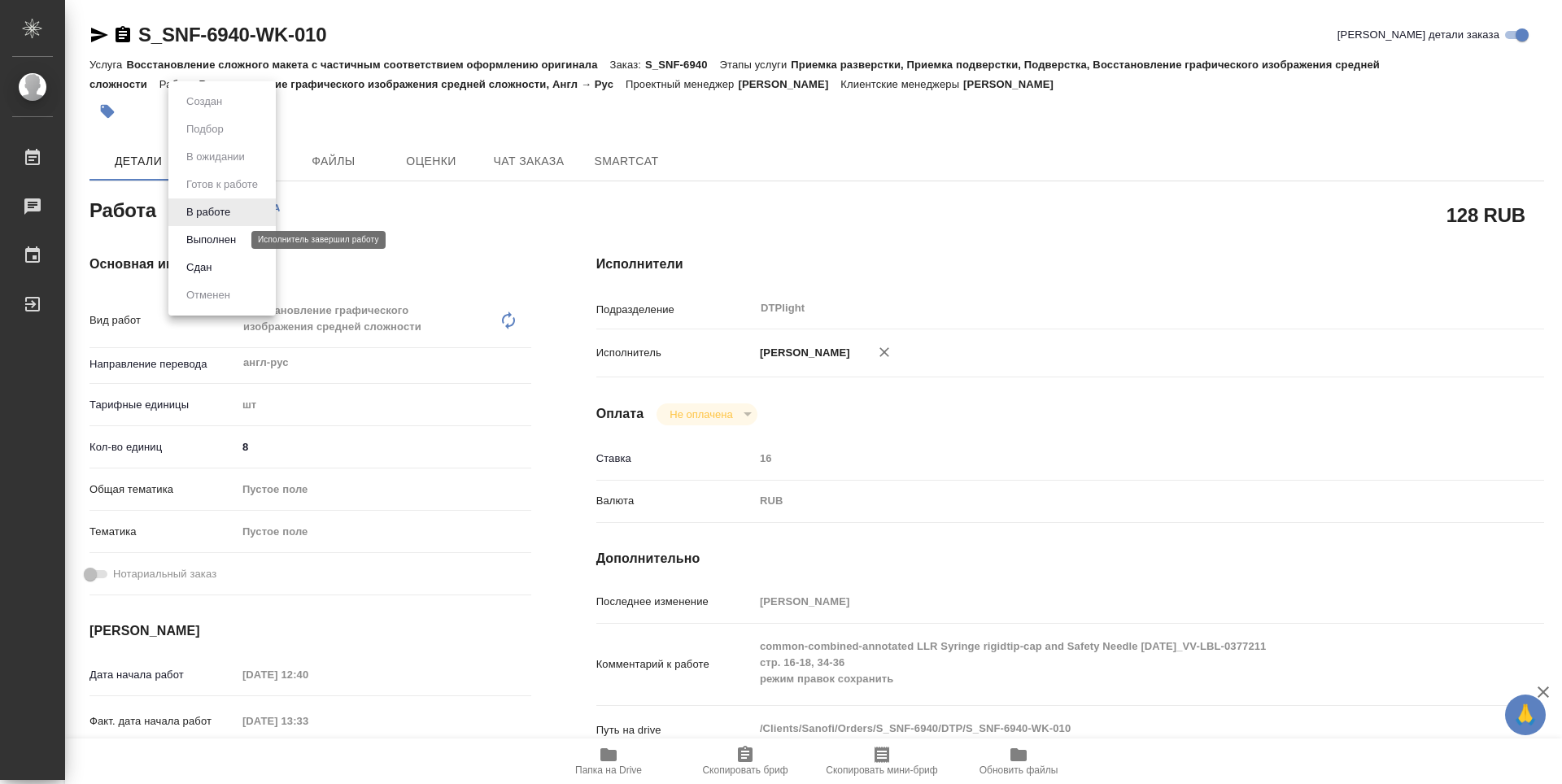
click at [231, 247] on button "Выполнен" at bounding box center [211, 240] width 59 height 18
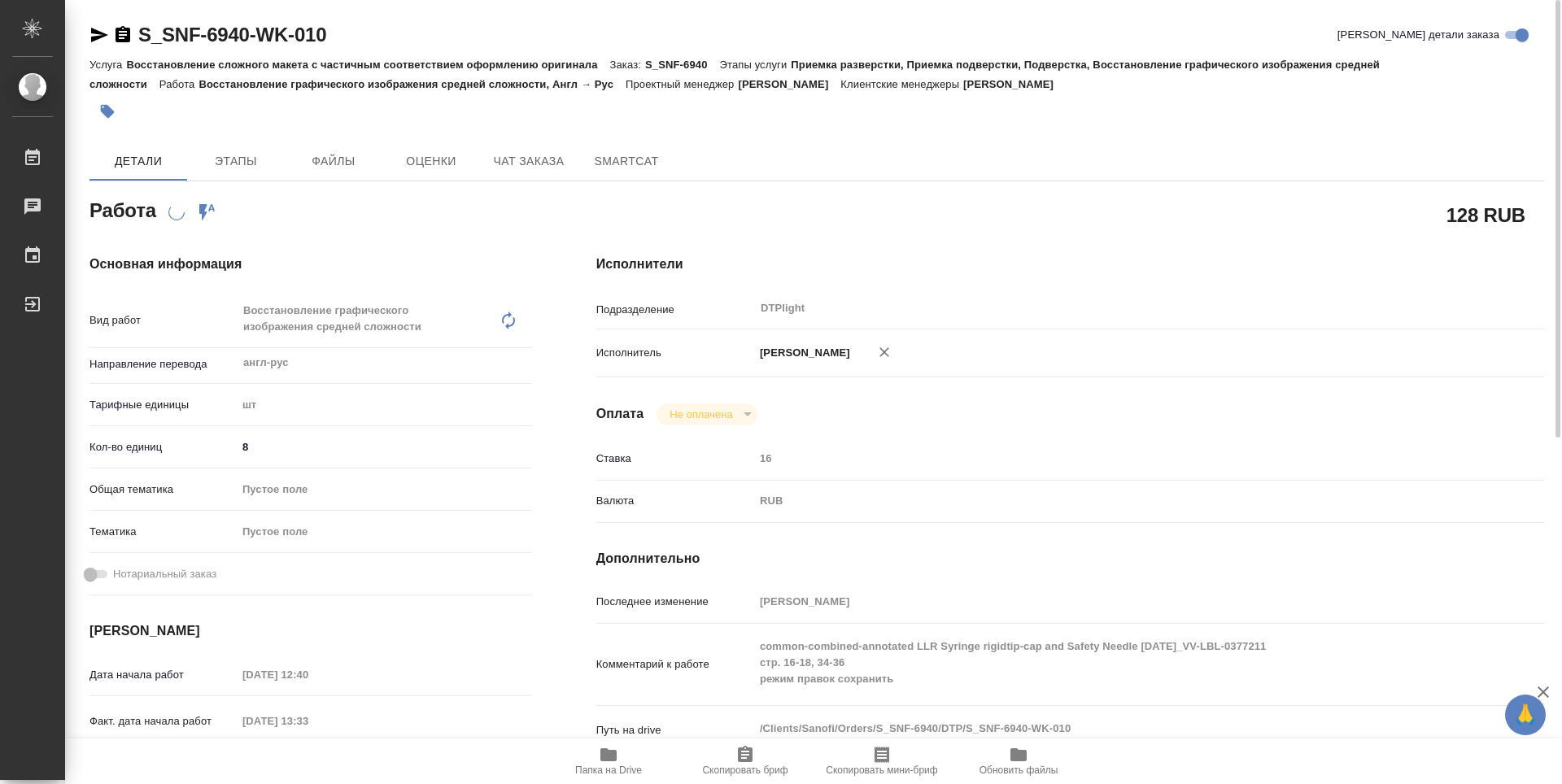
click at [119, 39] on icon "button" at bounding box center [122, 33] width 14 height 16
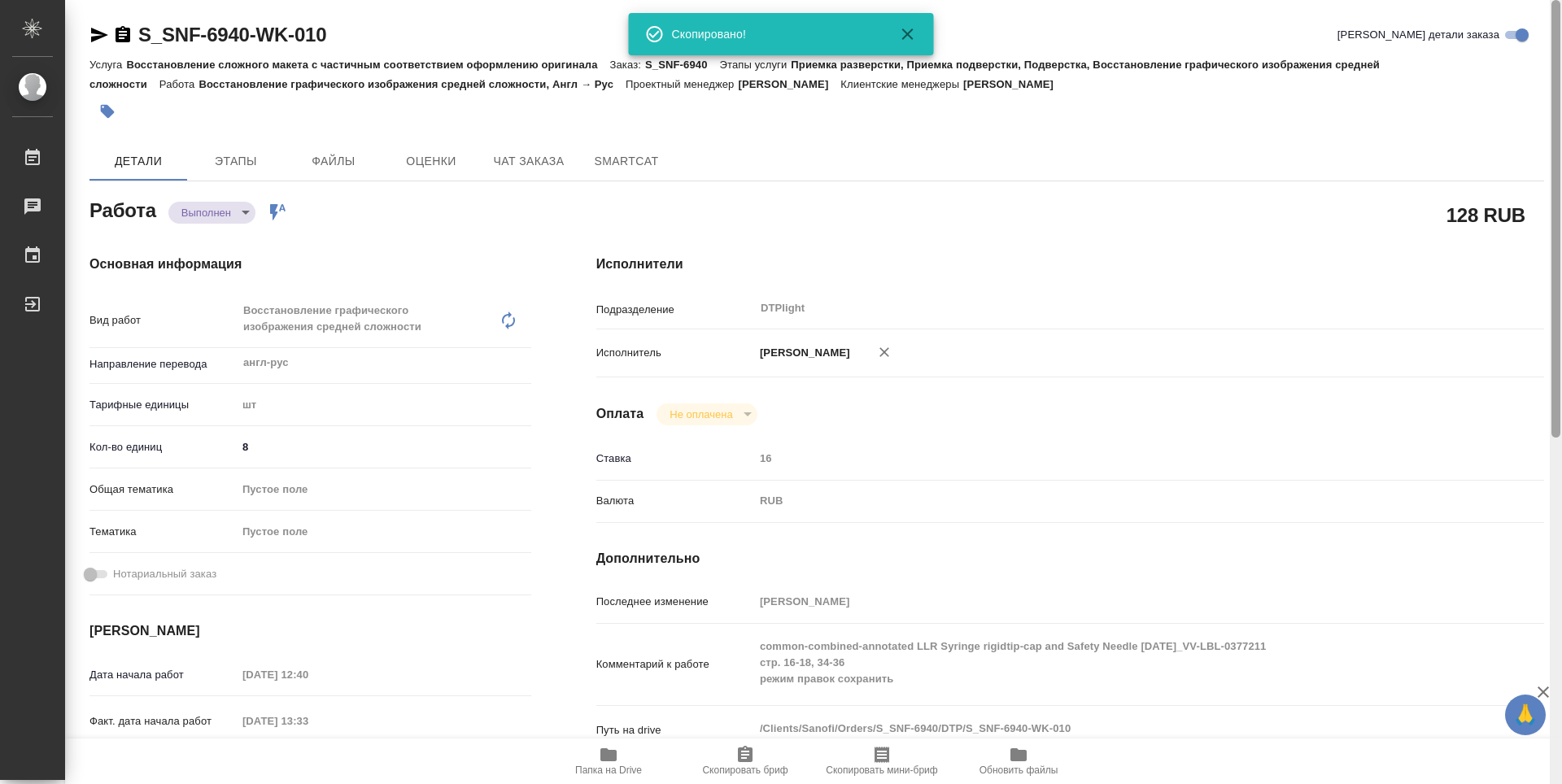
type textarea "x"
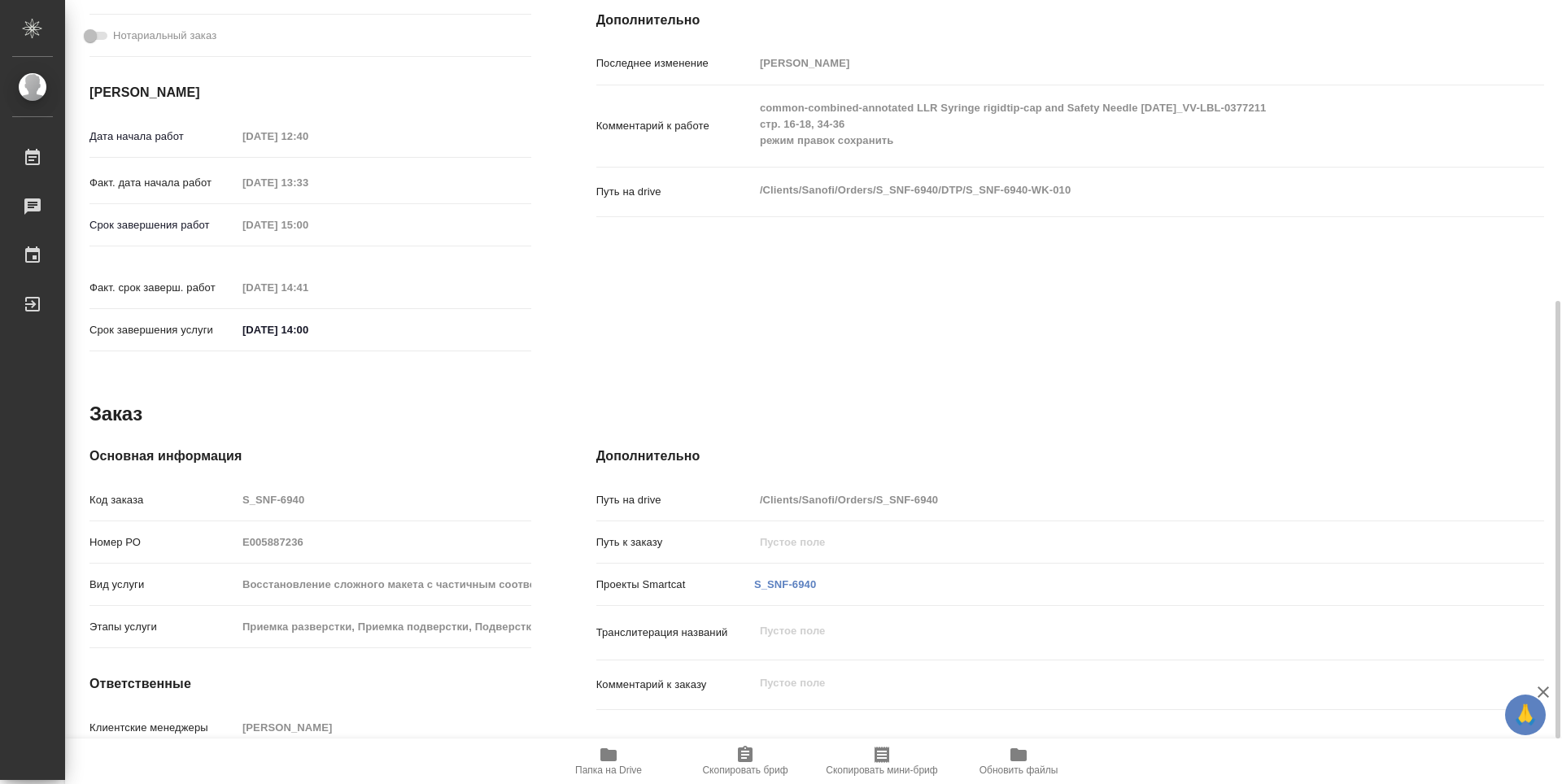
scroll to position [620, 0]
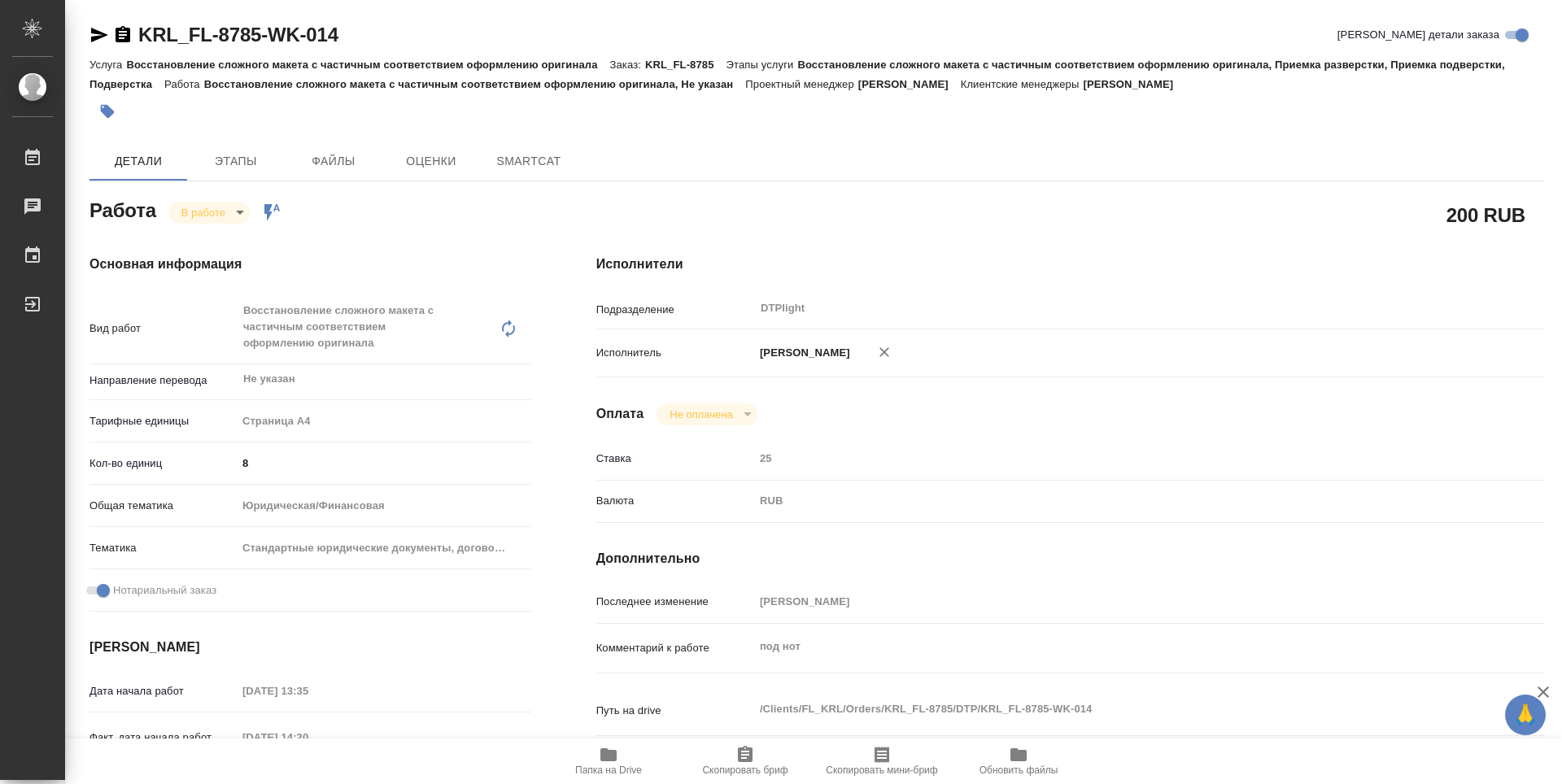
type textarea "x"
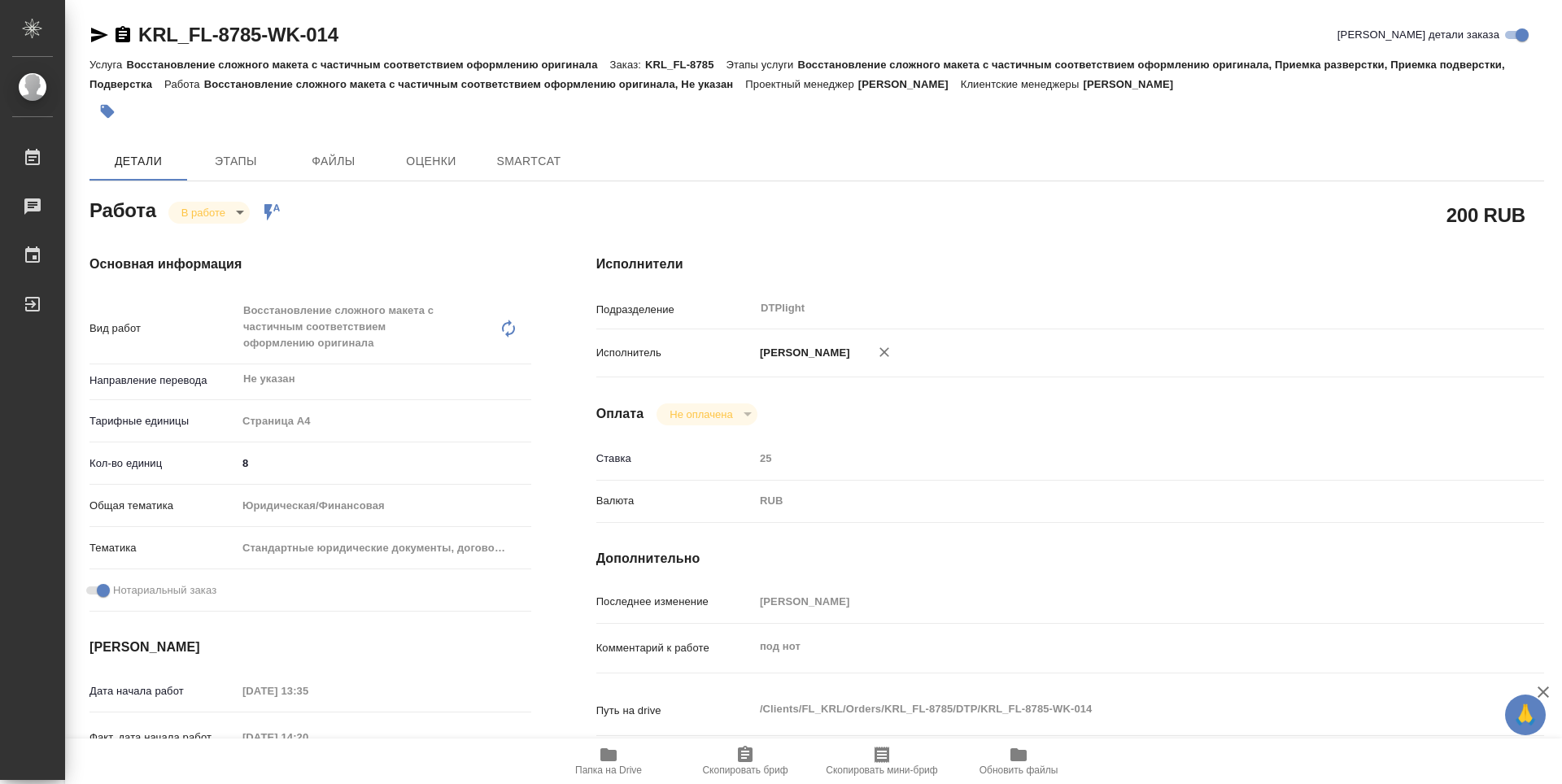
type textarea "x"
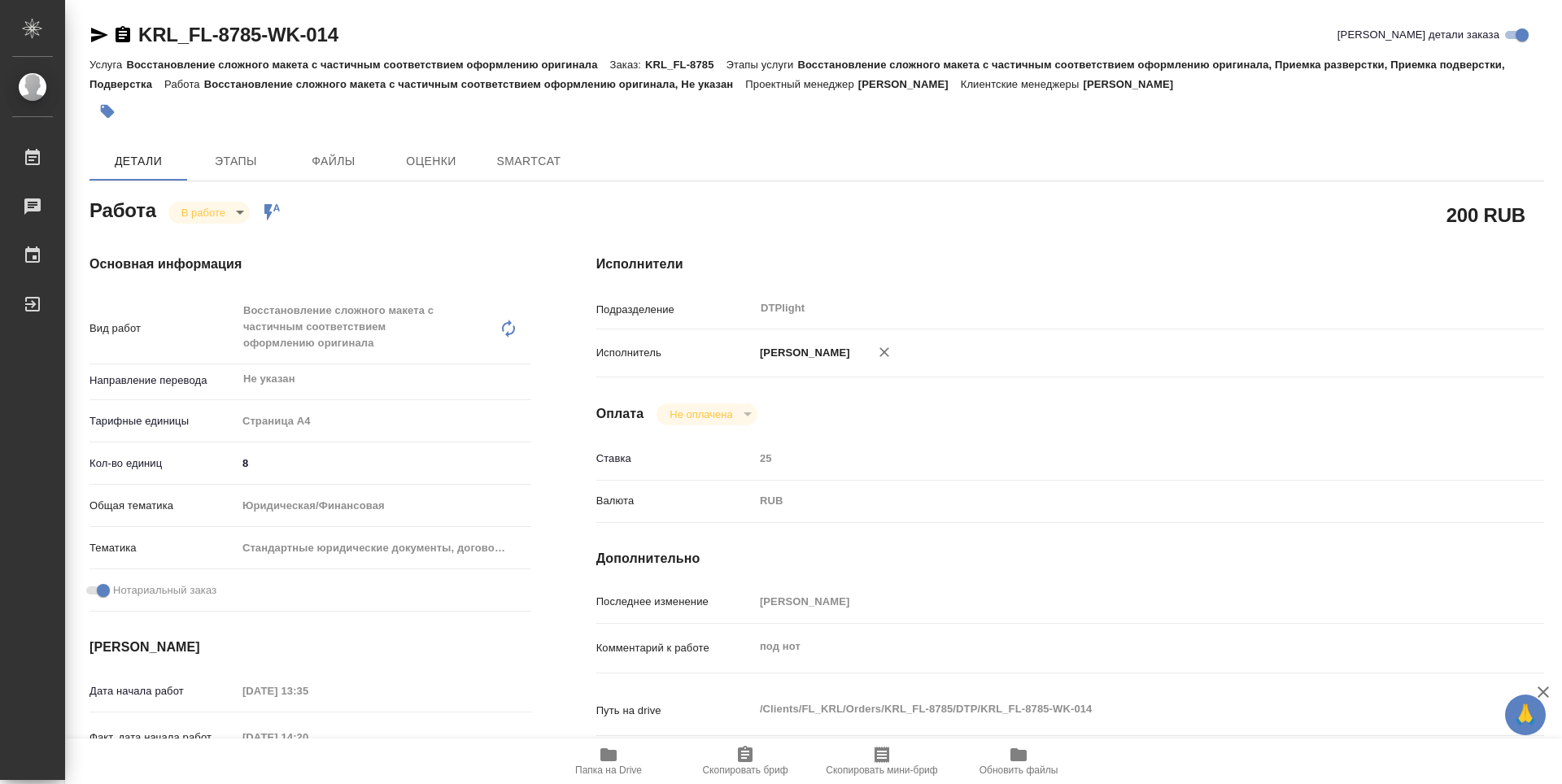
type textarea "x"
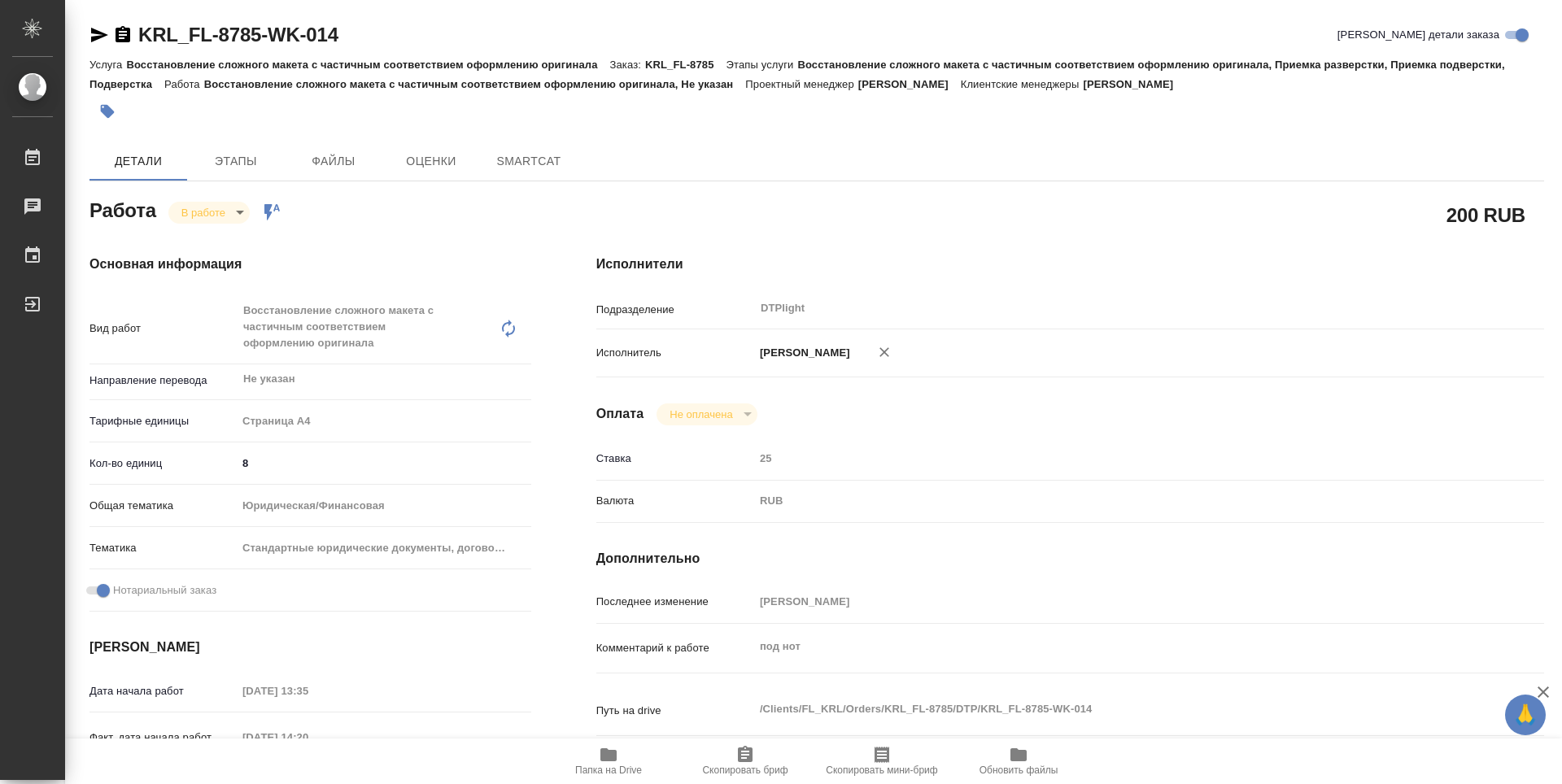
type textarea "x"
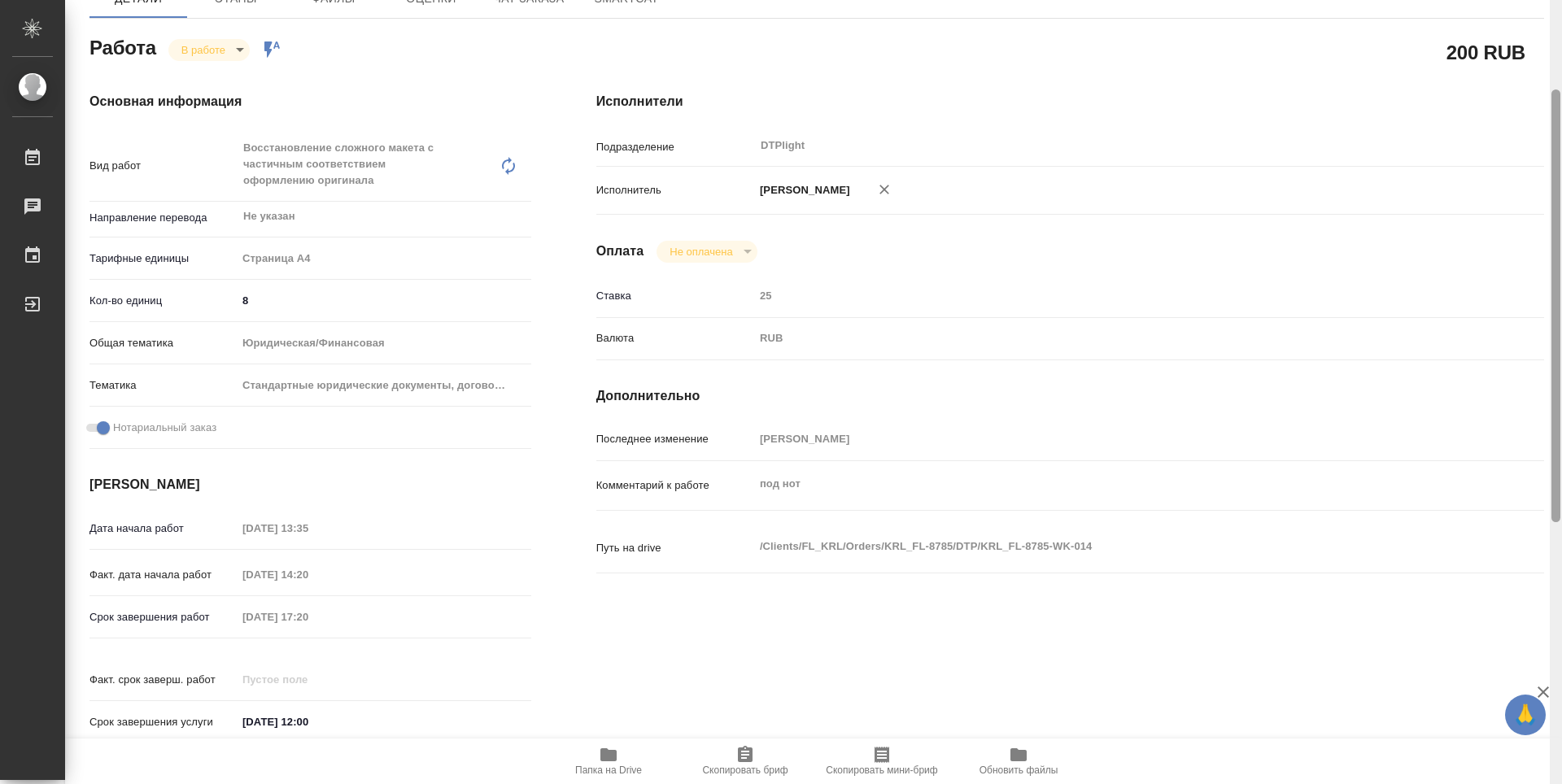
scroll to position [81, 0]
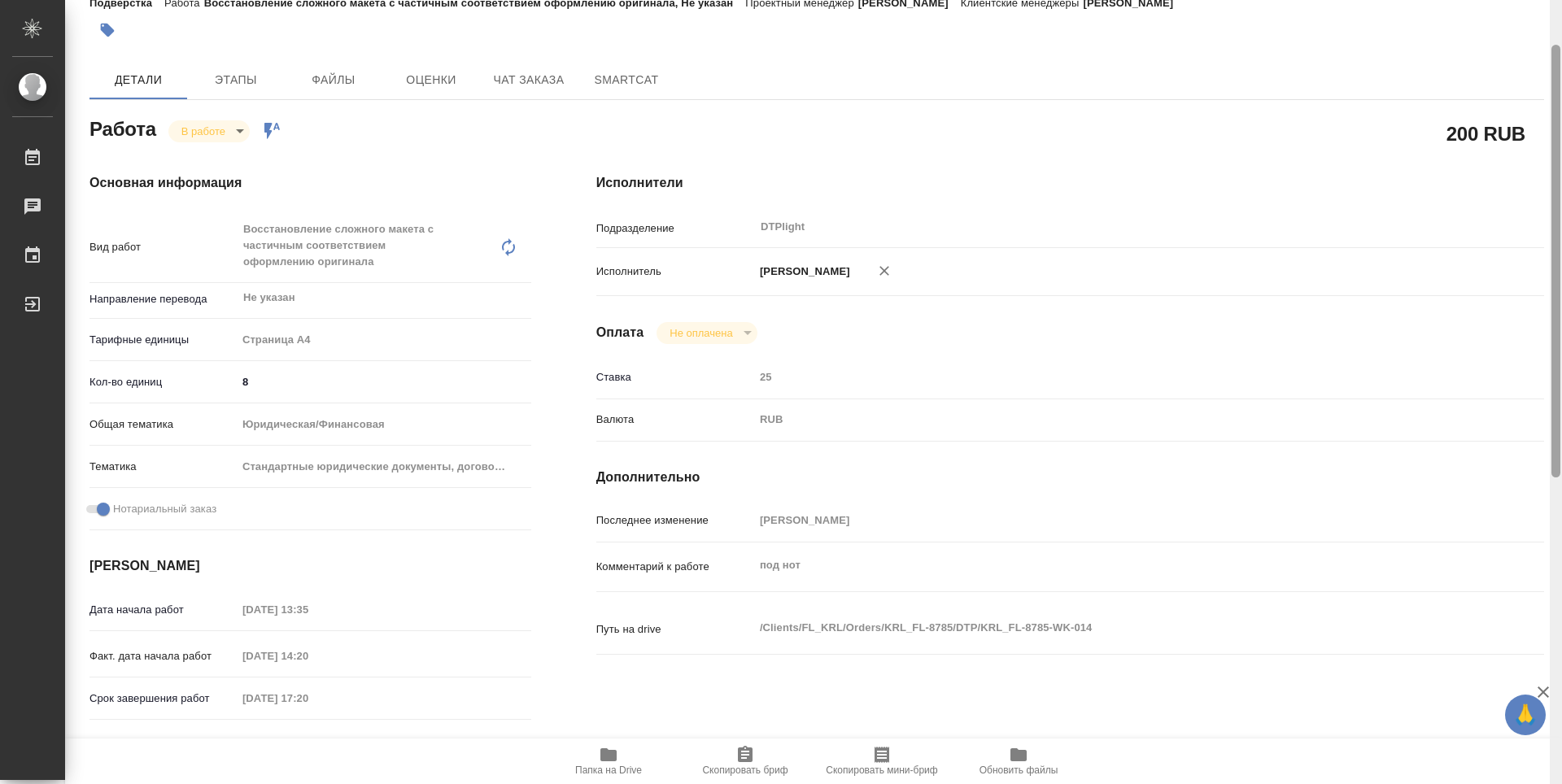
type textarea "x"
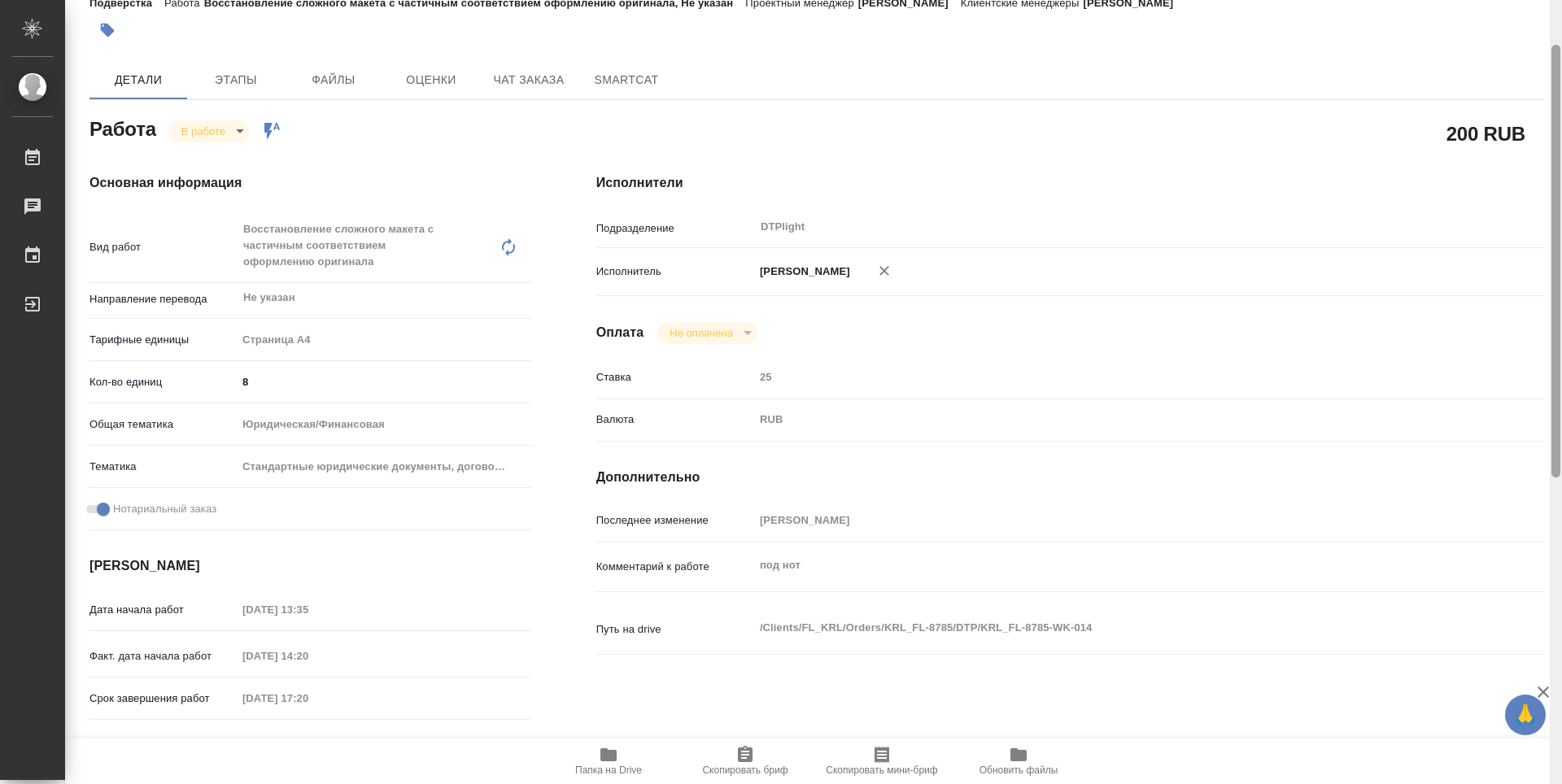
type textarea "x"
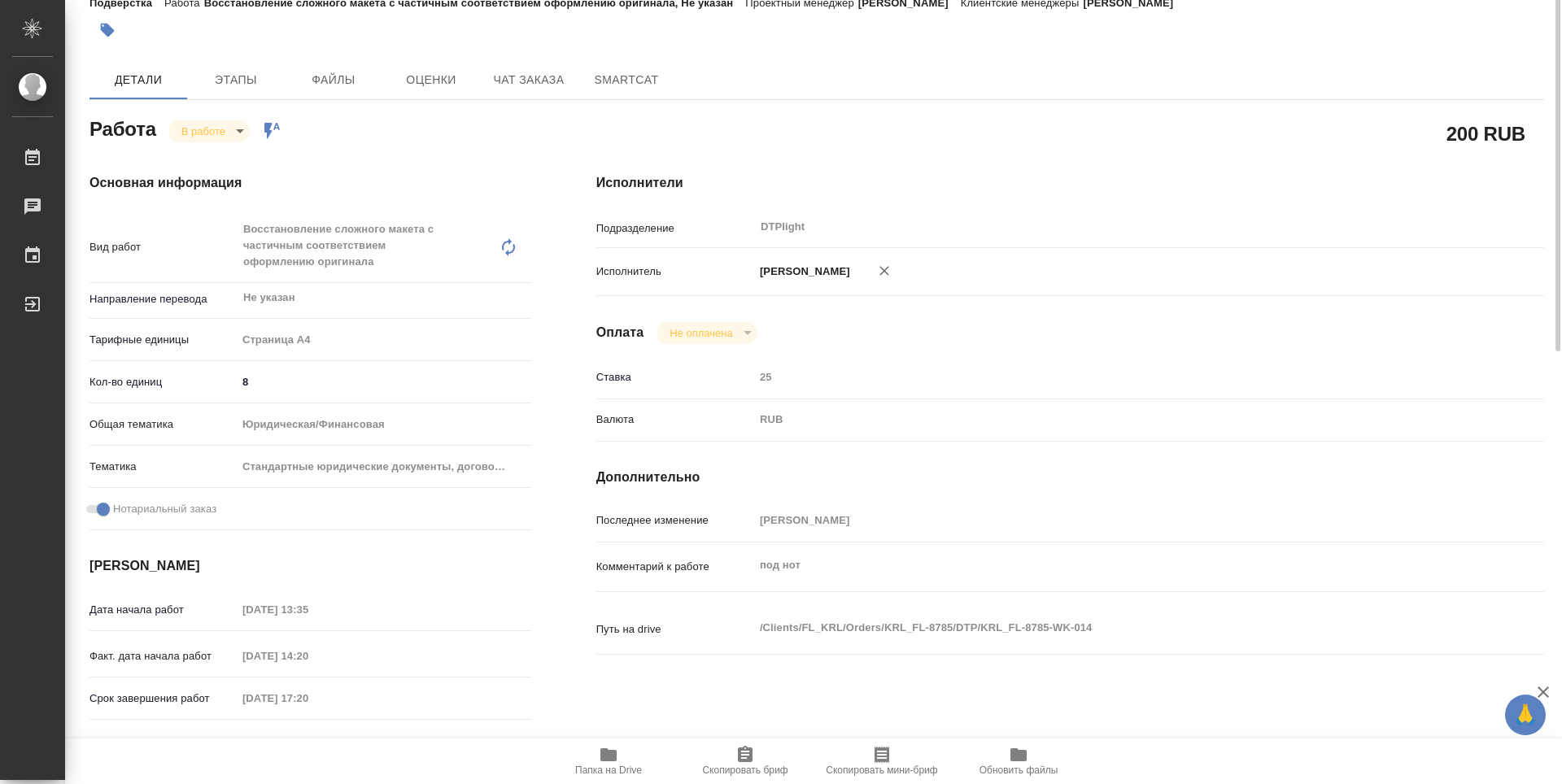
scroll to position [0, 0]
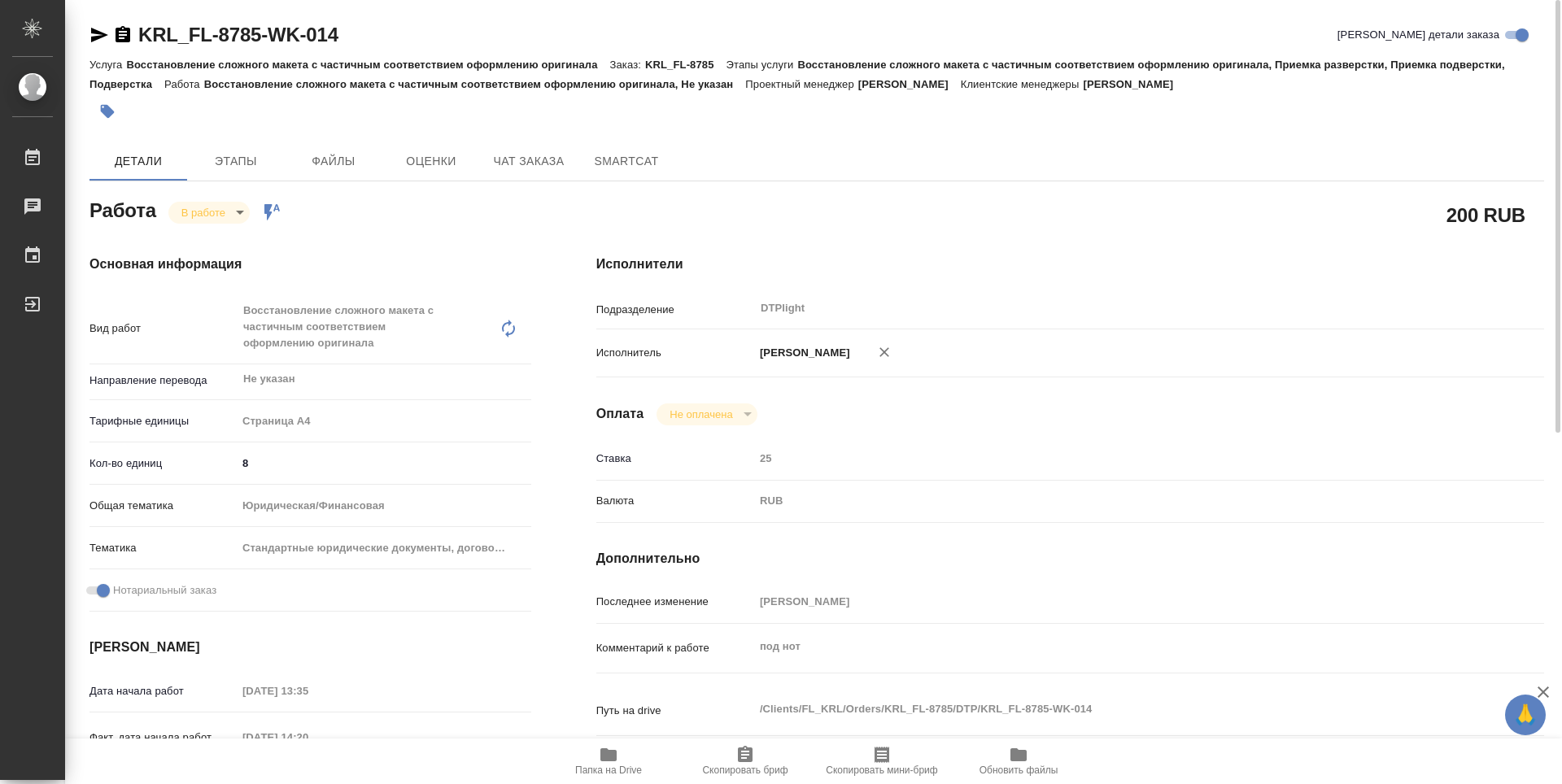
type textarea "x"
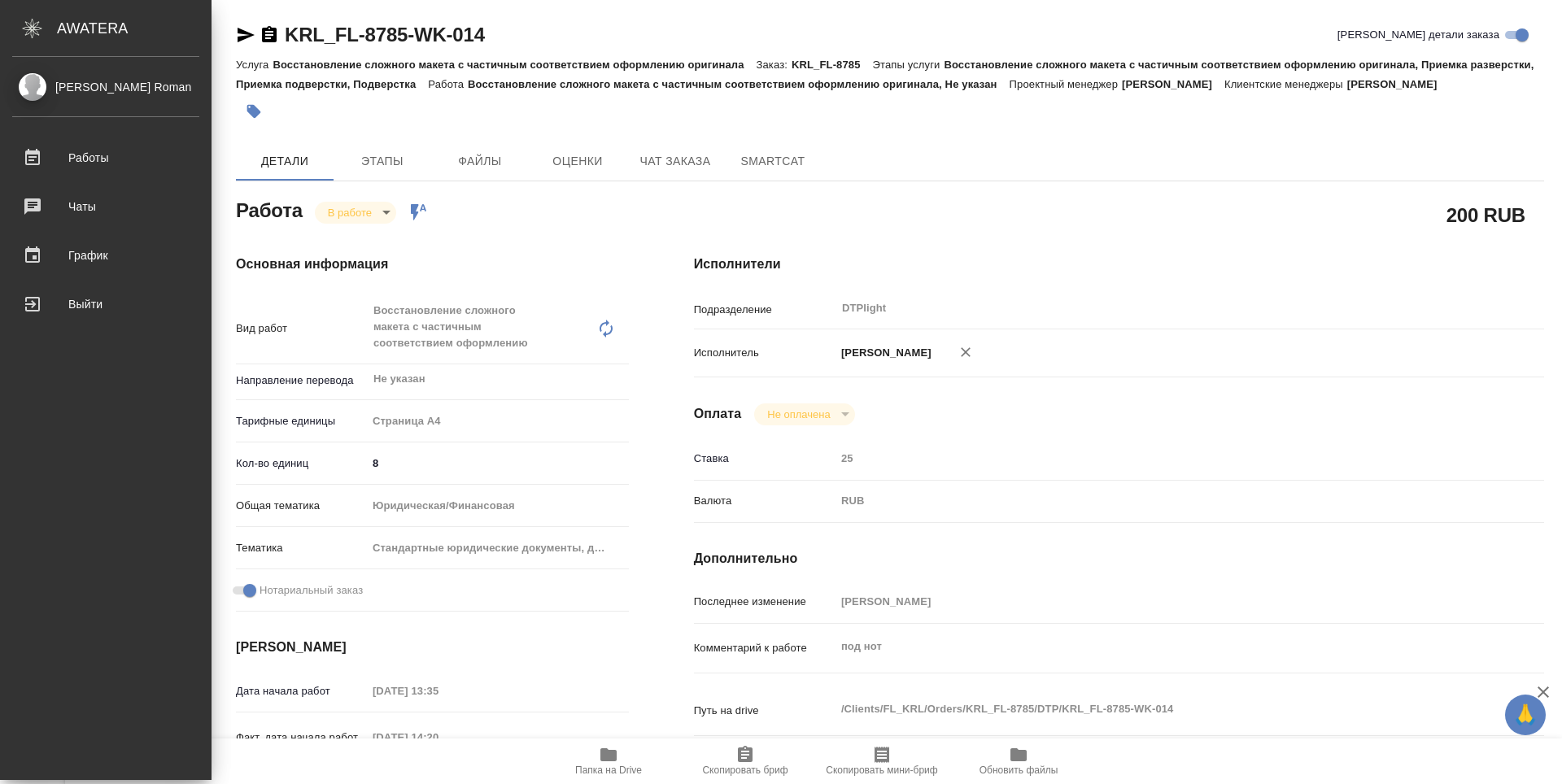
type textarea "x"
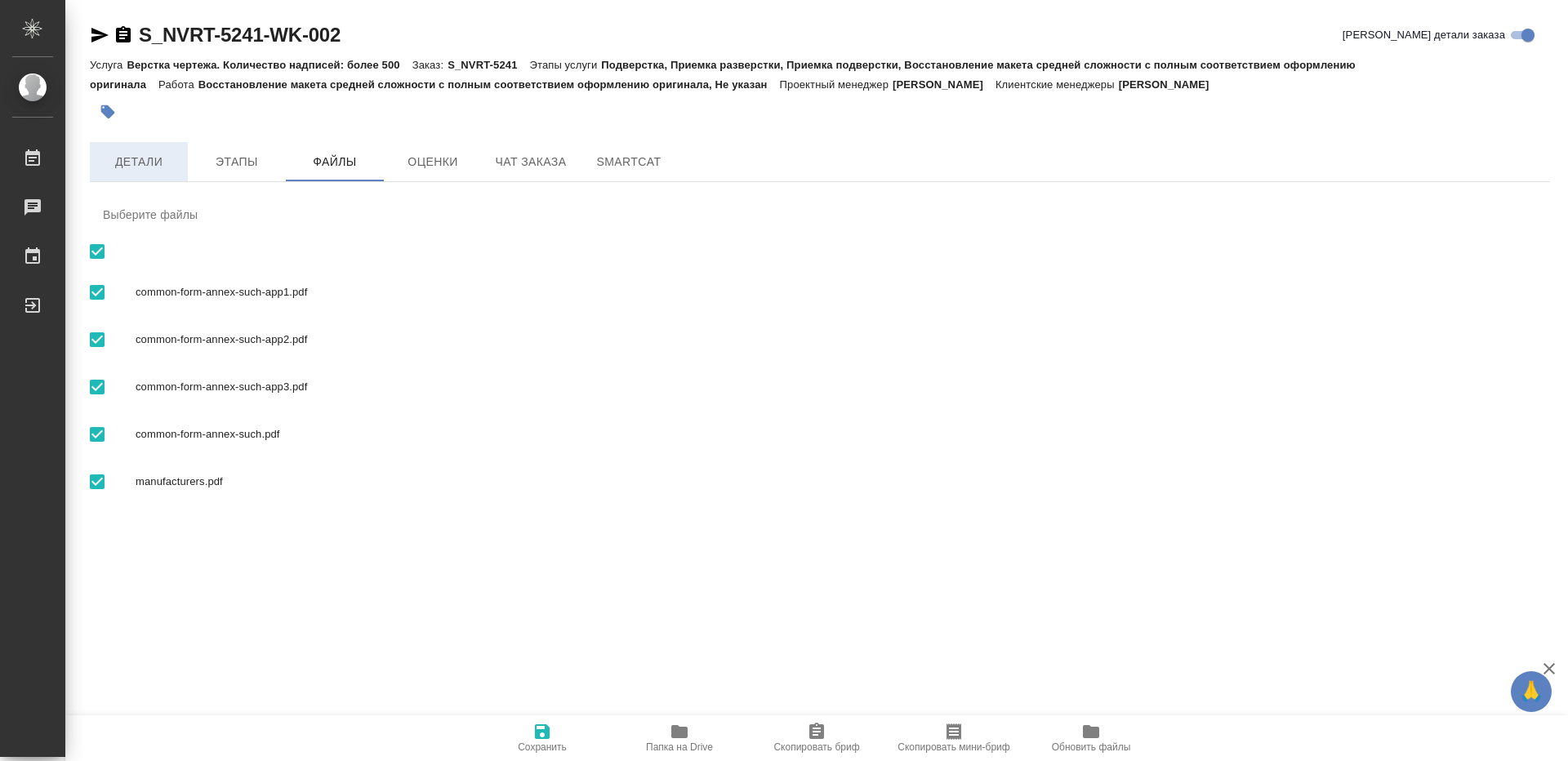
click at [151, 151] on button "Детали" at bounding box center [139, 161] width 98 height 39
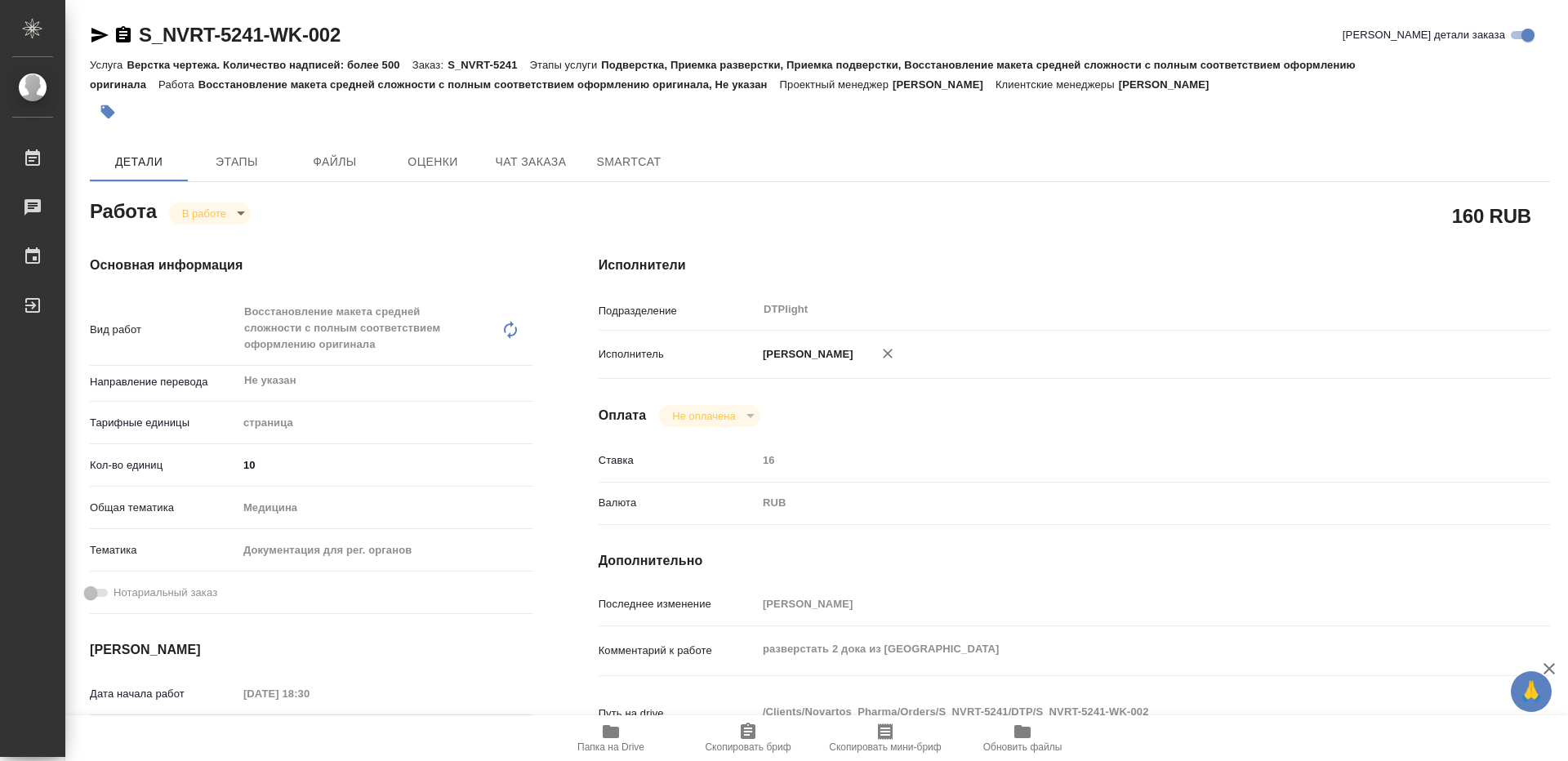
type textarea "x"
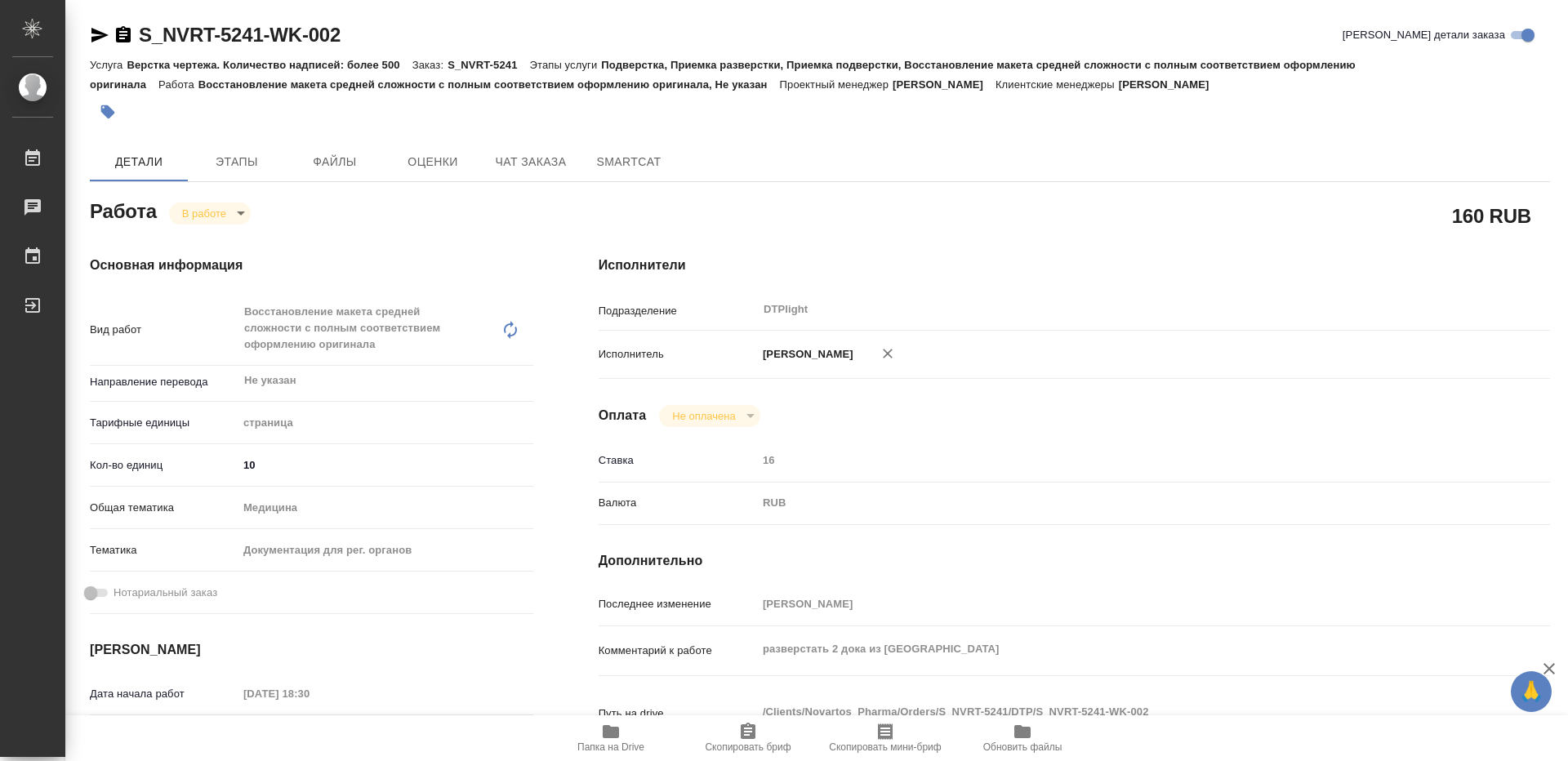
type textarea "x"
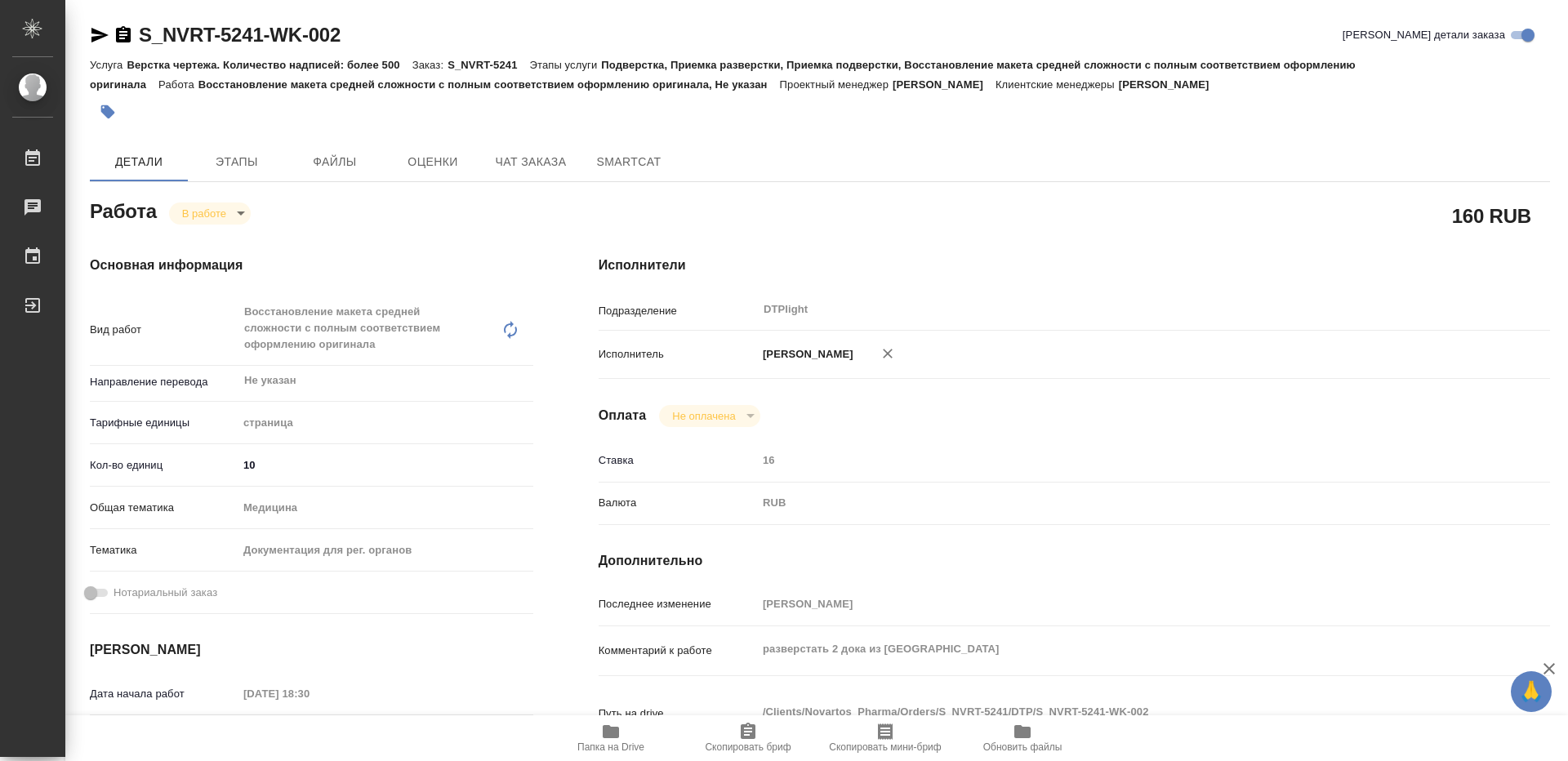
click at [242, 219] on body "🙏 .cls-1 fill:#fff; AWATERA Guselnikov Roman Работы Чаты График Выйти S_NVRT-52…" at bounding box center [784, 380] width 1568 height 761
type textarea "x"
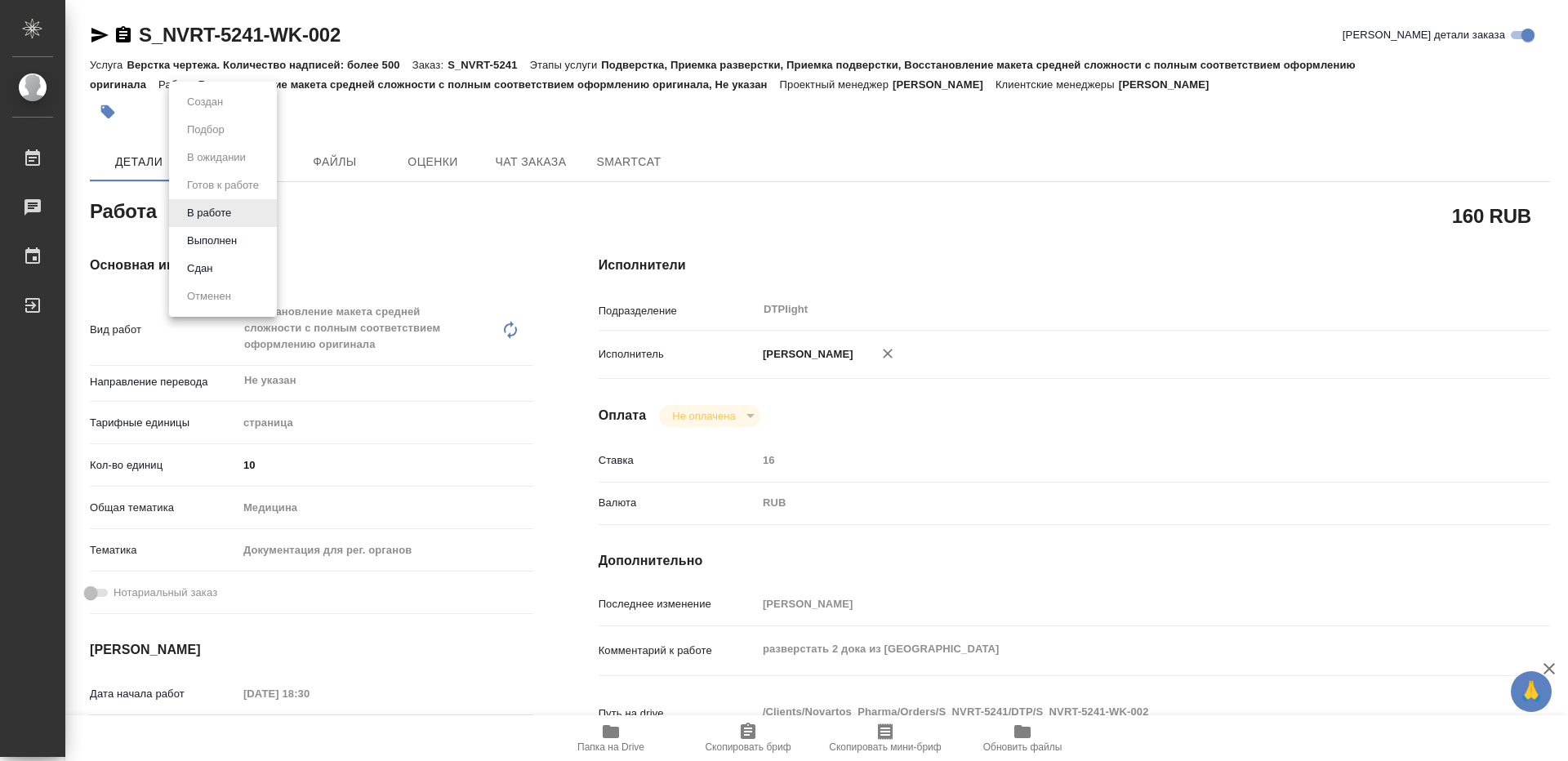
type textarea "x"
click at [226, 235] on button "Выполнен" at bounding box center [212, 241] width 60 height 18
type textarea "x"
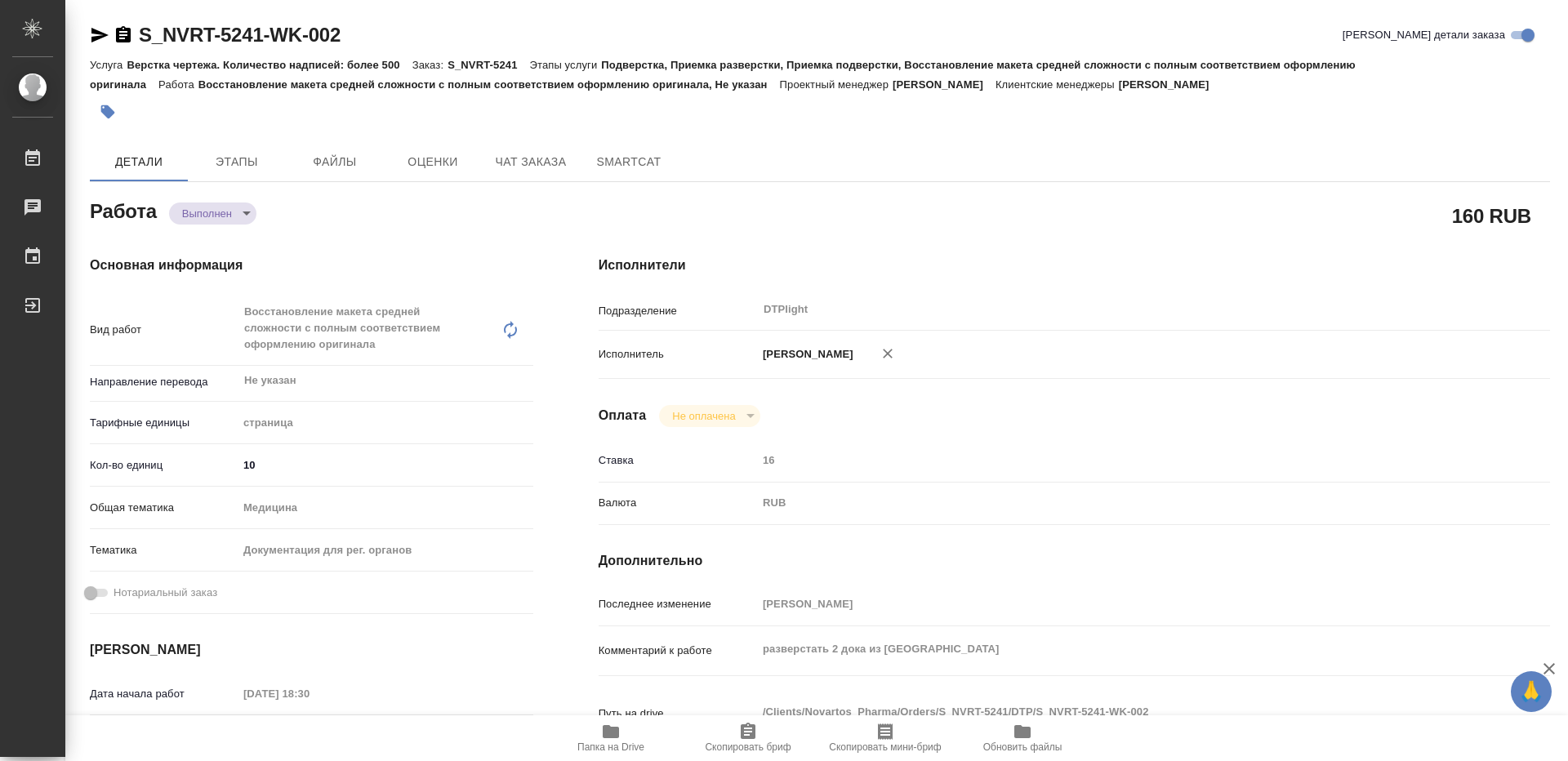
type textarea "x"
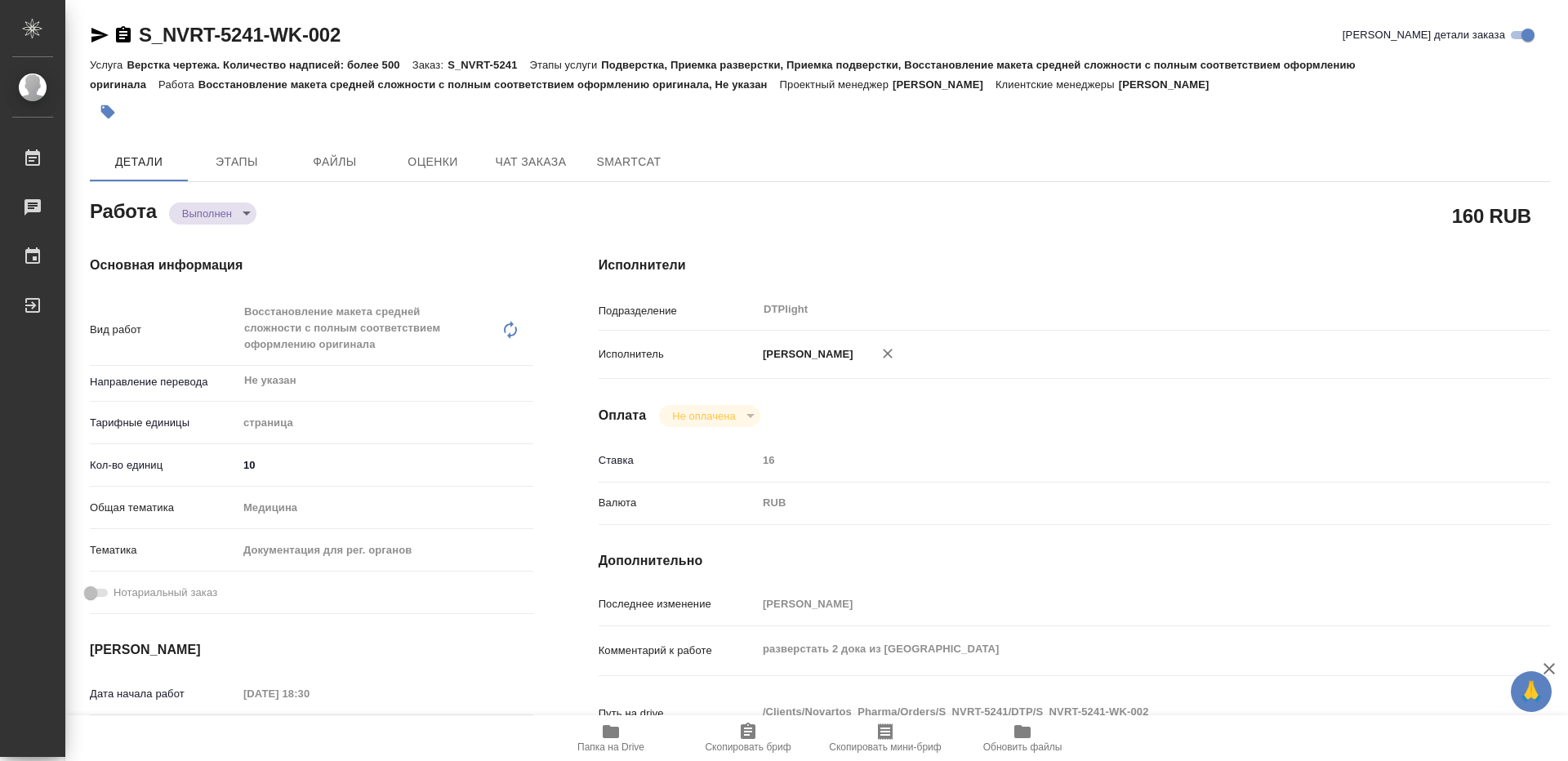
type textarea "x"
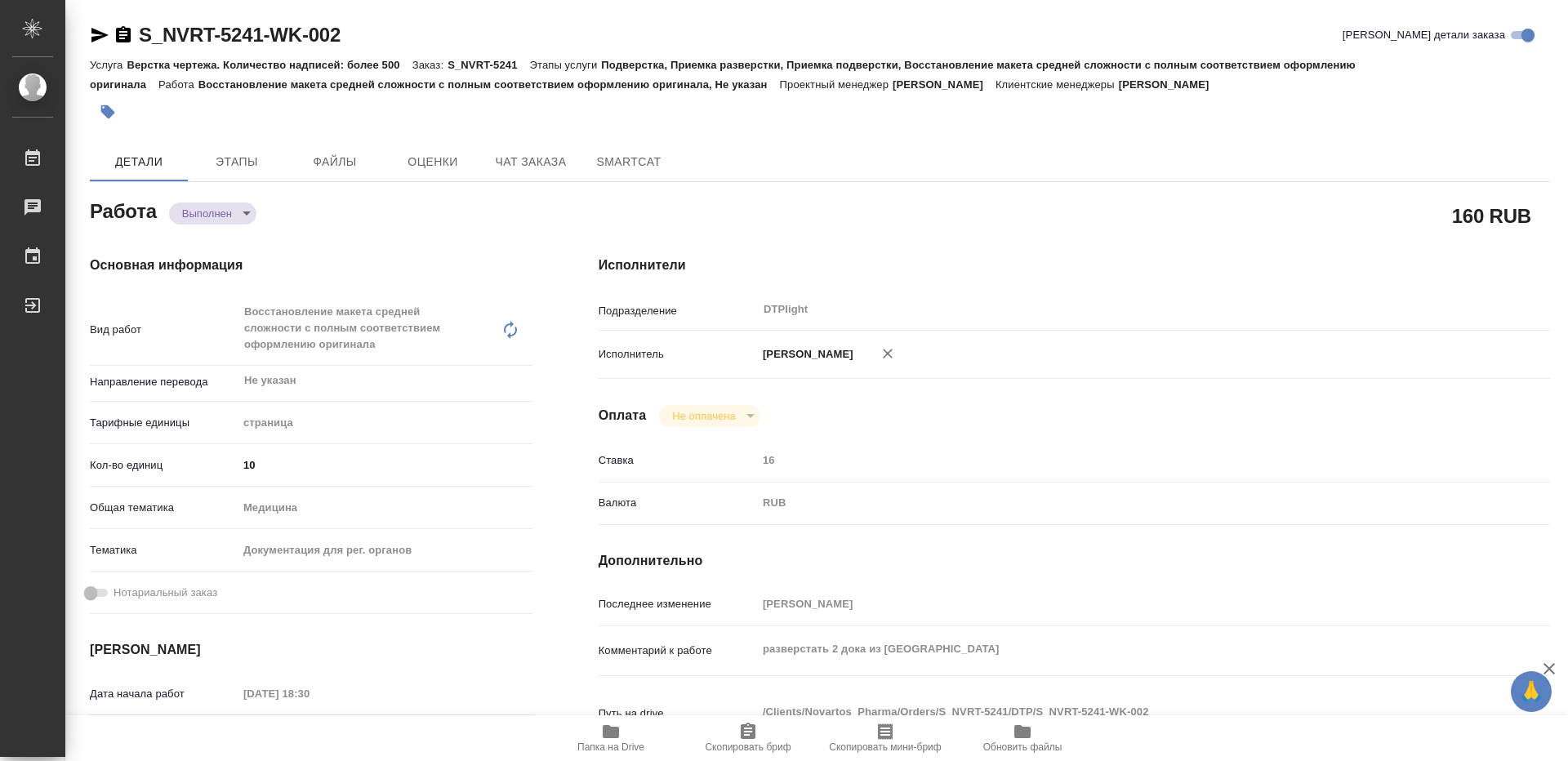
type textarea "x"
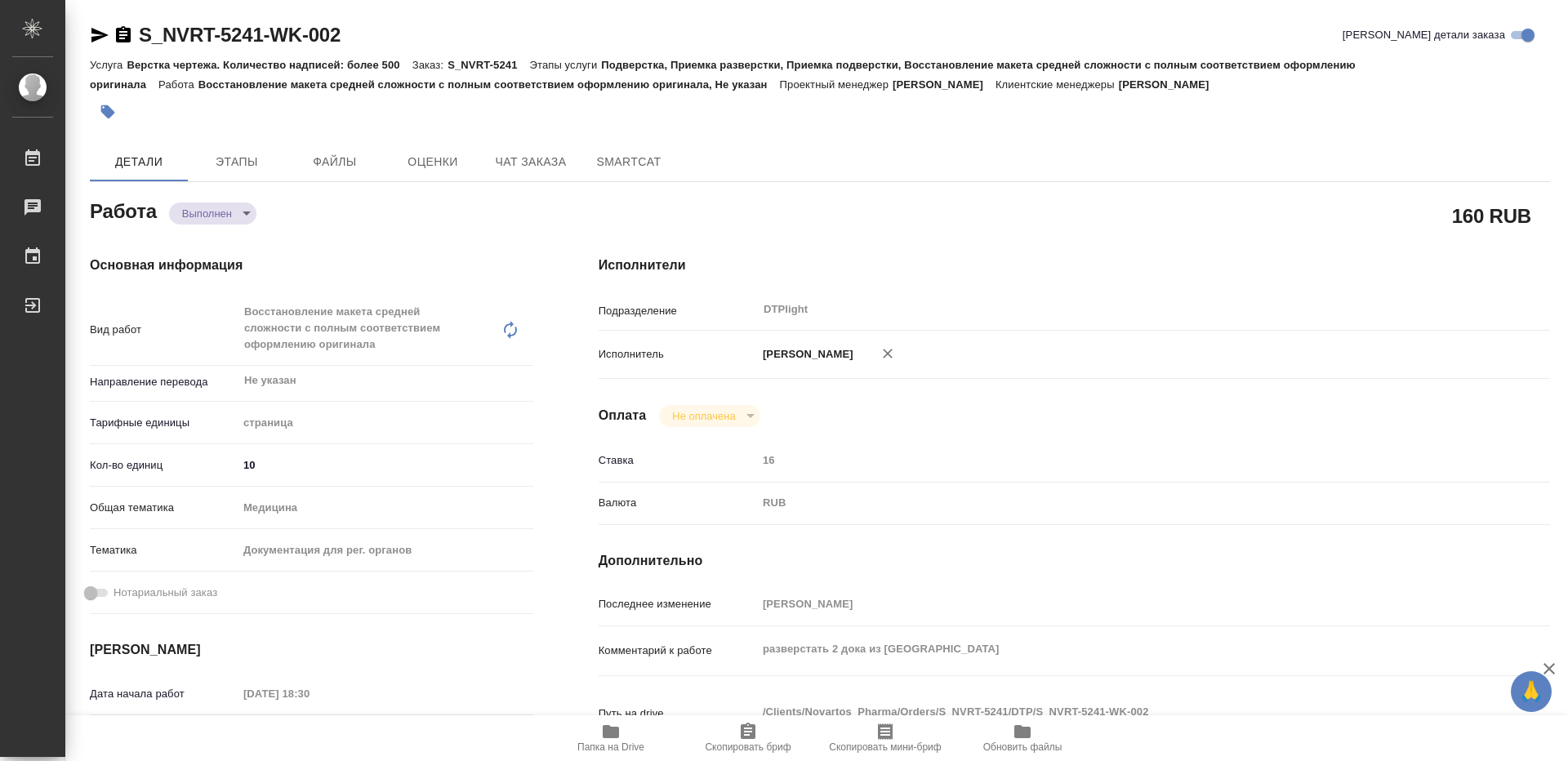
type textarea "x"
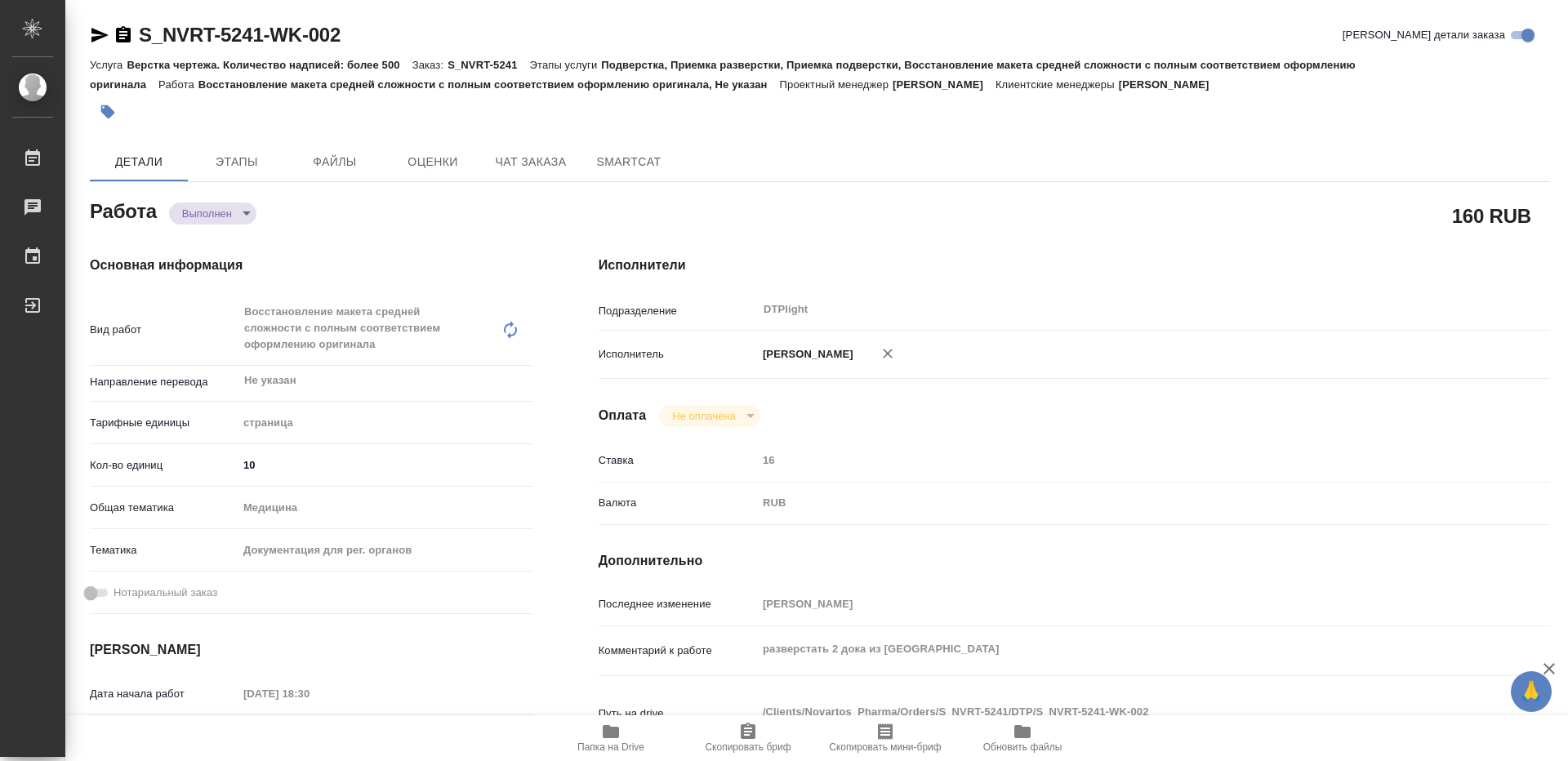
type textarea "x"
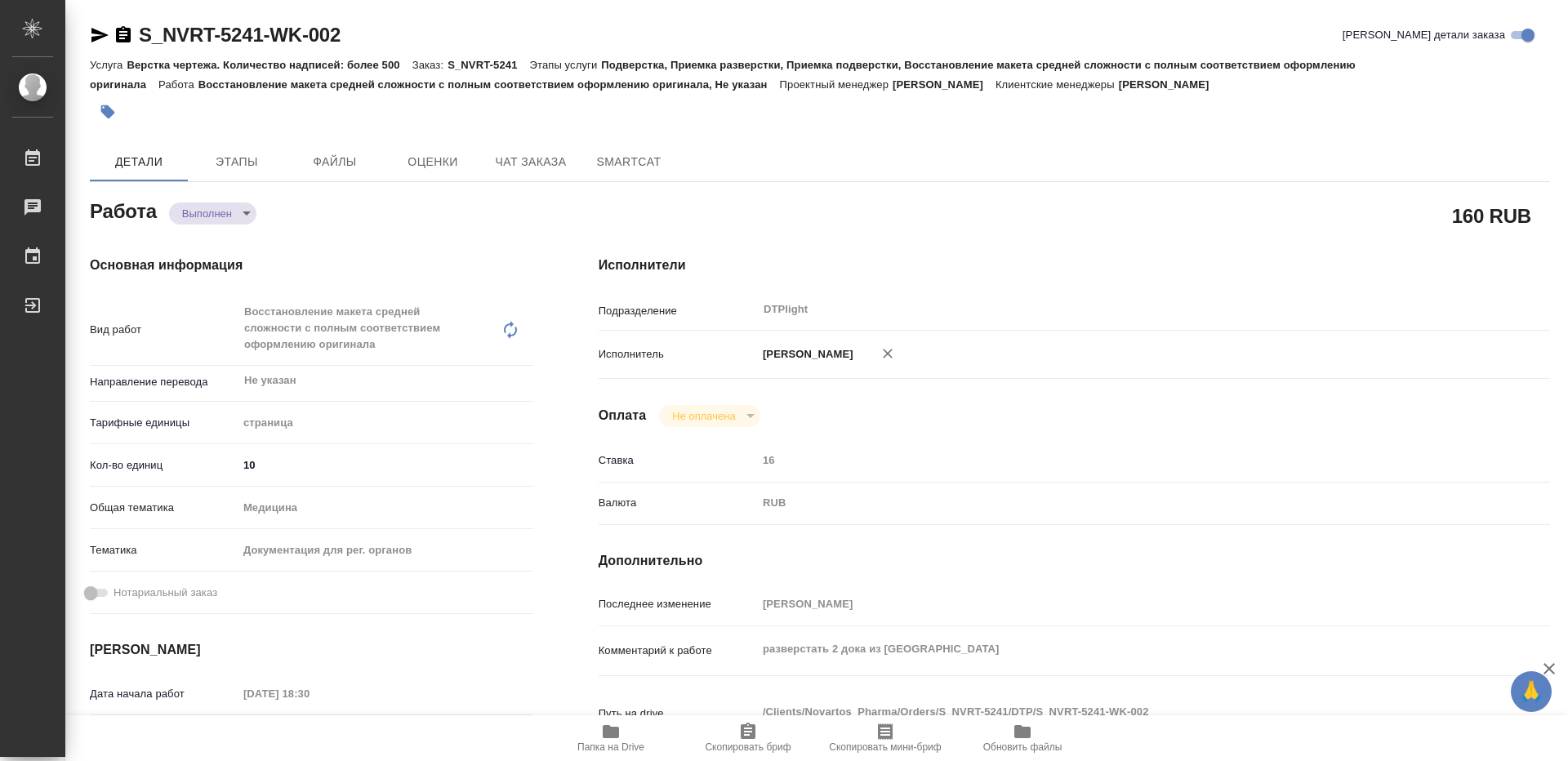
type textarea "x"
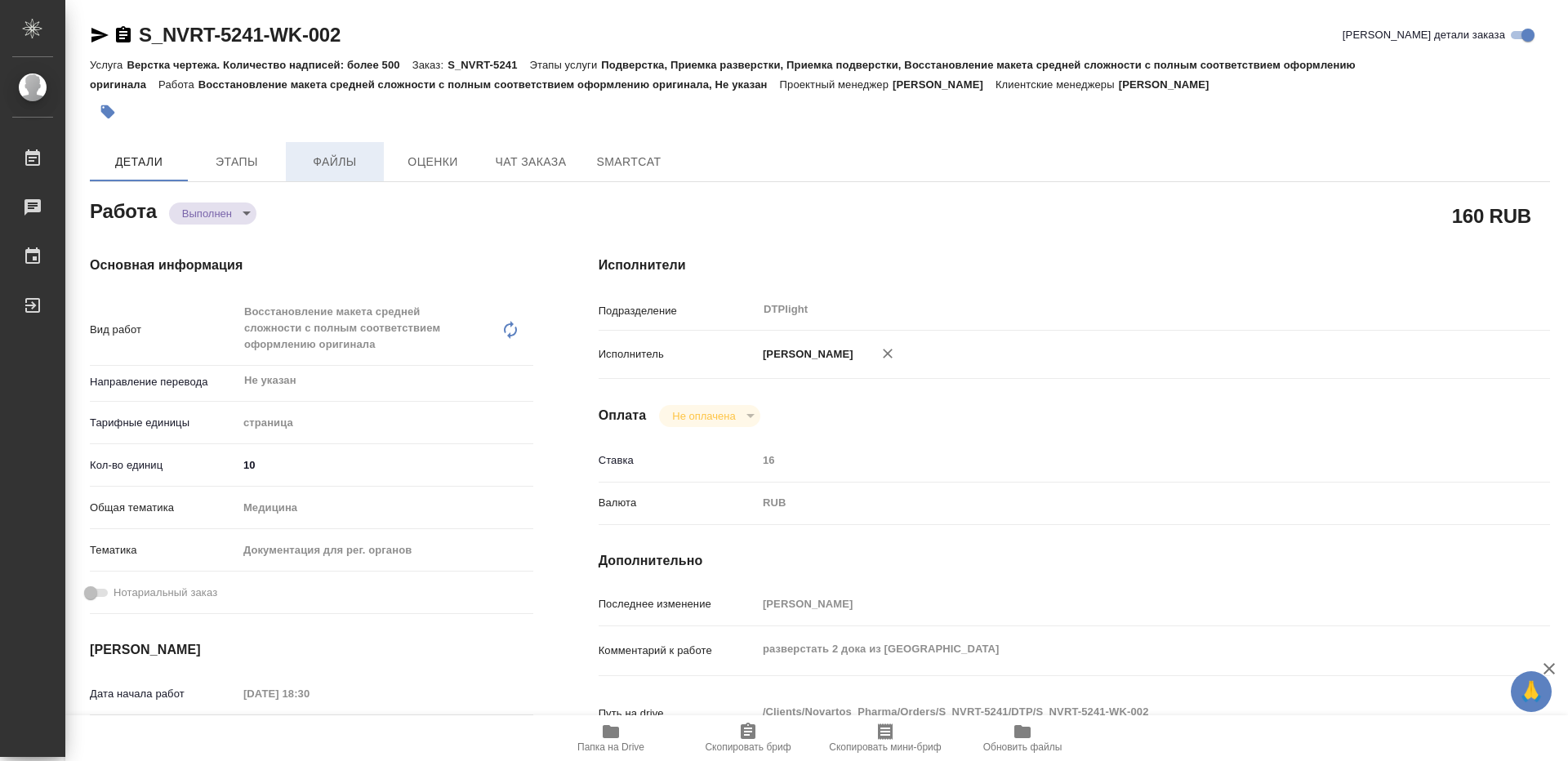
type textarea "x"
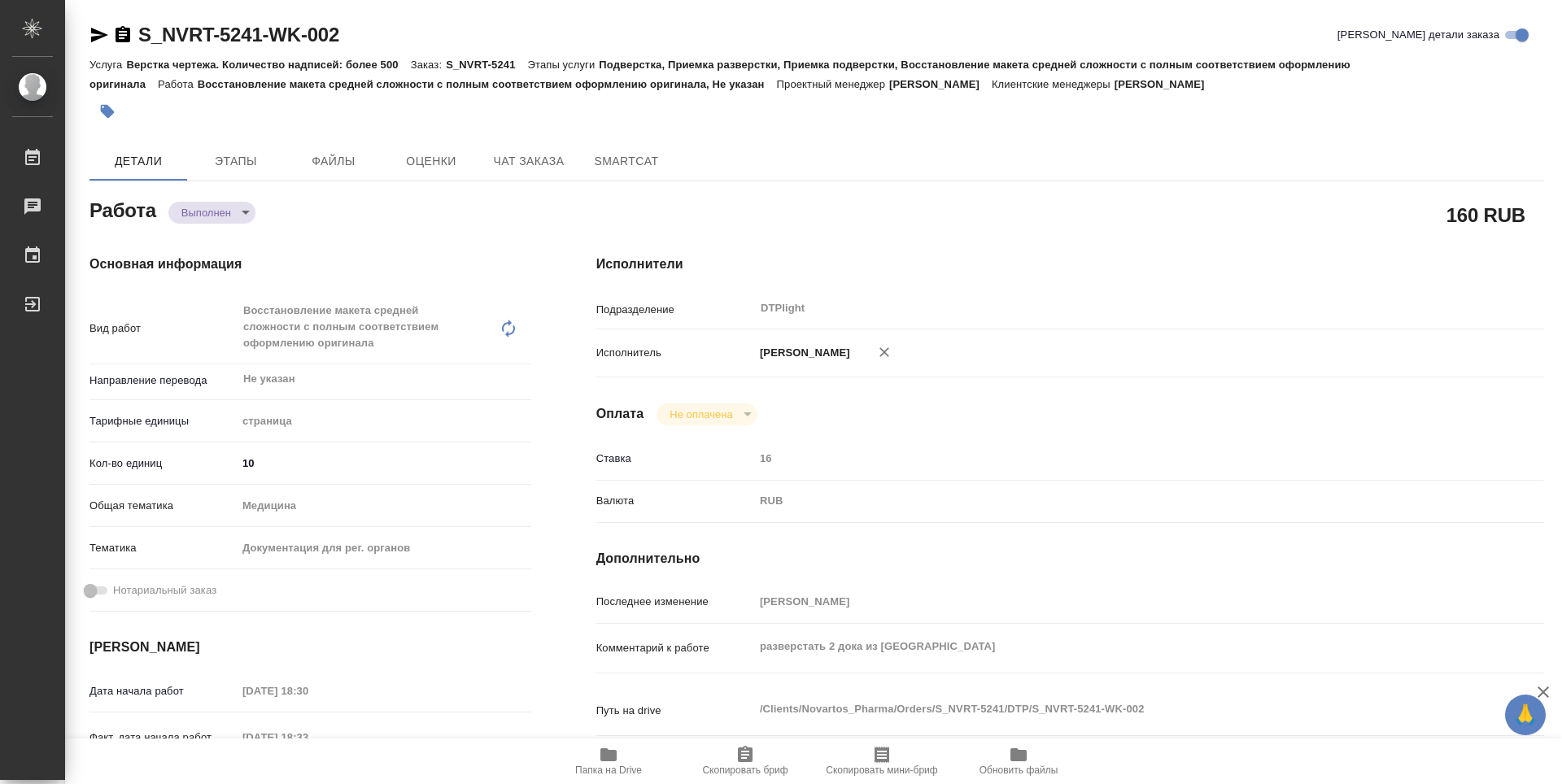
type textarea "x"
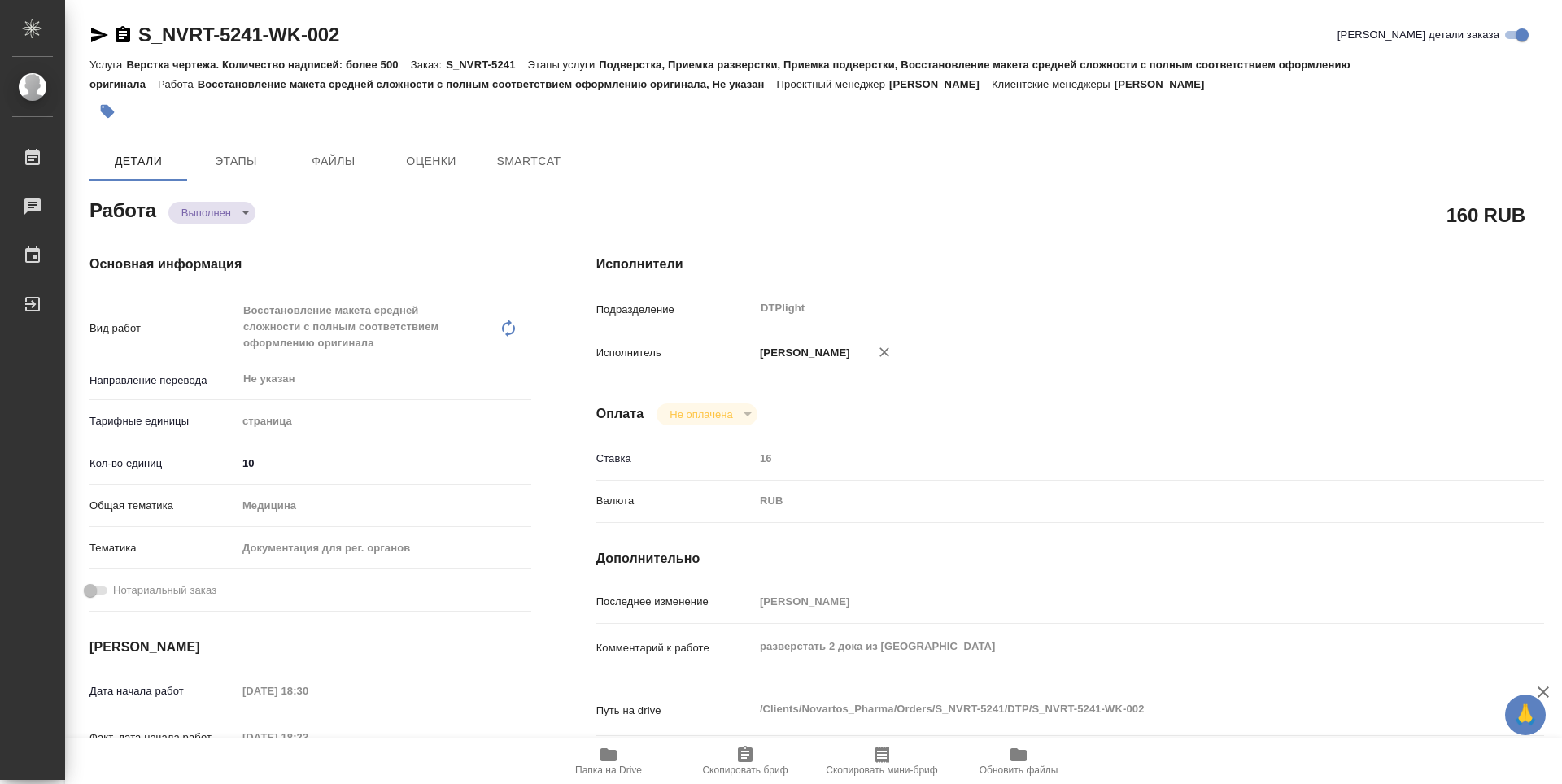
type textarea "x"
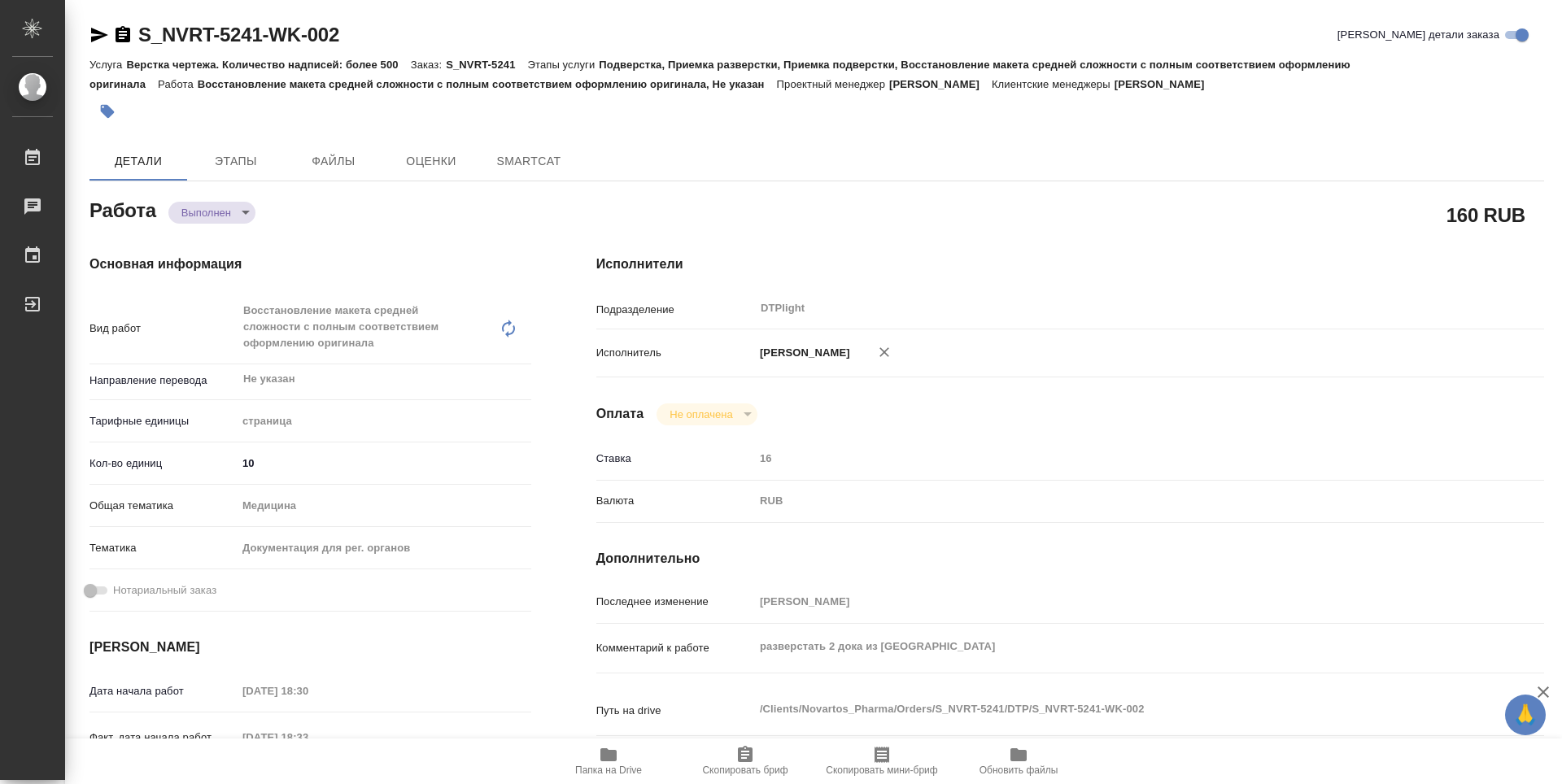
type textarea "x"
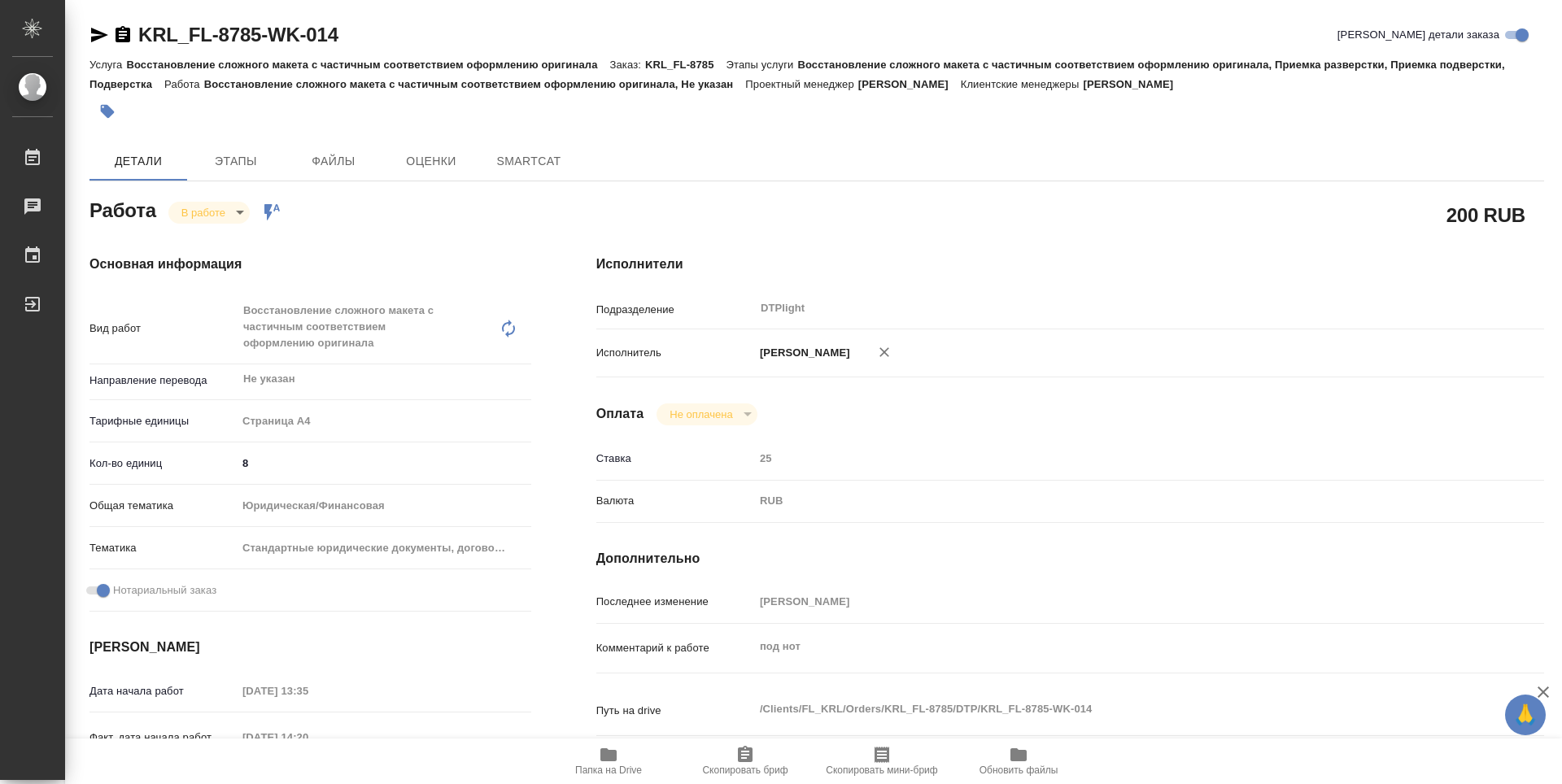
type textarea "x"
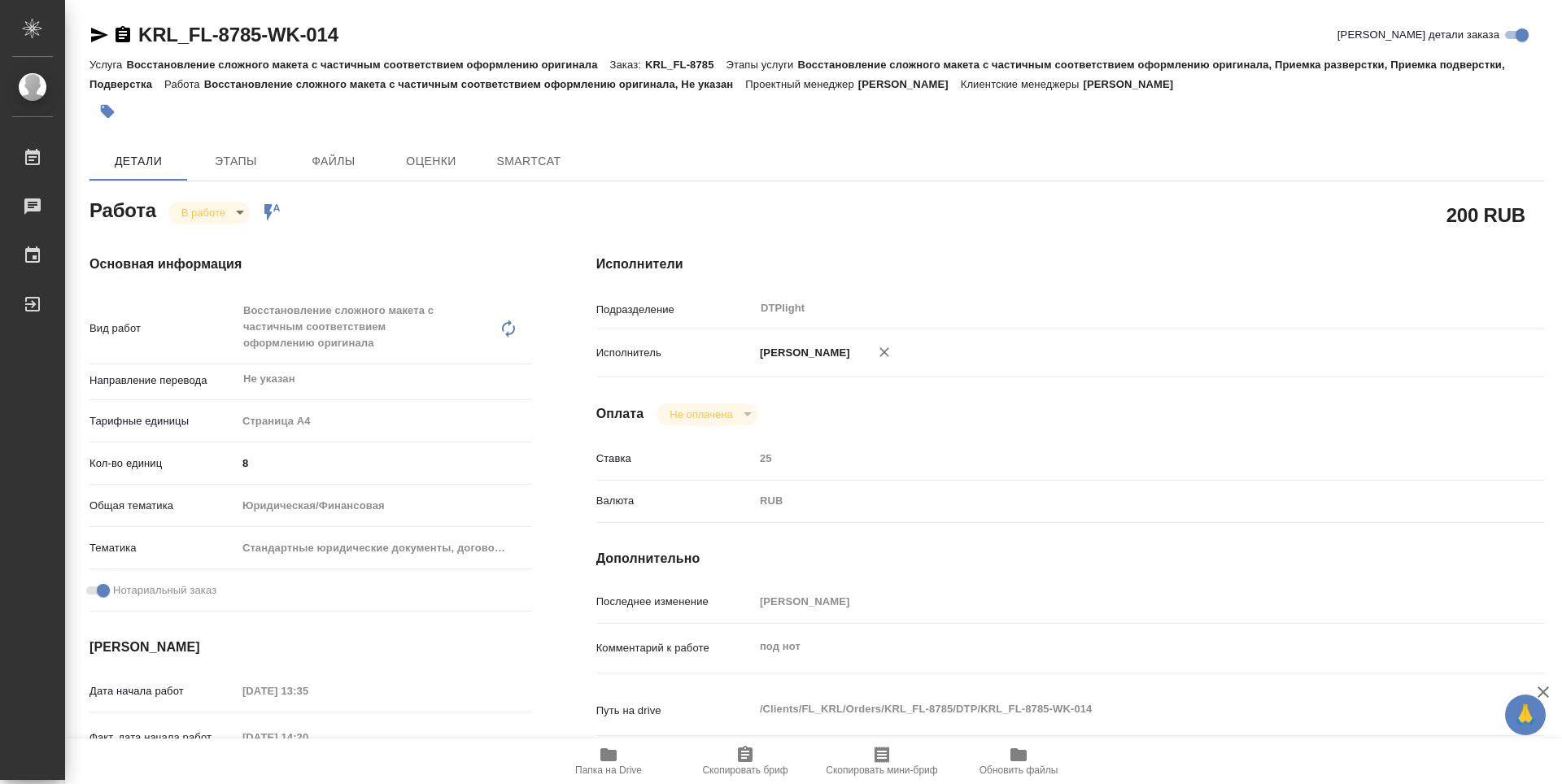
type textarea "x"
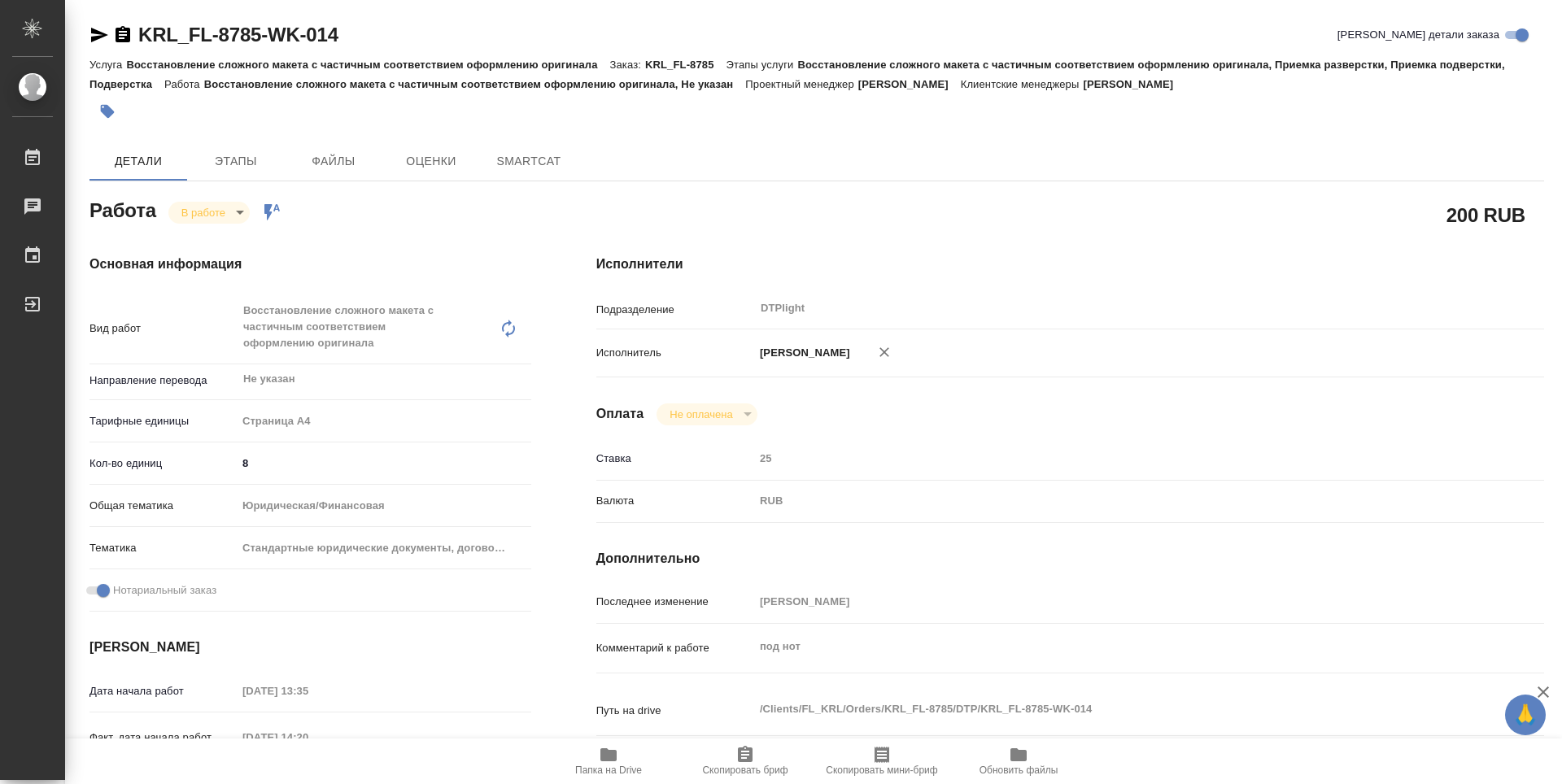
type textarea "x"
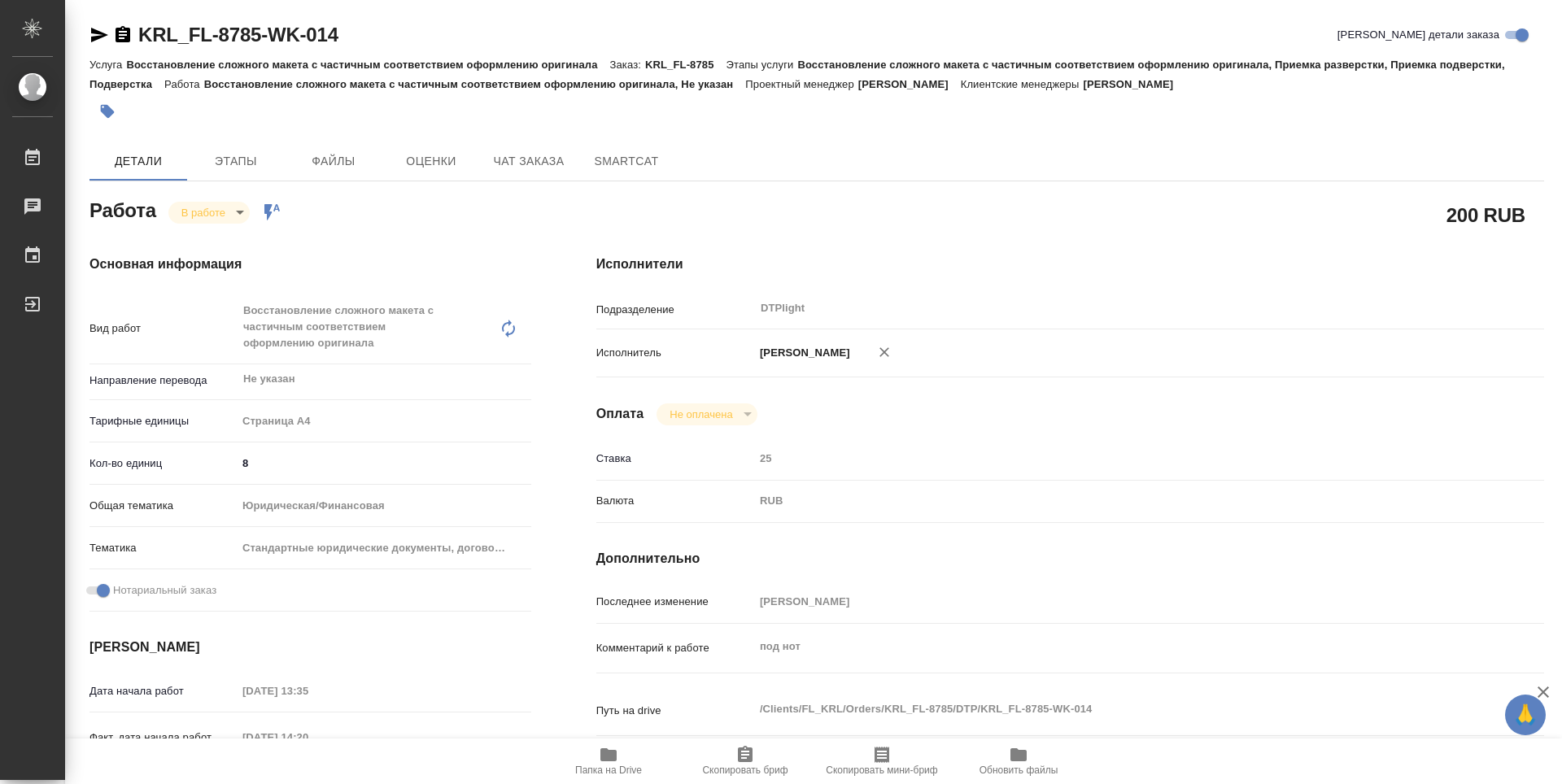
type textarea "x"
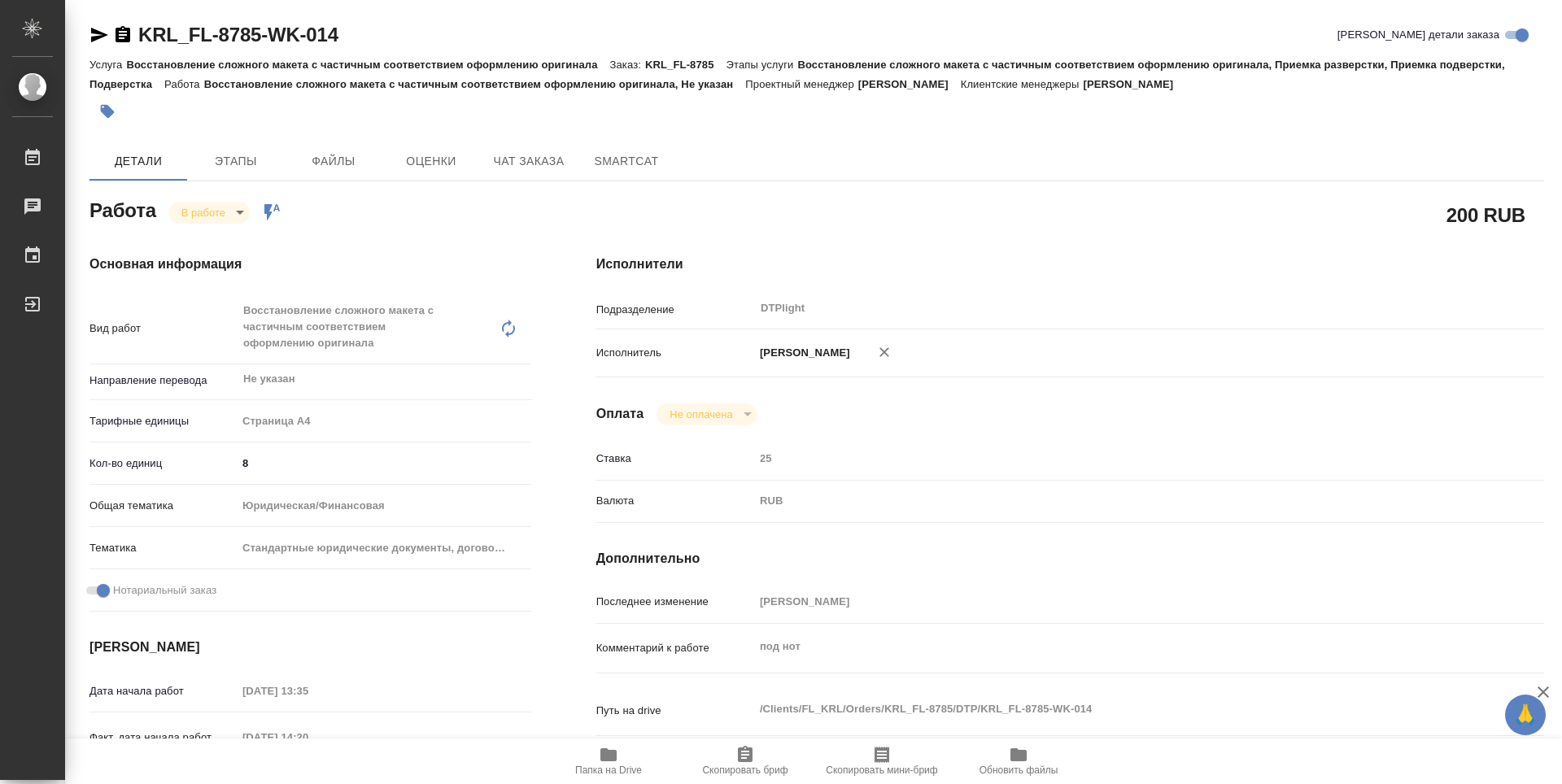
type textarea "x"
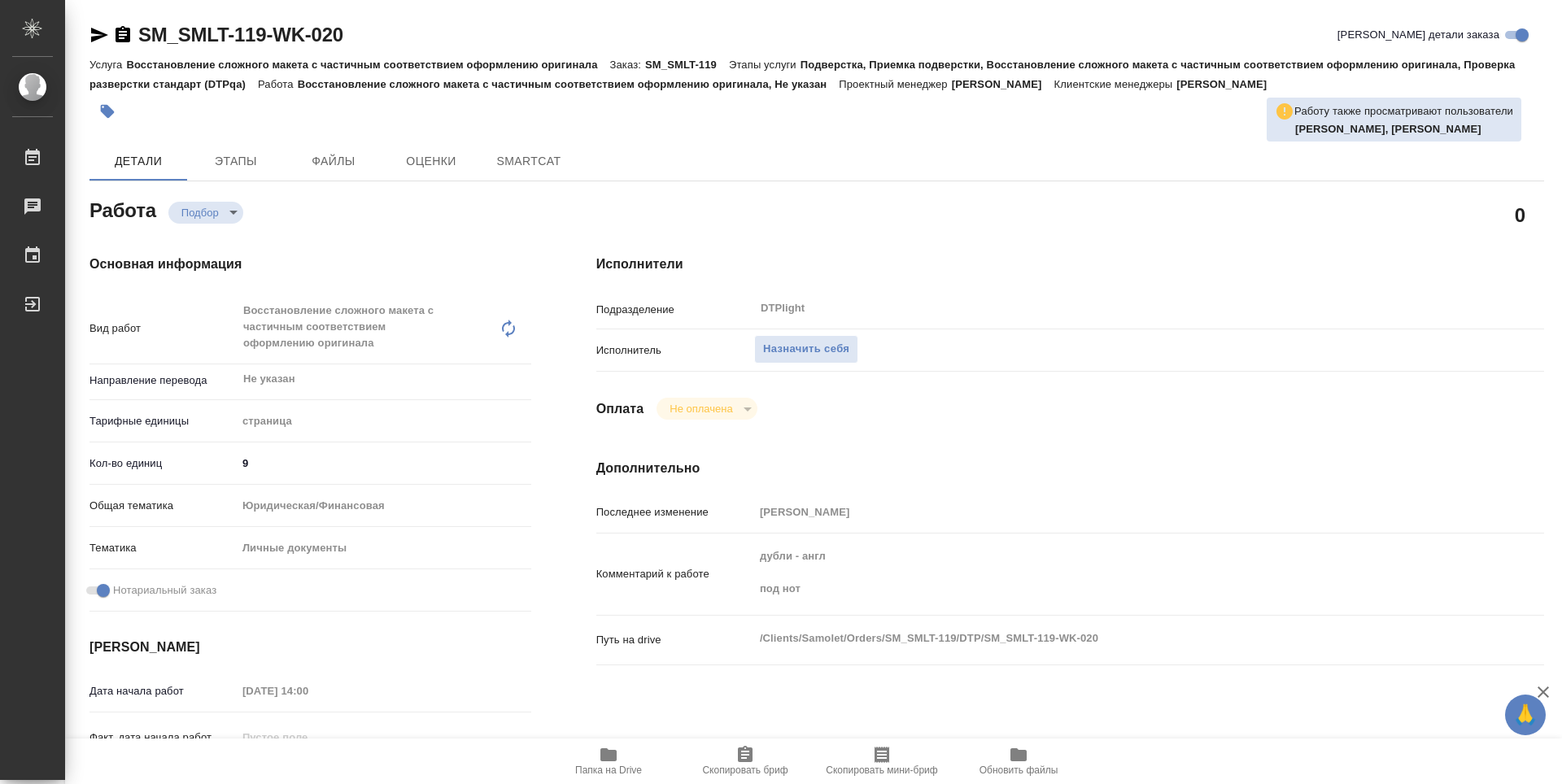
type textarea "x"
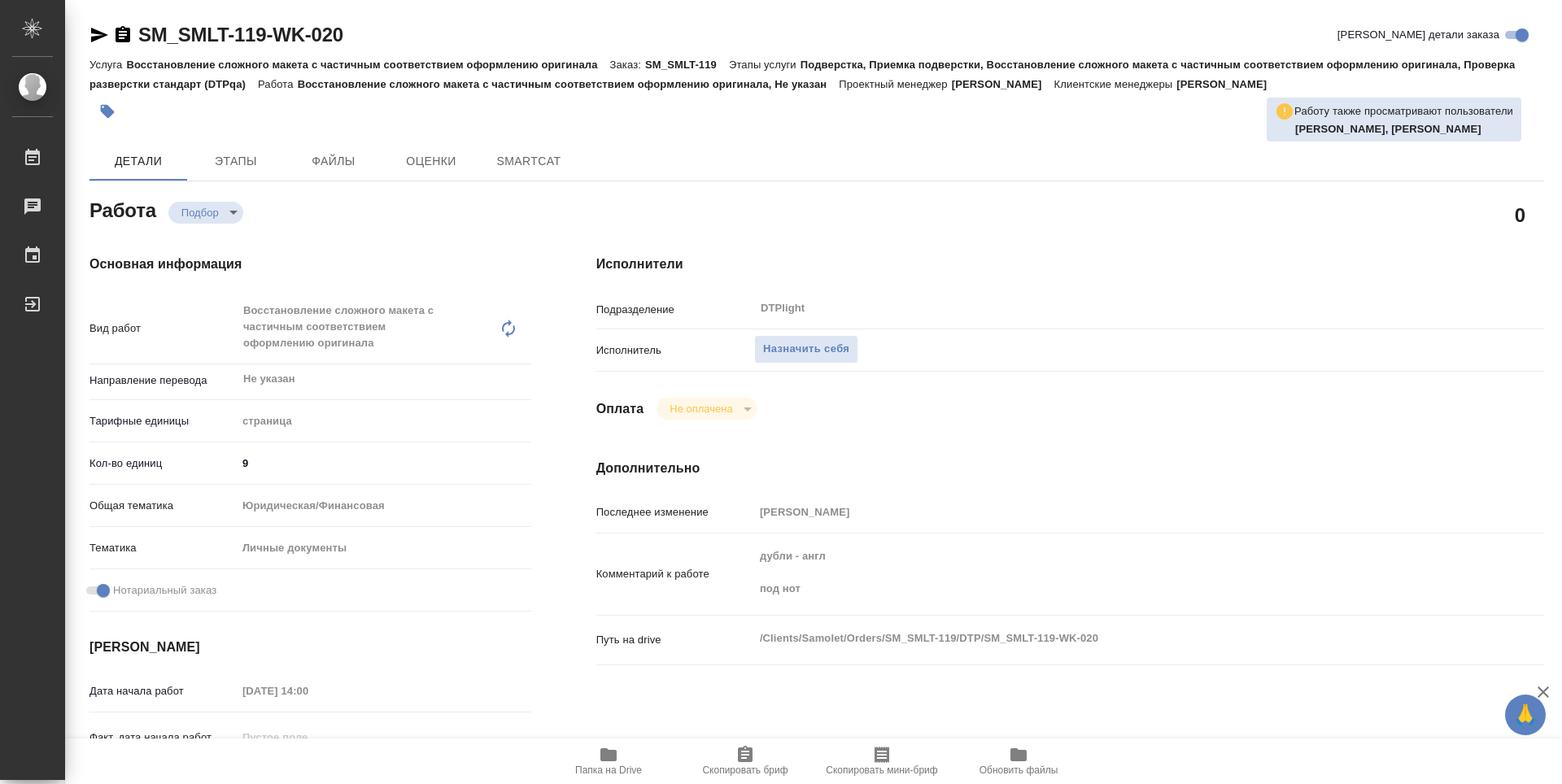
type textarea "x"
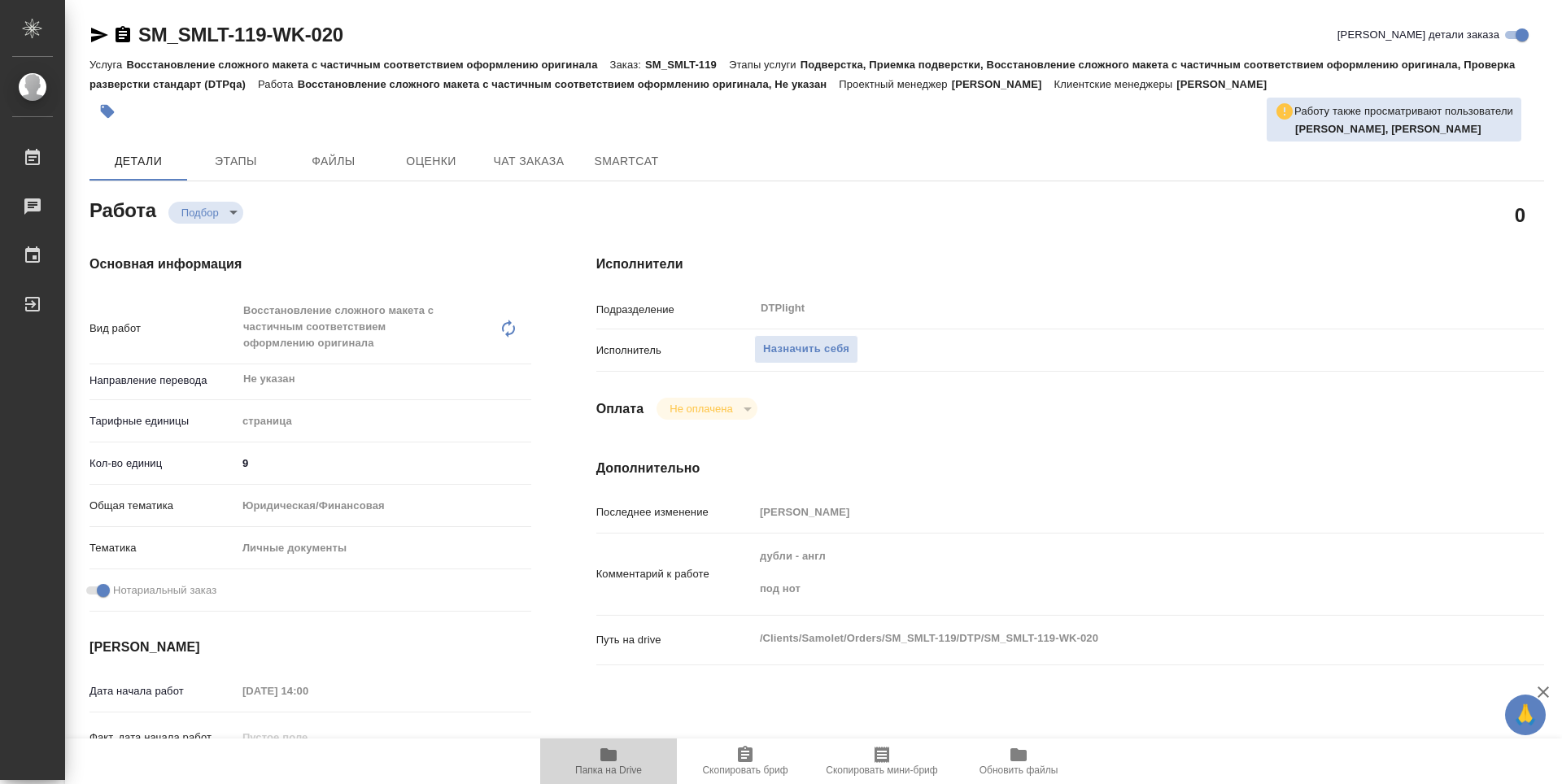
drag, startPoint x: 620, startPoint y: 751, endPoint x: 615, endPoint y: 744, distance: 8.6
click at [619, 751] on span "Папка на Drive" at bounding box center [608, 760] width 117 height 31
type textarea "x"
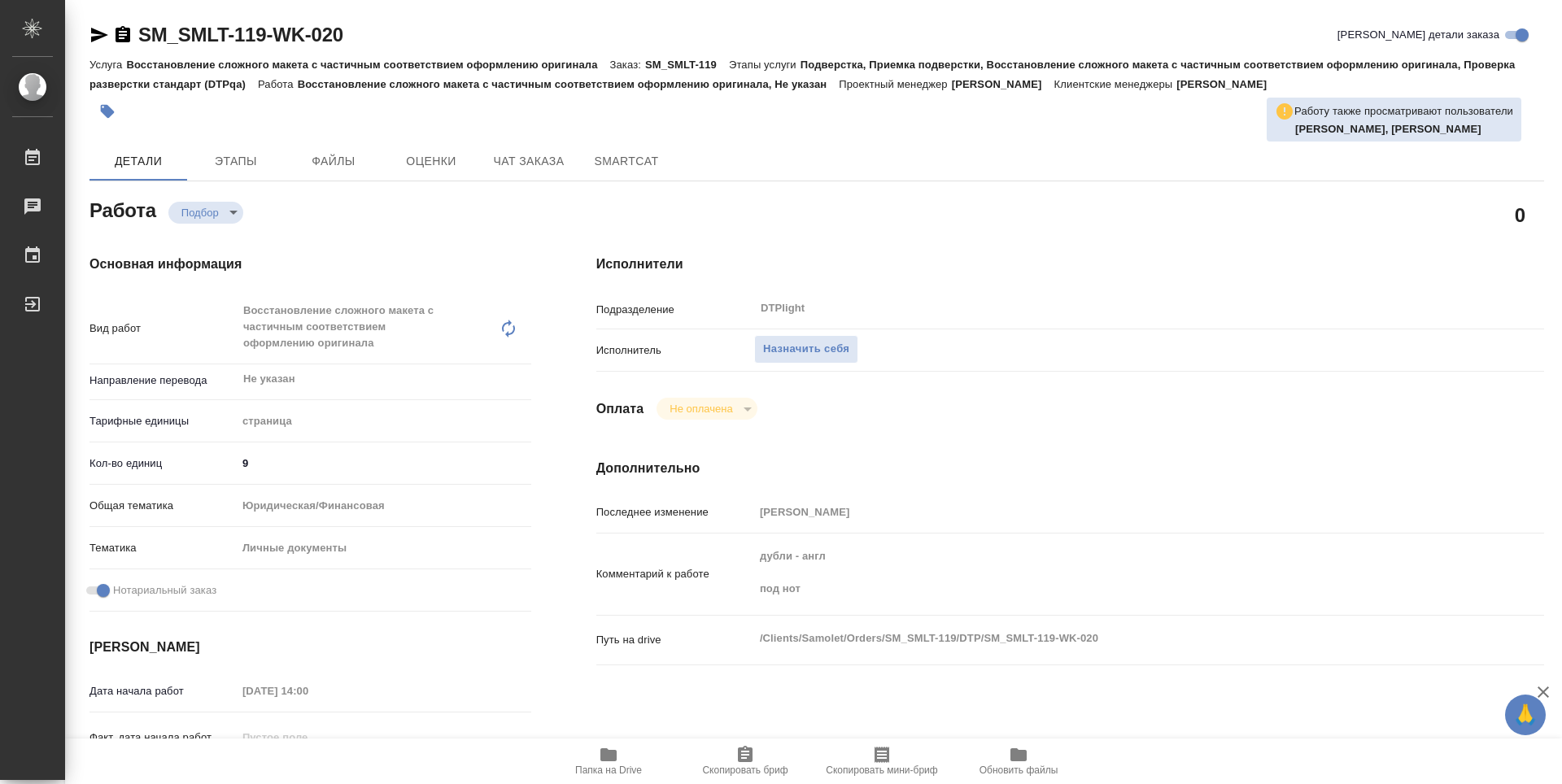
type textarea "x"
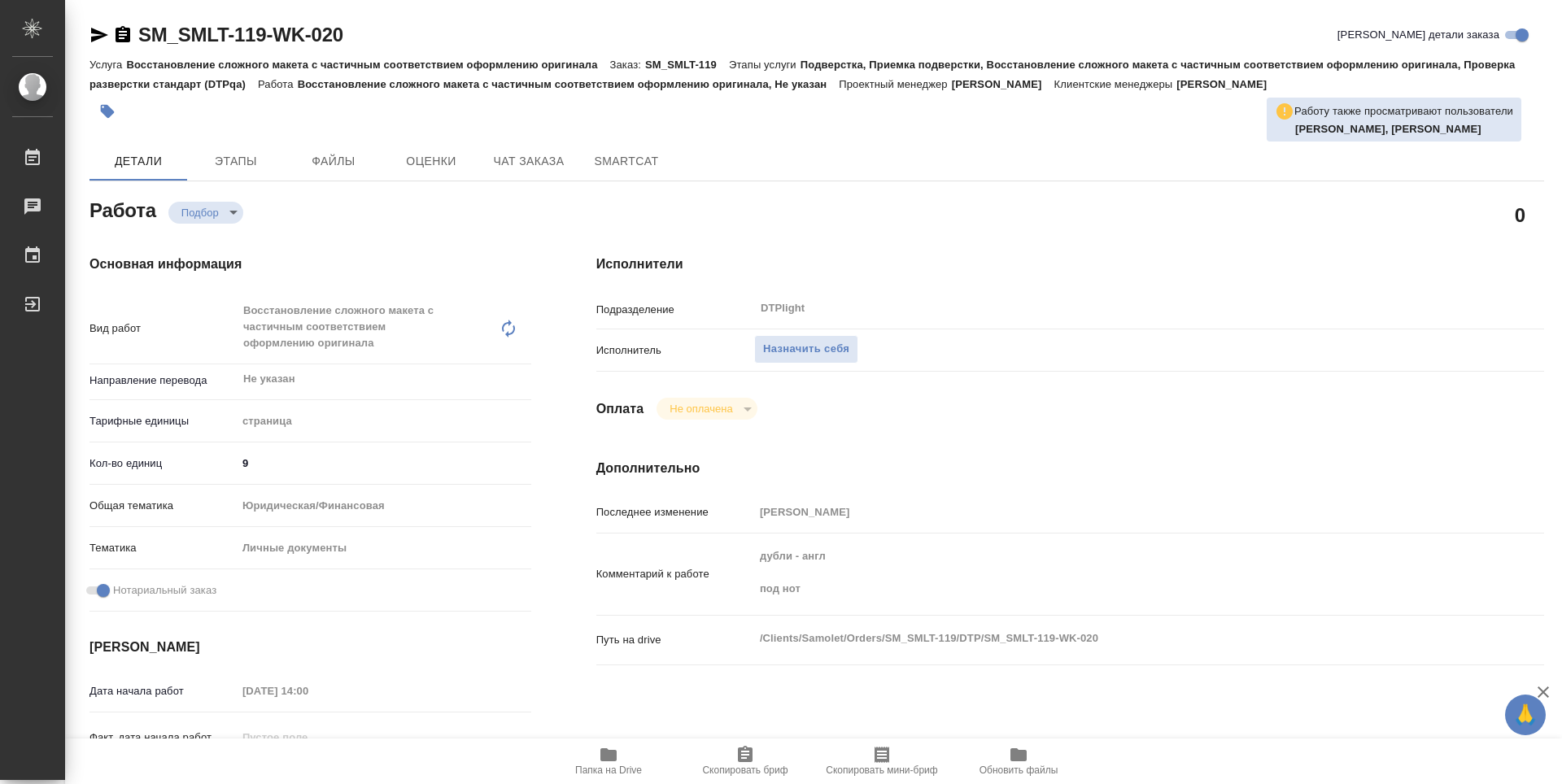
type textarea "x"
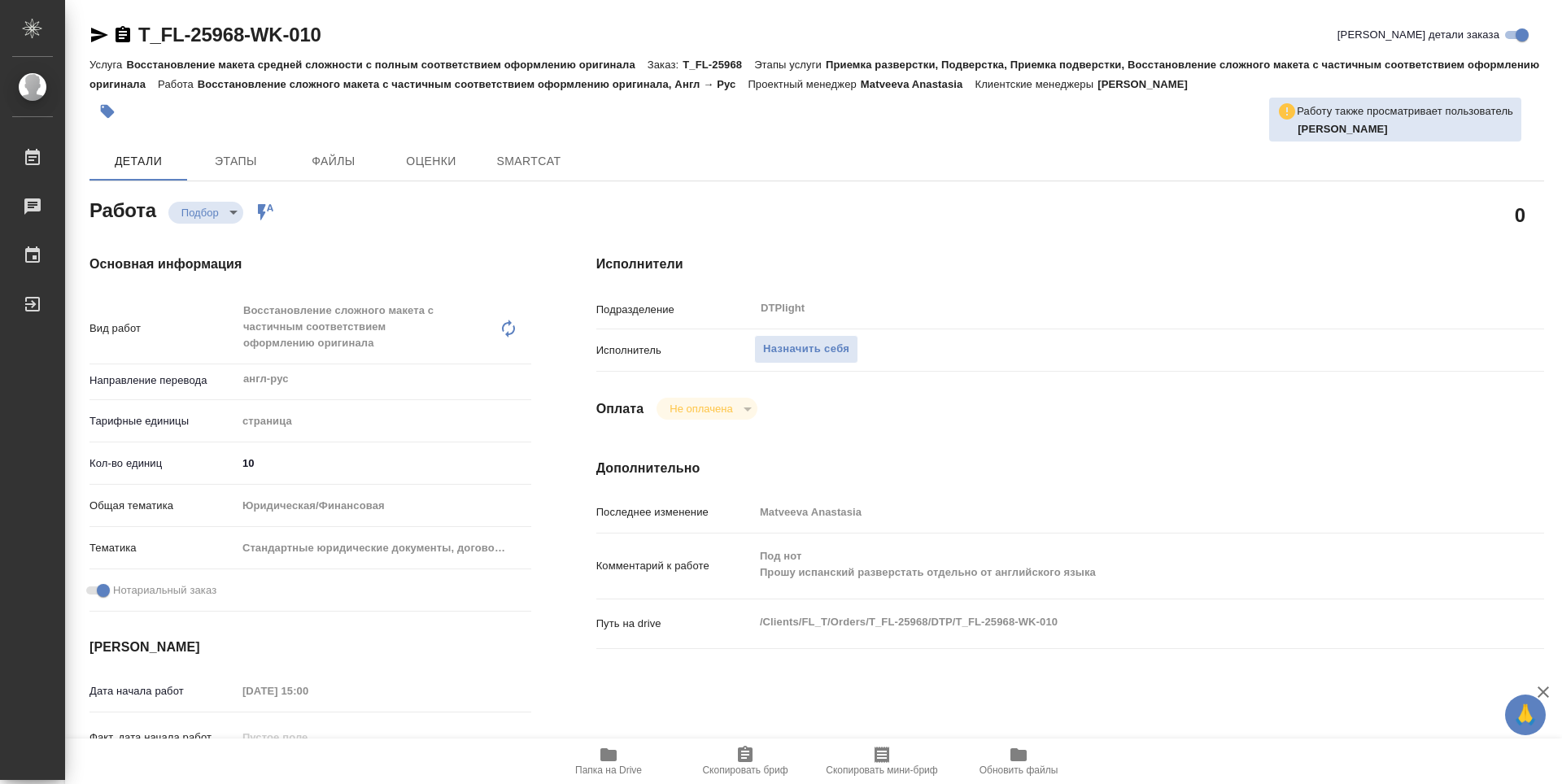
type textarea "x"
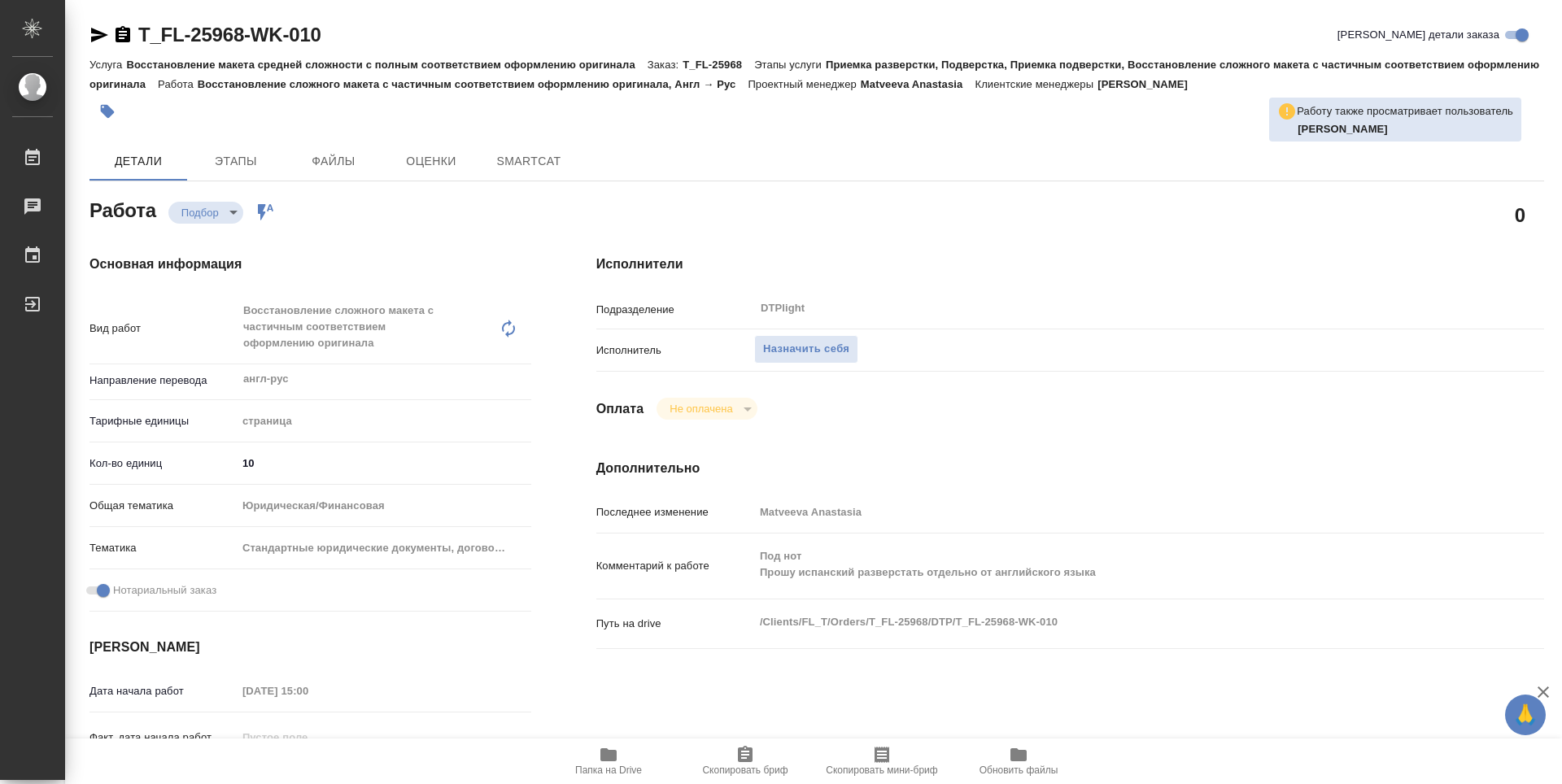
type textarea "x"
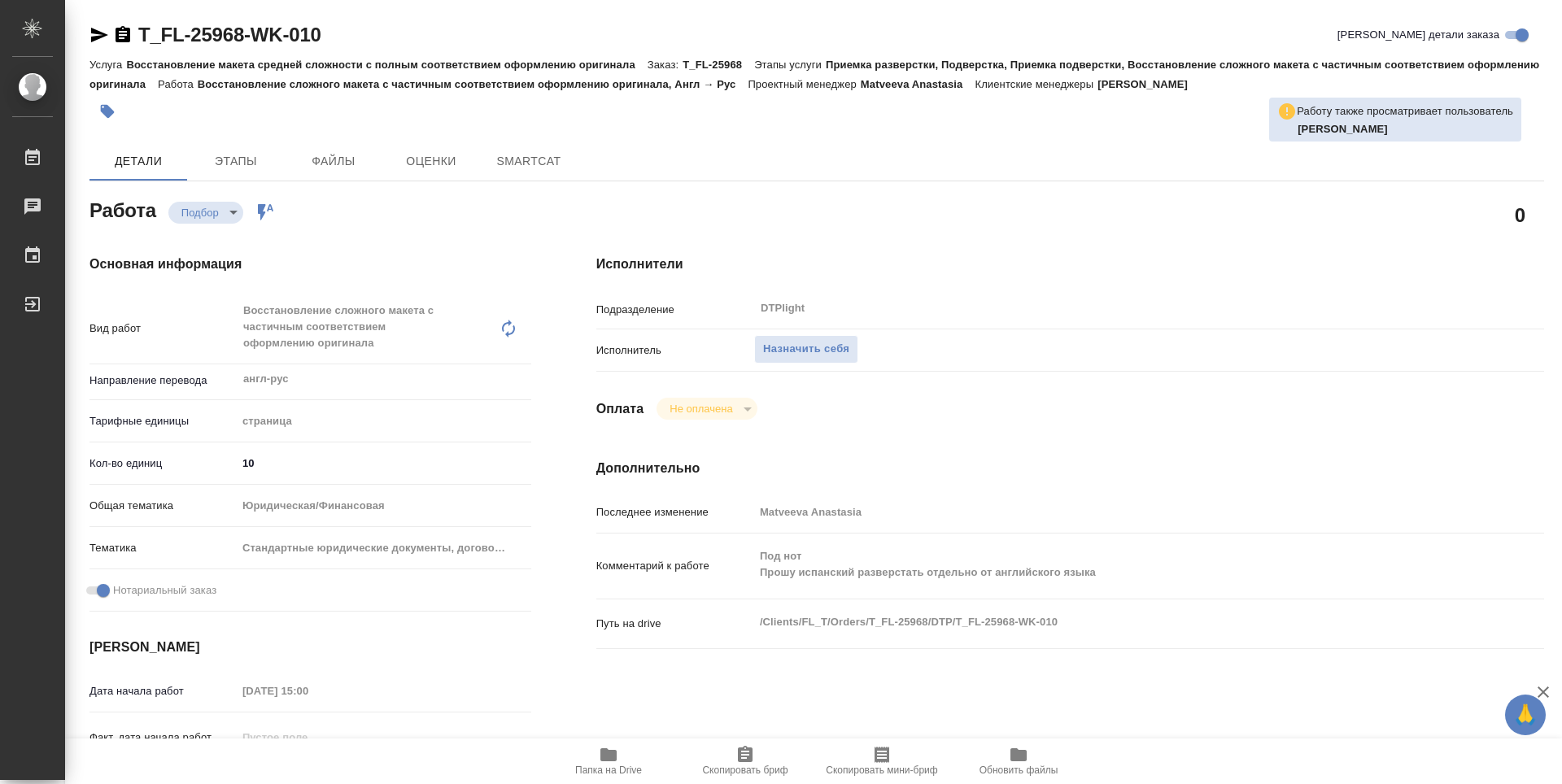
type textarea "x"
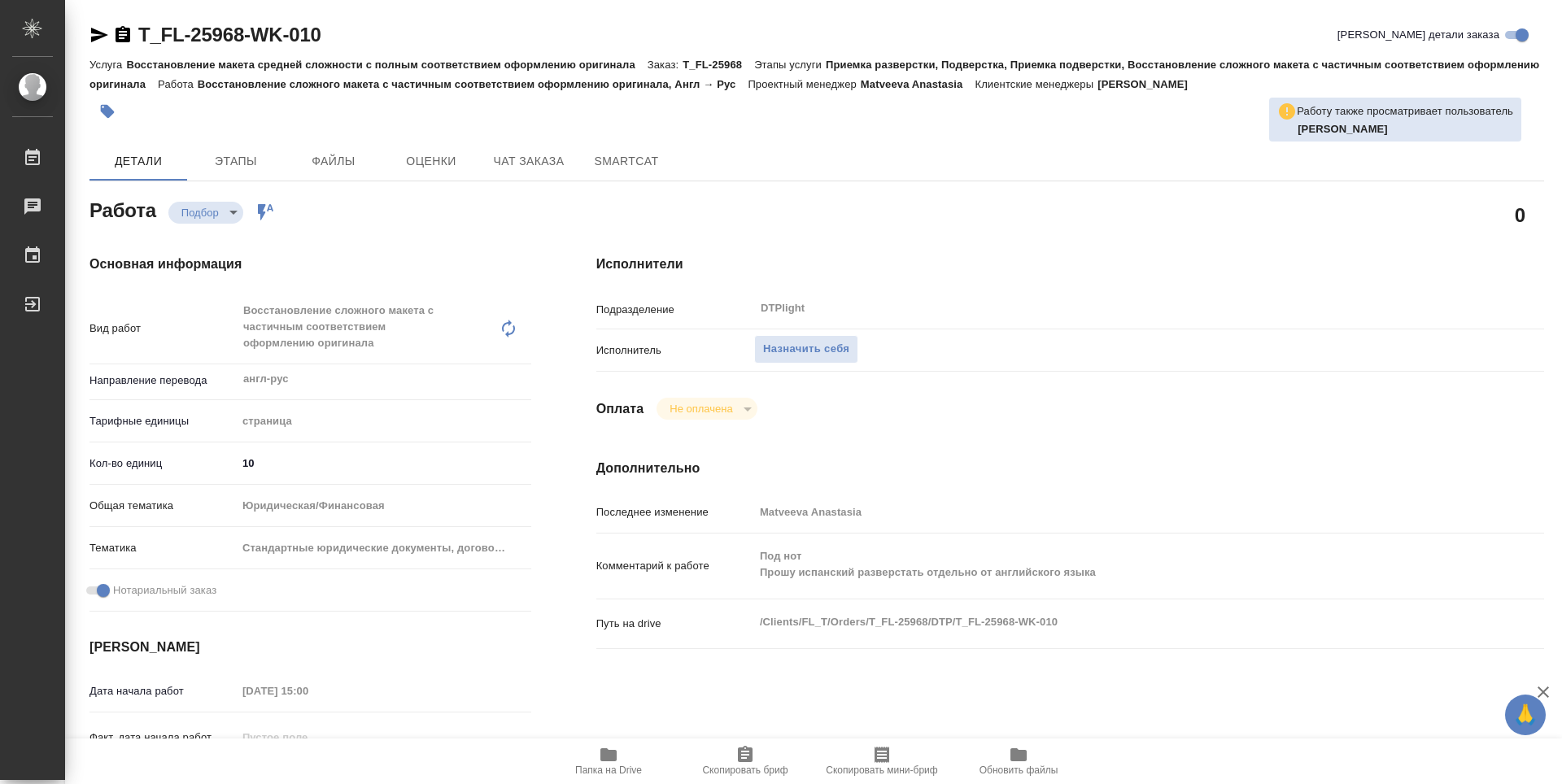
type textarea "x"
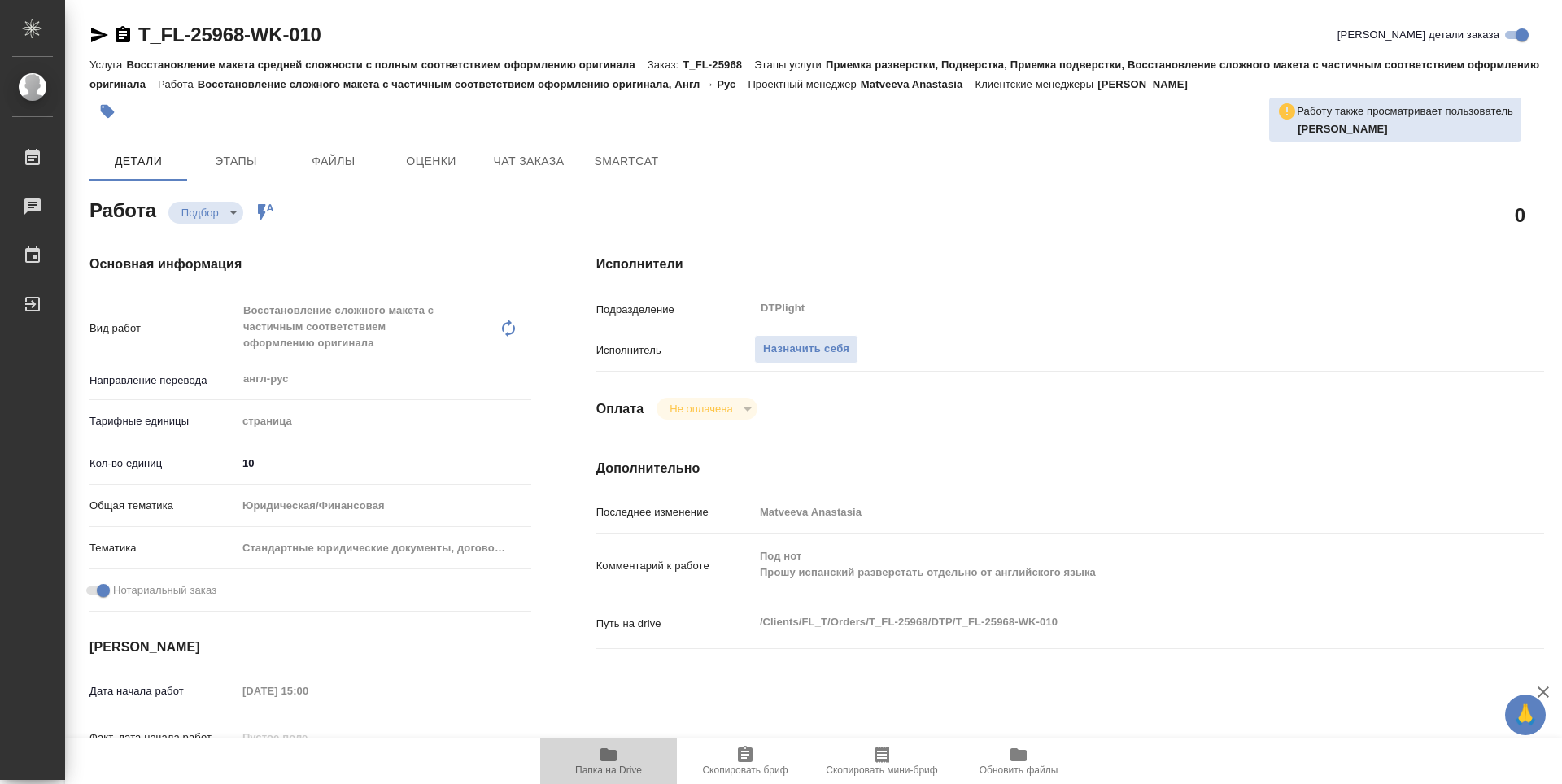
click at [587, 755] on span "Папка на Drive" at bounding box center [608, 760] width 117 height 31
type textarea "x"
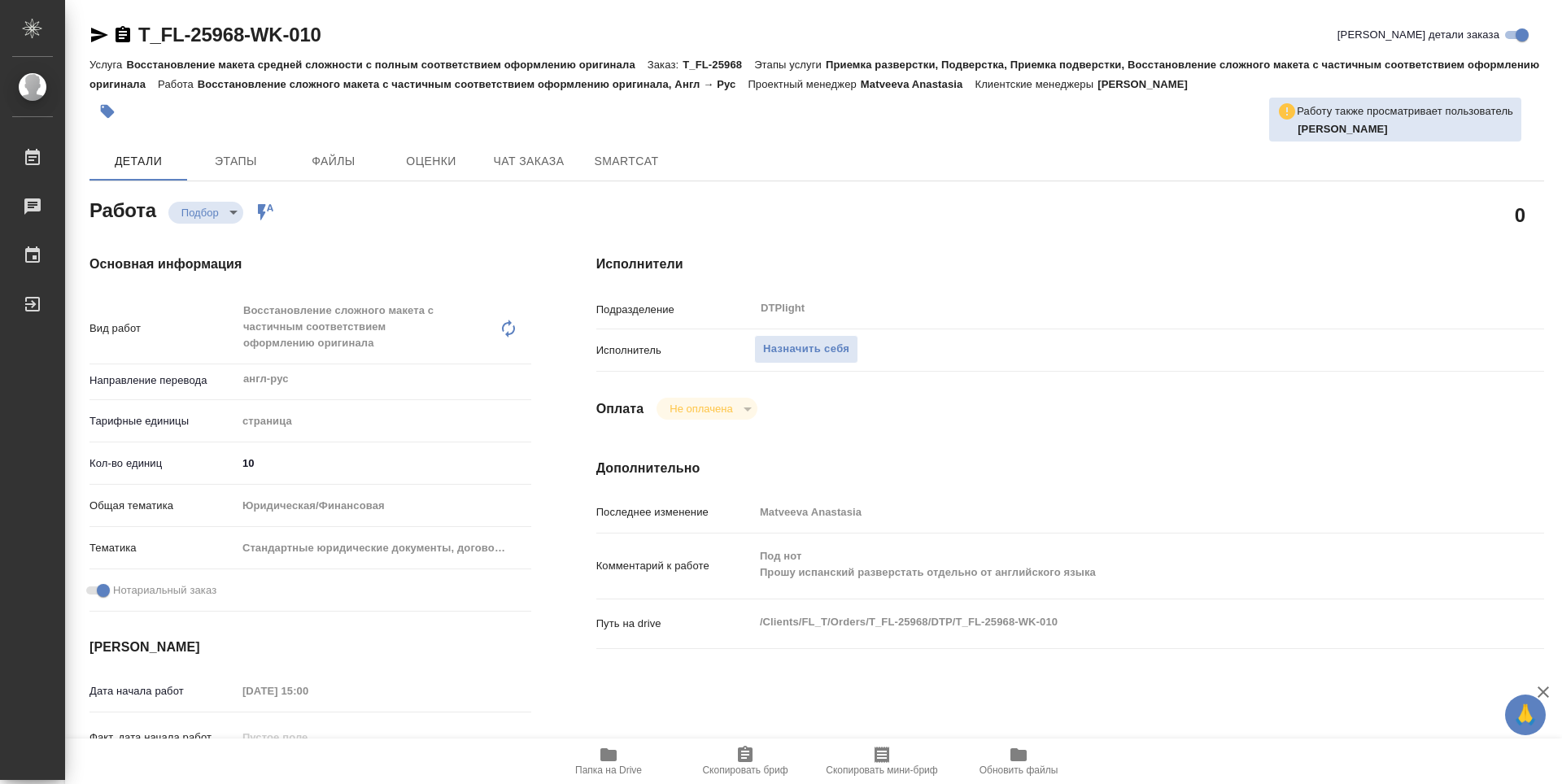
type textarea "x"
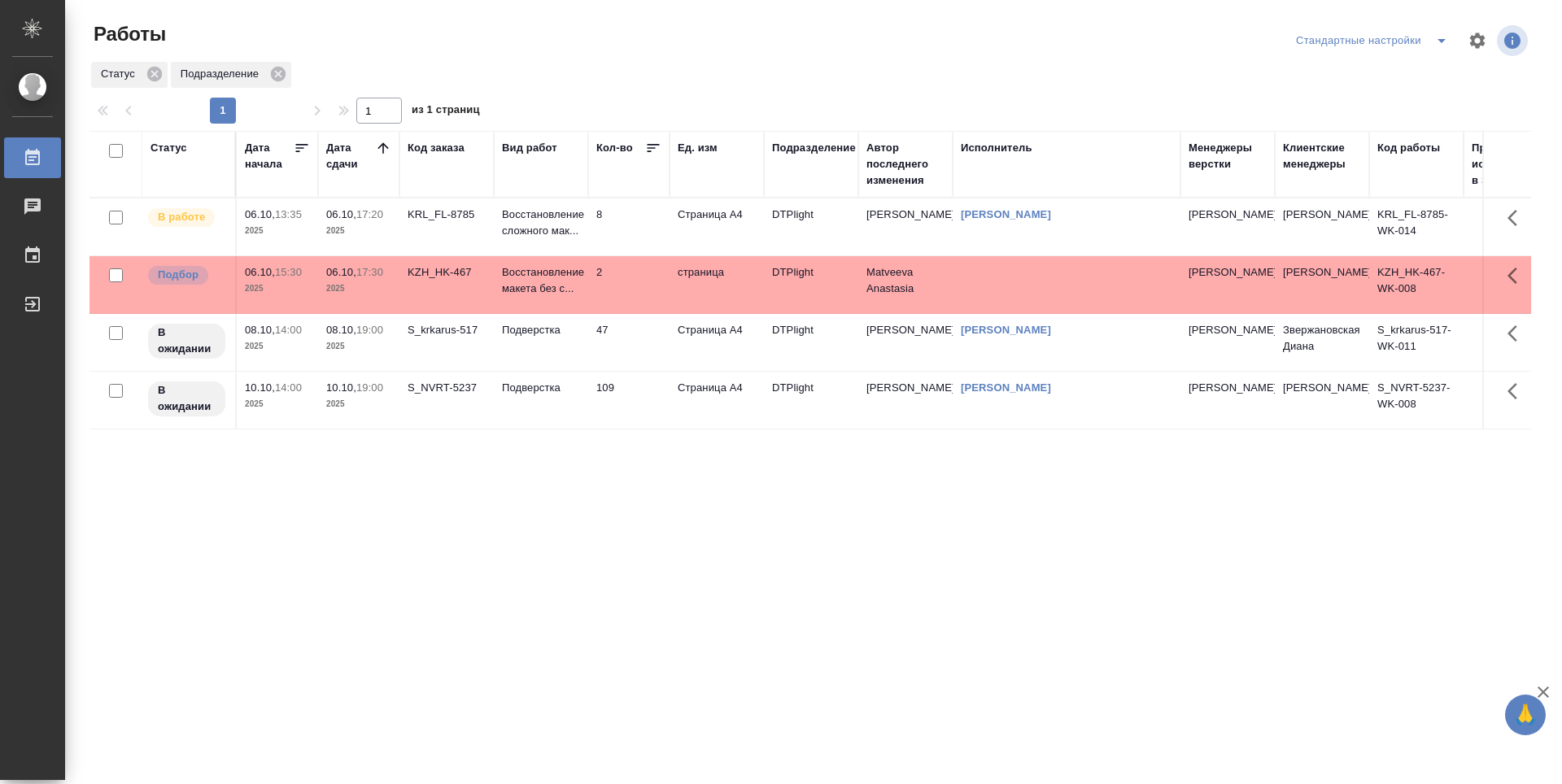
click at [509, 531] on div "Статус Дата начала Дата сдачи Код заказа Вид работ Кол-во Ед. изм Подразделение…" at bounding box center [810, 424] width 1441 height 585
click at [538, 544] on div "Статус Дата начала Дата сдачи Код заказа Вид работ Кол-во Ед. изм Подразделение…" at bounding box center [810, 424] width 1441 height 585
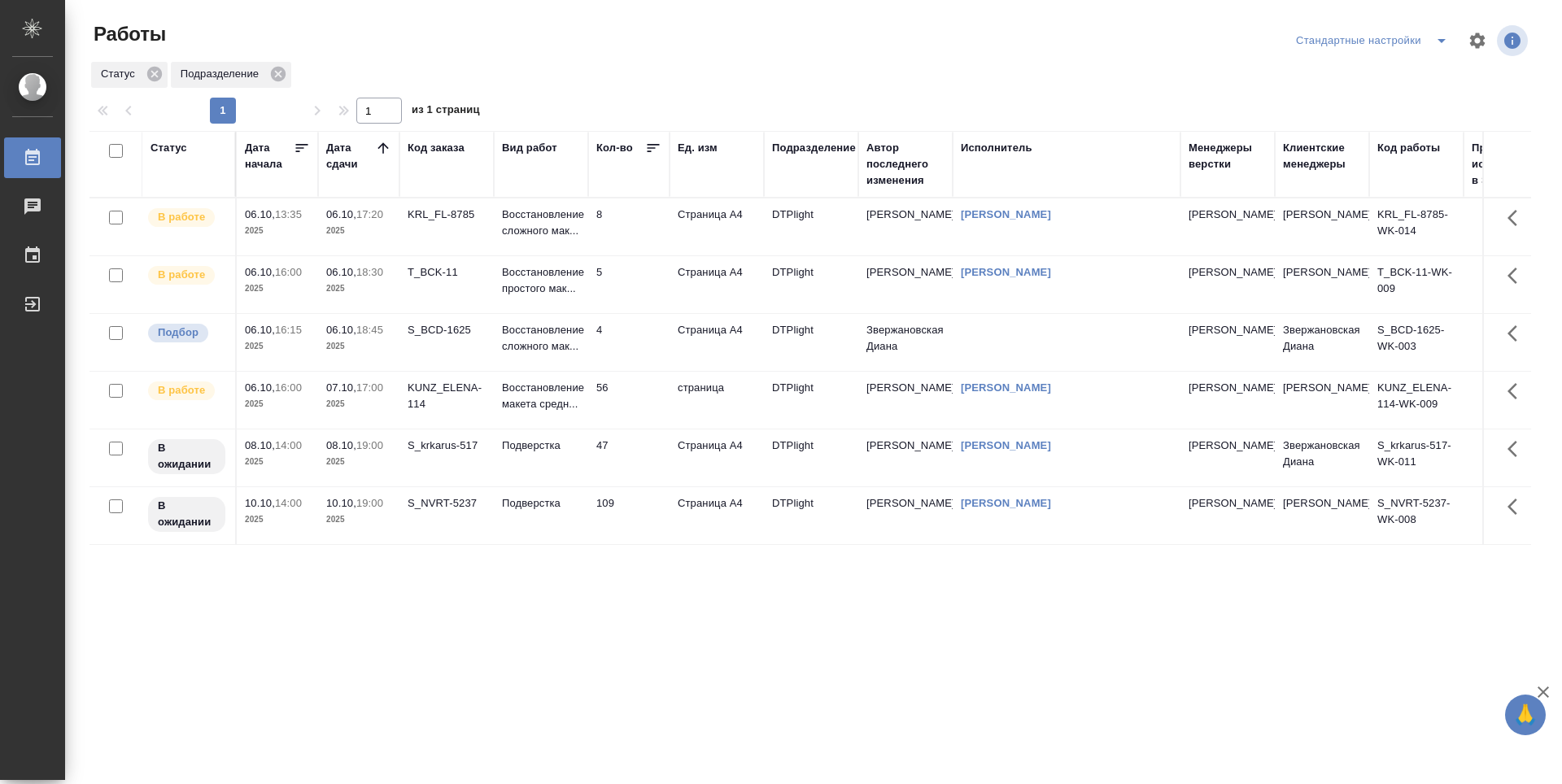
click at [621, 287] on td "5" at bounding box center [628, 285] width 81 height 57
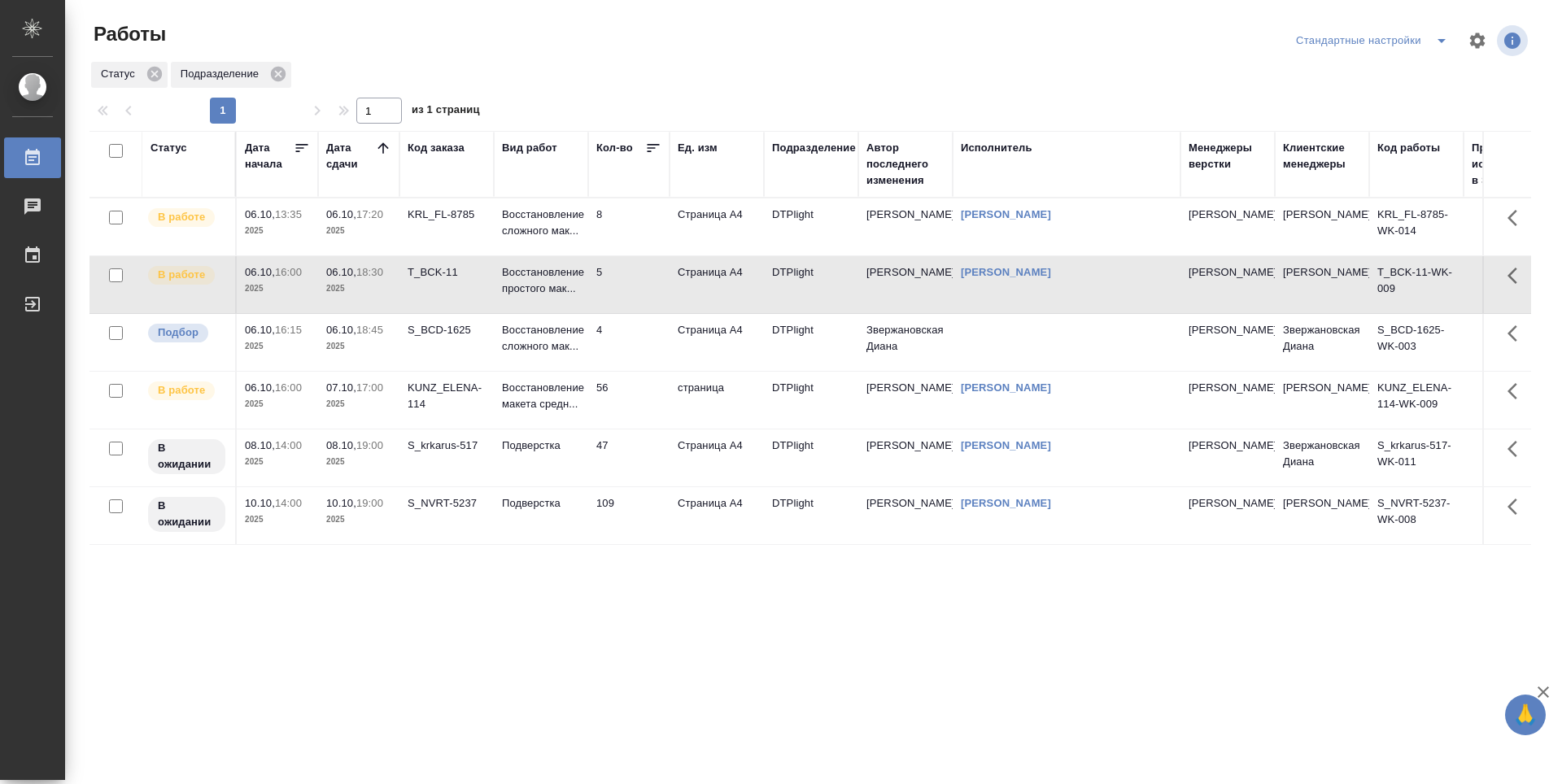
click at [645, 221] on td "8" at bounding box center [628, 228] width 81 height 57
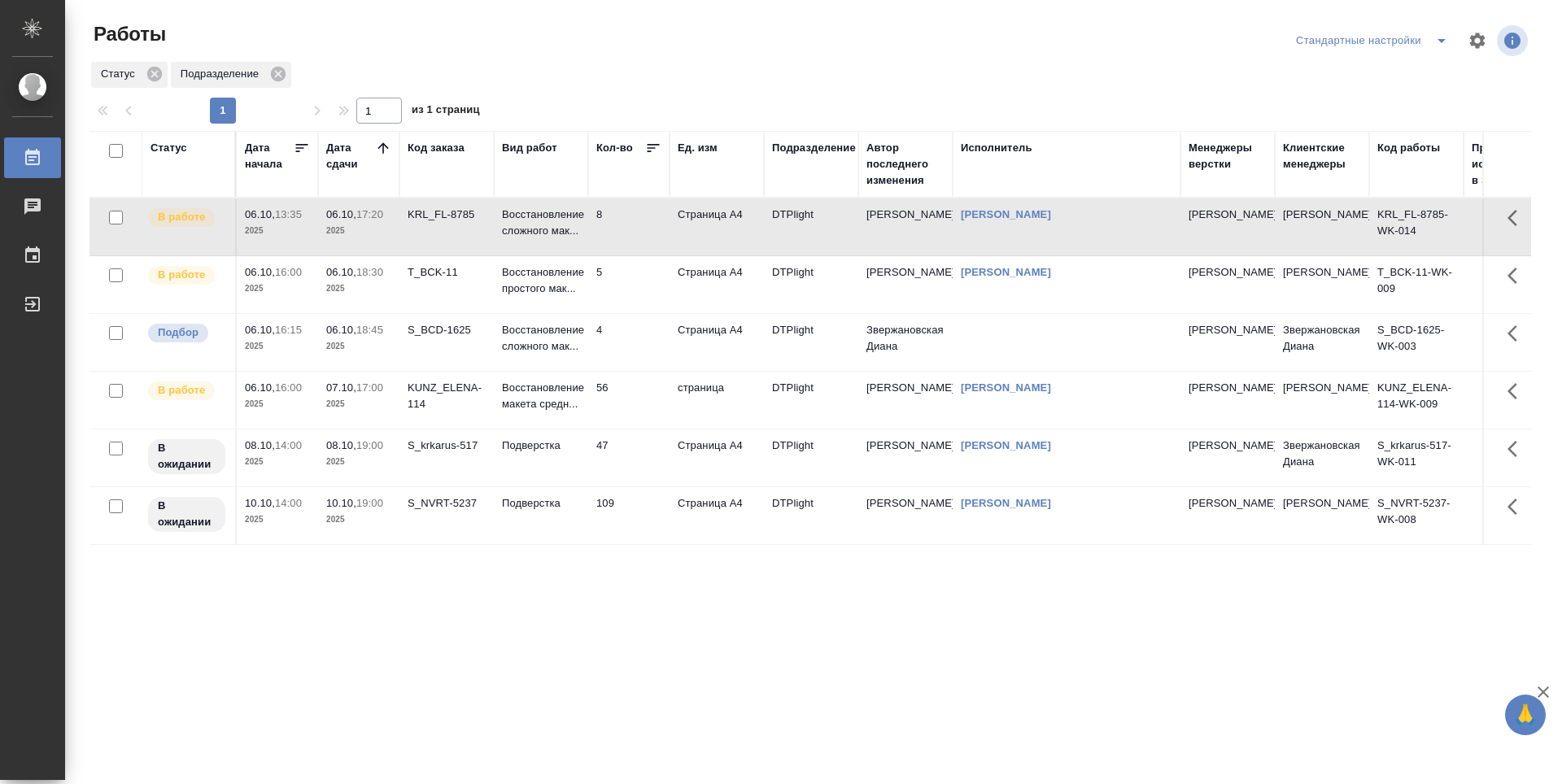
click at [651, 284] on td "5" at bounding box center [628, 285] width 81 height 57
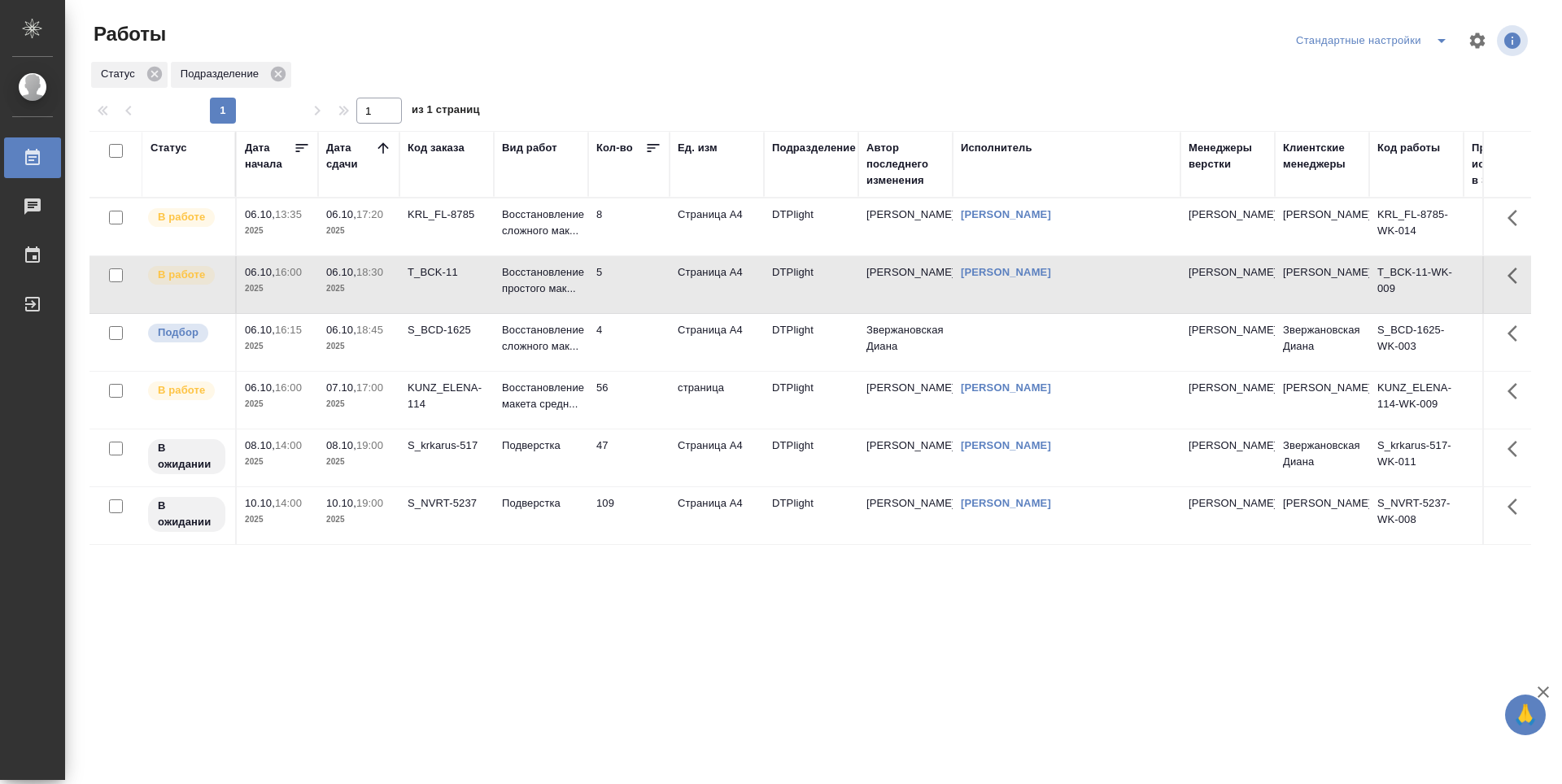
click at [635, 634] on div "Статус Дата начала Дата сдачи Код заказа Вид работ Кол-во Ед. изм Подразделение…" at bounding box center [810, 424] width 1441 height 585
click at [668, 609] on div "Статус Дата начала Дата сдачи Код заказа Вид работ Кол-во Ед. изм Подразделение…" at bounding box center [810, 424] width 1441 height 585
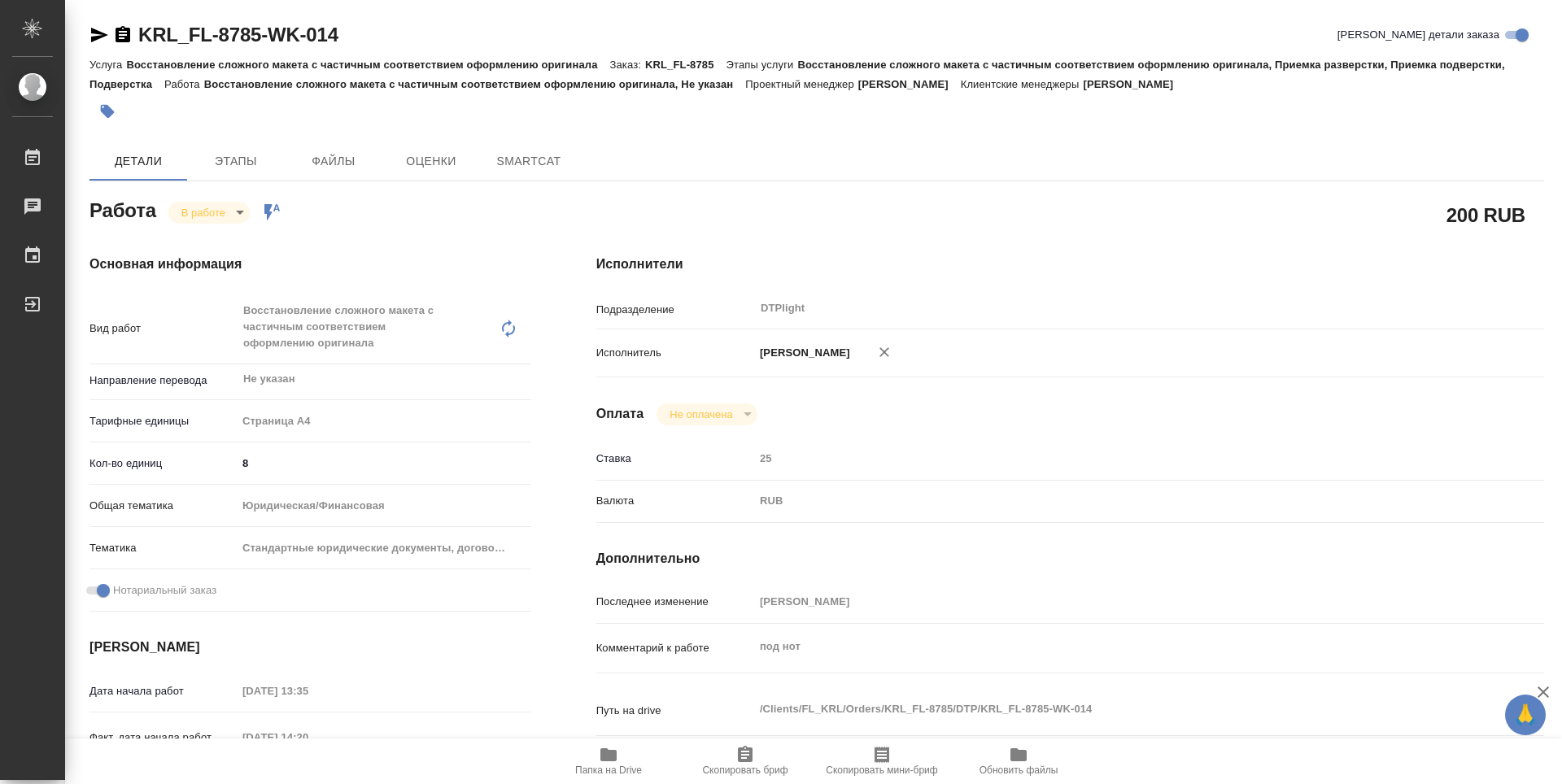
type textarea "x"
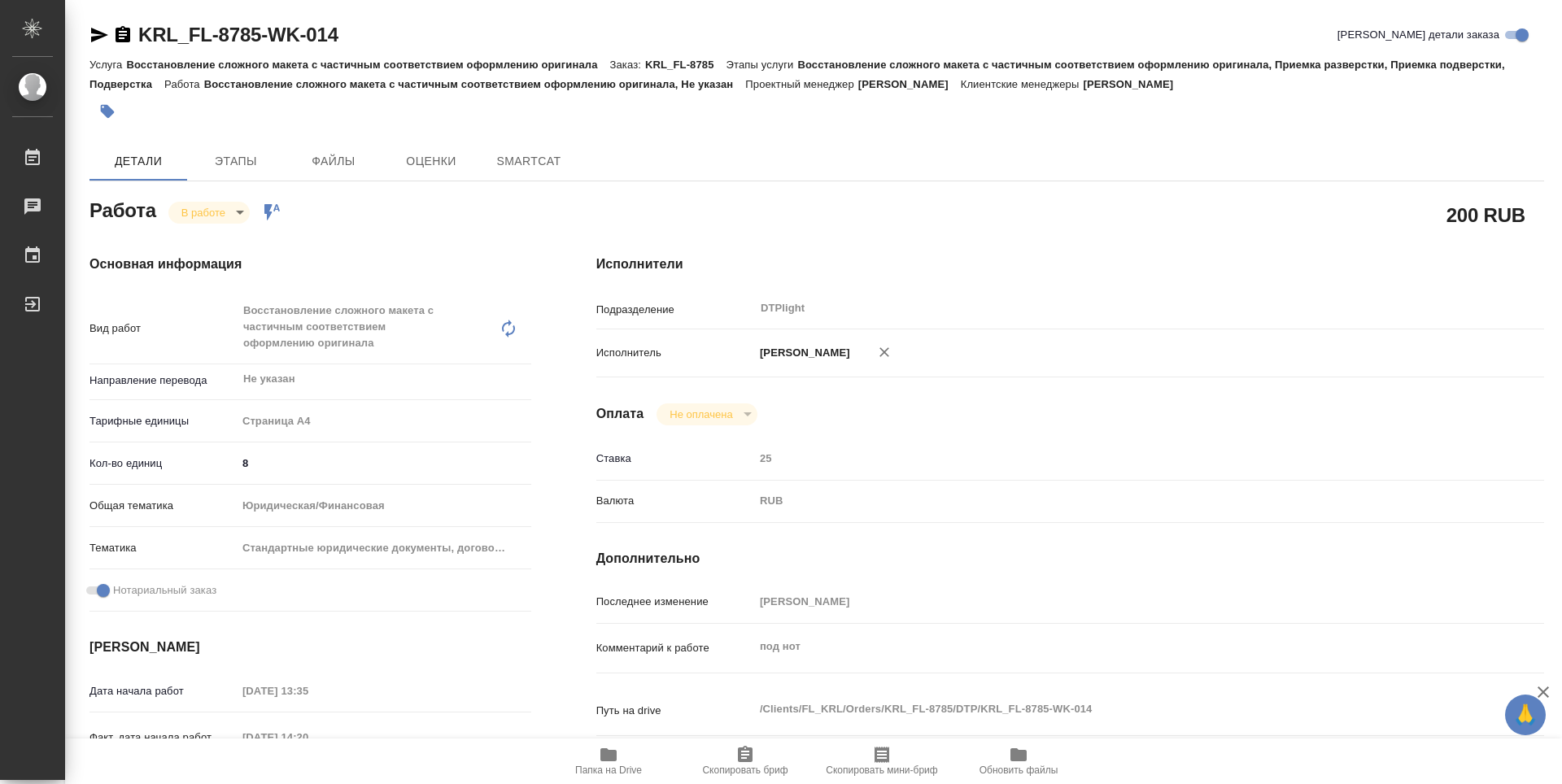
type textarea "x"
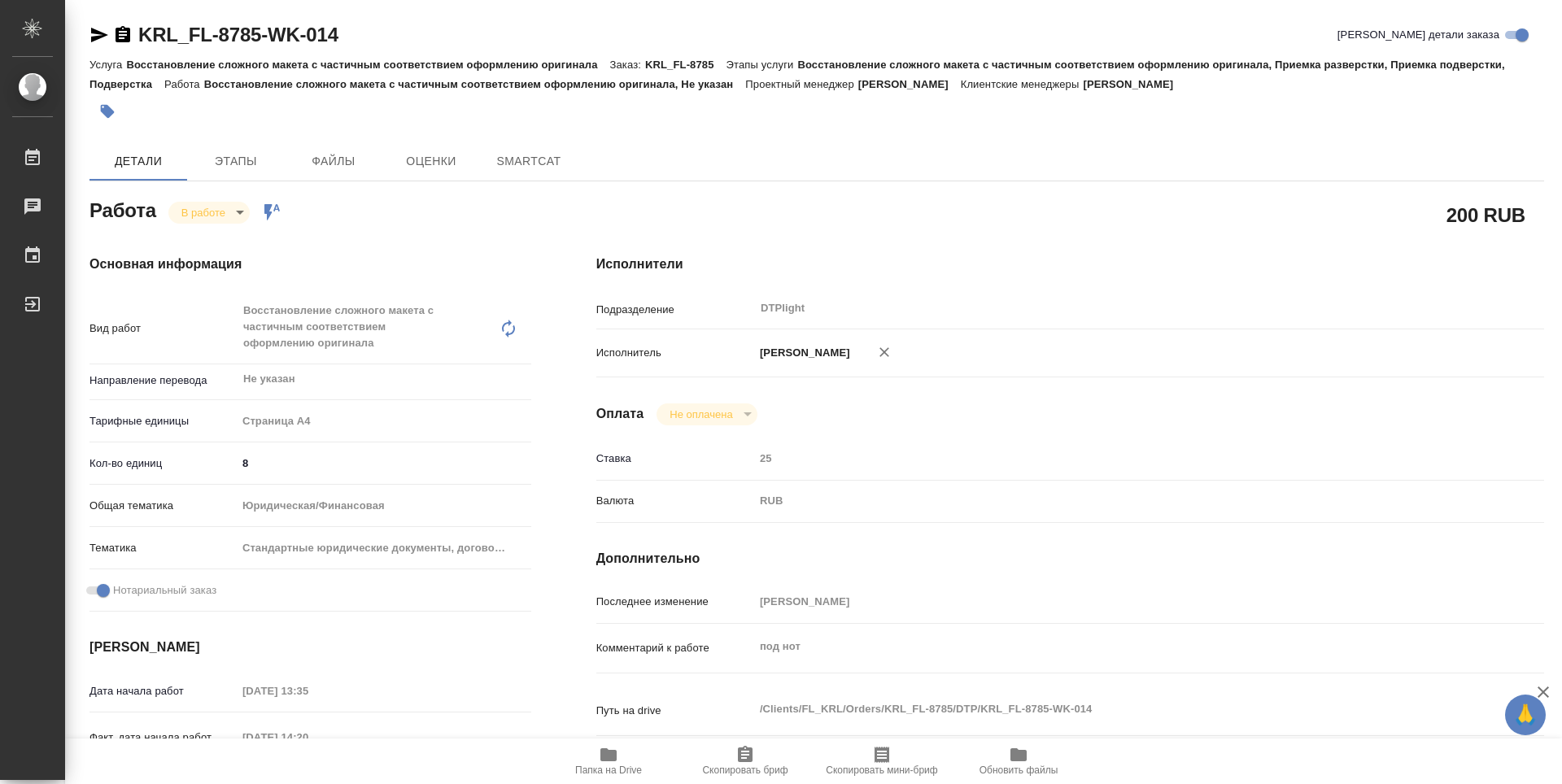
type textarea "x"
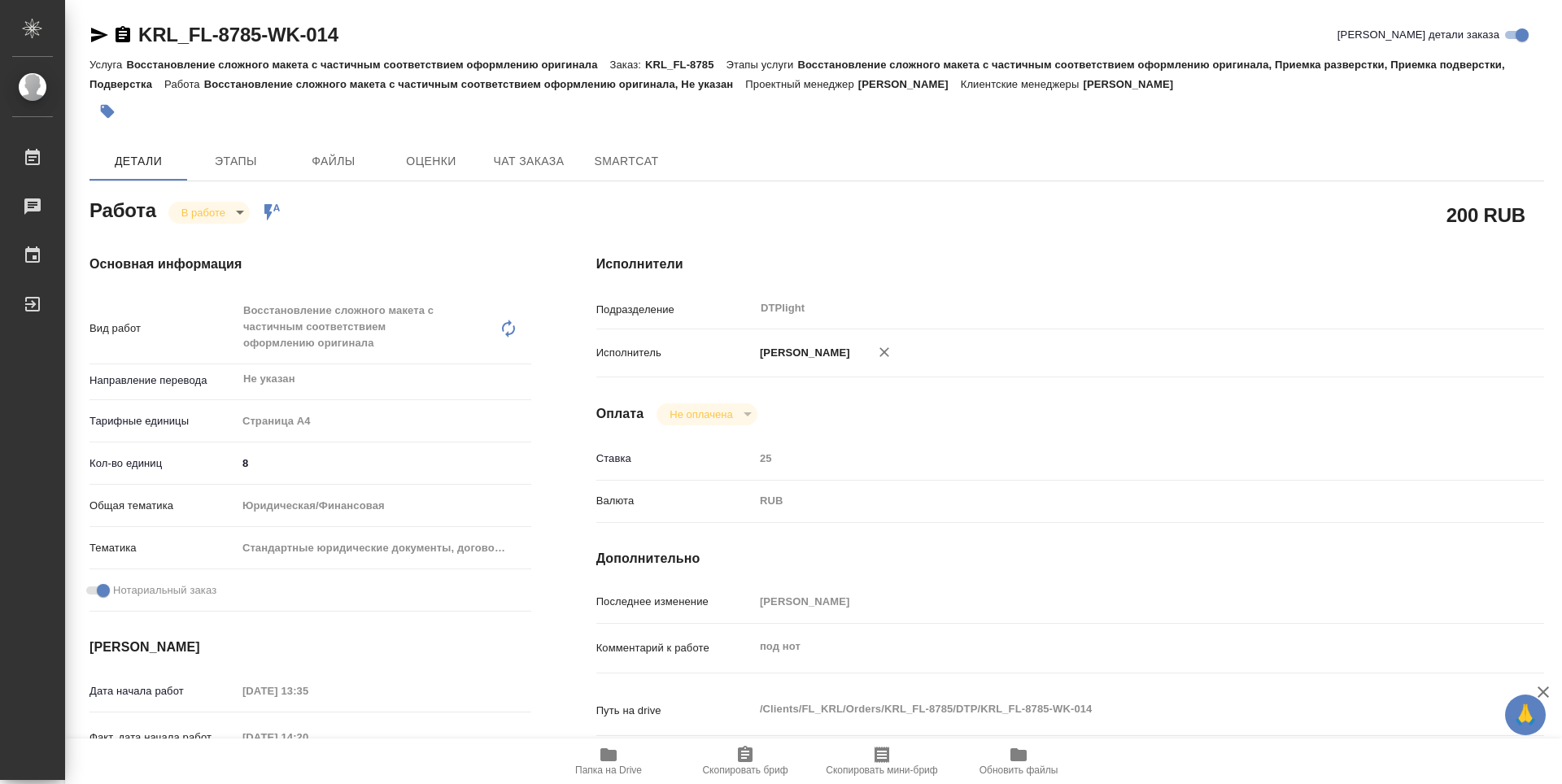
type textarea "x"
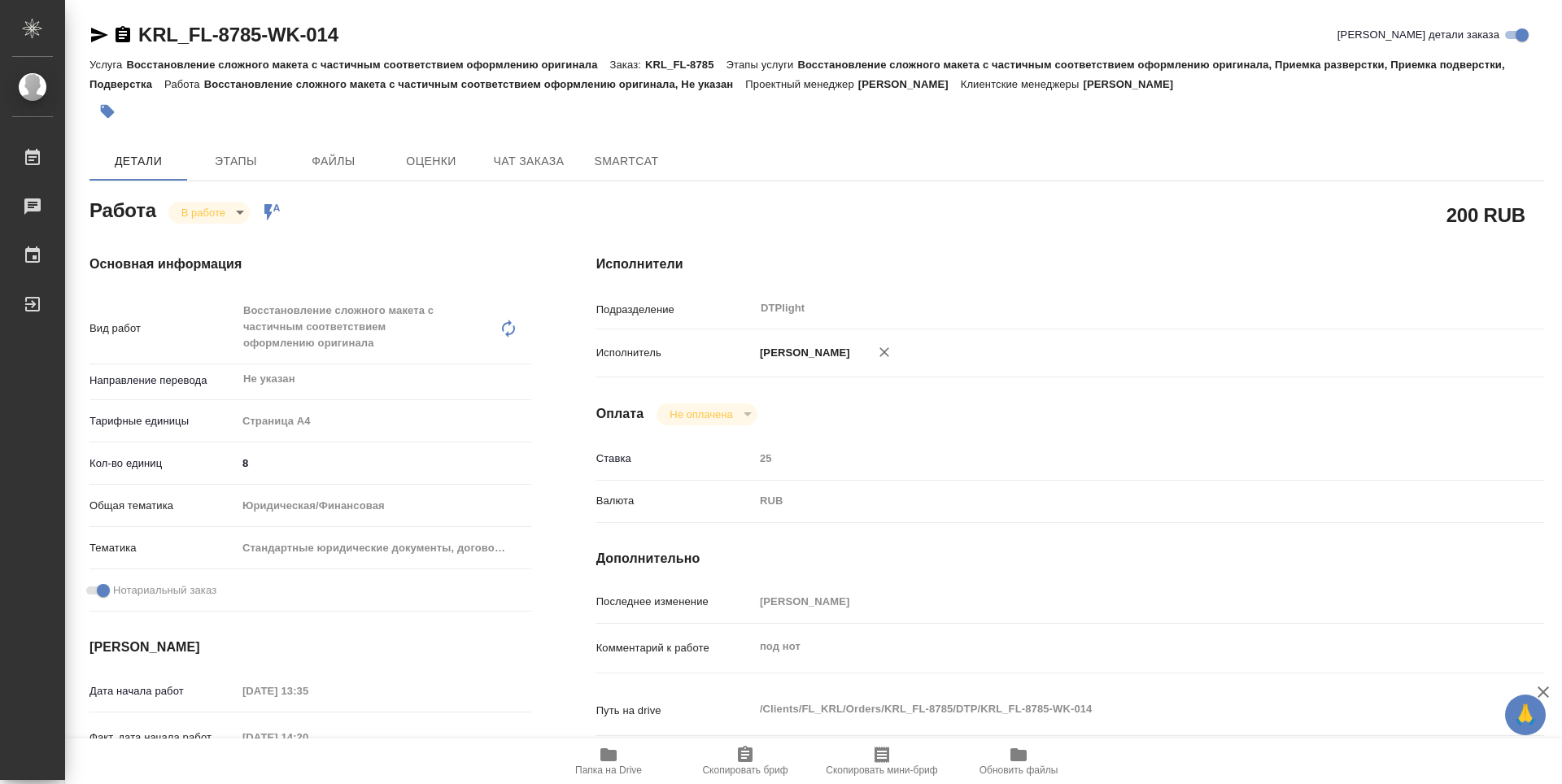
type textarea "x"
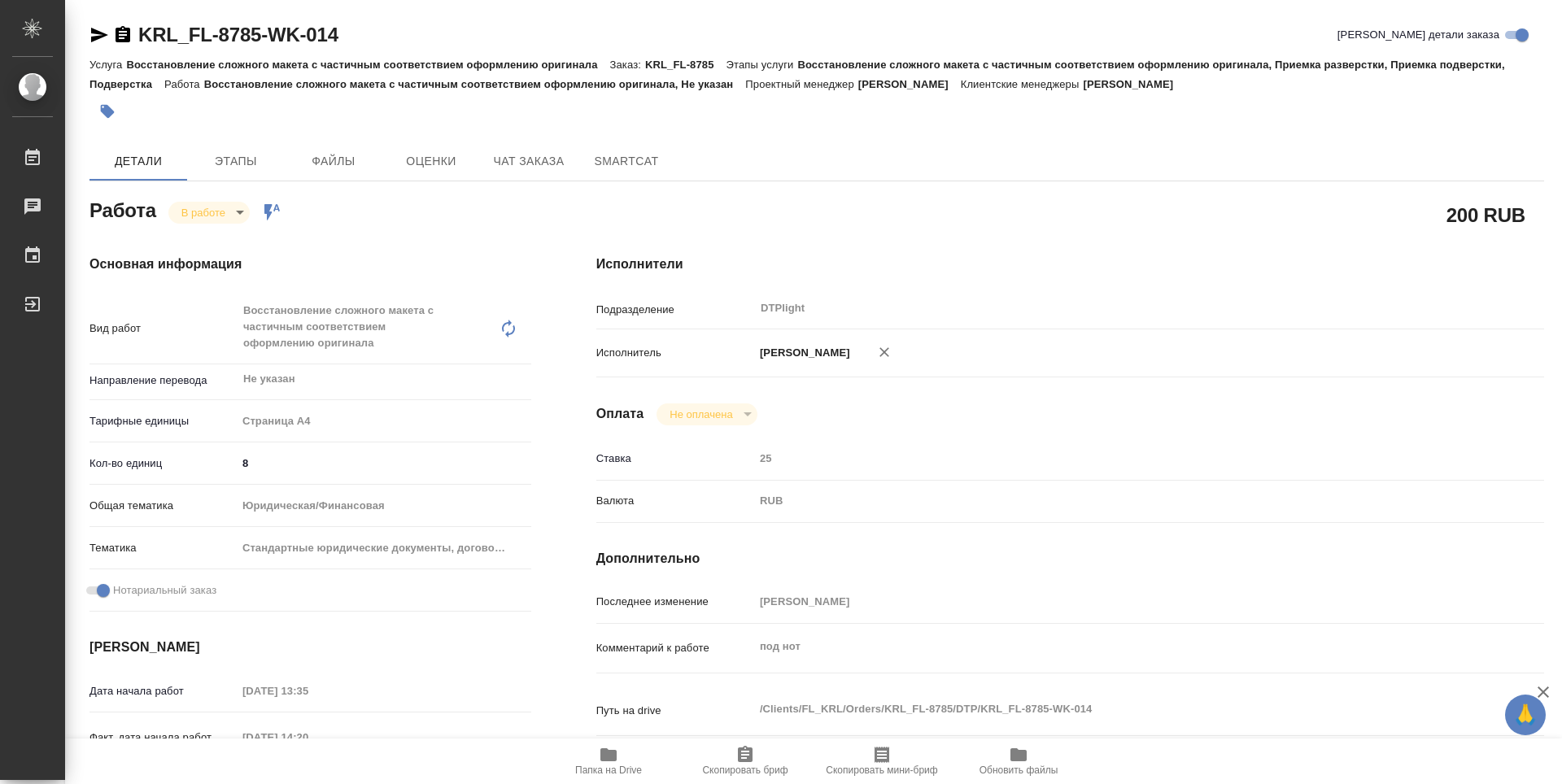
type textarea "x"
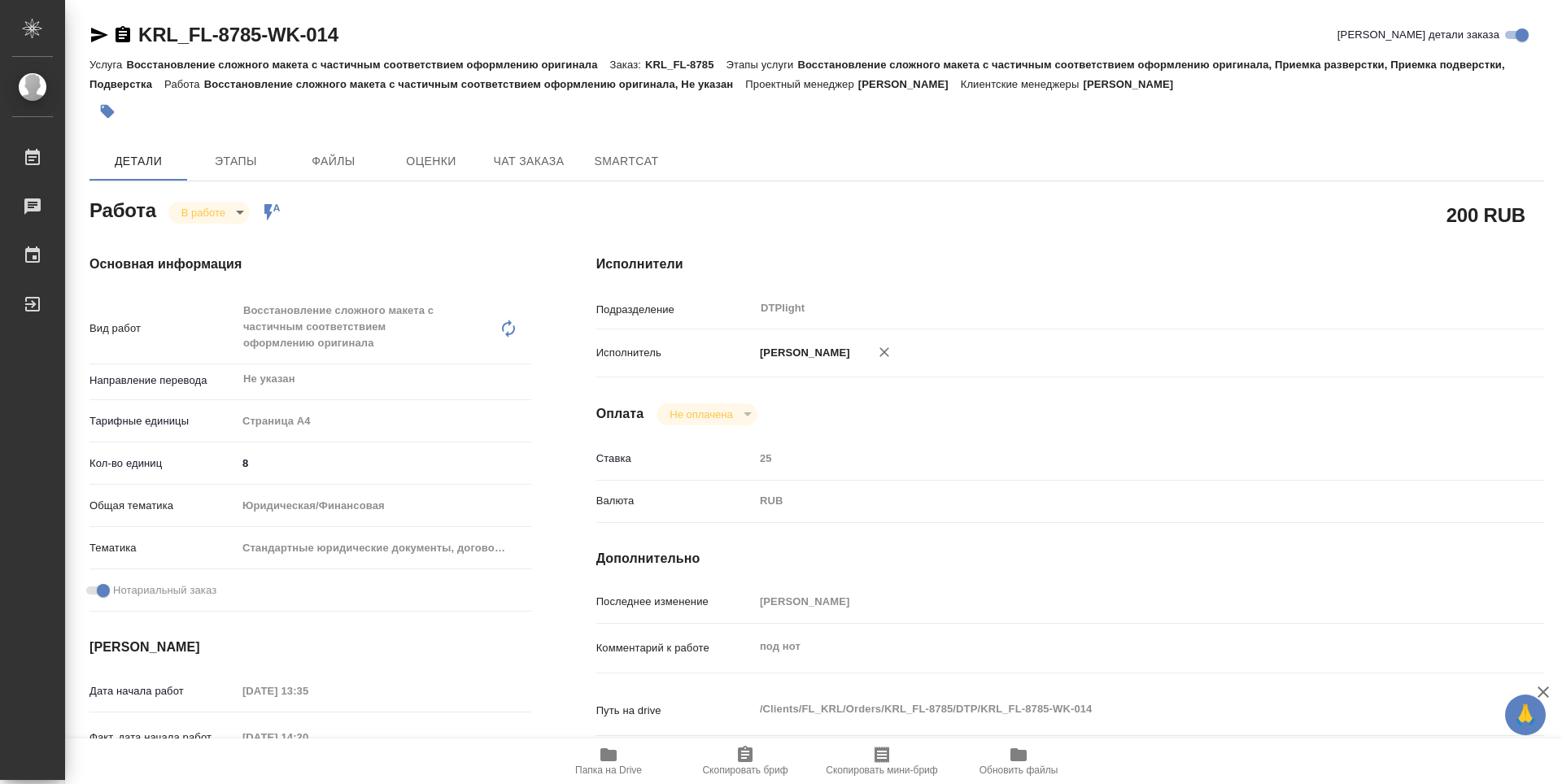
type textarea "x"
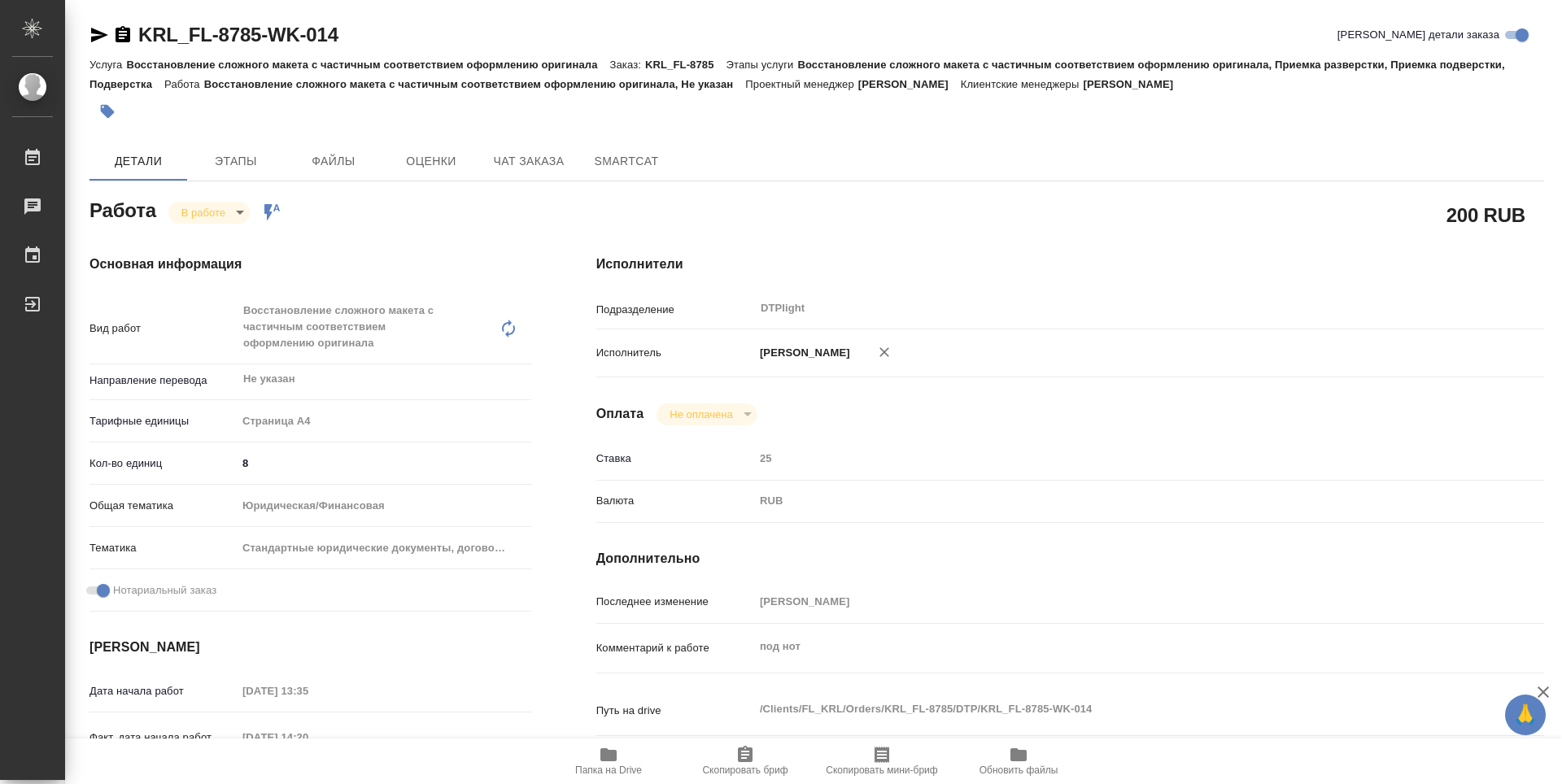
type textarea "x"
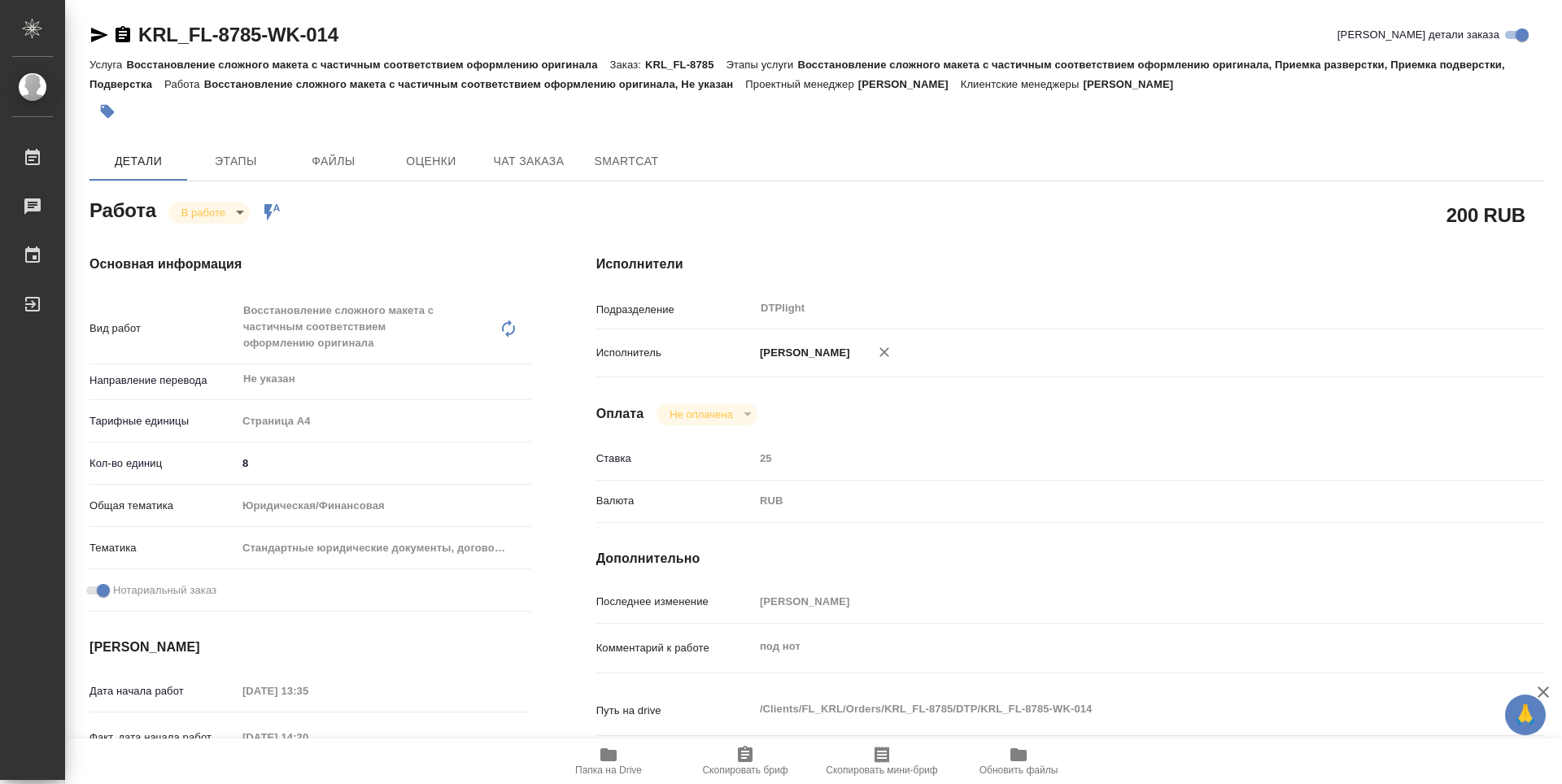
type textarea "x"
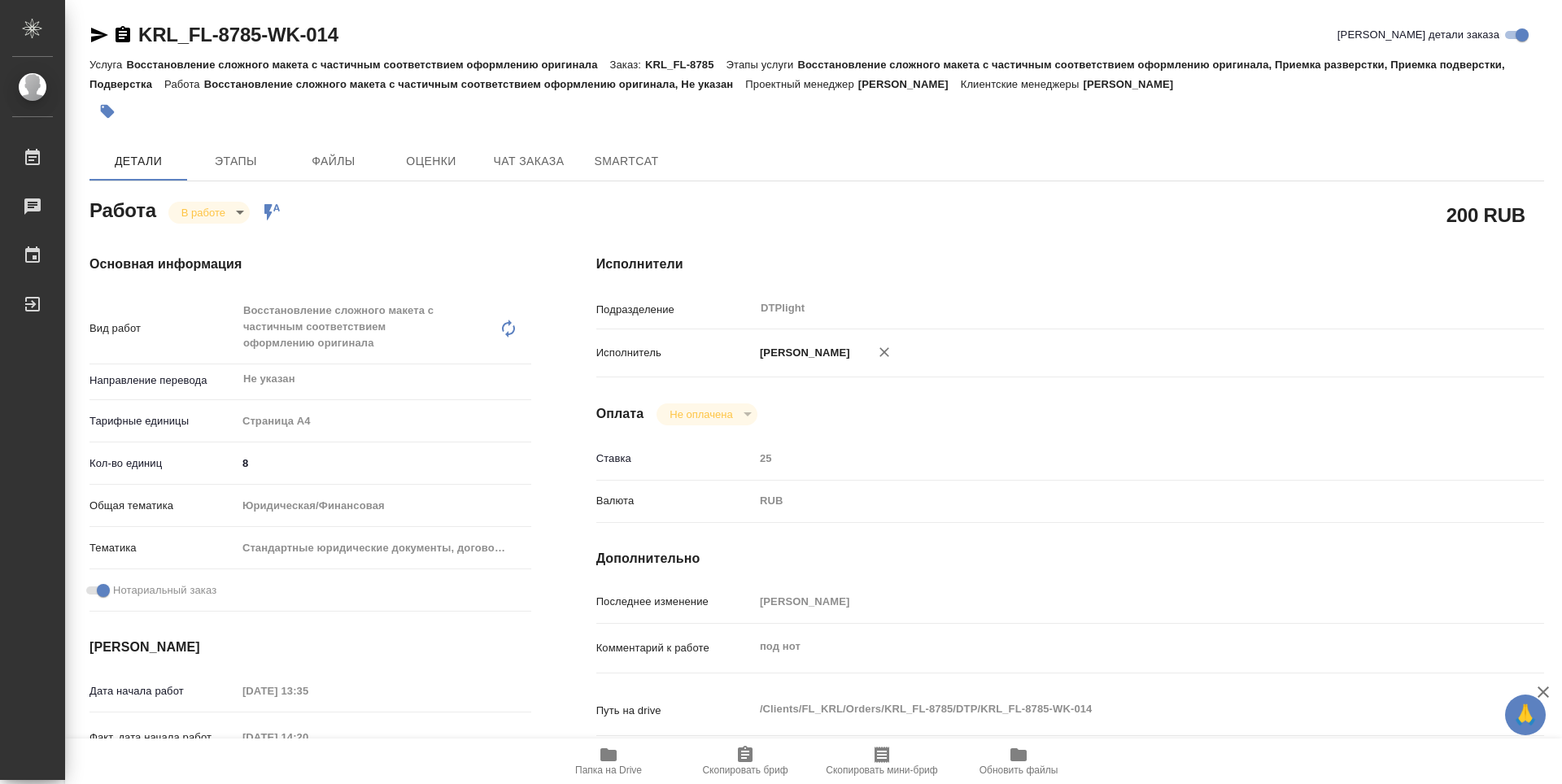
type textarea "x"
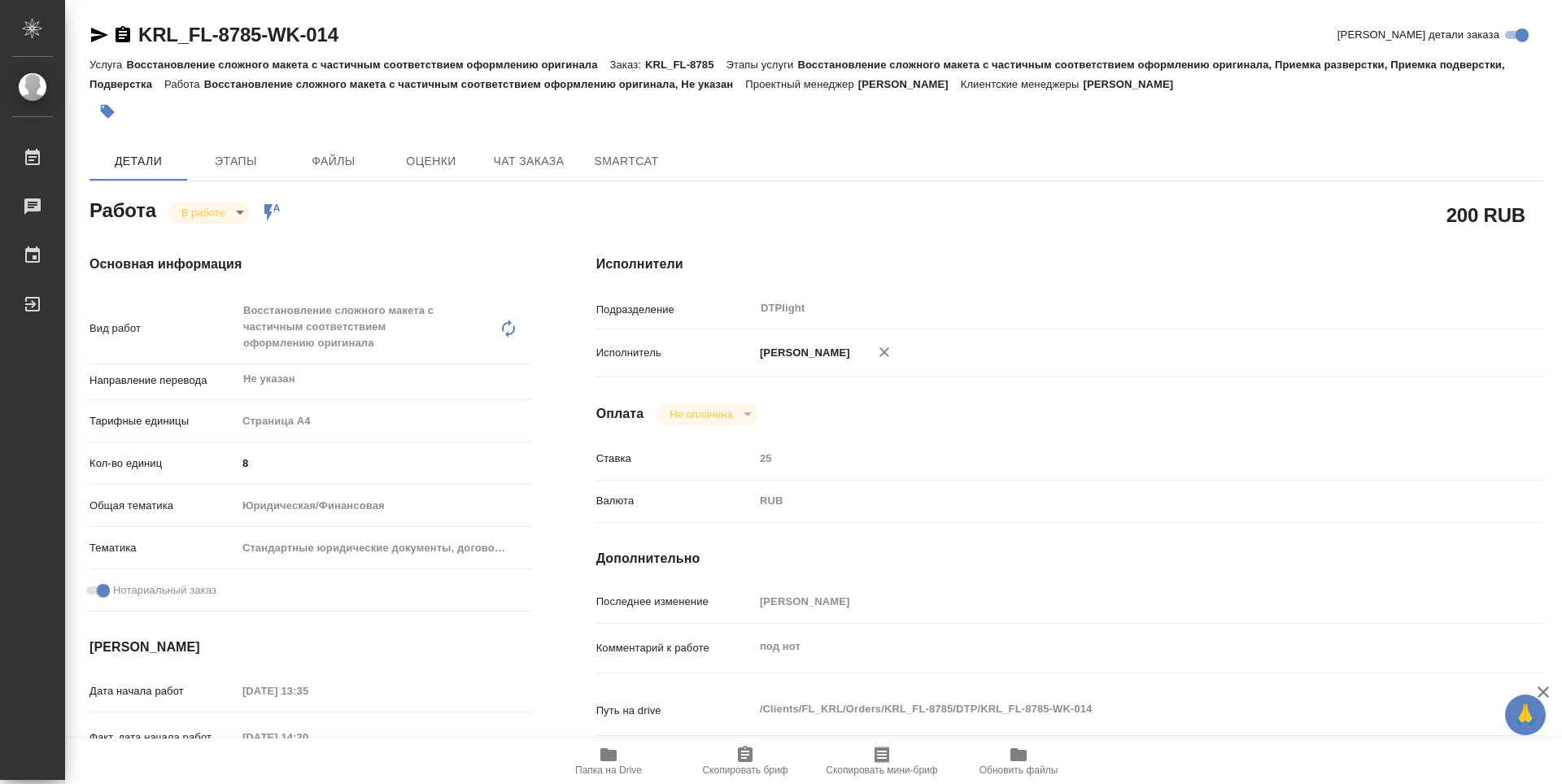
type textarea "x"
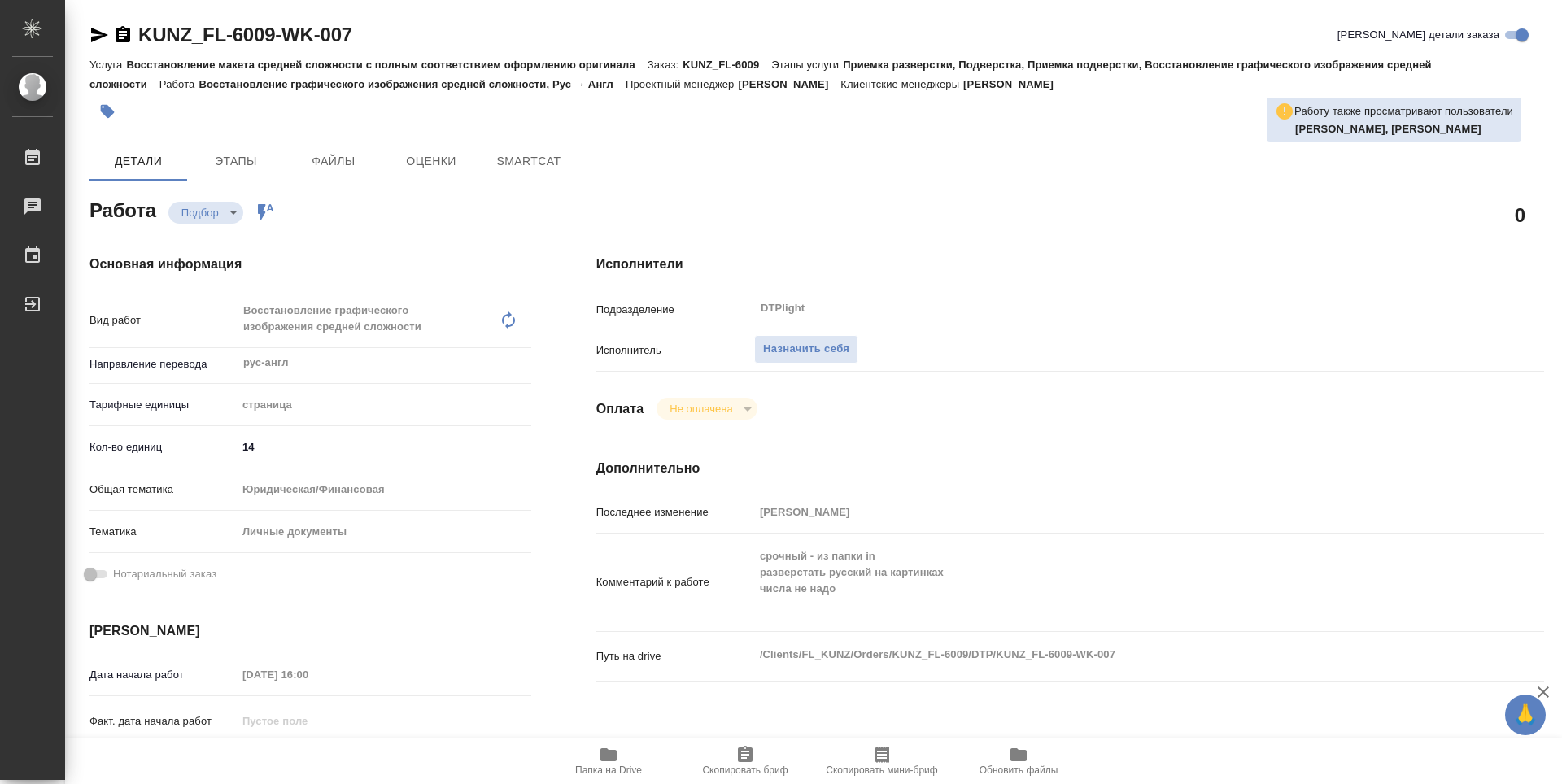
type textarea "x"
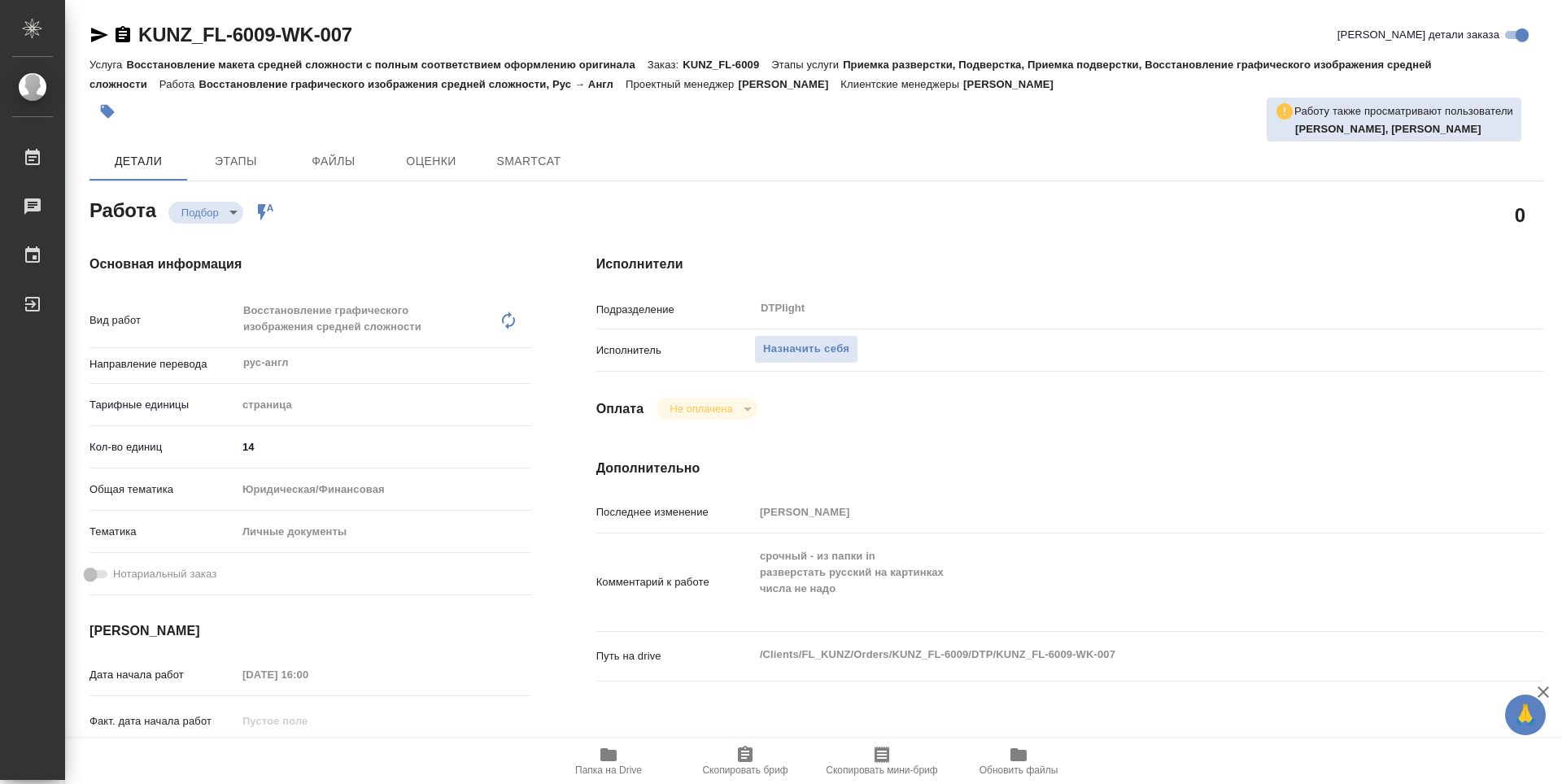
type textarea "x"
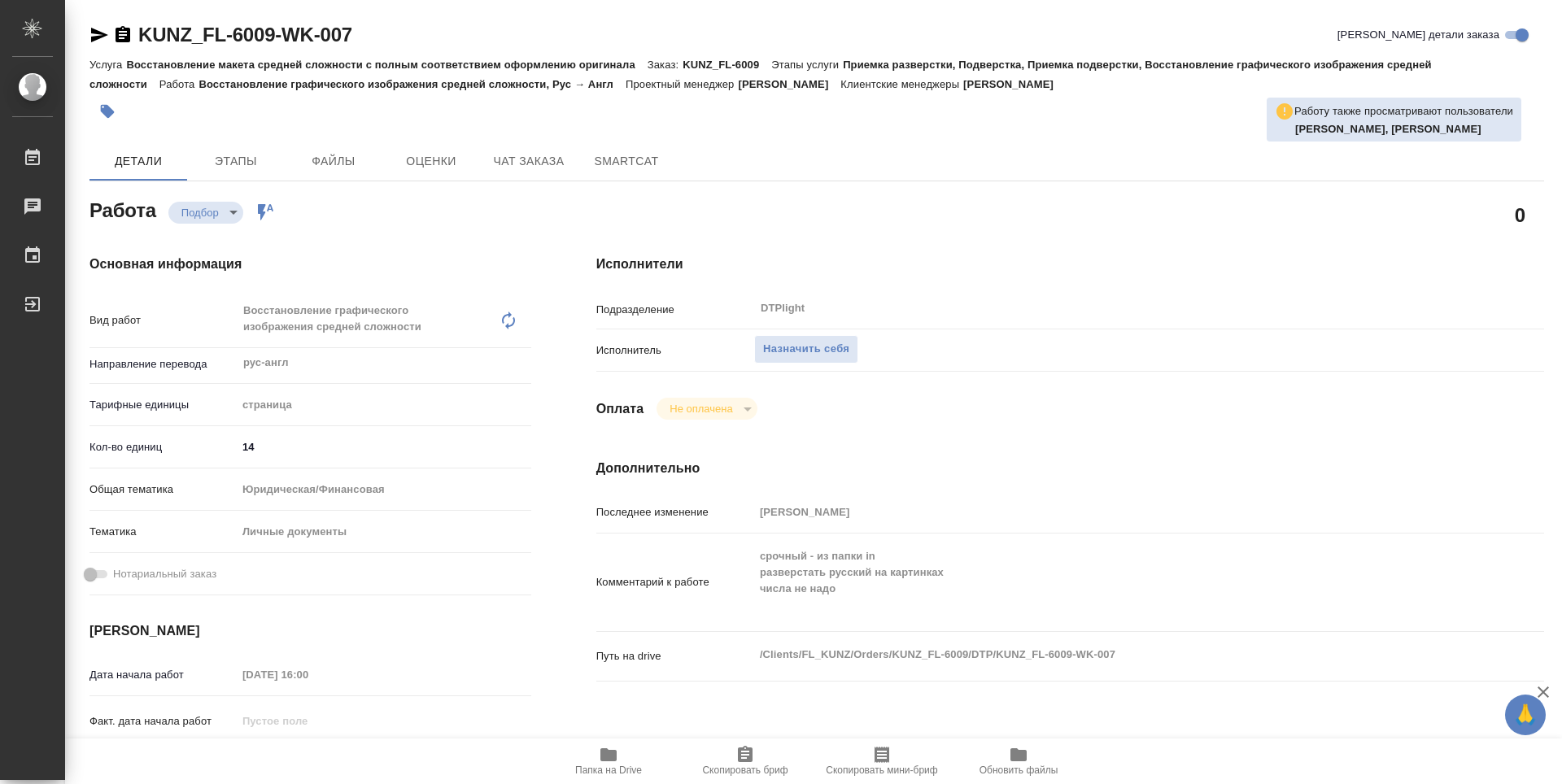
type textarea "x"
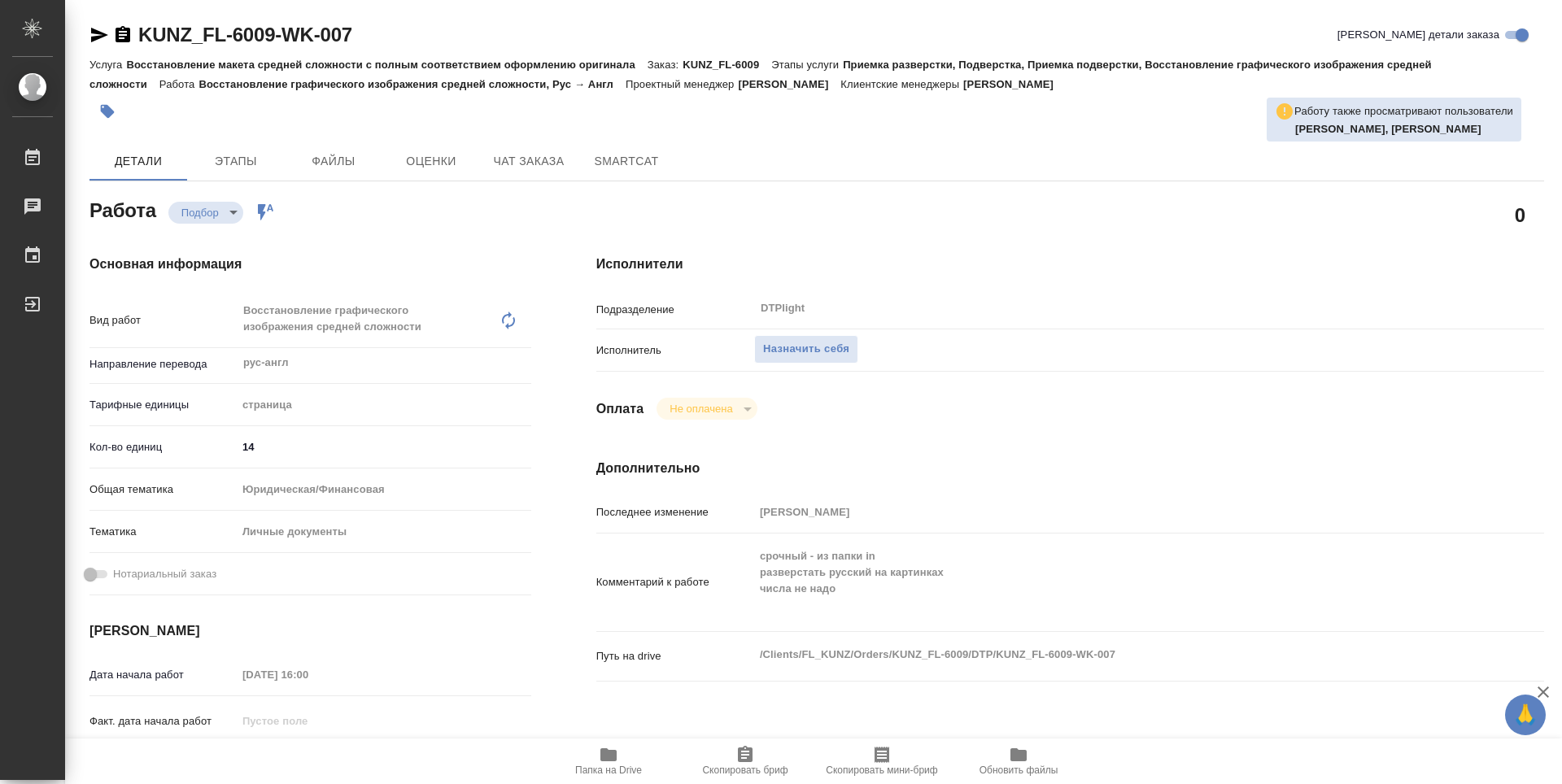
type textarea "x"
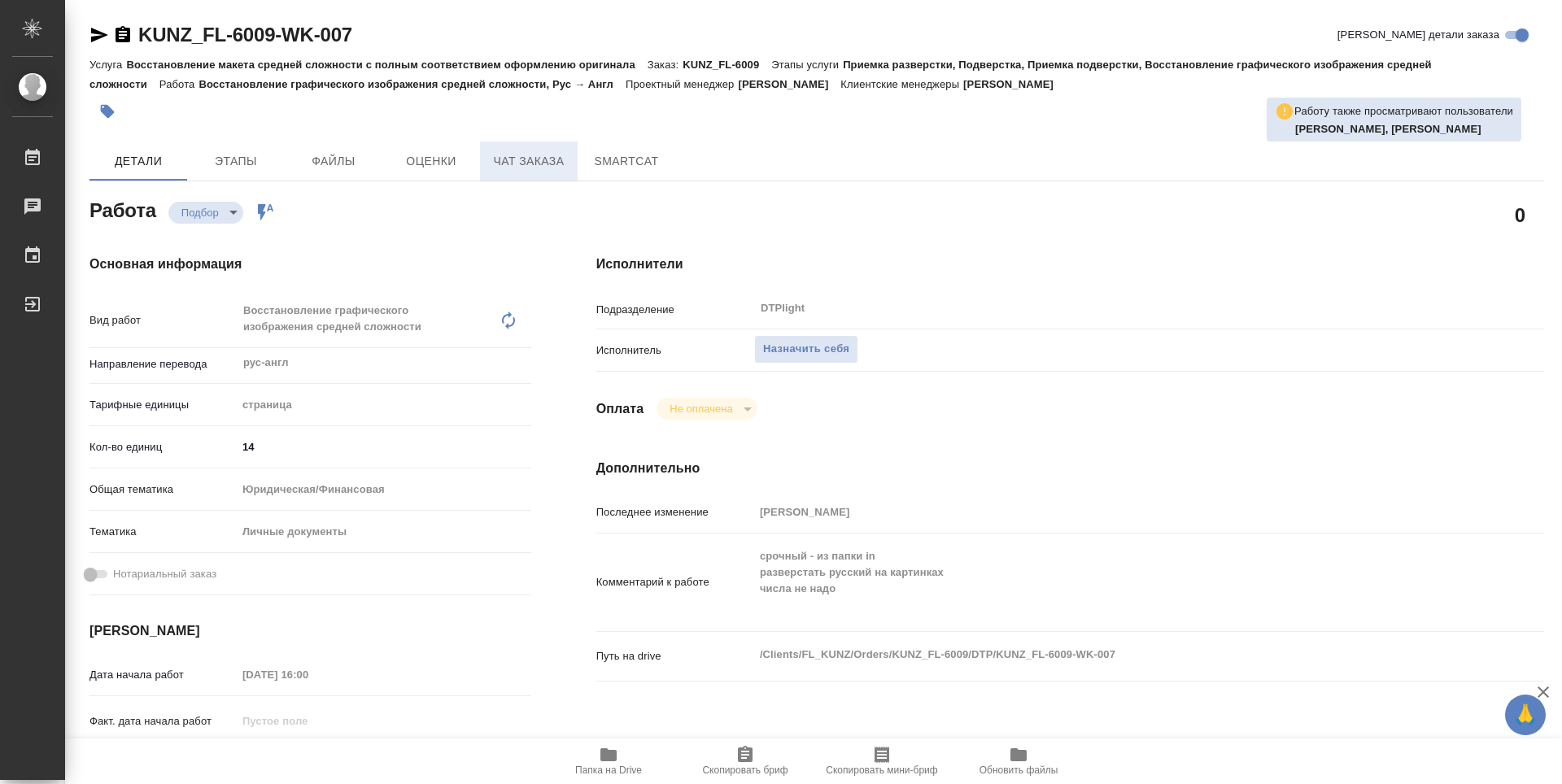
click at [534, 171] on span "Чат заказа" at bounding box center [529, 161] width 78 height 20
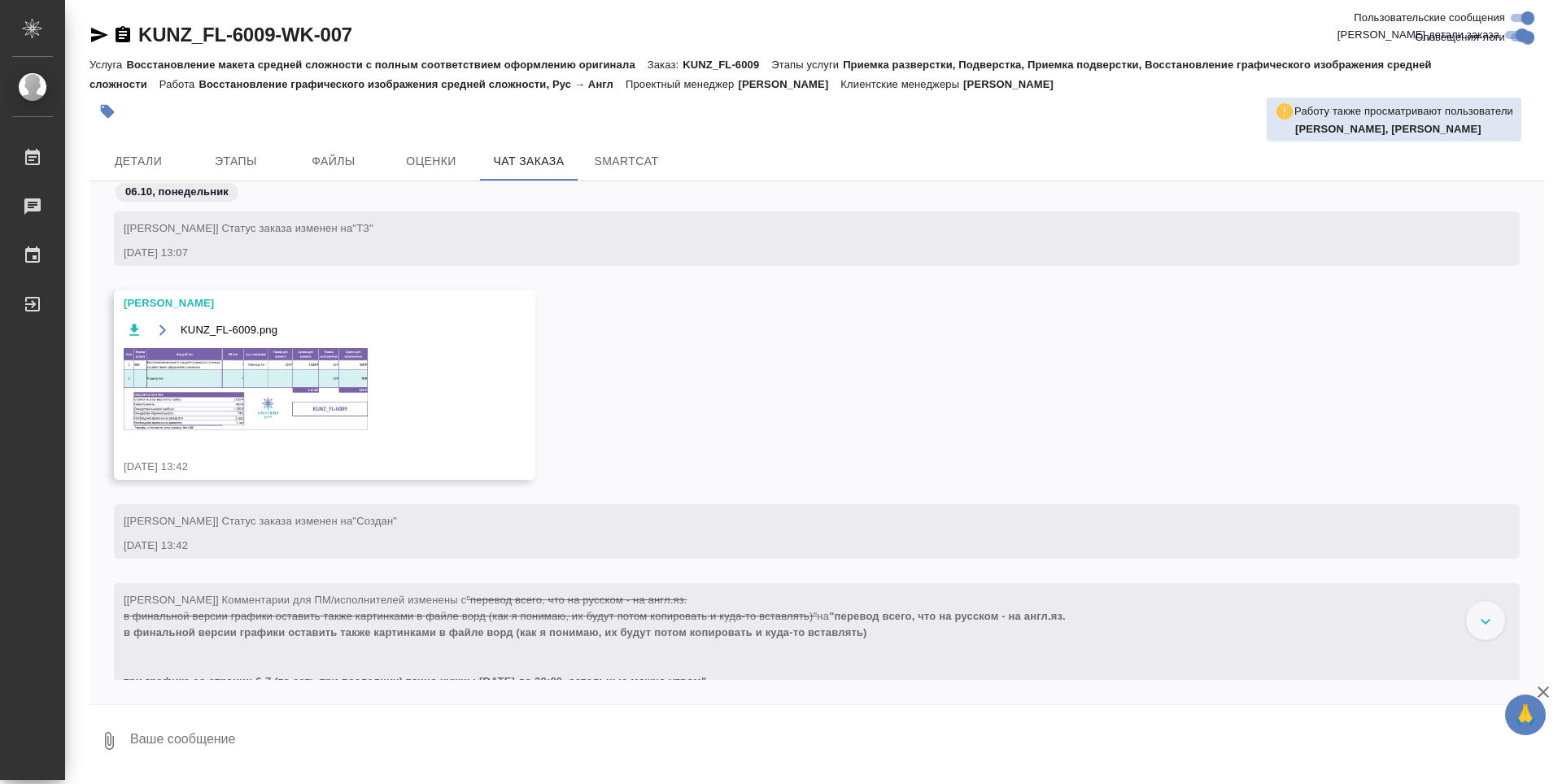
click at [193, 371] on img at bounding box center [245, 389] width 244 height 82
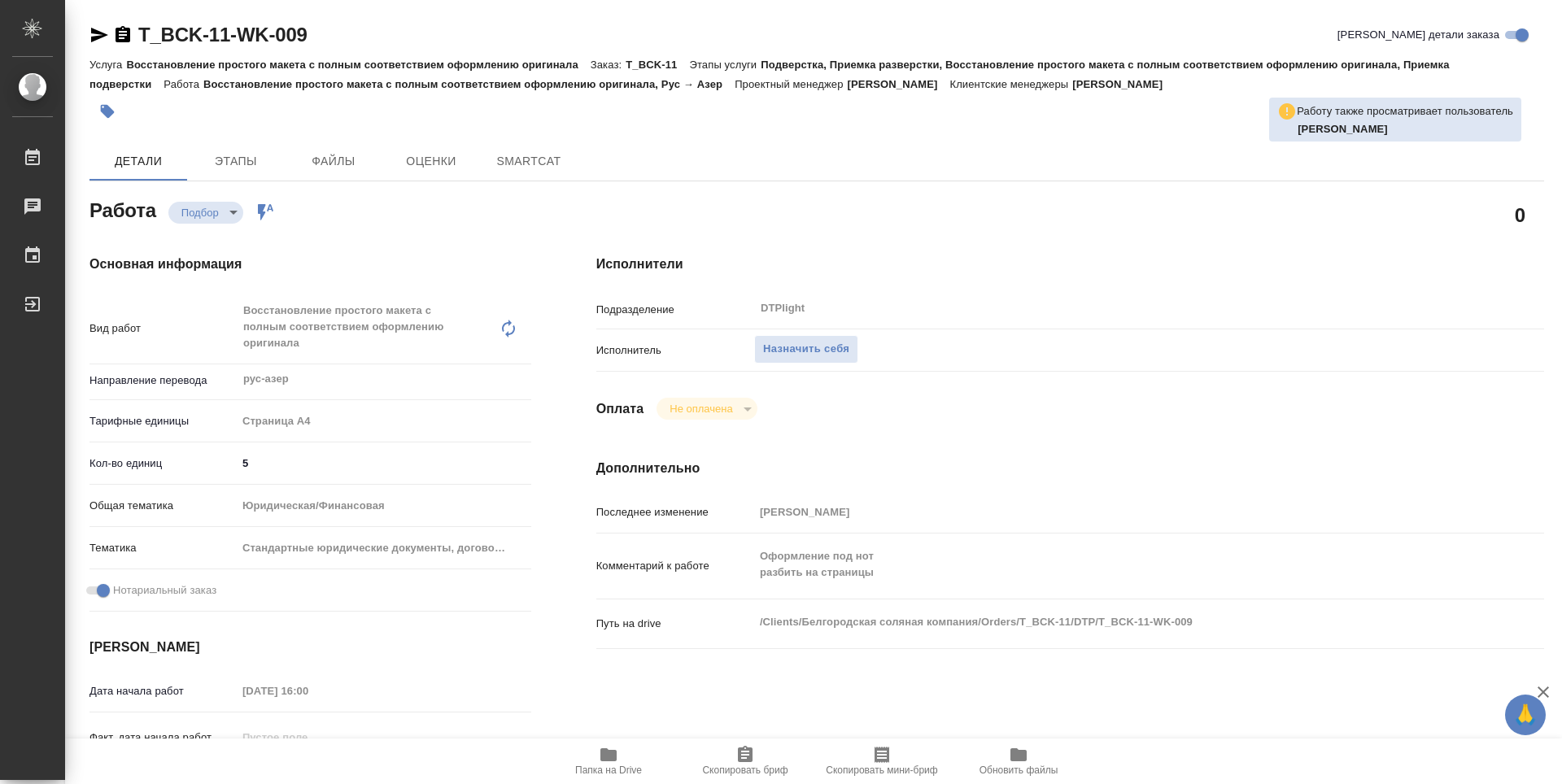
type textarea "x"
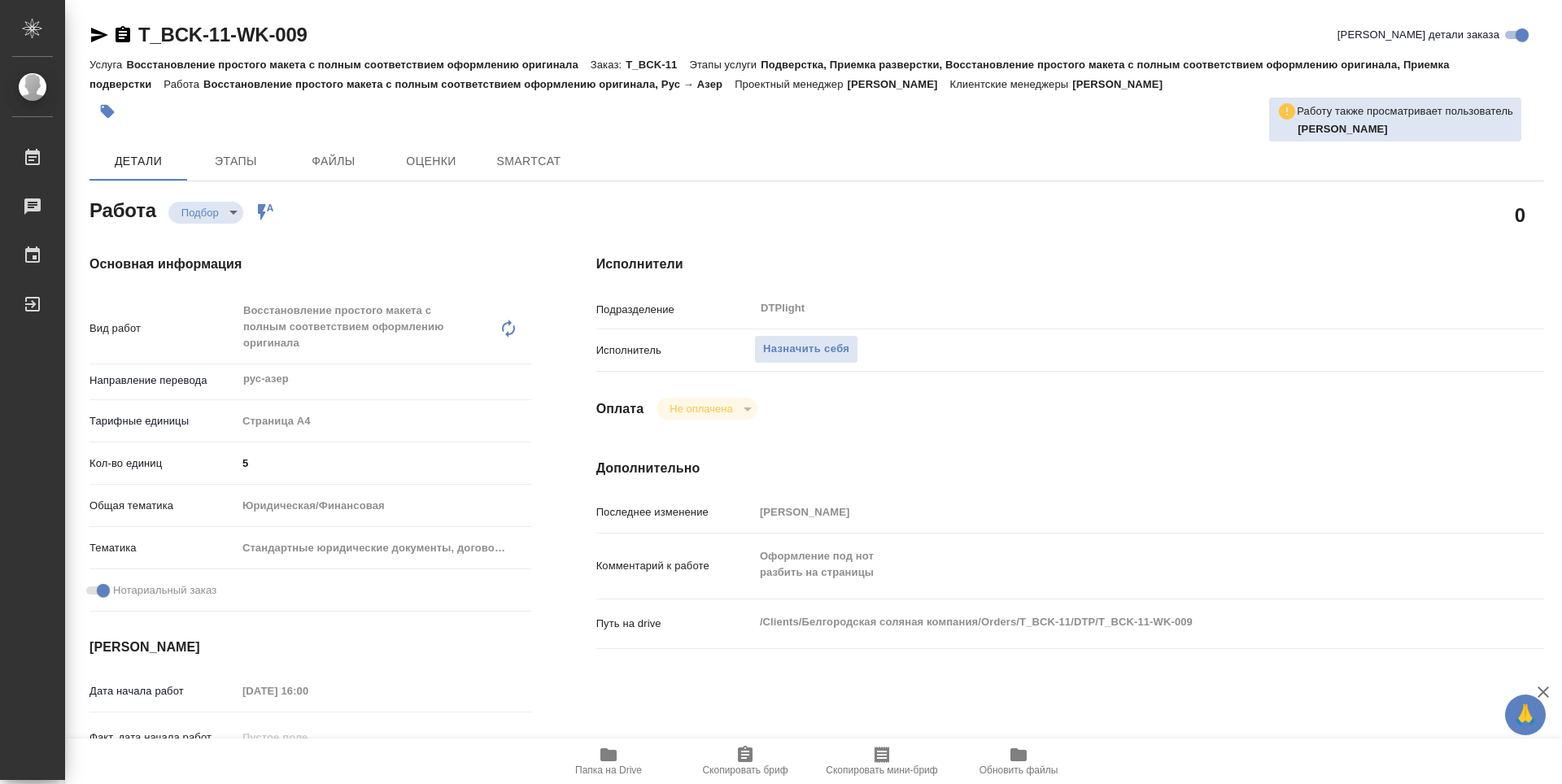
type textarea "x"
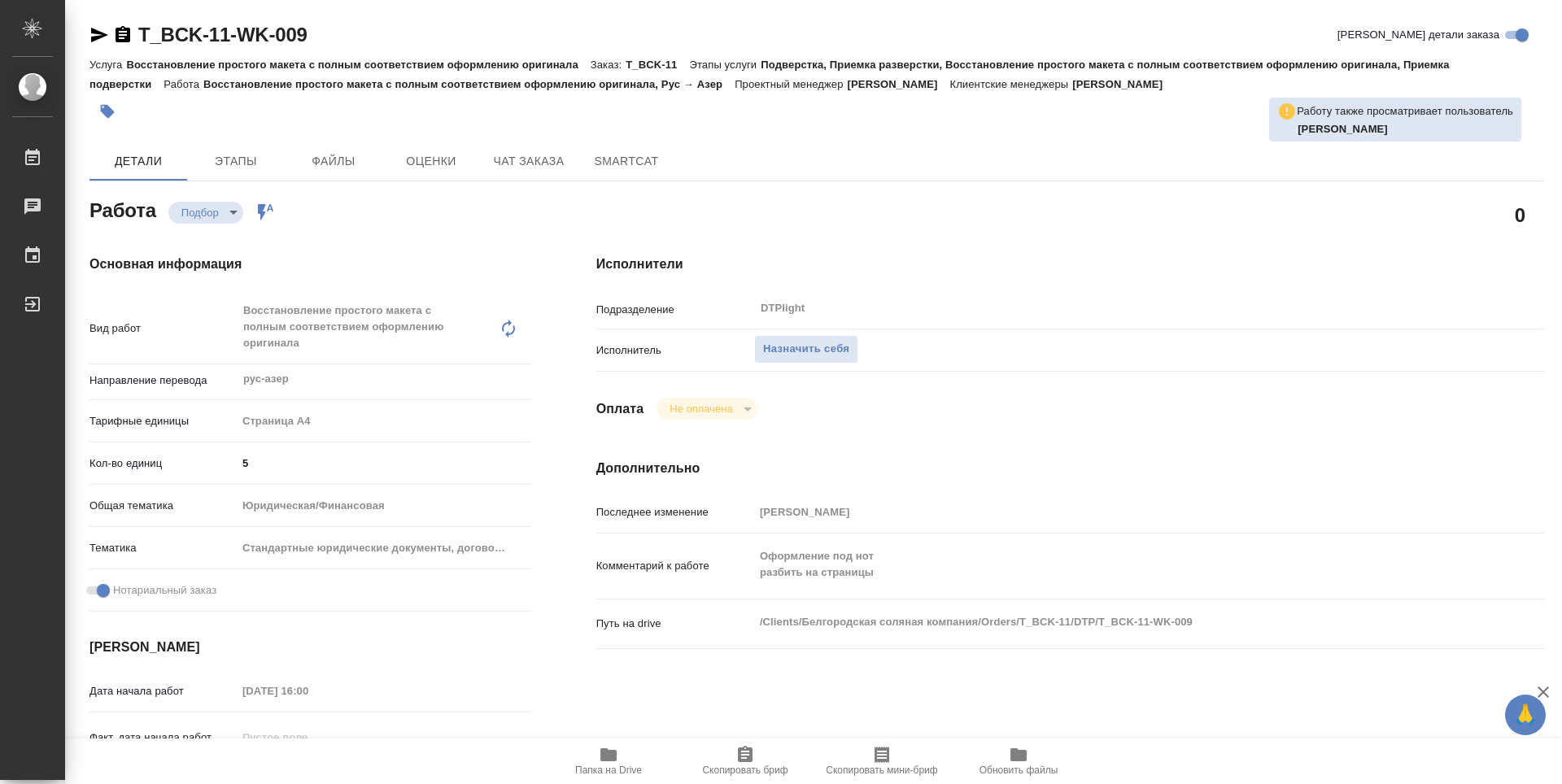
click at [600, 771] on span "Папка на Drive" at bounding box center [608, 771] width 67 height 11
type textarea "x"
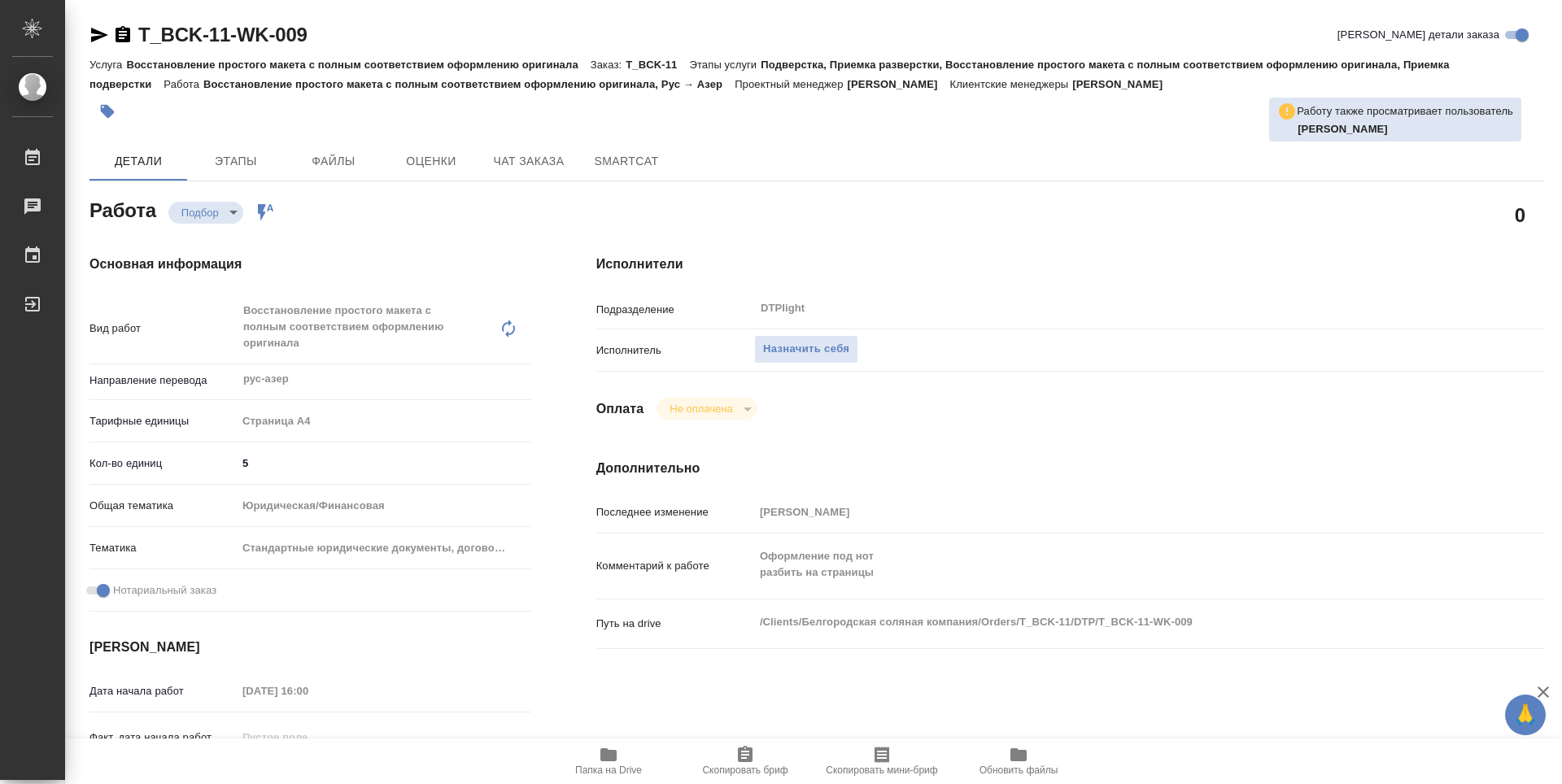
type textarea "x"
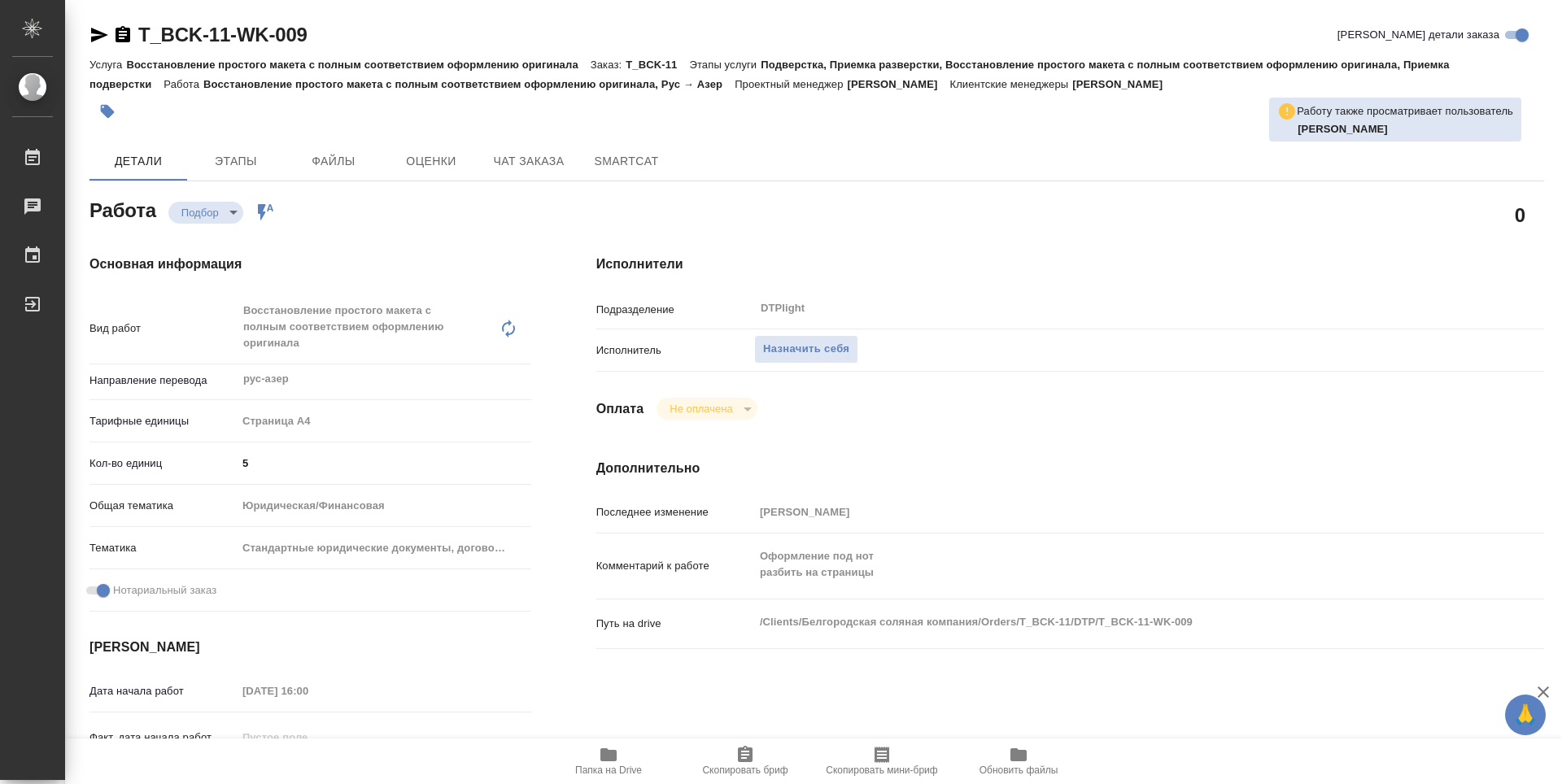
type textarea "x"
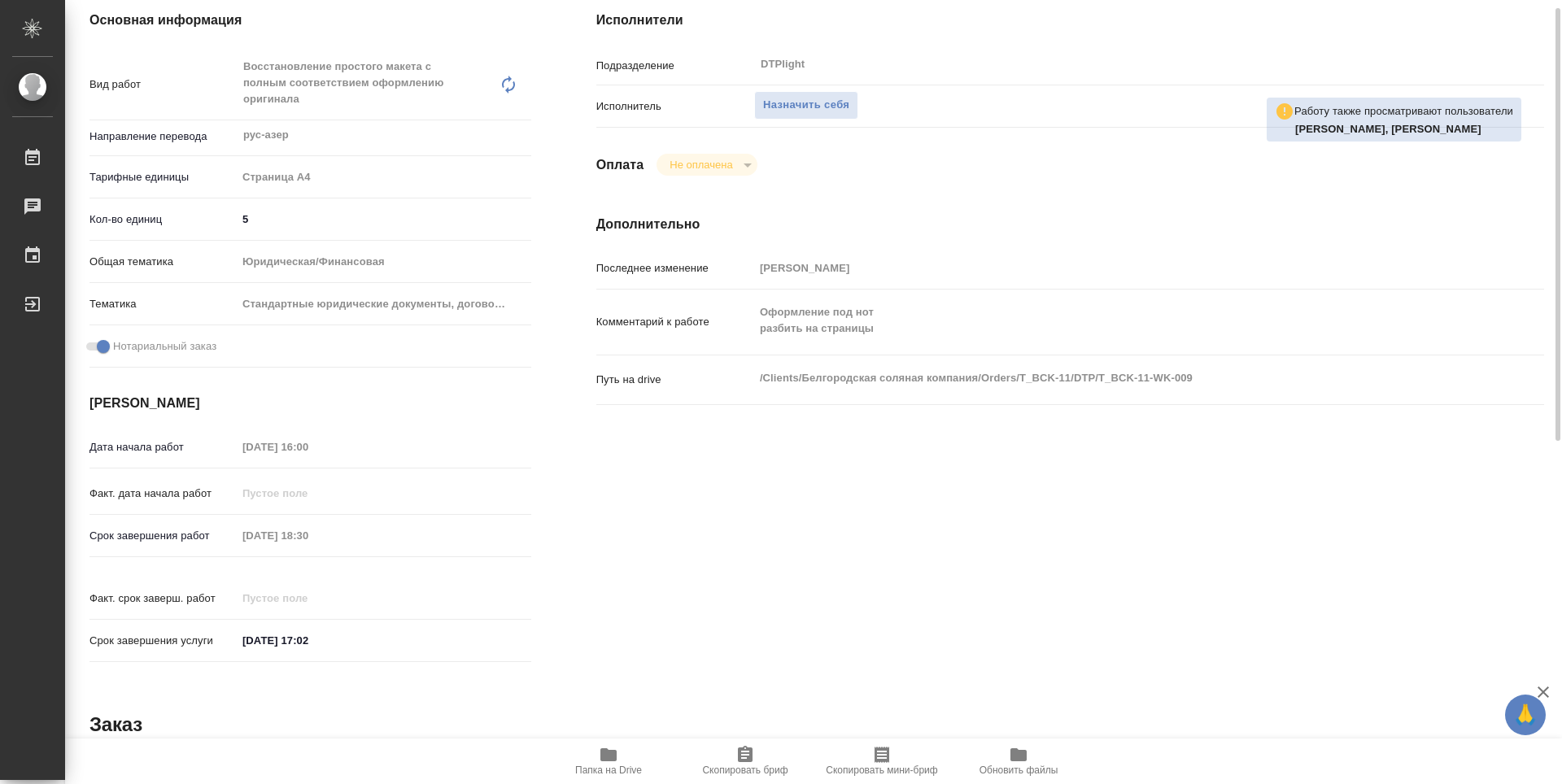
scroll to position [163, 0]
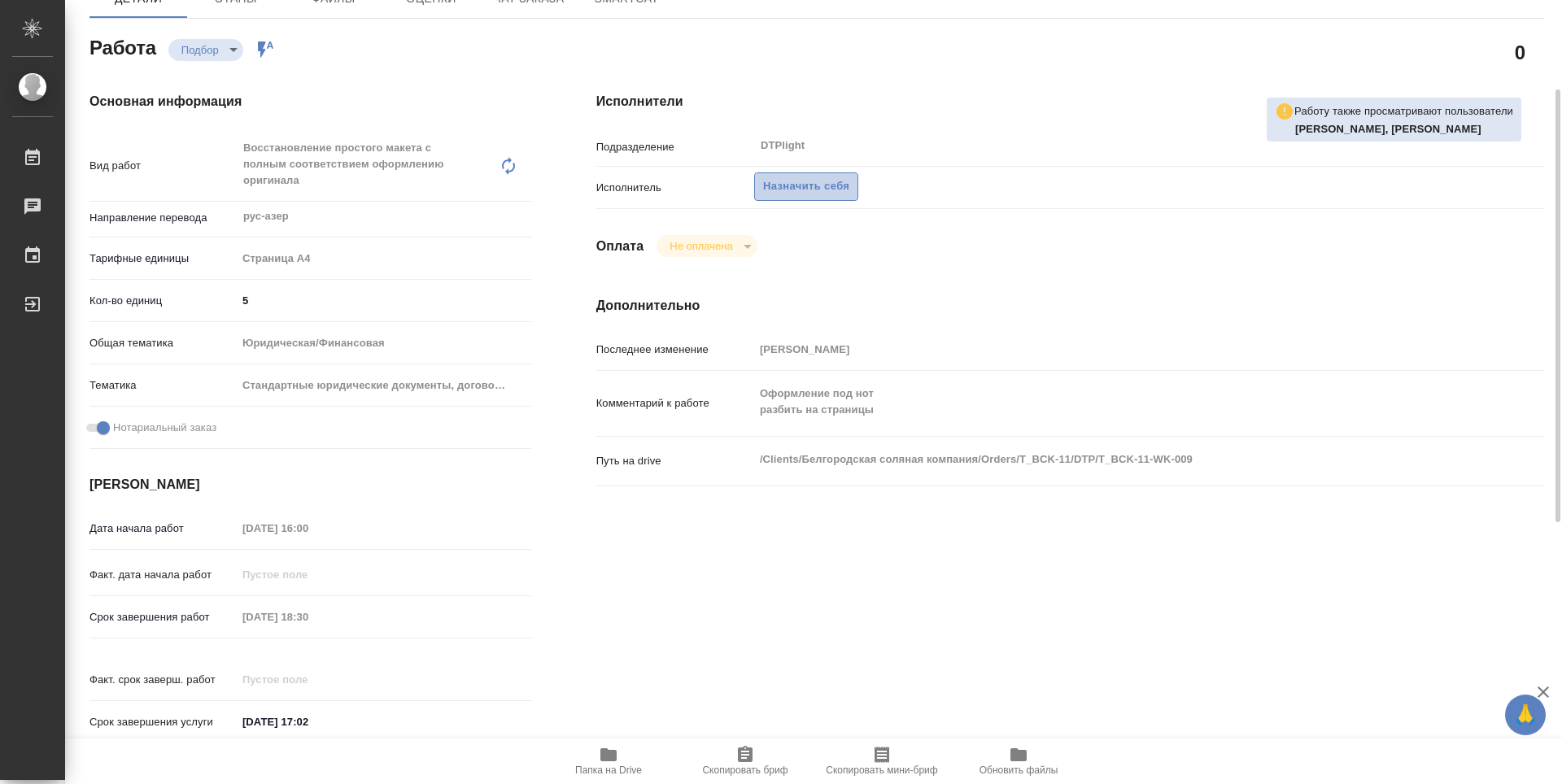
click at [836, 177] on span "Назначить себя" at bounding box center [806, 186] width 86 height 19
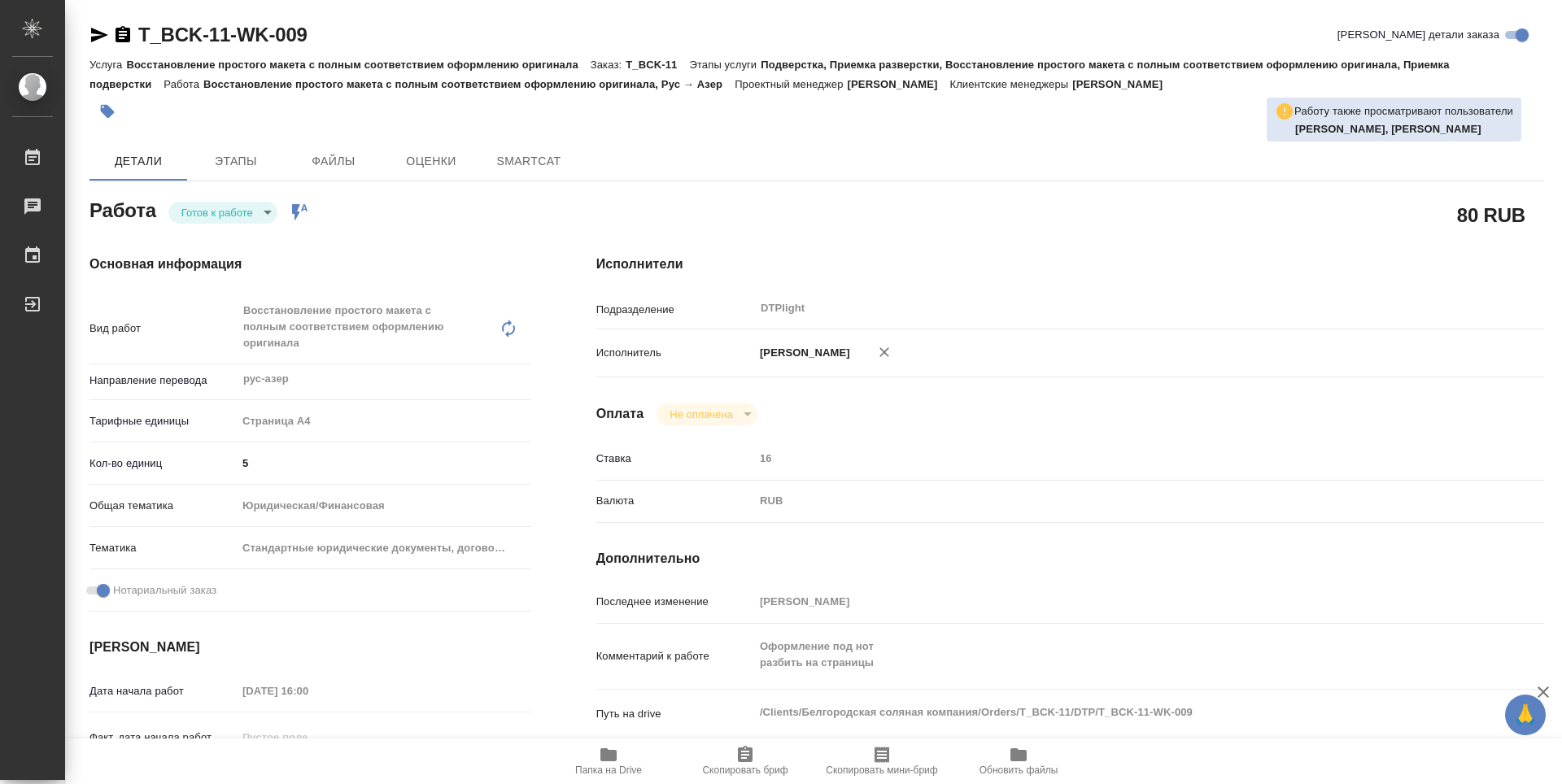
type textarea "x"
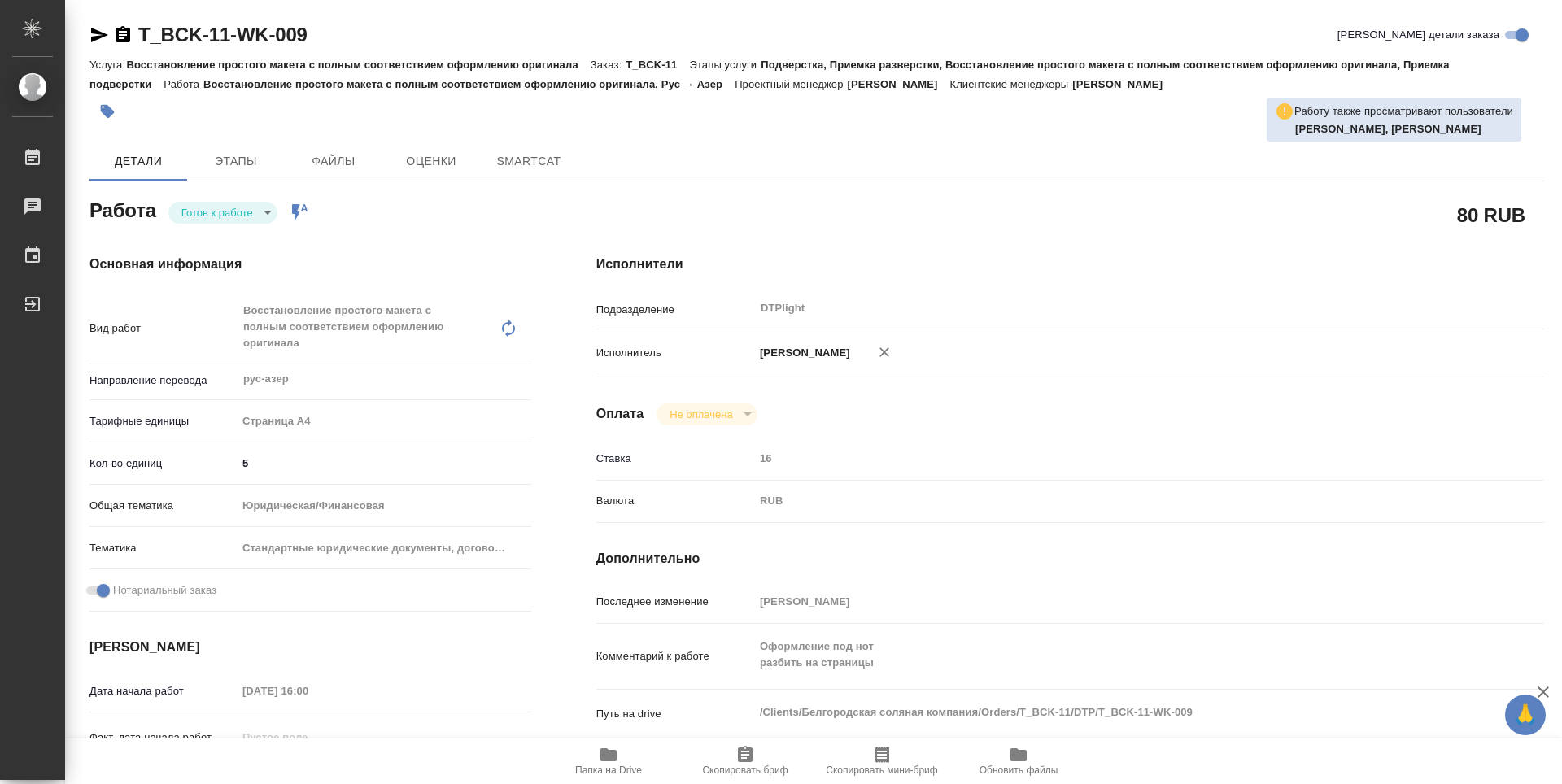
type textarea "x"
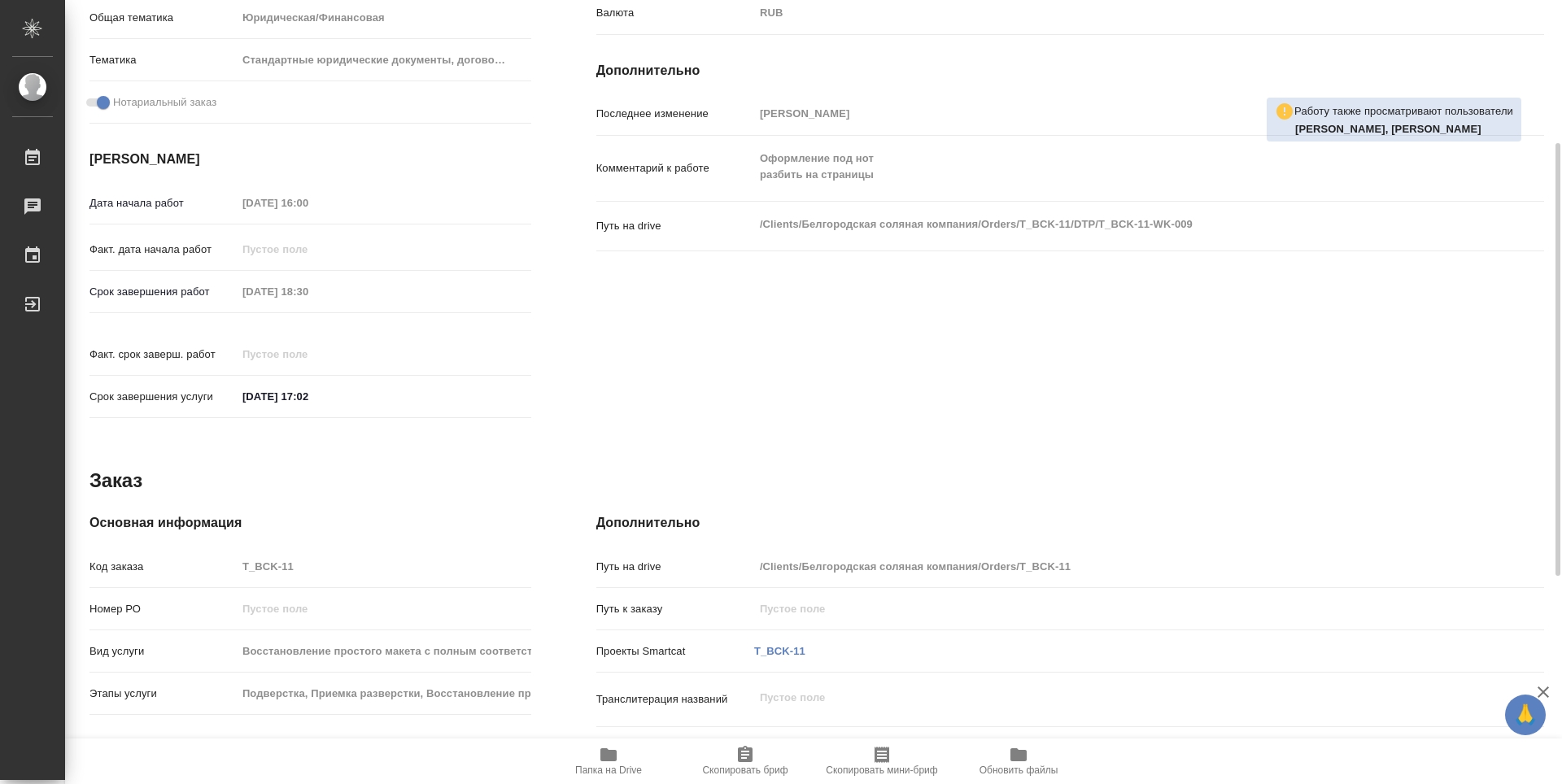
type textarea "x"
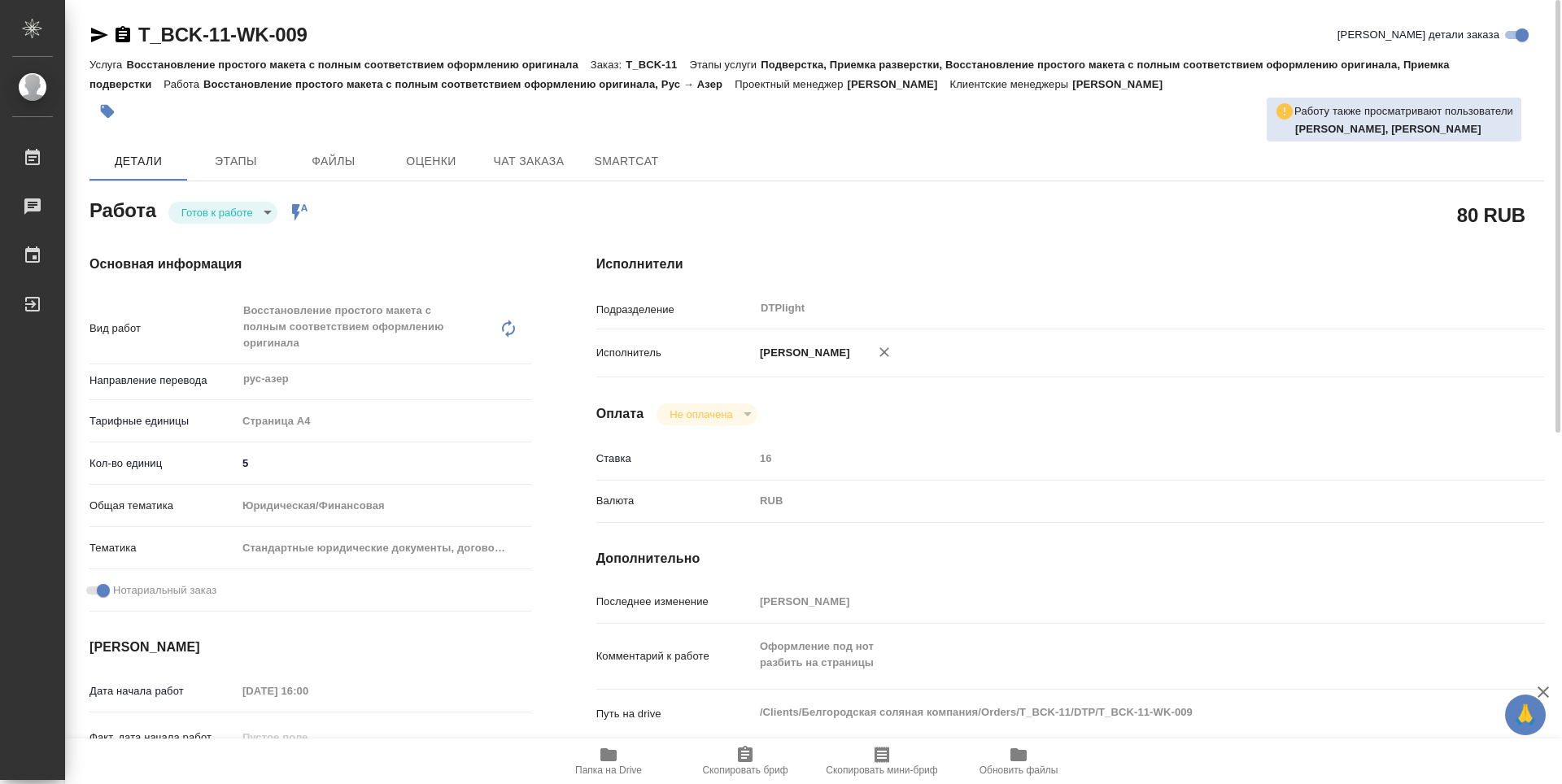
type textarea "x"
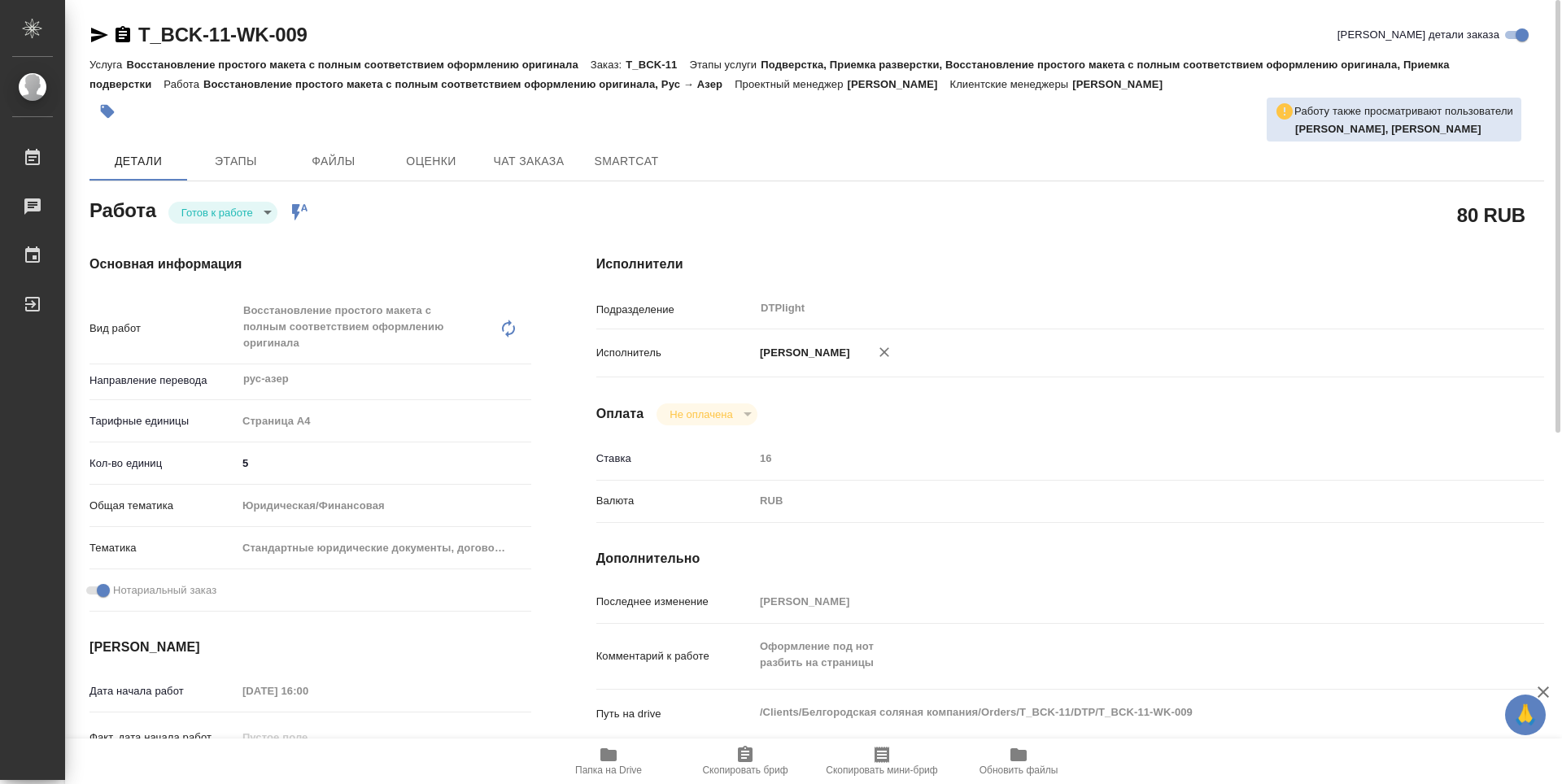
click at [259, 221] on body "🙏 .cls-1 fill:#fff; AWATERA Guselnikov Roman Работы Чаты График Выйти T_BCK-11-…" at bounding box center [781, 392] width 1562 height 784
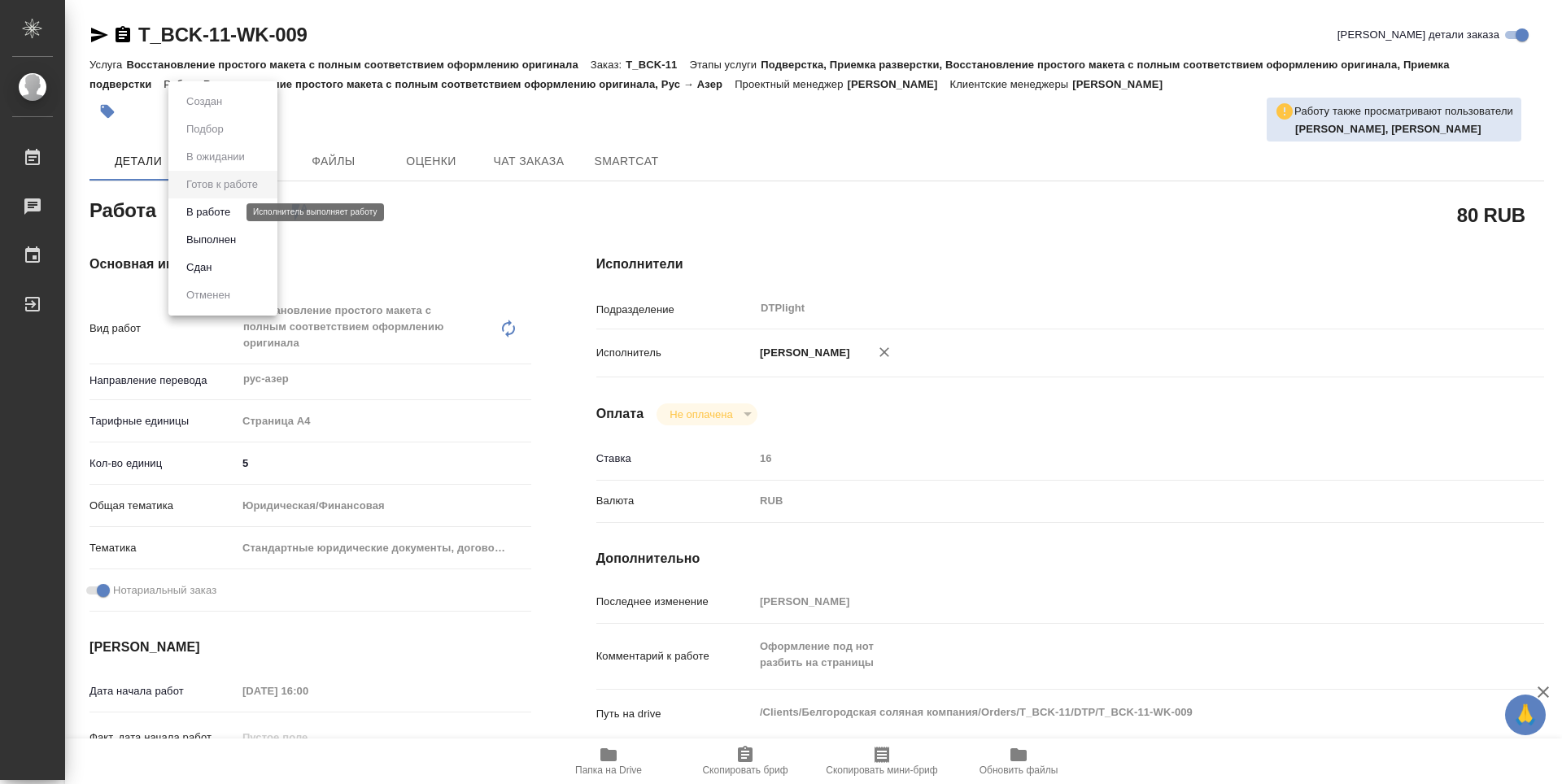
type textarea "x"
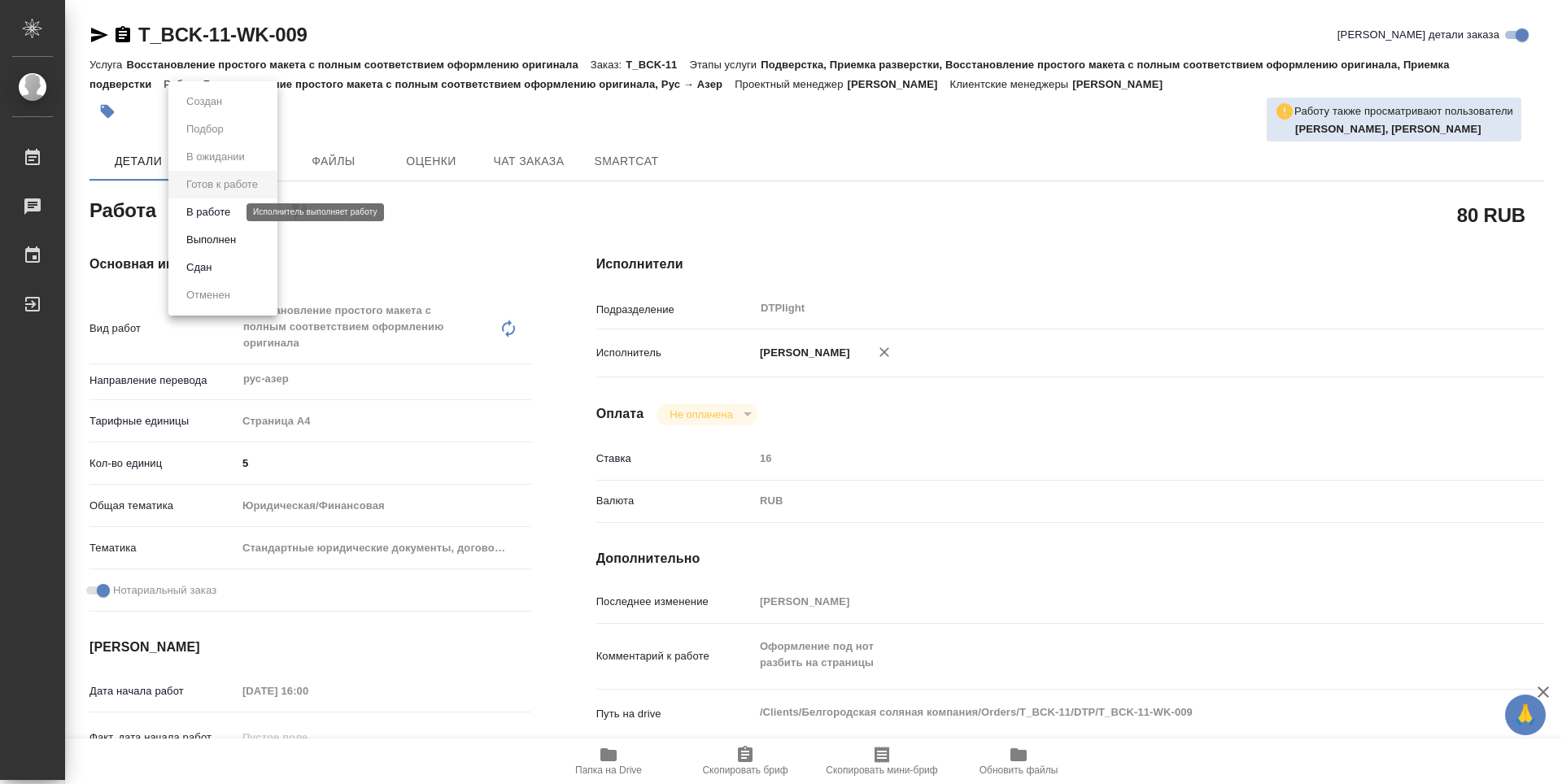
click at [209, 218] on button "В работе" at bounding box center [209, 212] width 54 height 18
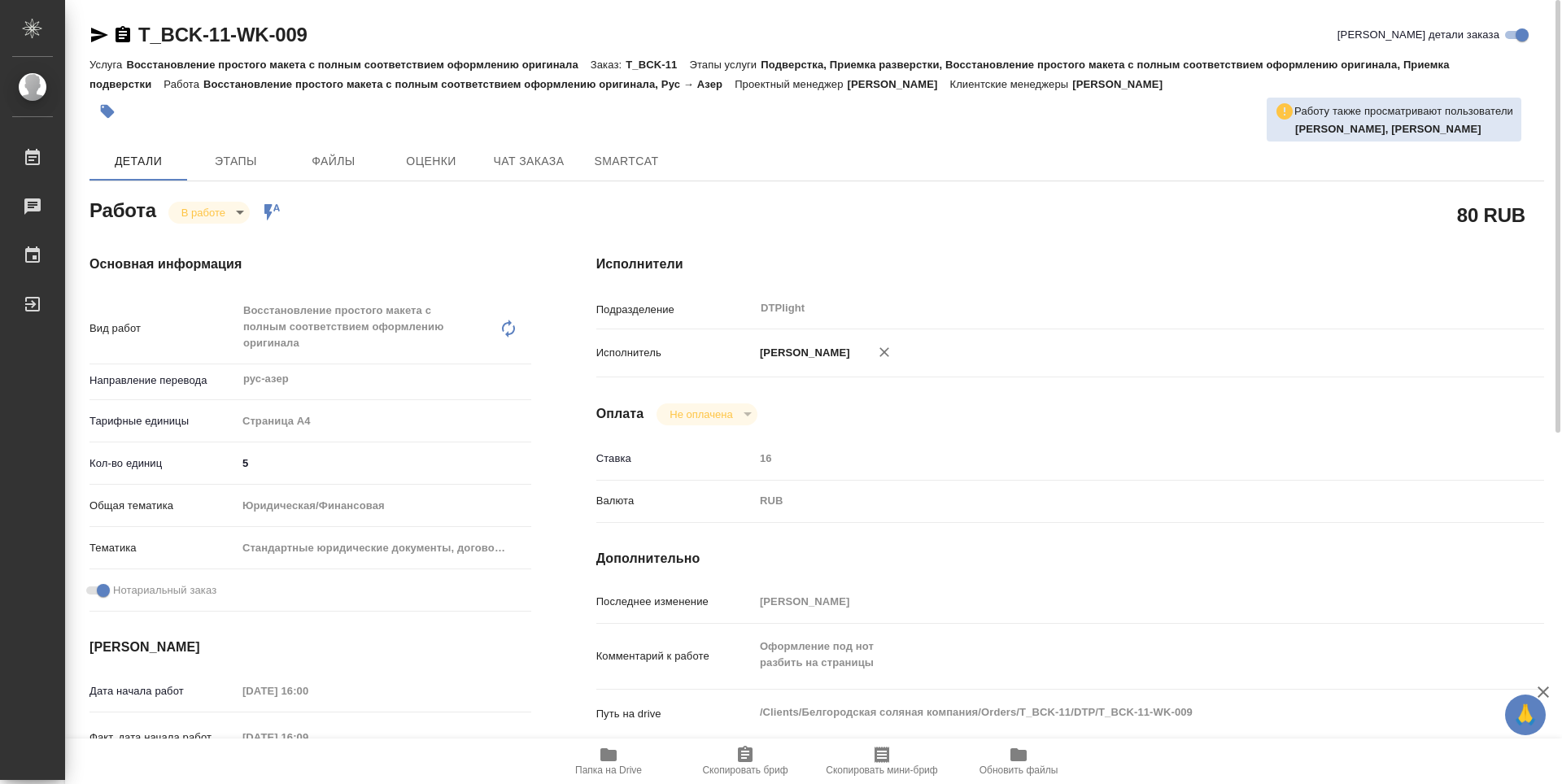
type textarea "x"
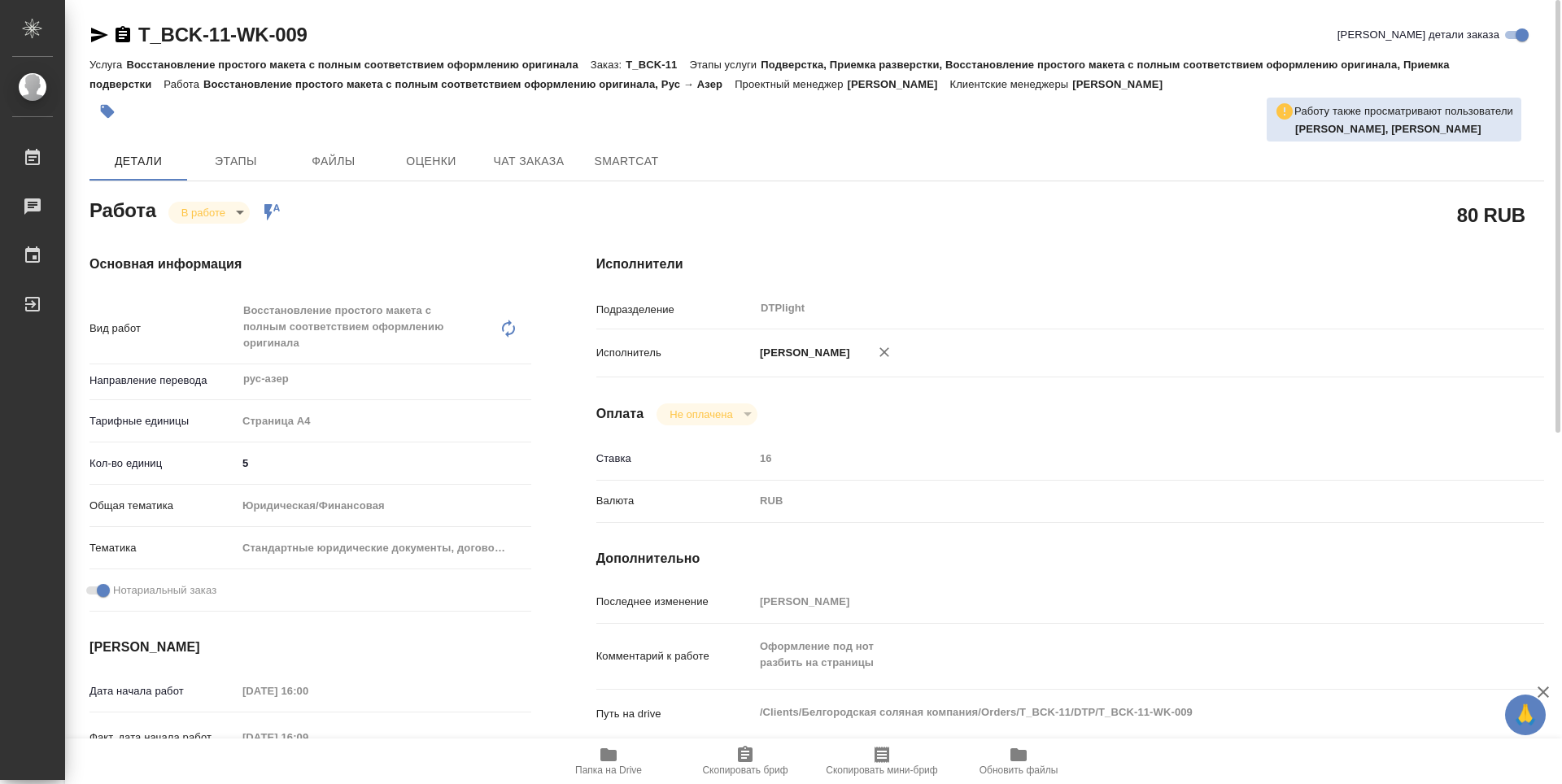
type textarea "x"
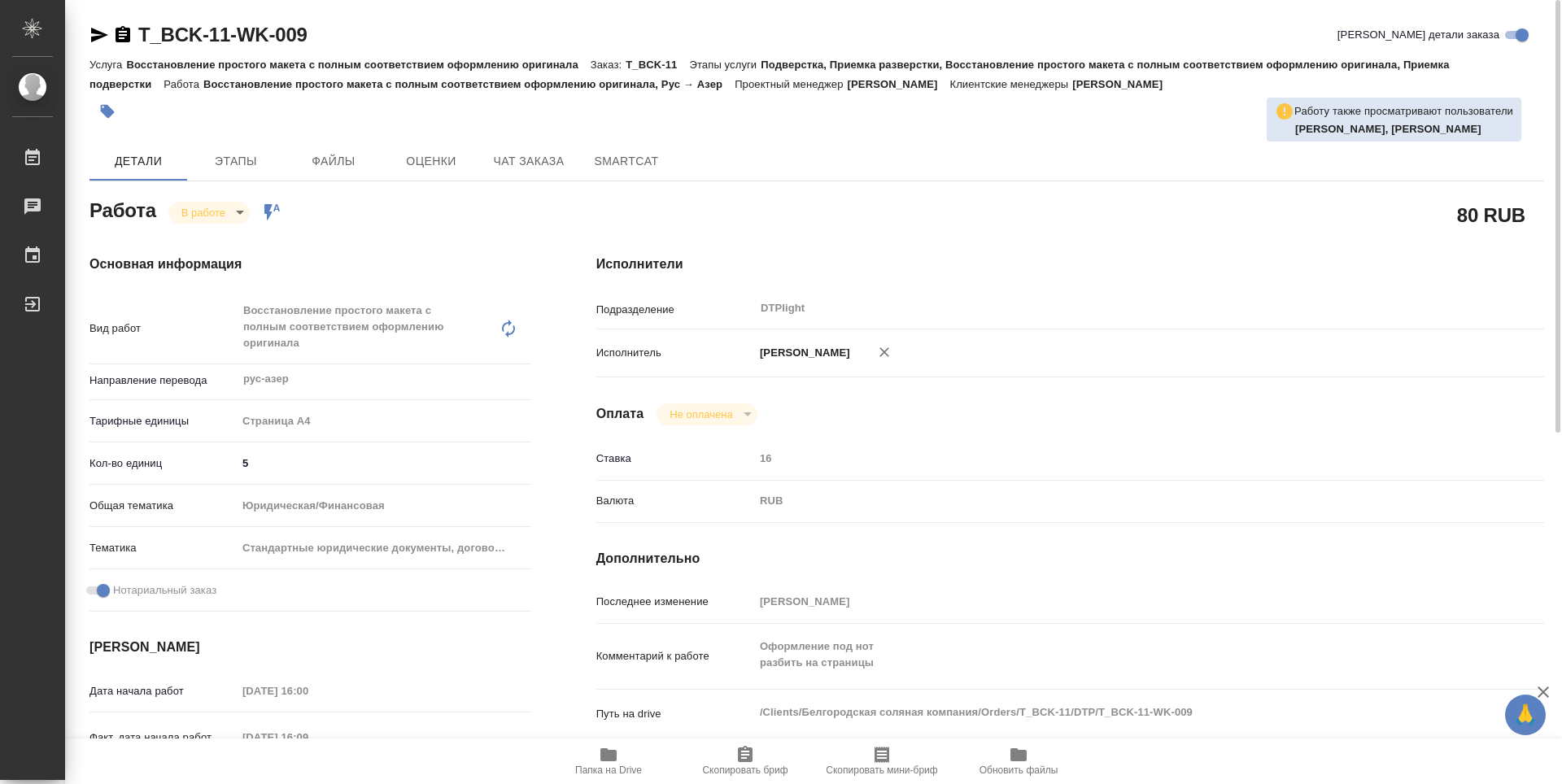
type textarea "x"
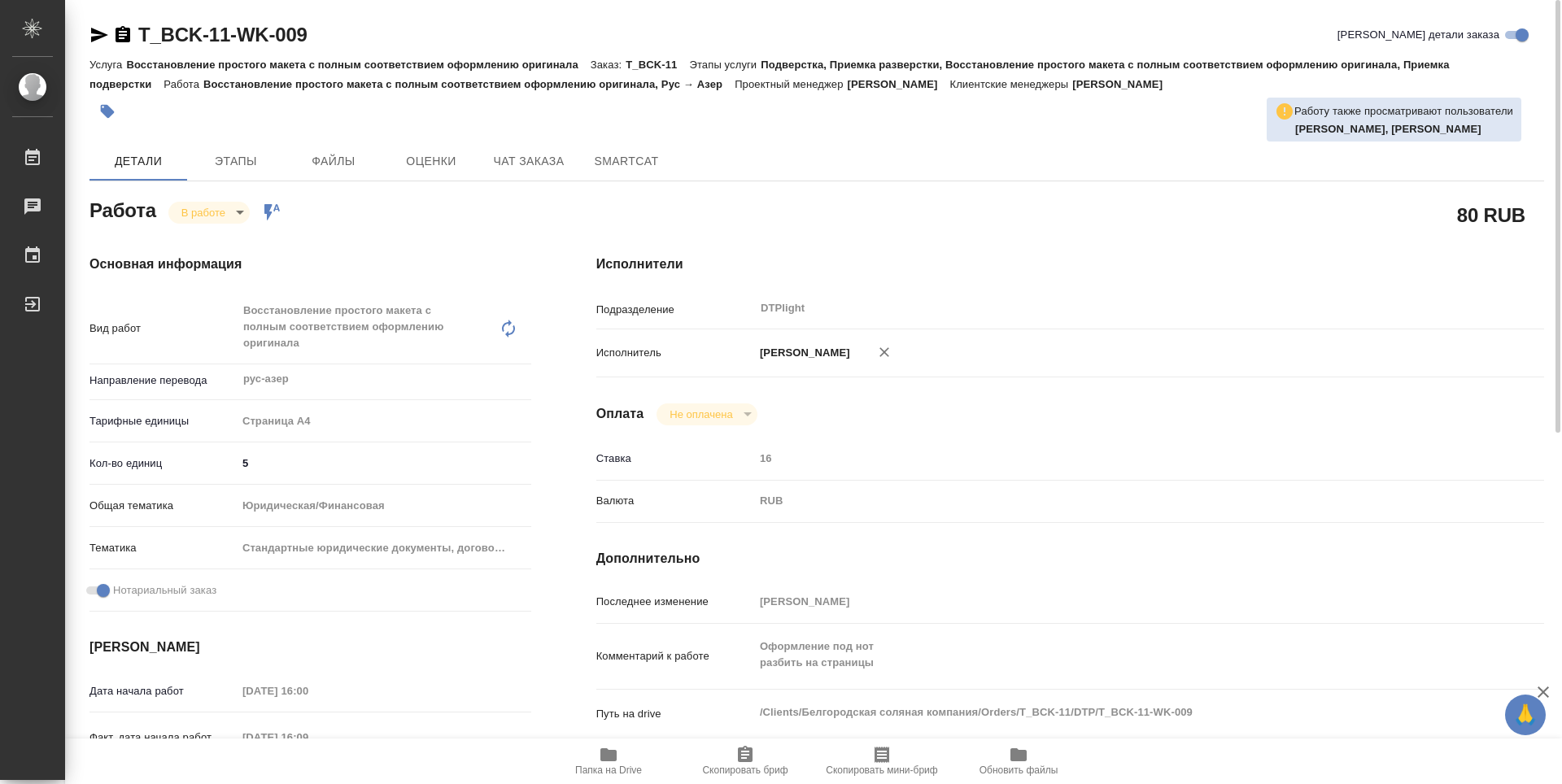
type textarea "x"
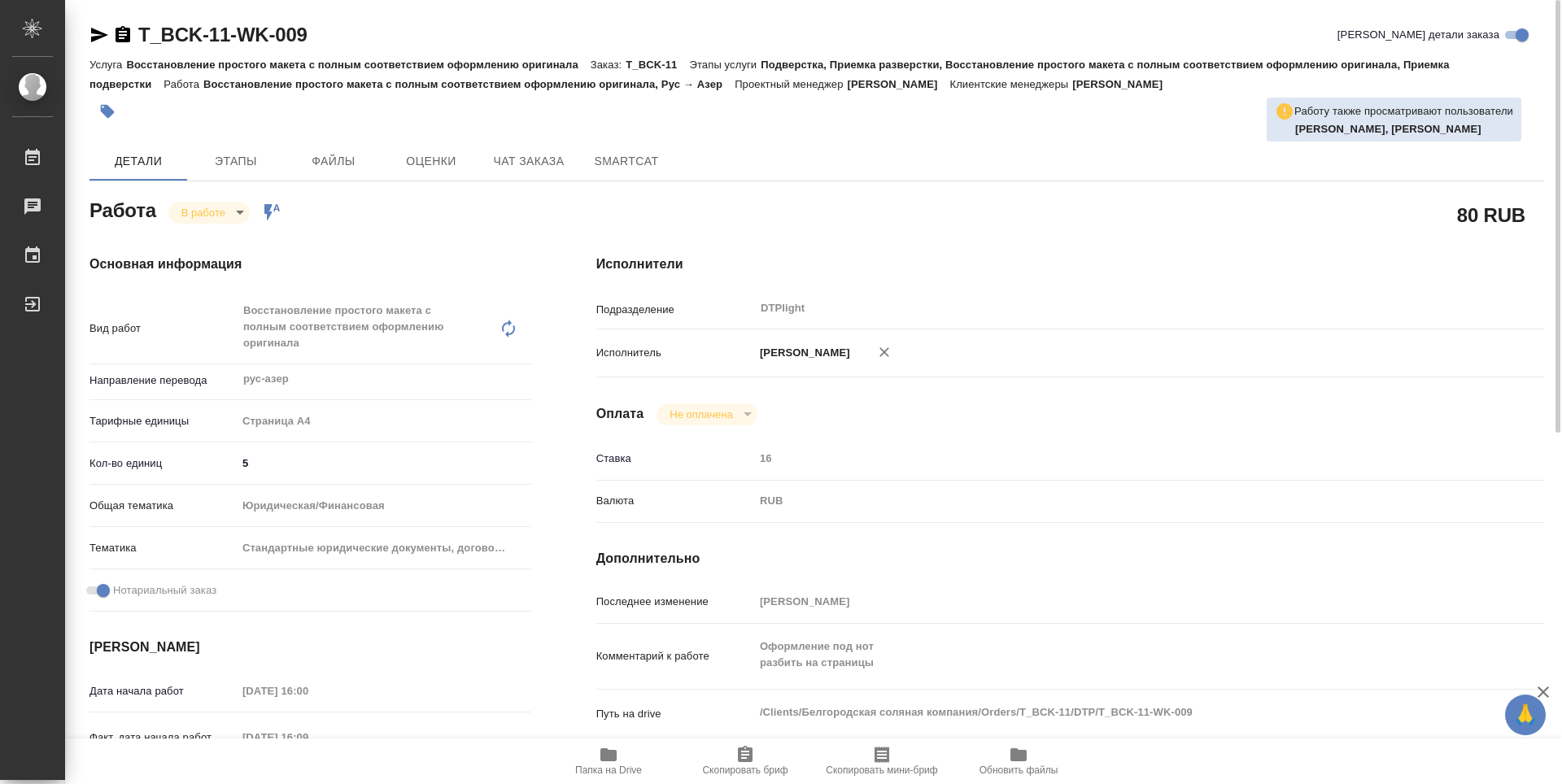
click at [114, 38] on icon "button" at bounding box center [122, 34] width 19 height 19
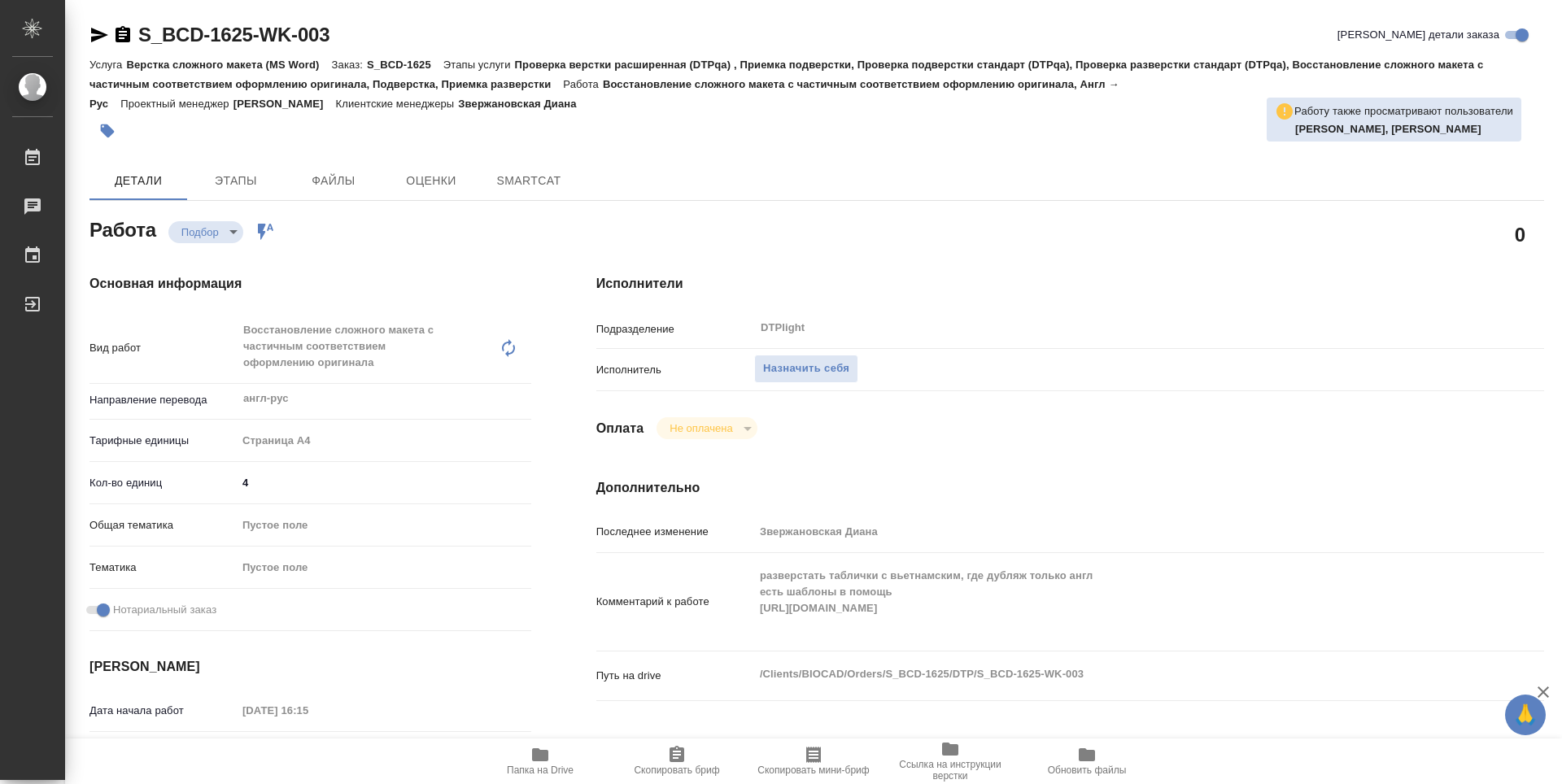
type textarea "x"
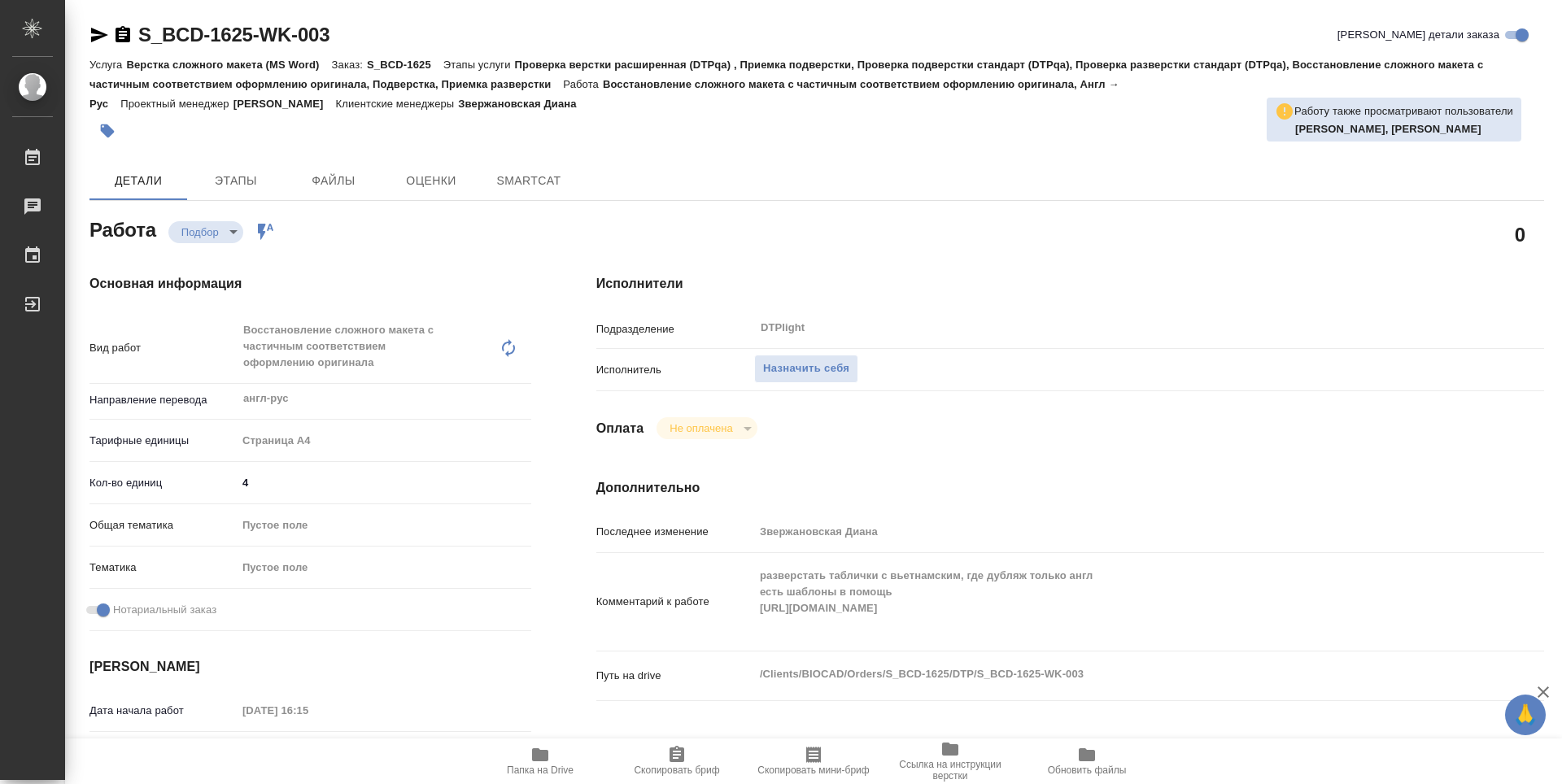
type textarea "x"
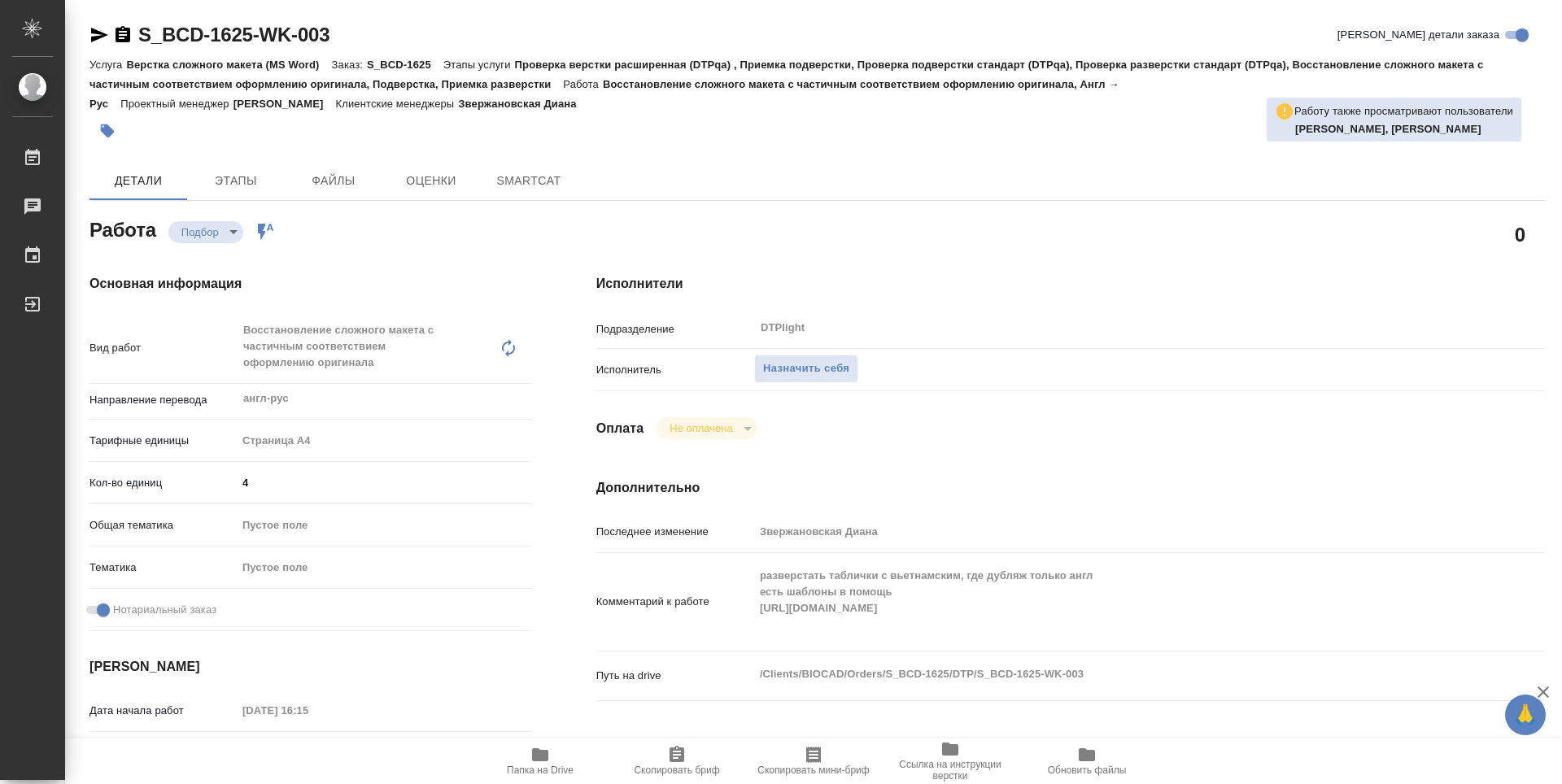
type textarea "x"
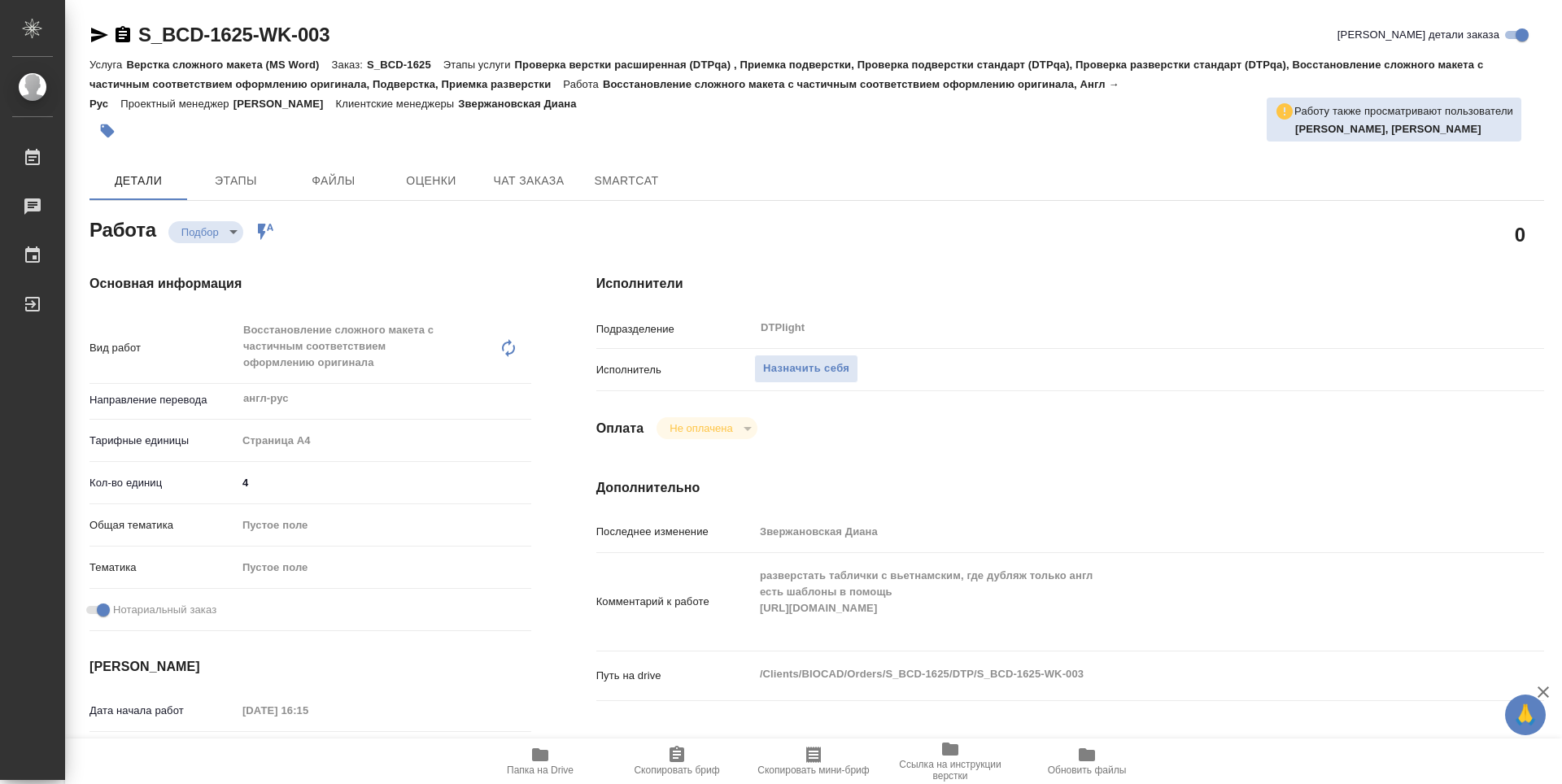
type textarea "x"
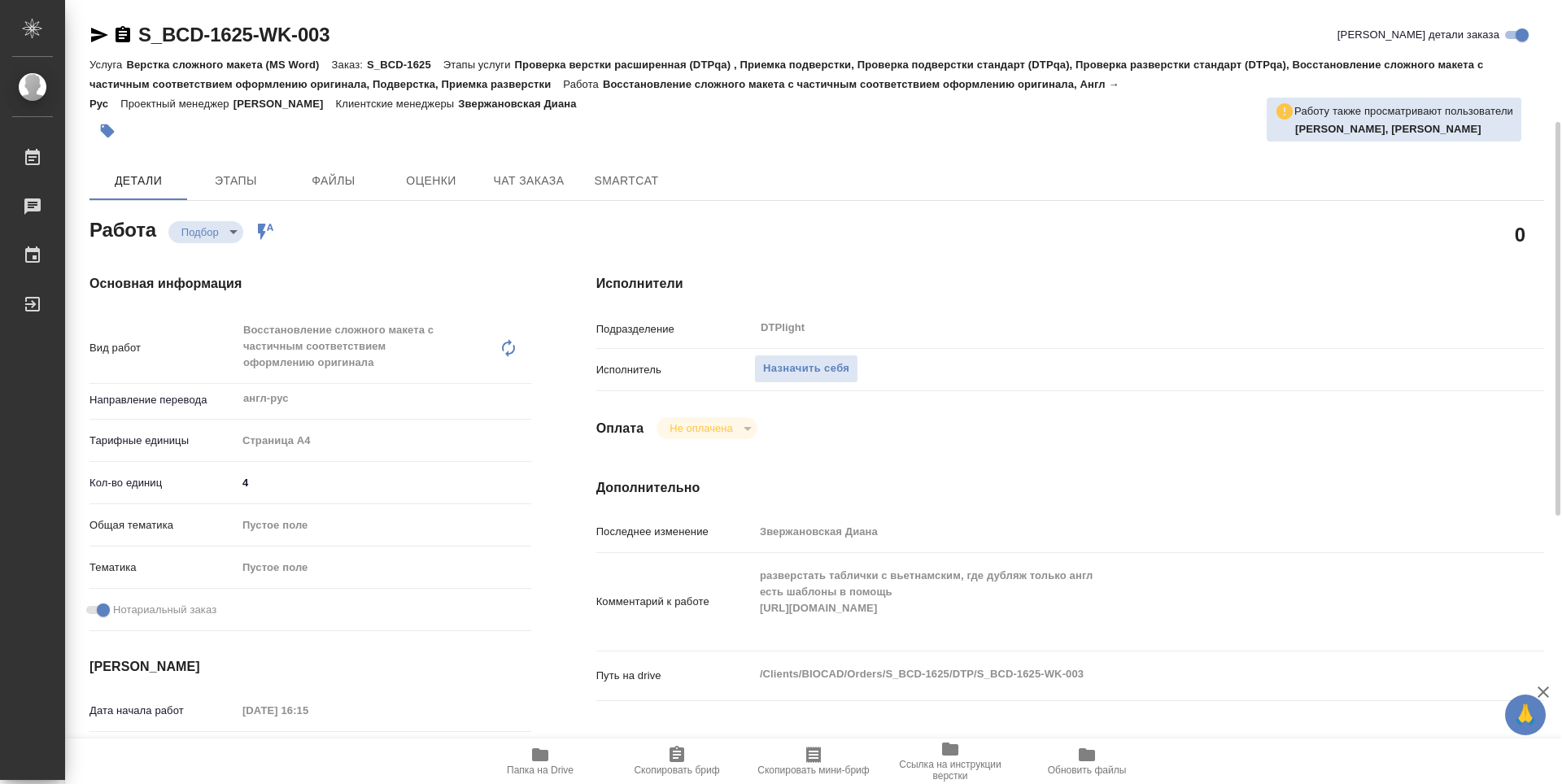
scroll to position [81, 0]
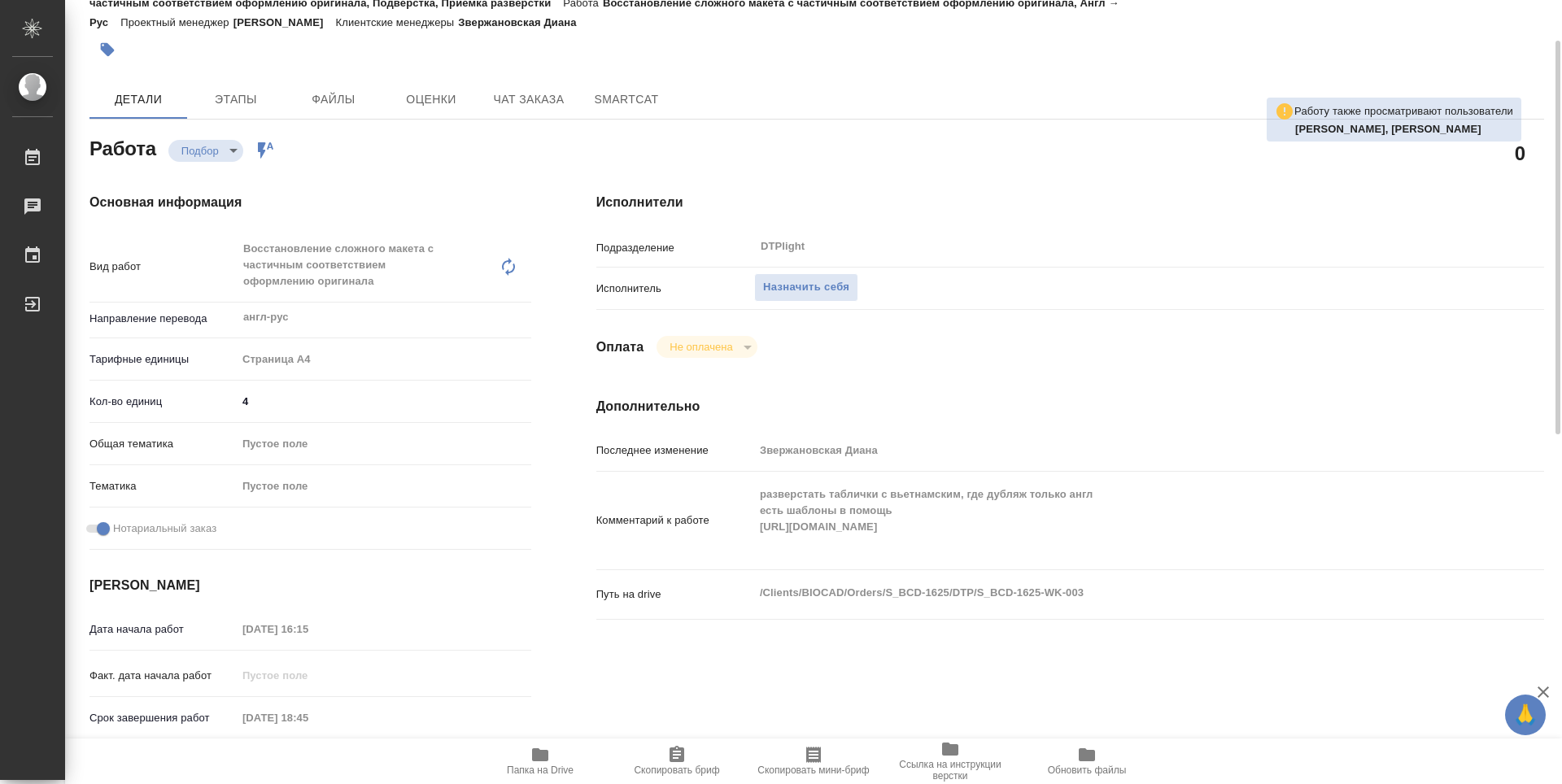
type textarea "x"
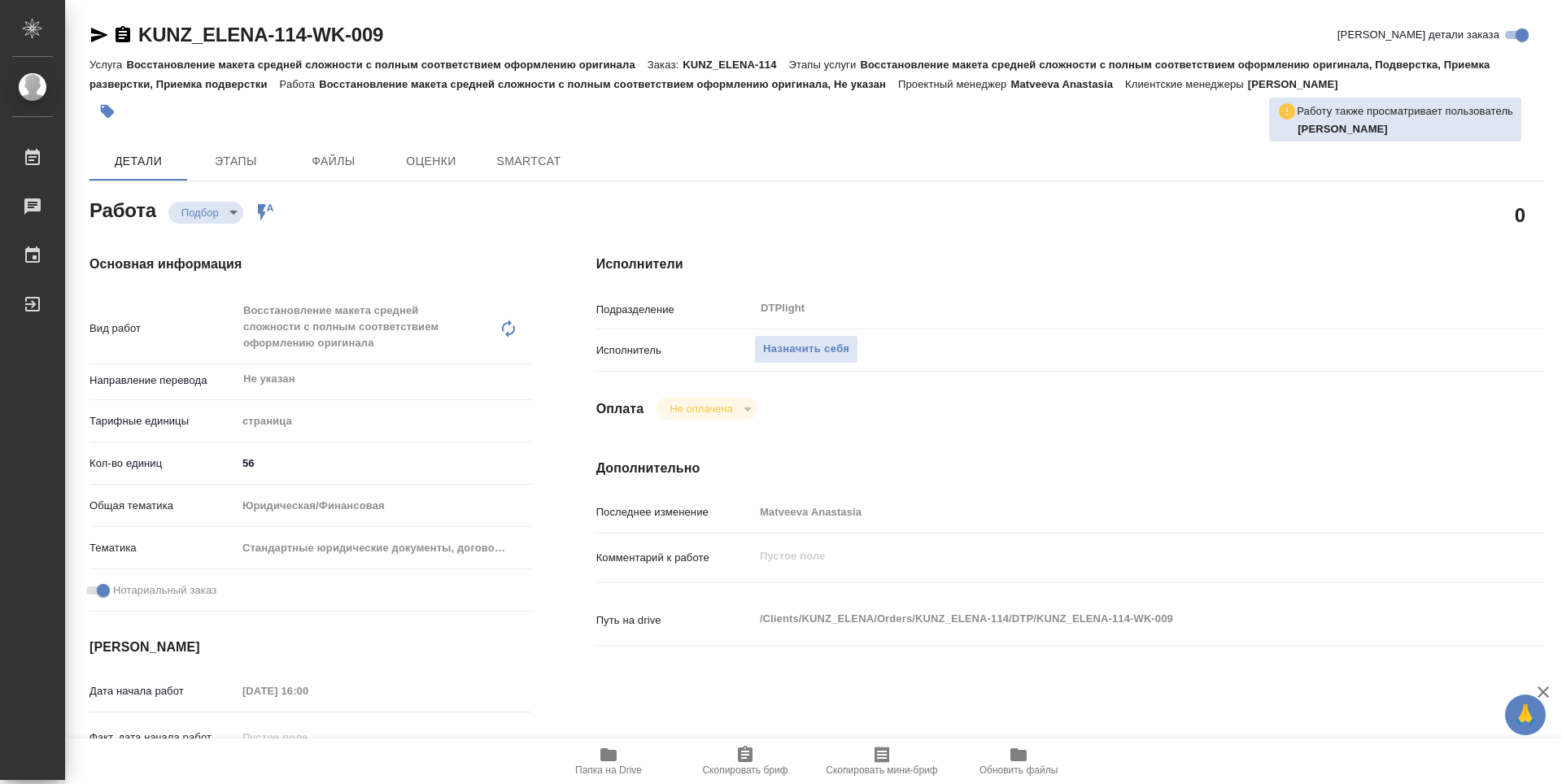
type textarea "x"
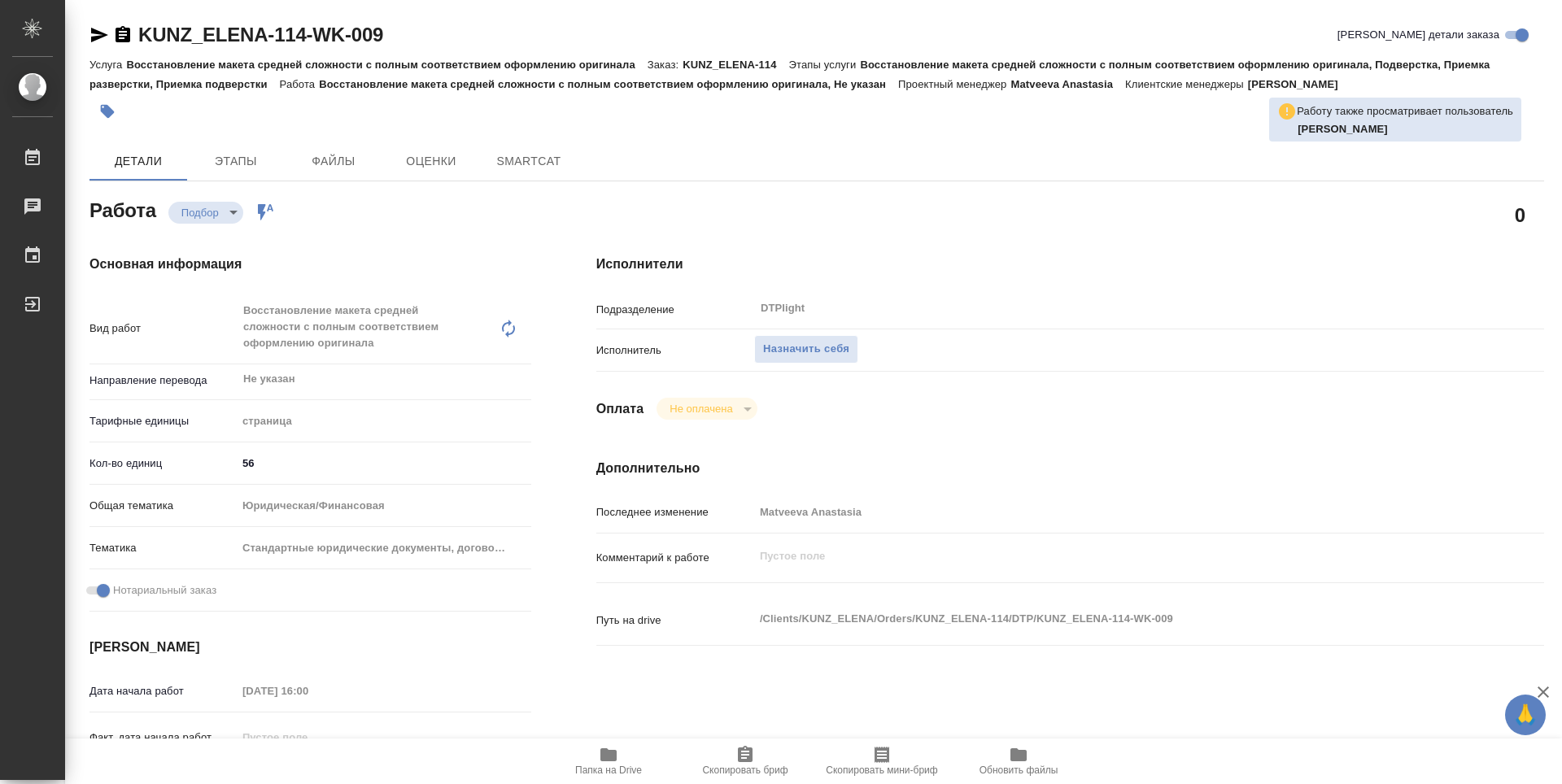
type textarea "x"
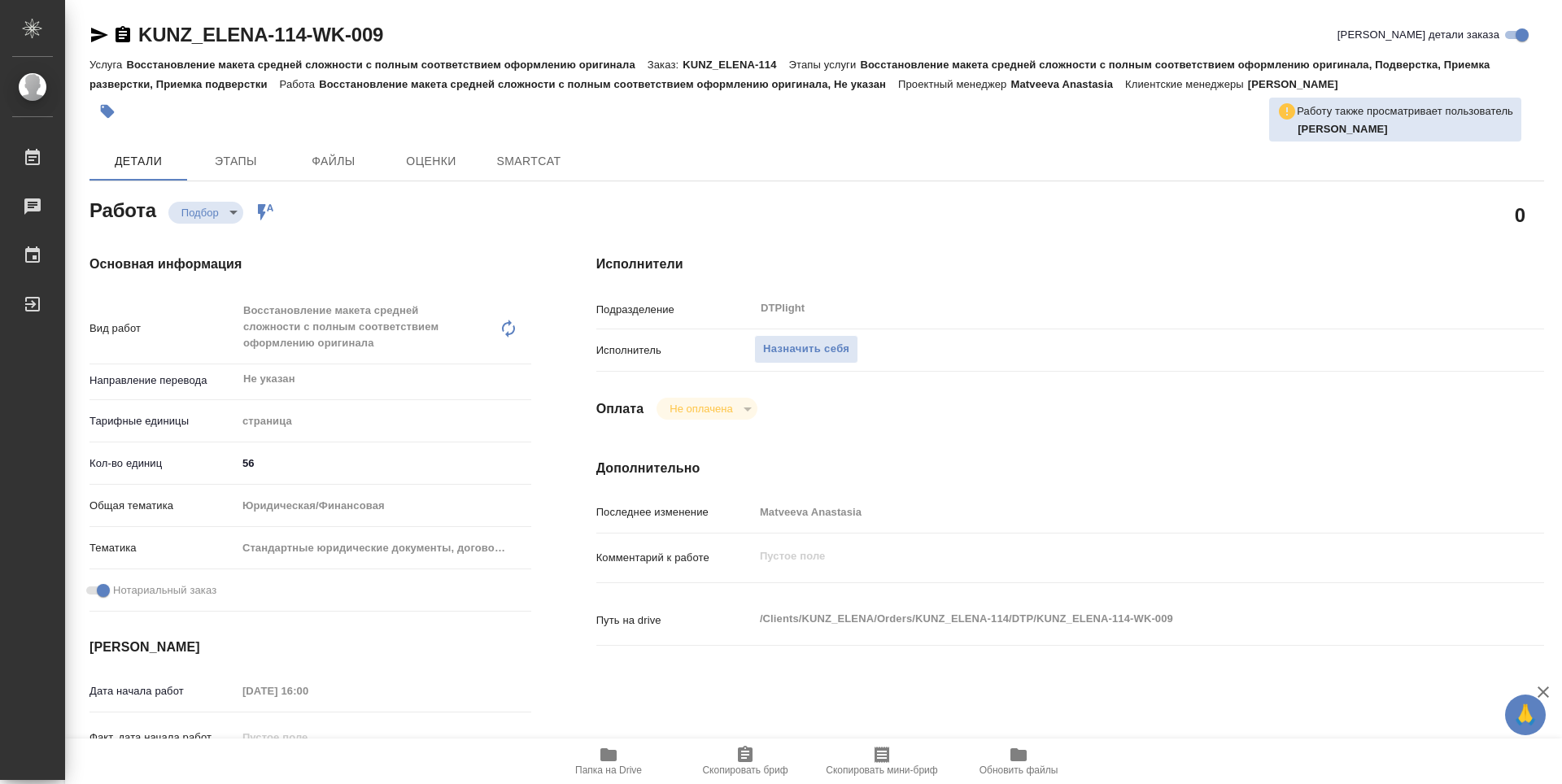
click at [642, 771] on span "Папка на Drive" at bounding box center [608, 760] width 117 height 31
type textarea "x"
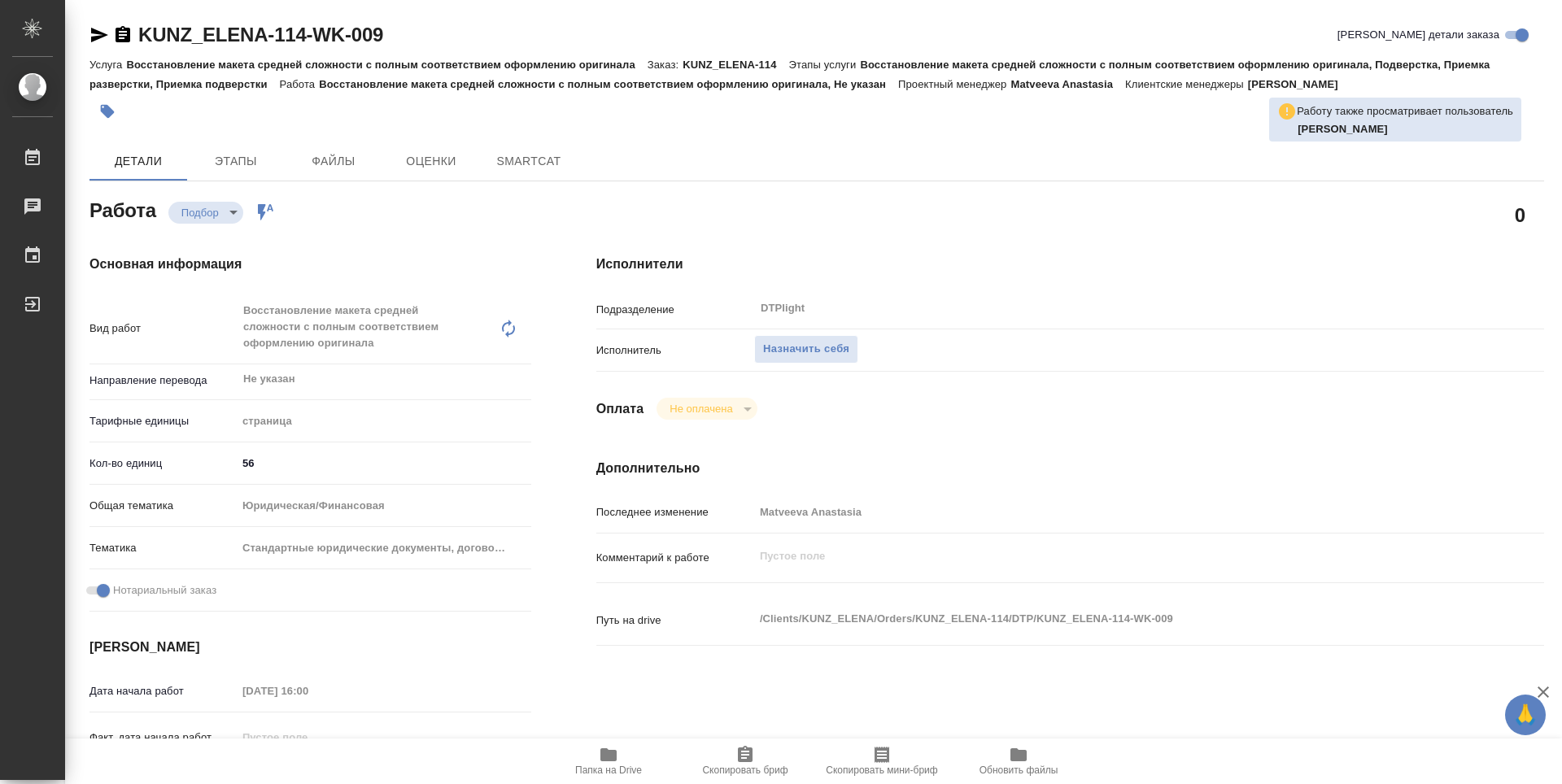
type textarea "x"
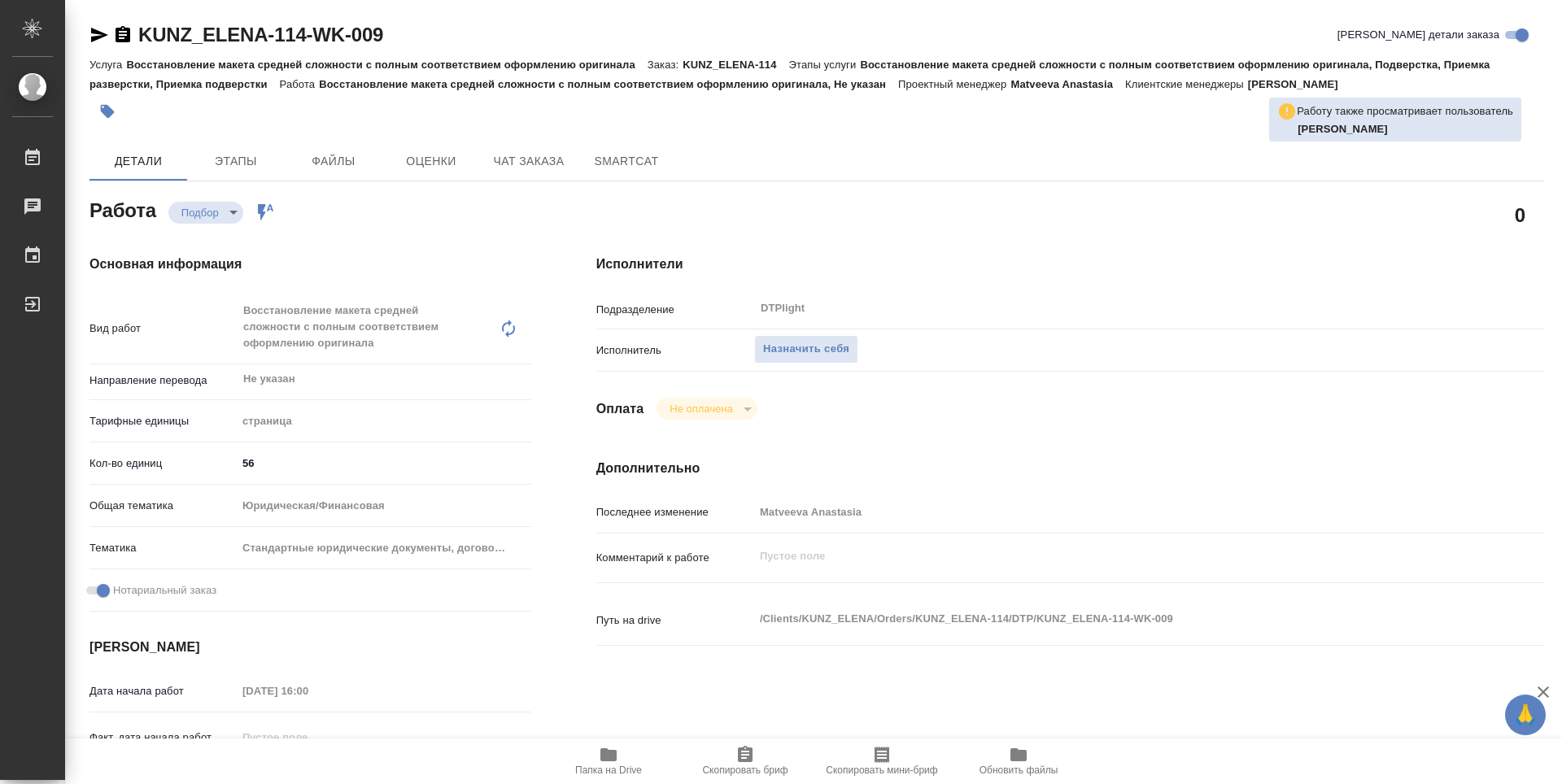
type textarea "x"
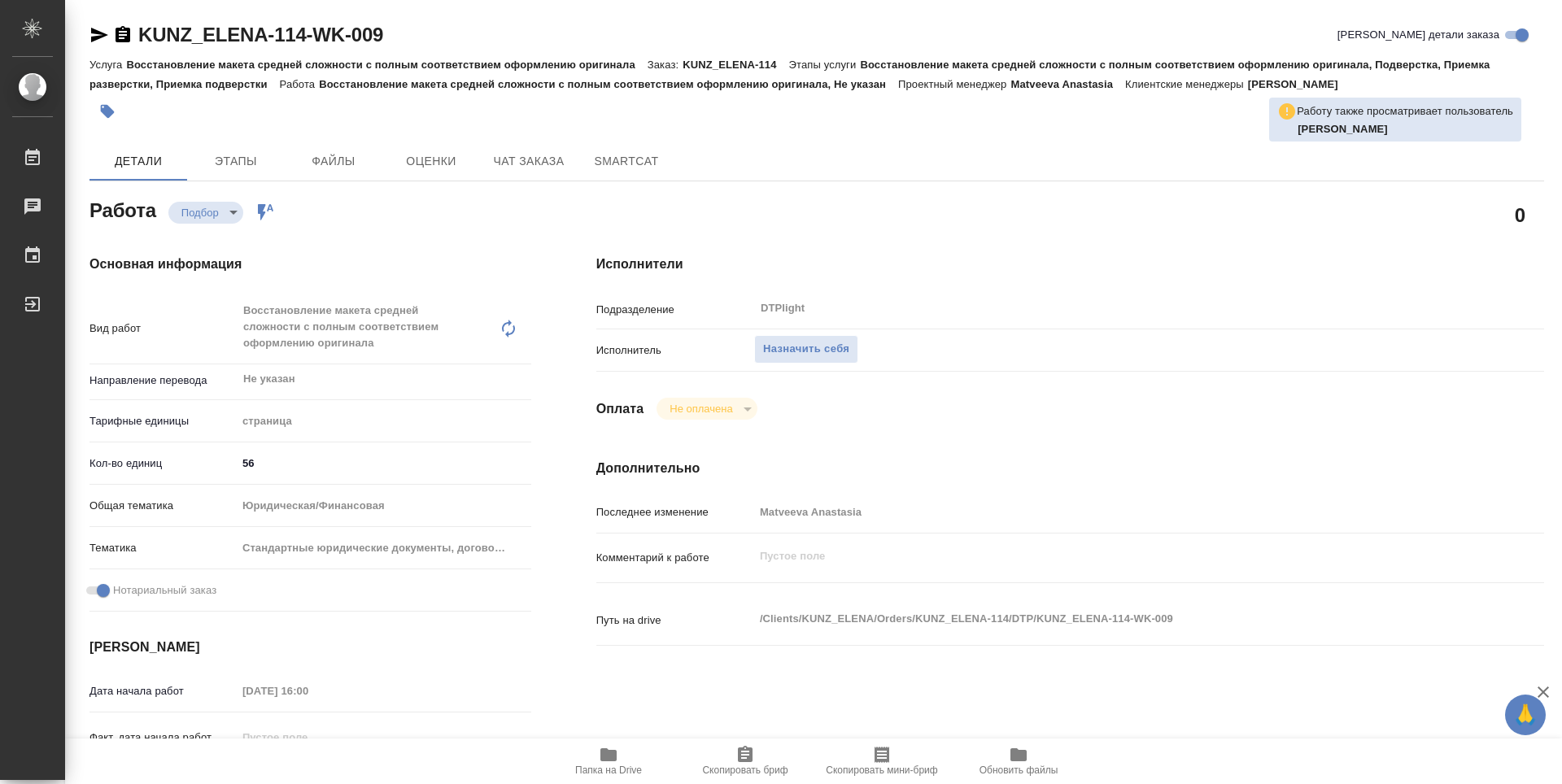
type textarea "x"
click at [773, 333] on div "Подразделение DTPlight ​" at bounding box center [1070, 315] width 948 height 42
click at [775, 341] on span "Назначить себя" at bounding box center [806, 350] width 86 height 19
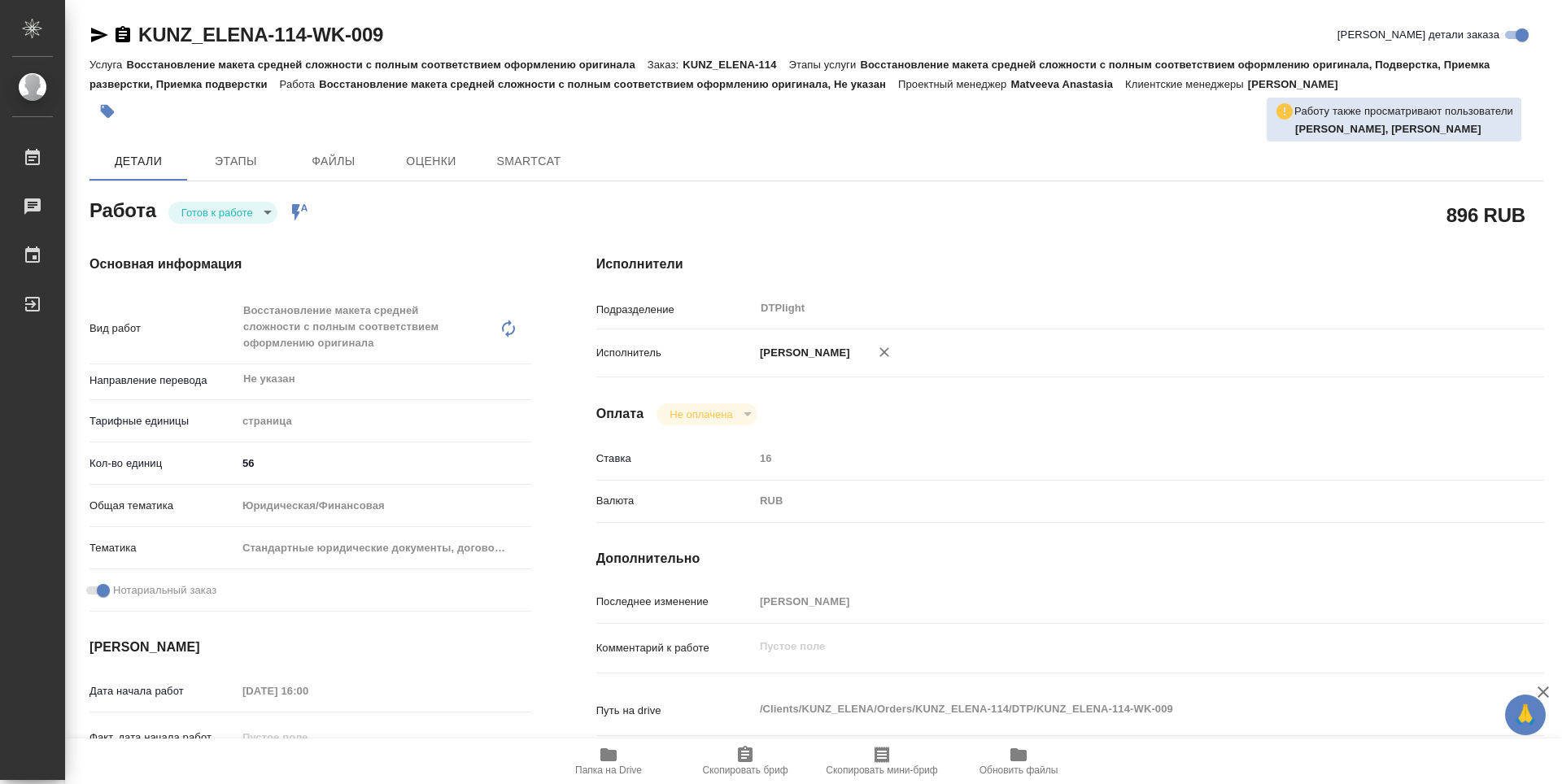
type textarea "x"
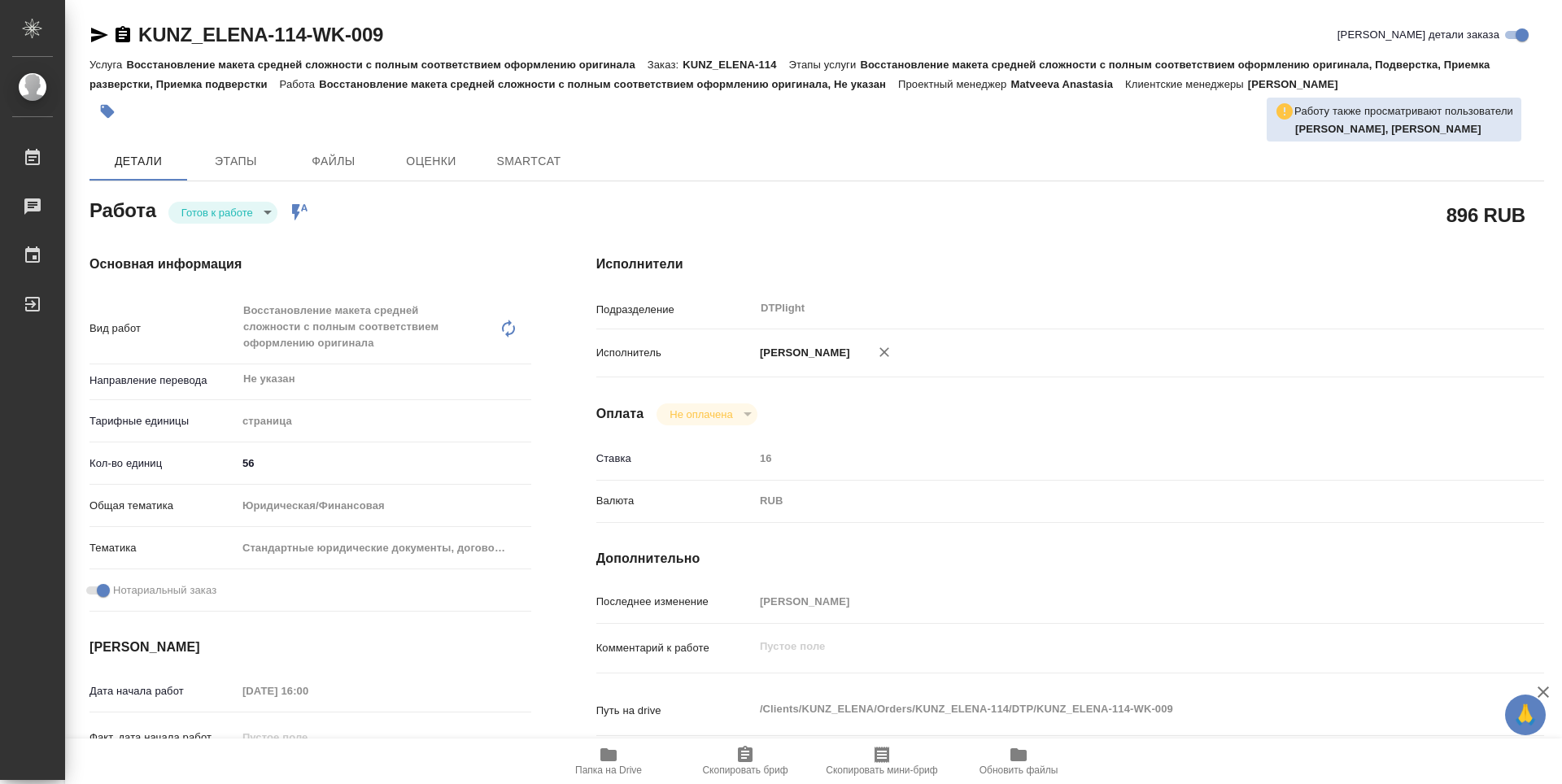
type textarea "x"
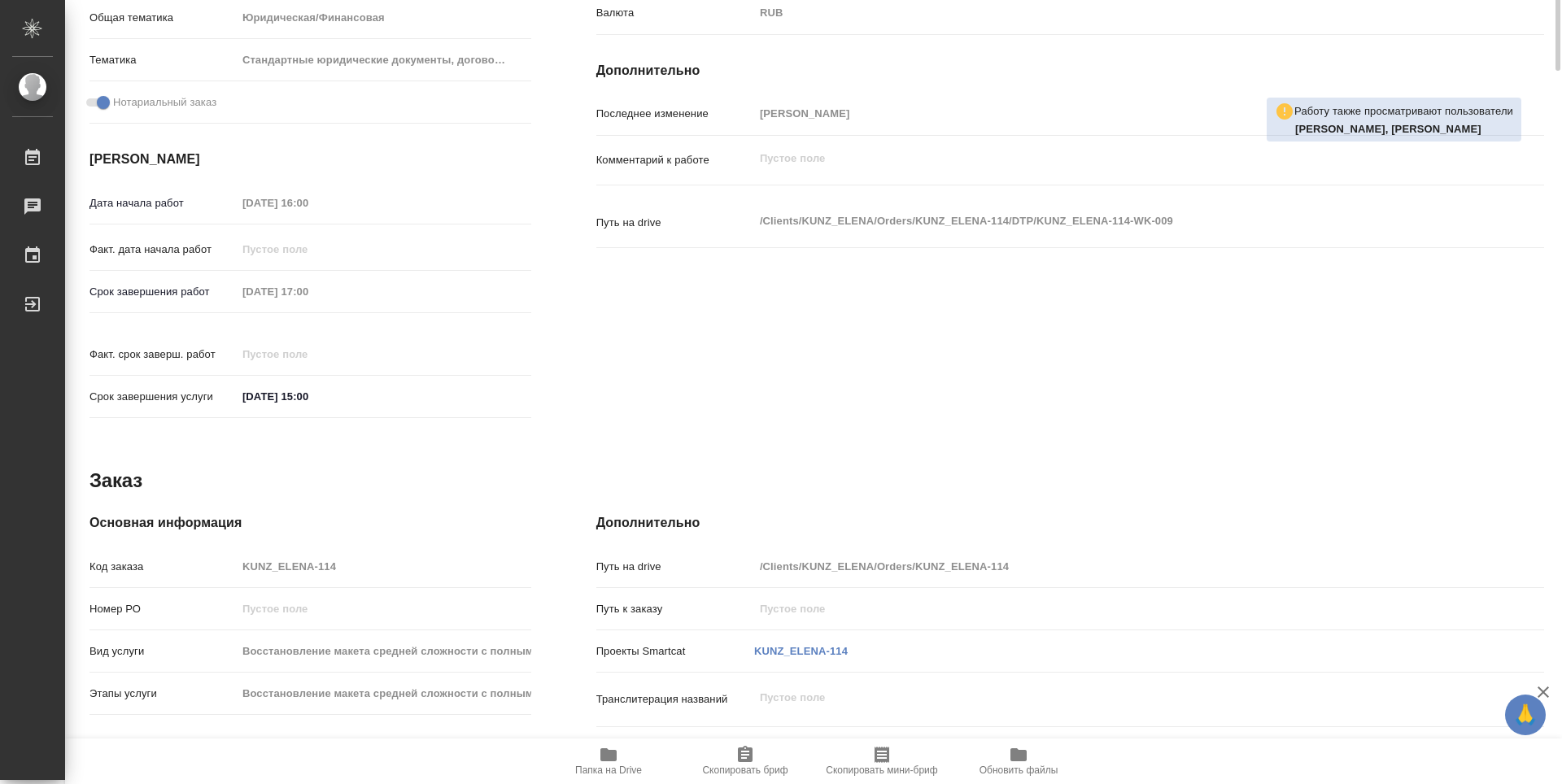
type textarea "x"
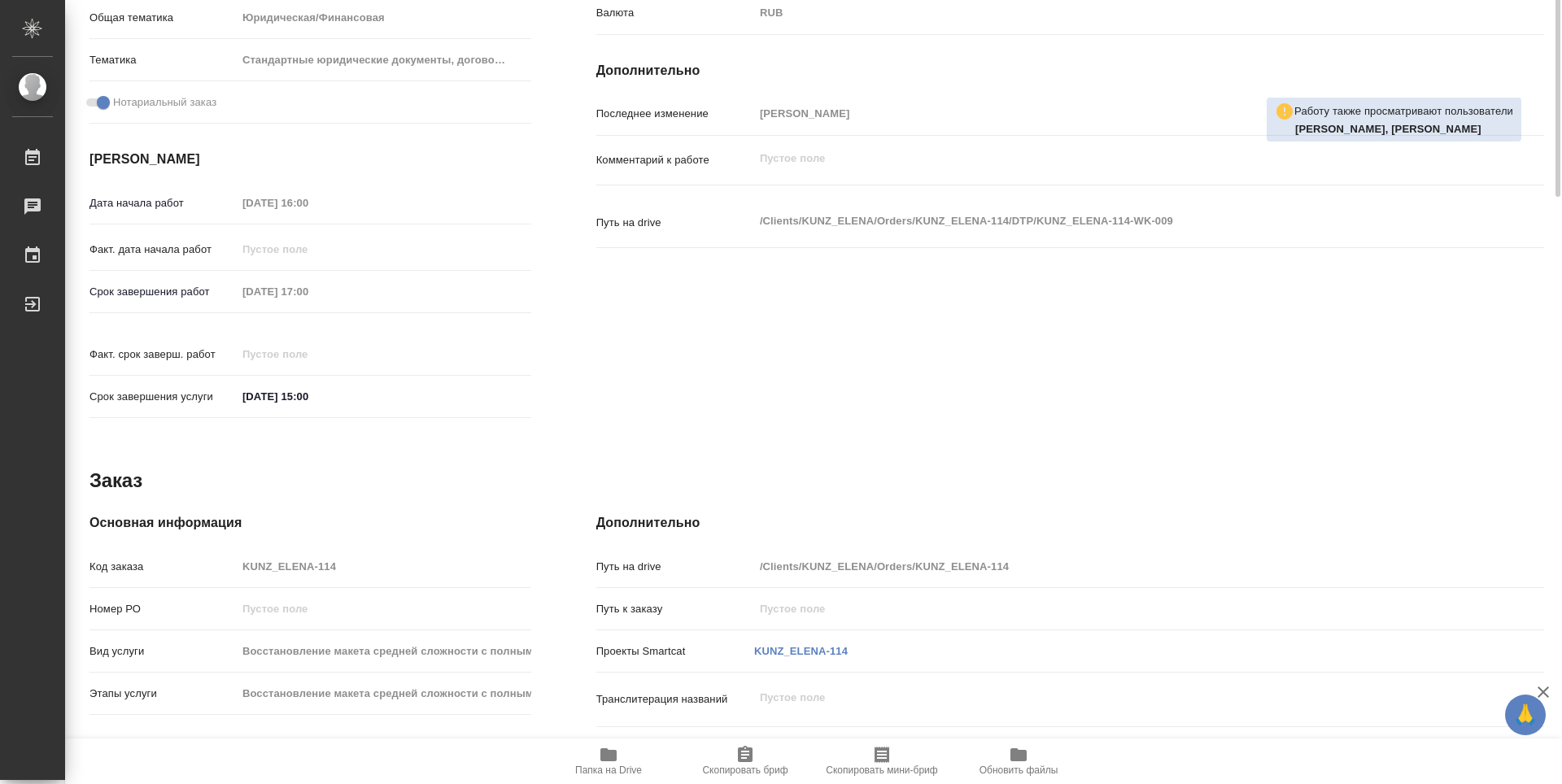
scroll to position [163, 0]
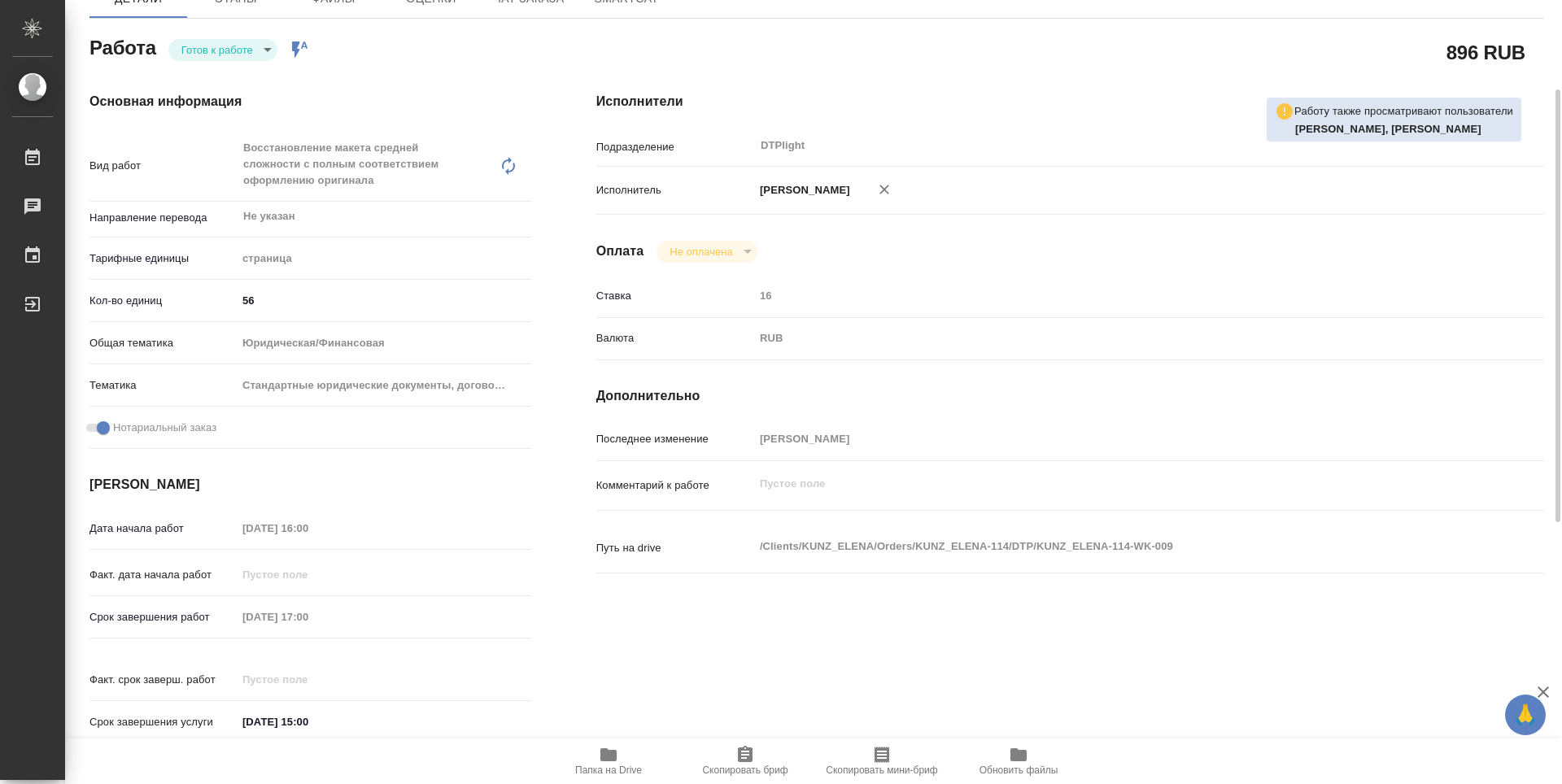
type textarea "x"
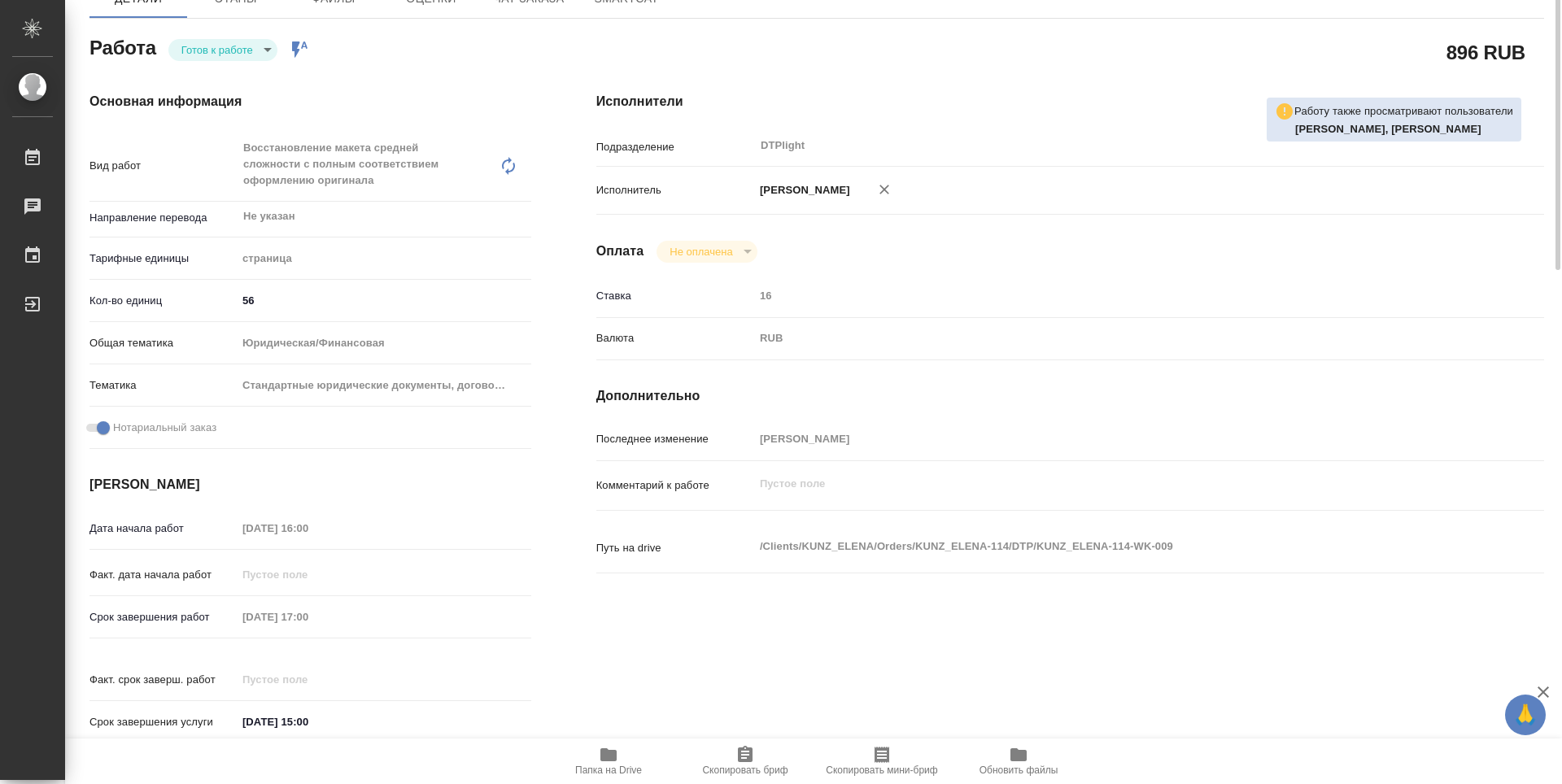
scroll to position [0, 0]
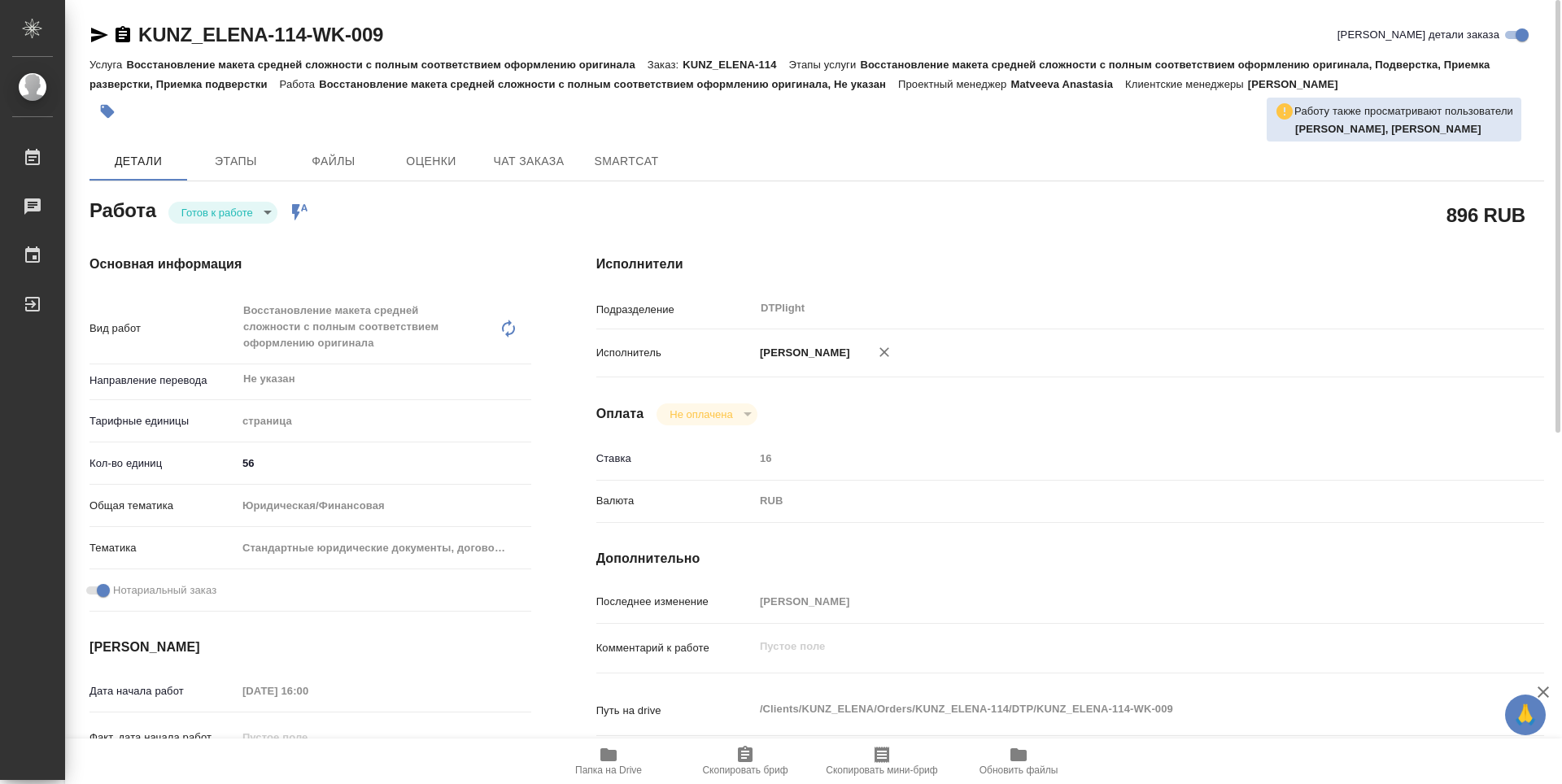
click at [257, 218] on body "🙏 .cls-1 fill:#fff; AWATERA Guselnikov Roman Работы Чаты График Выйти KUNZ_ELEN…" at bounding box center [781, 392] width 1562 height 784
type textarea "x"
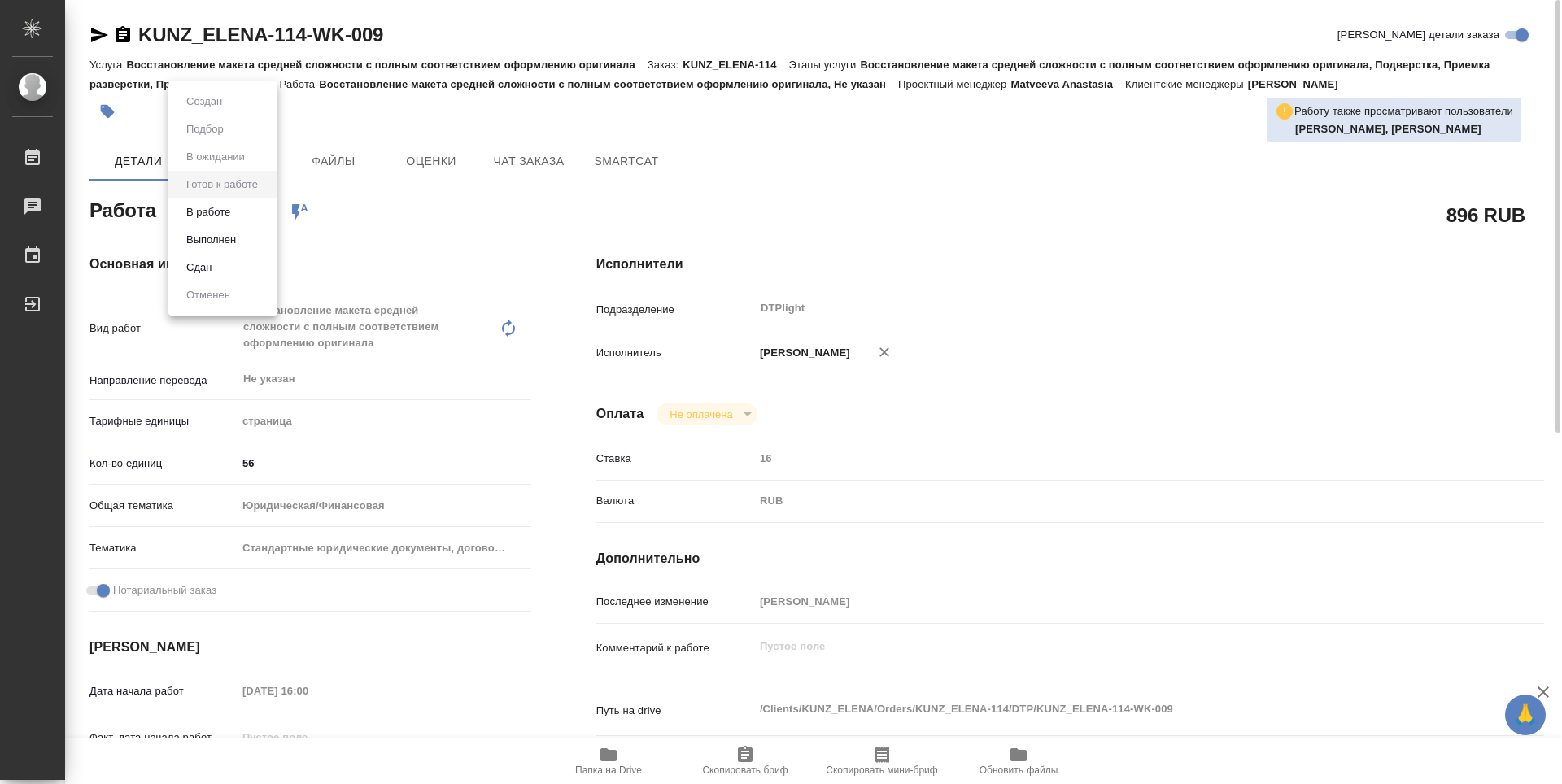
type textarea "x"
click at [214, 212] on button "В работе" at bounding box center [209, 212] width 54 height 18
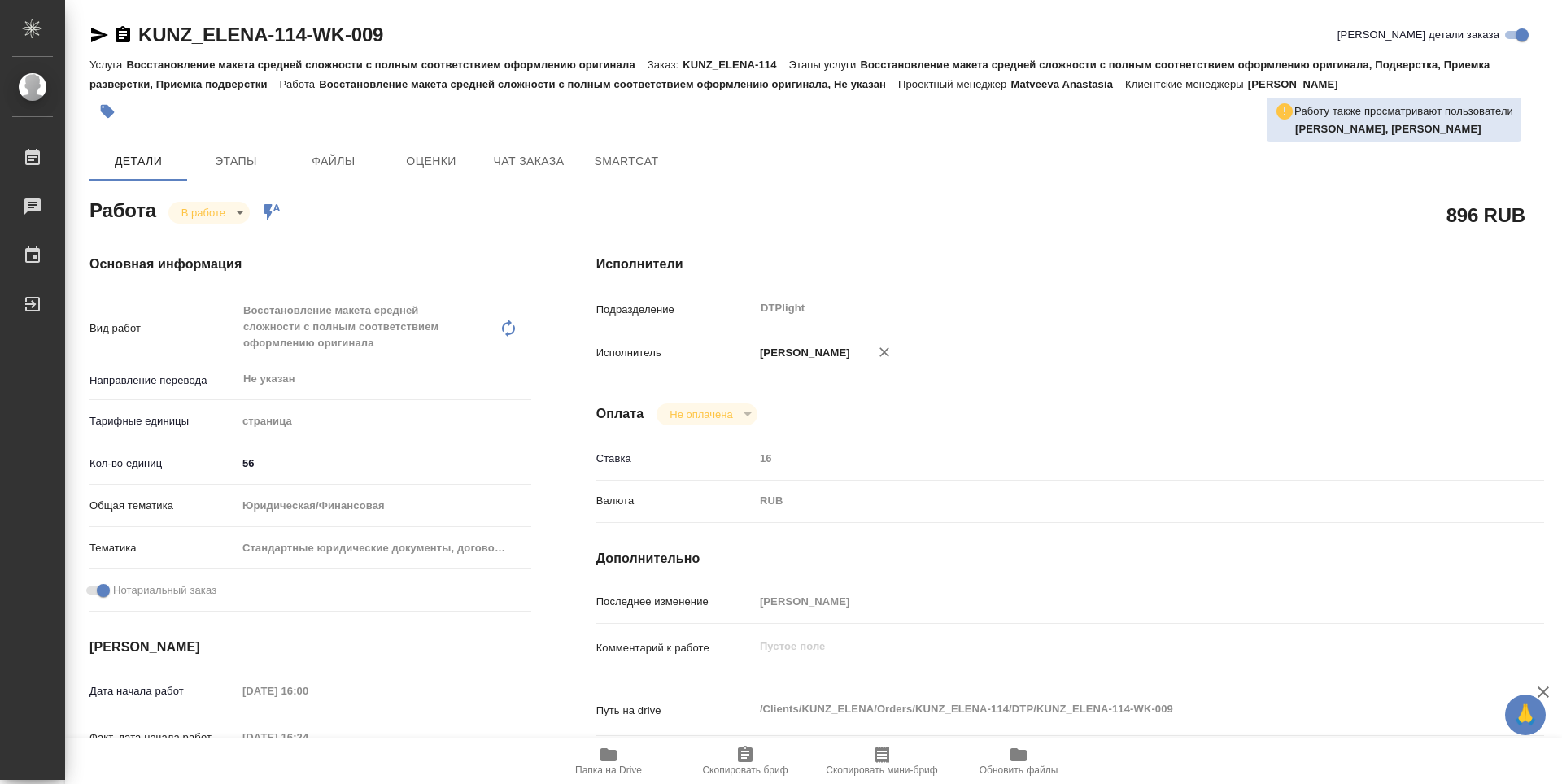
type textarea "x"
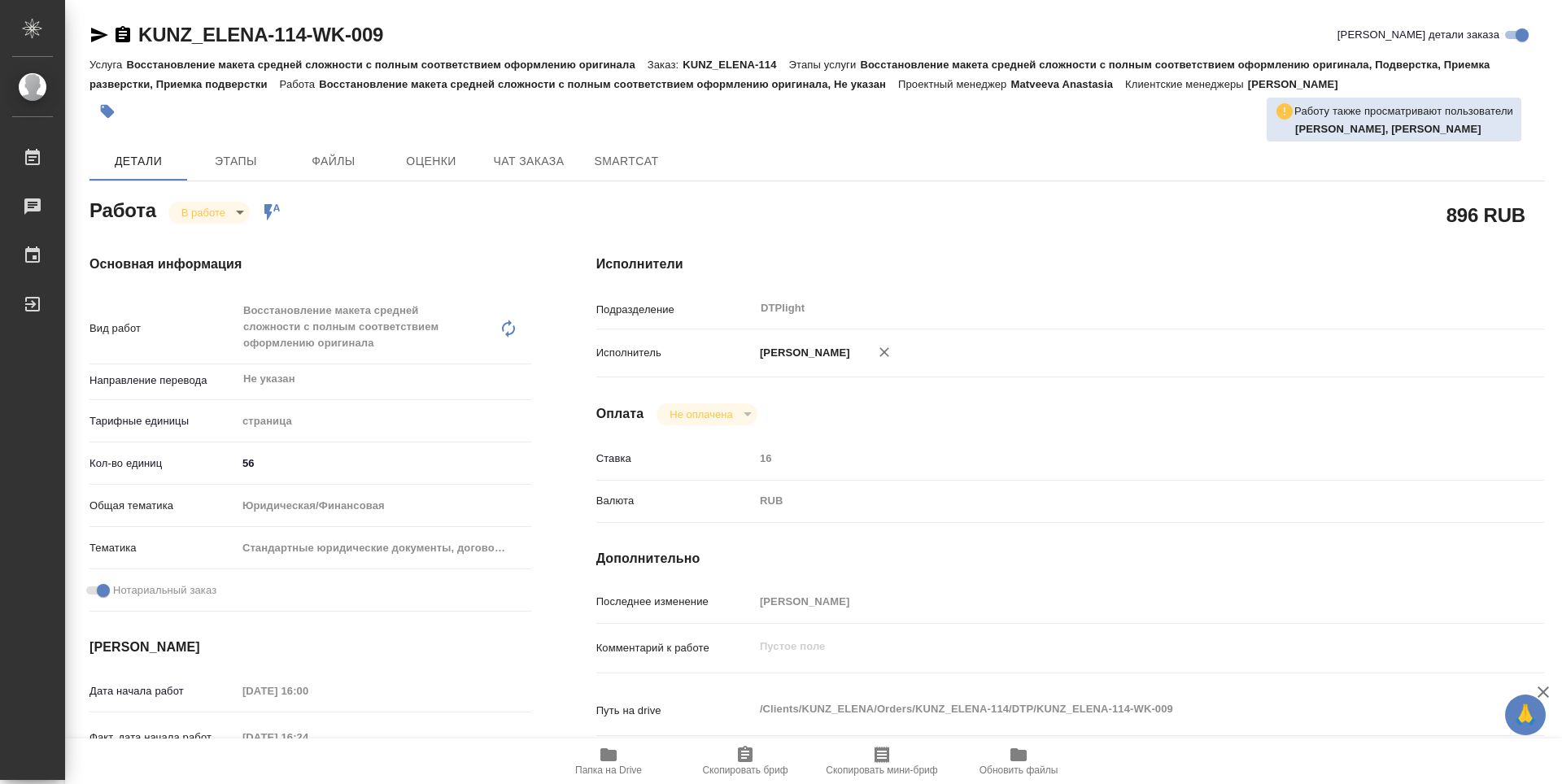
type textarea "x"
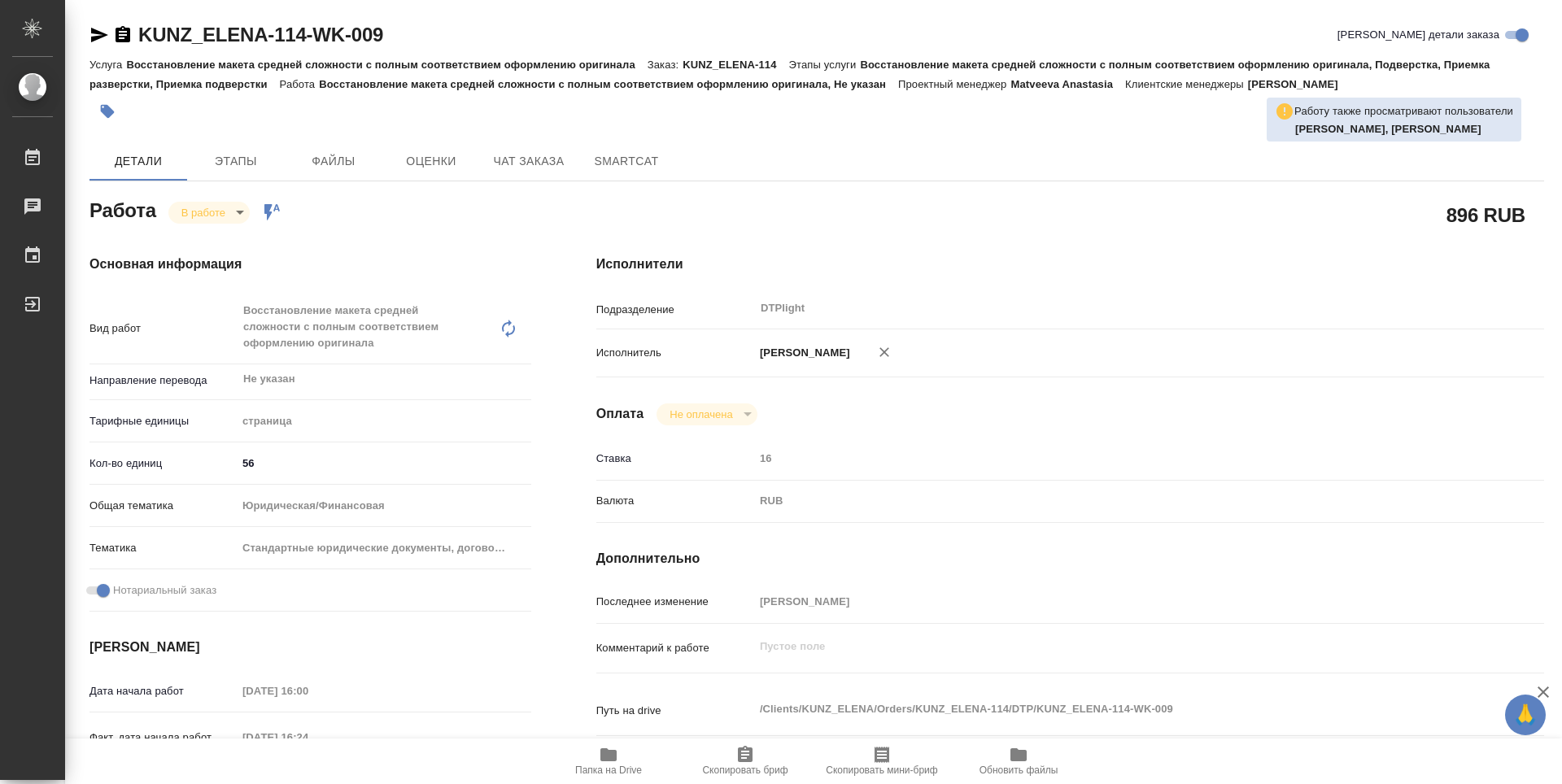
type textarea "x"
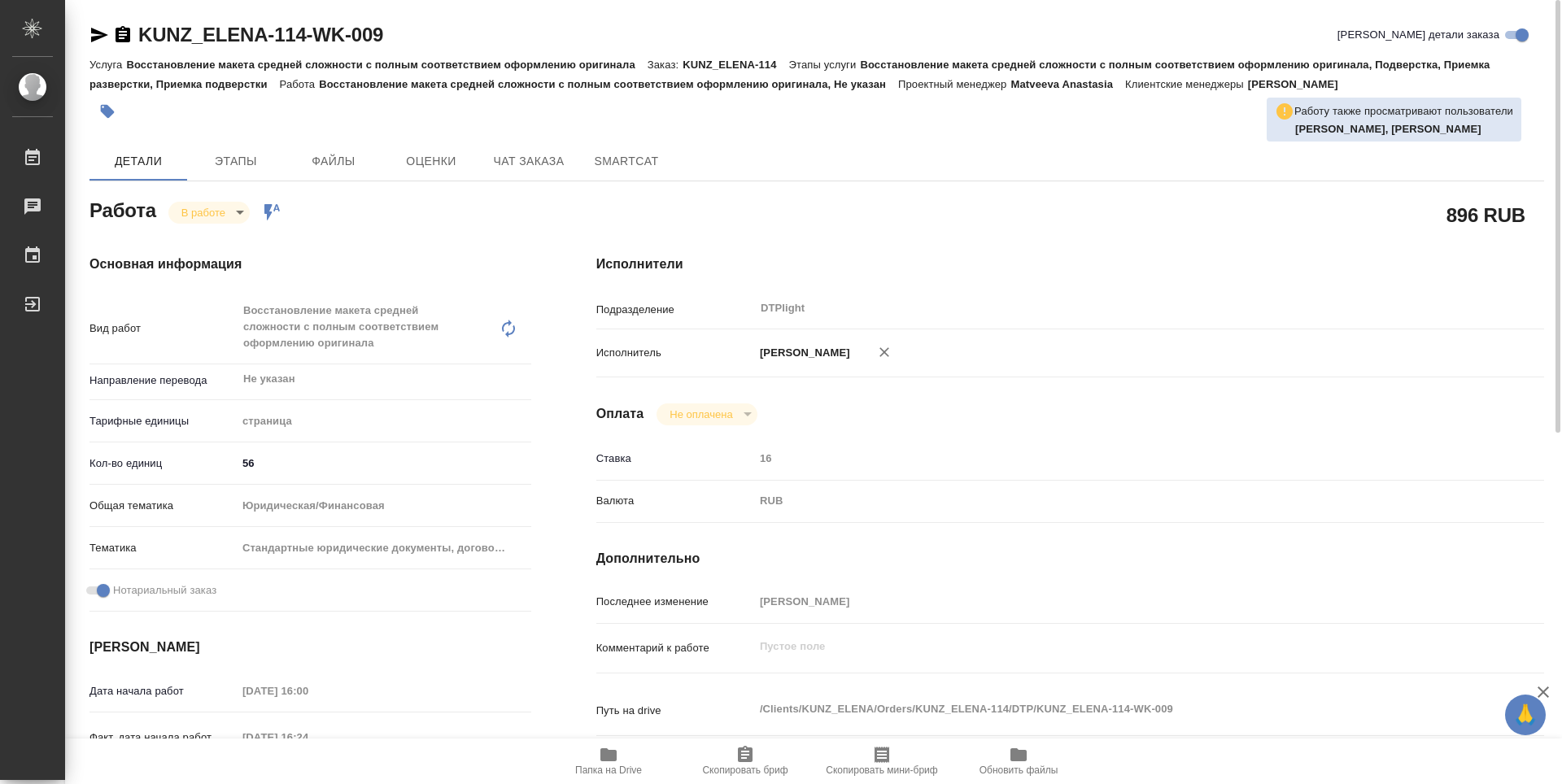
type textarea "x"
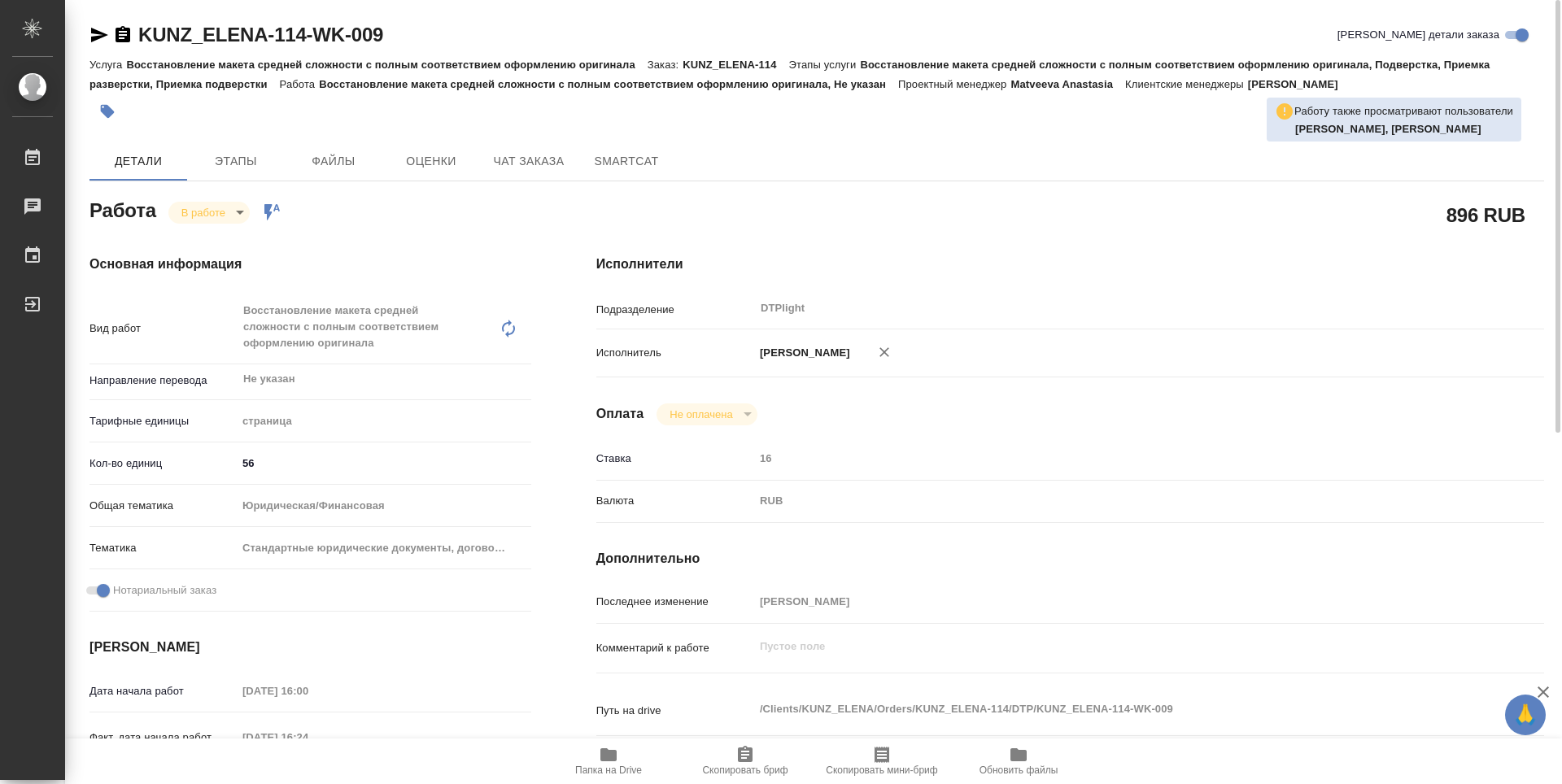
click at [126, 32] on icon "button" at bounding box center [122, 34] width 19 height 19
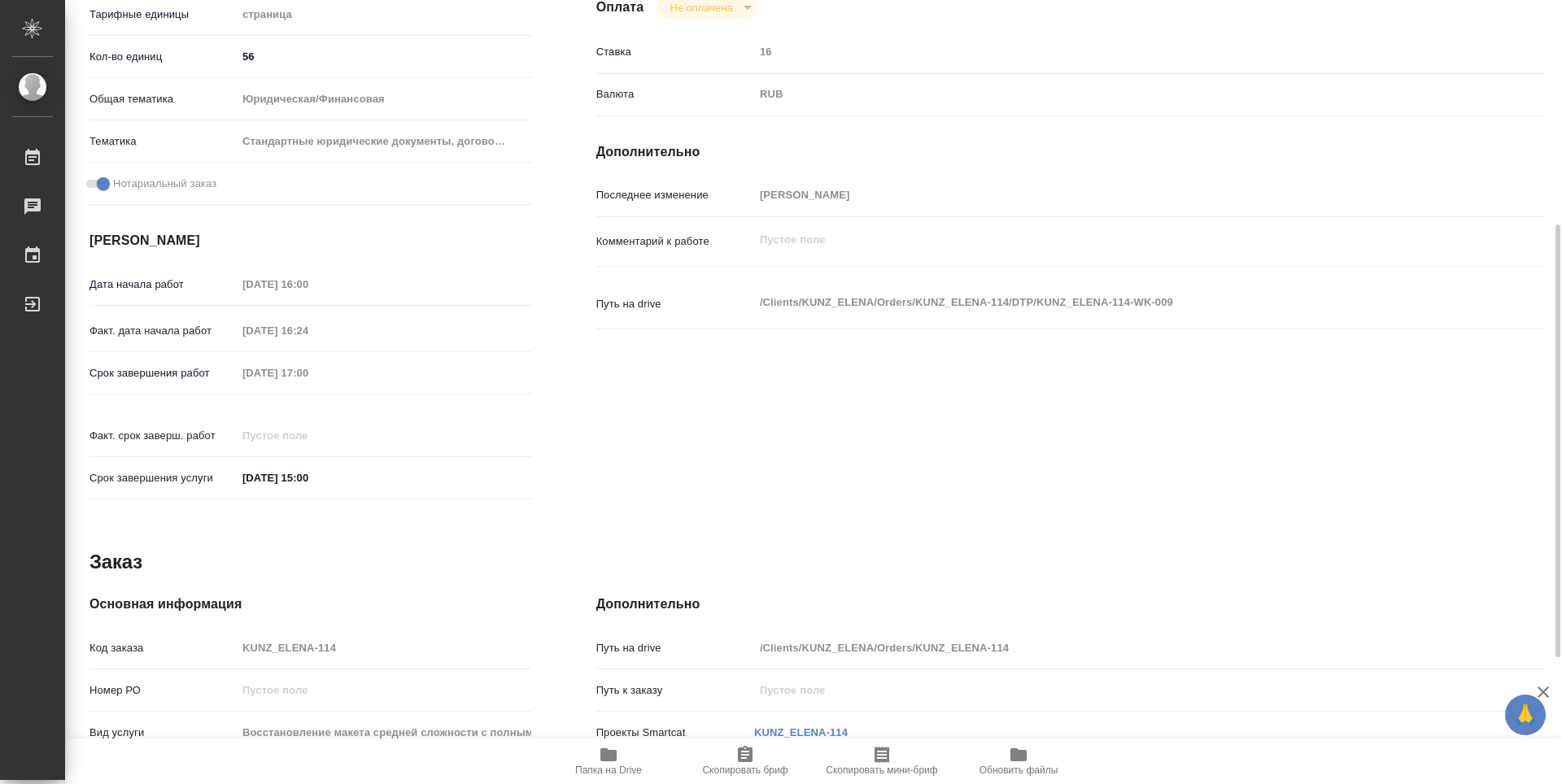
scroll to position [636, 0]
